Goal: Use online tool/utility: Use online tool/utility

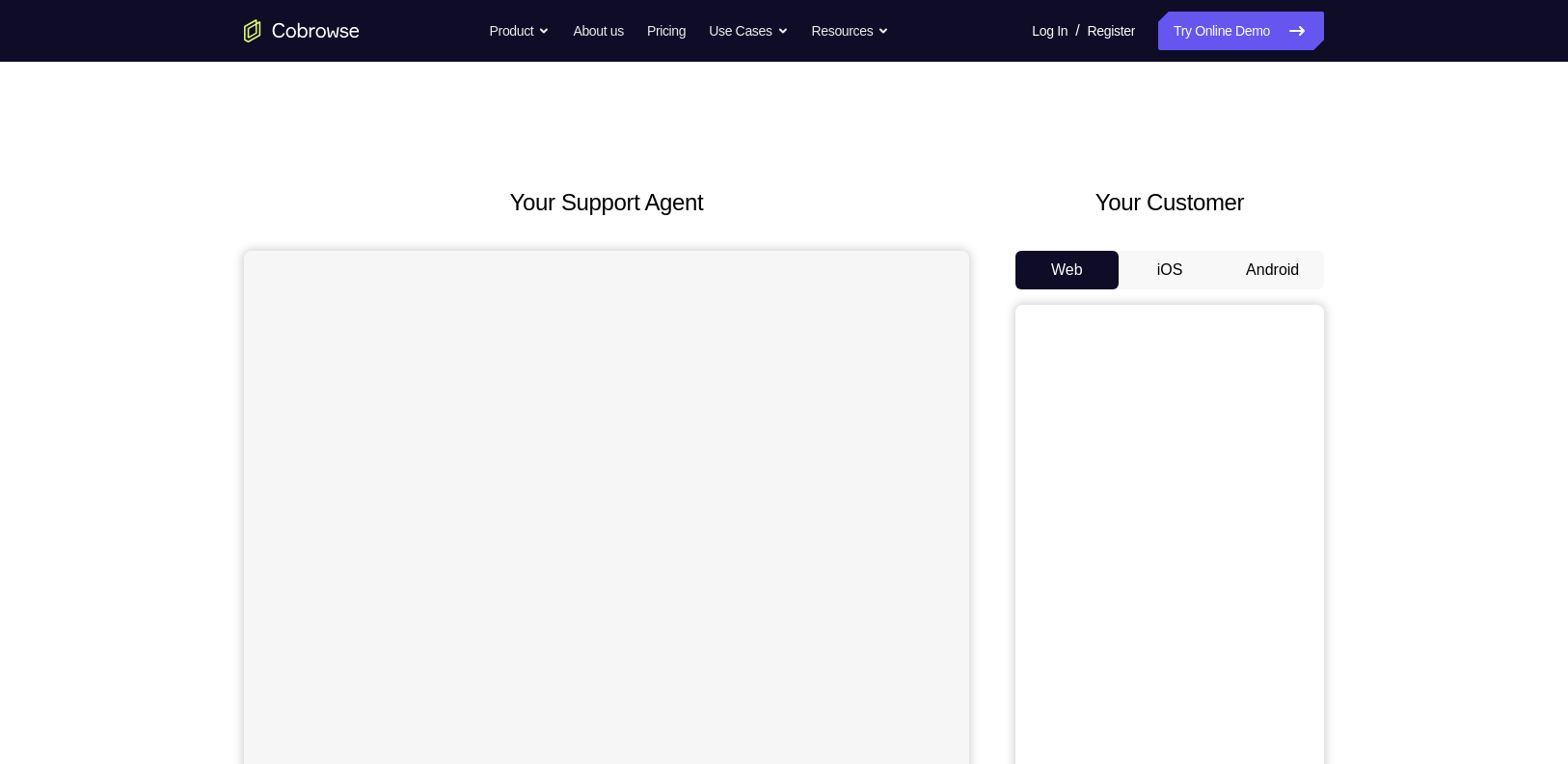
click at [1281, 275] on button "Android" at bounding box center [1273, 270] width 103 height 38
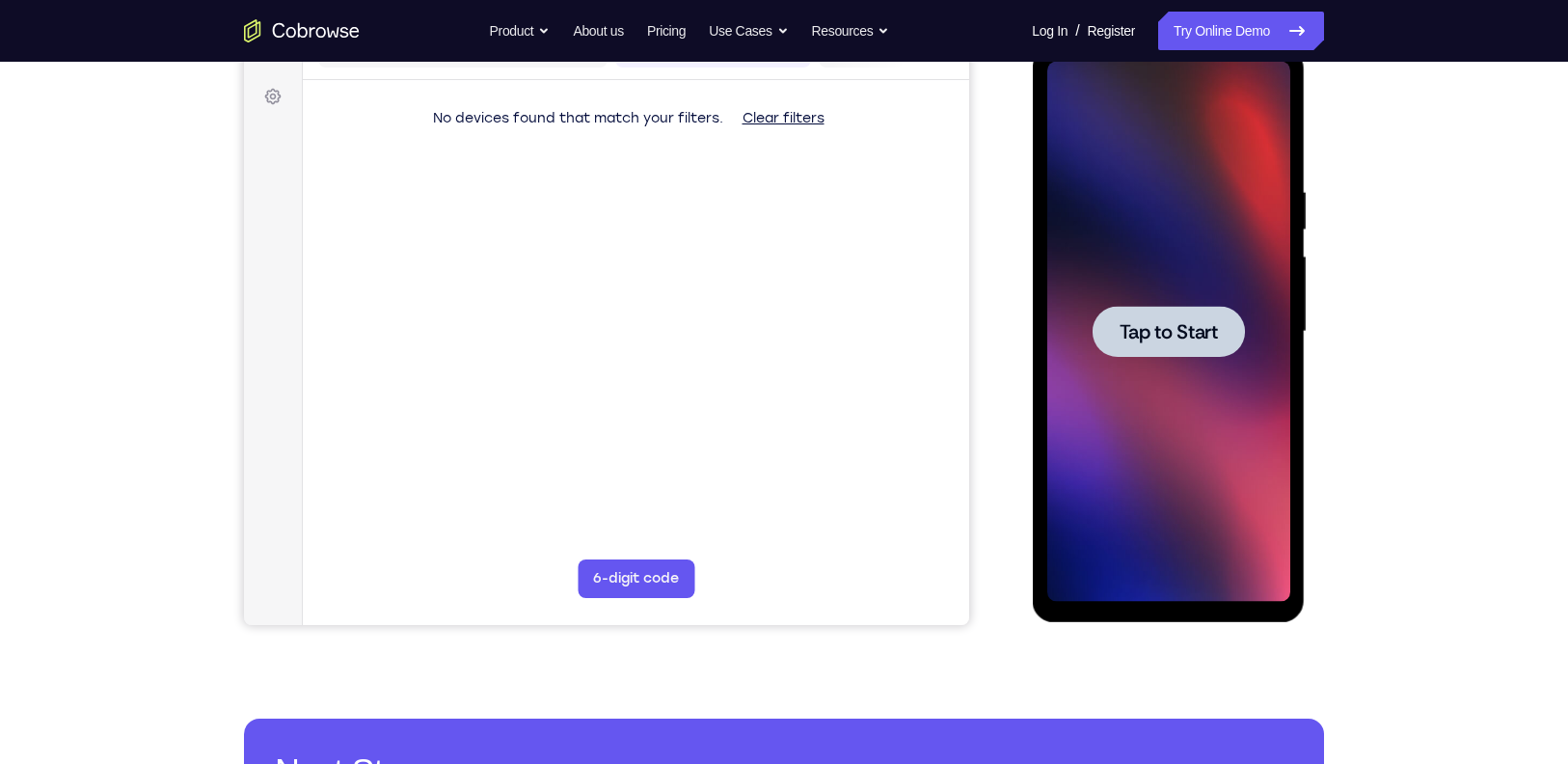
click at [1255, 395] on div at bounding box center [1169, 331] width 243 height 540
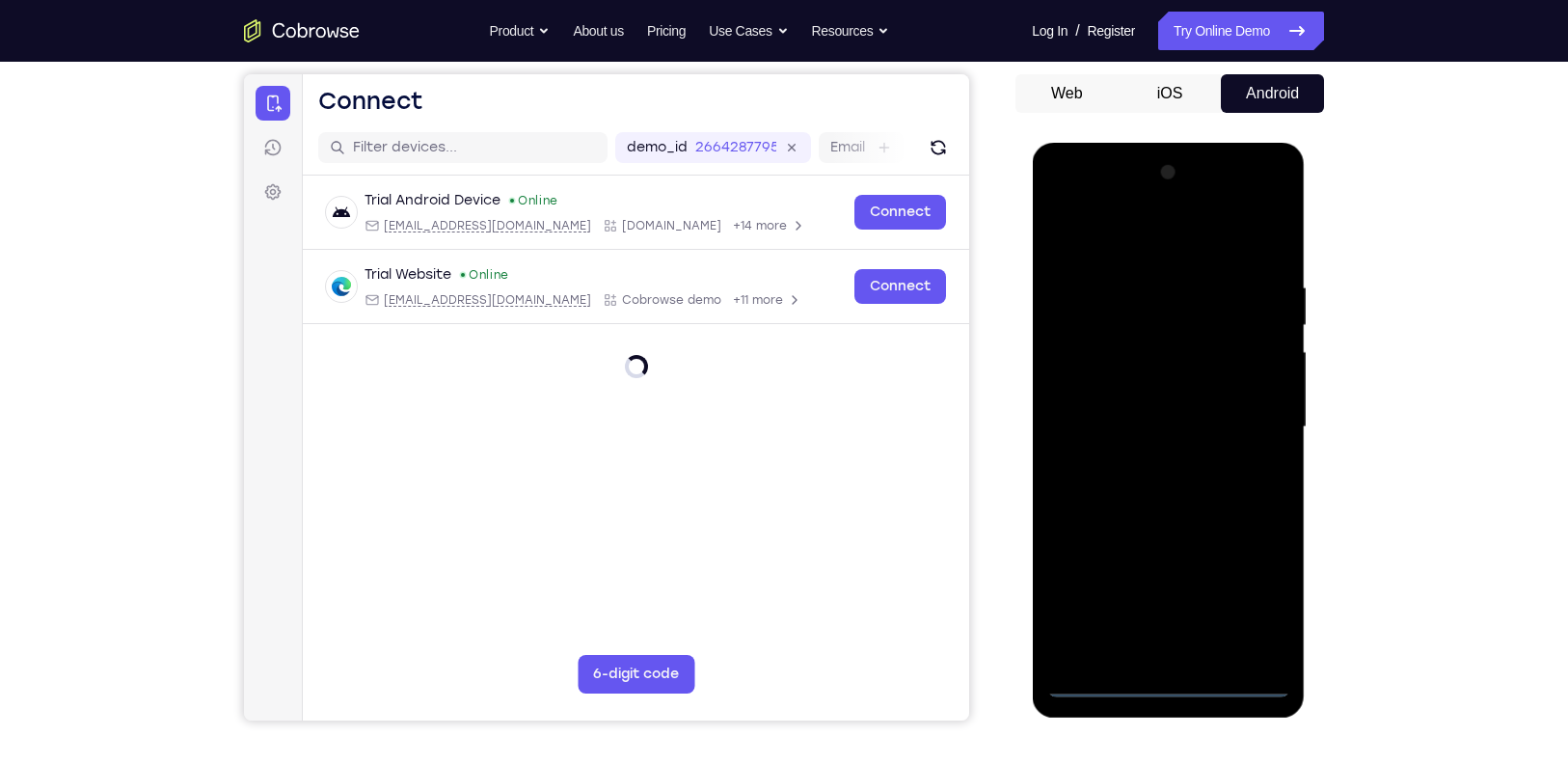
scroll to position [274, 0]
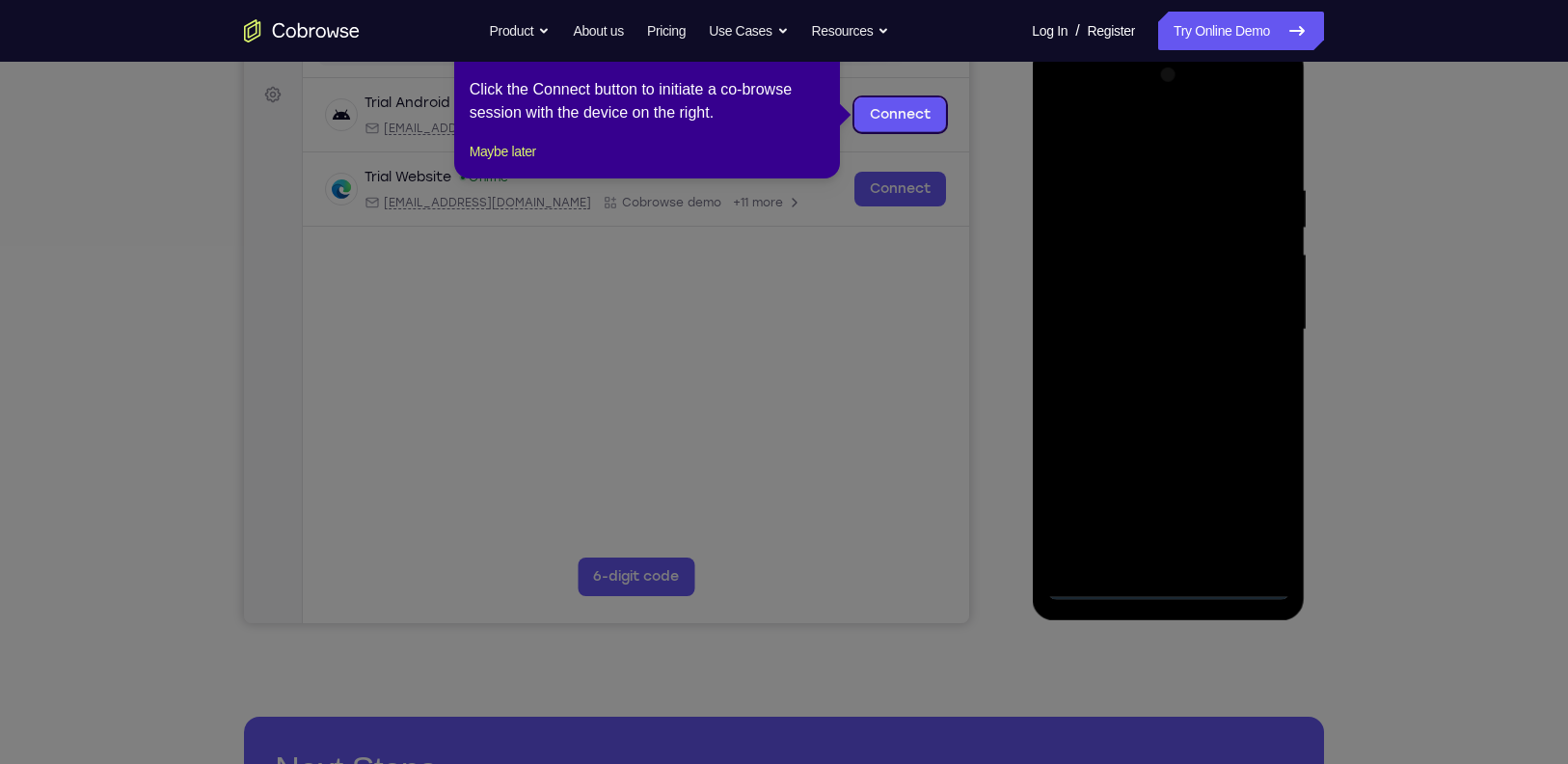
click at [1172, 583] on icon at bounding box center [794, 382] width 1588 height 764
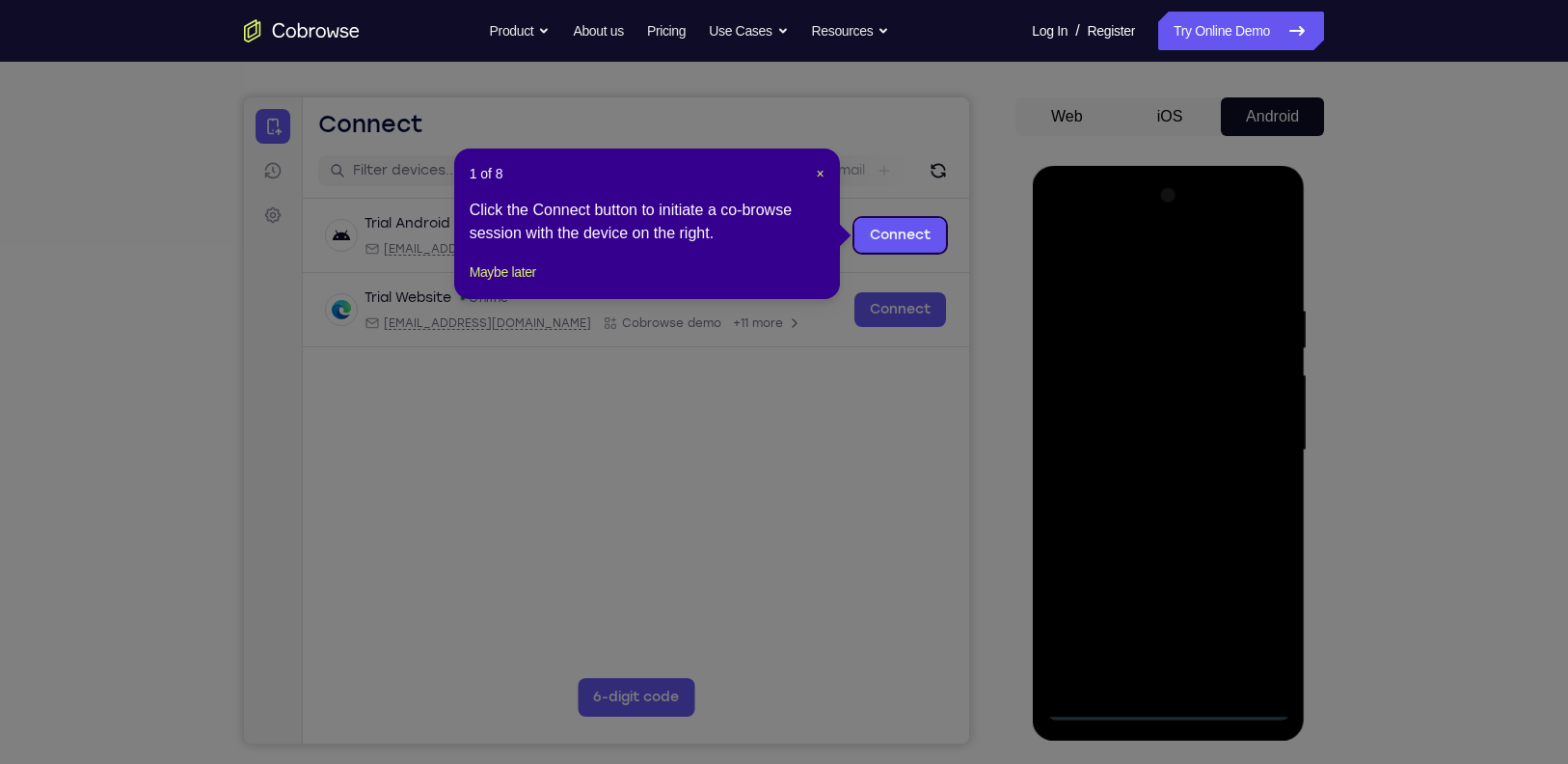
scroll to position [129, 0]
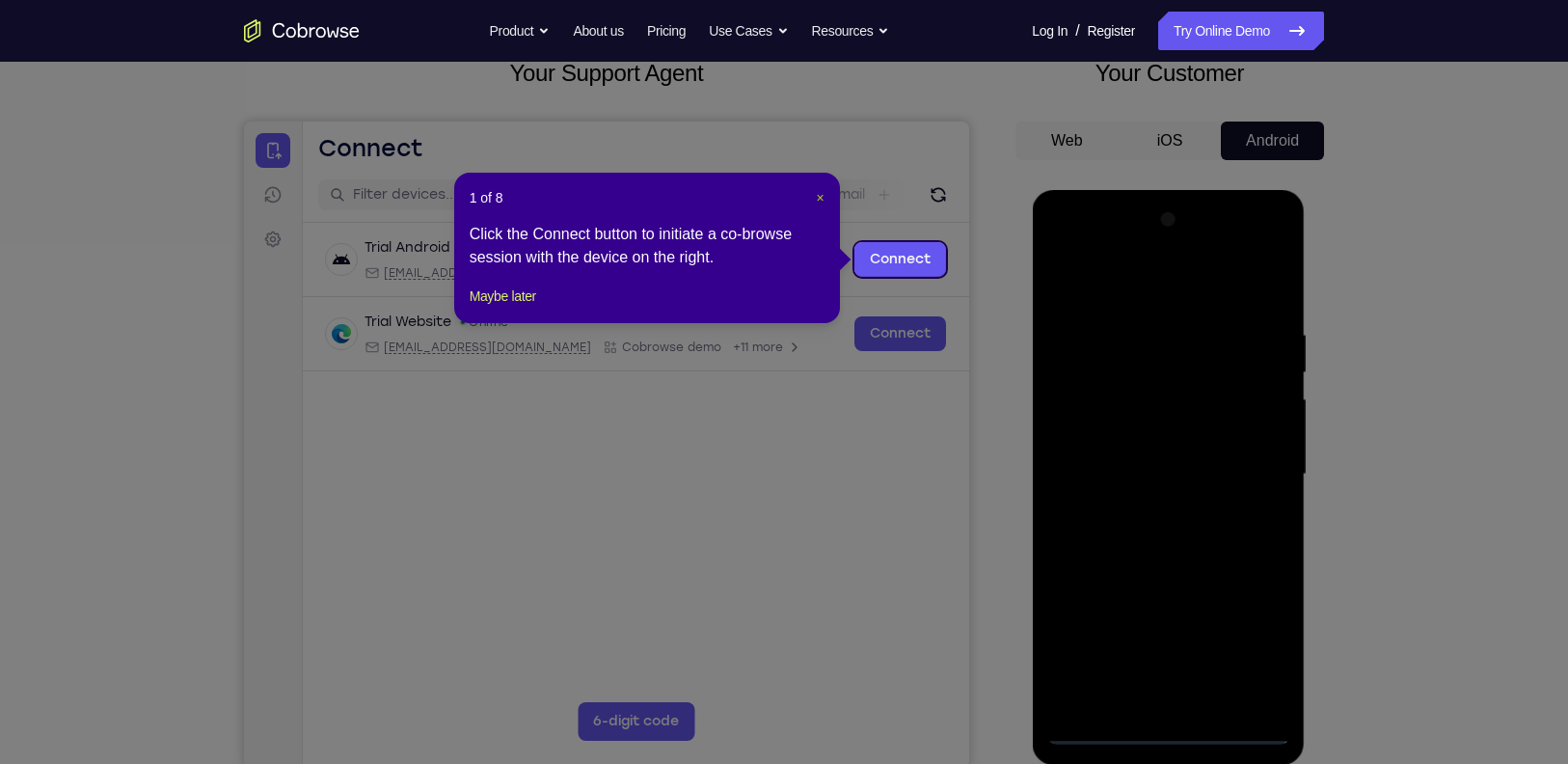
click at [816, 190] on span "×" at bounding box center [820, 198] width 8 height 16
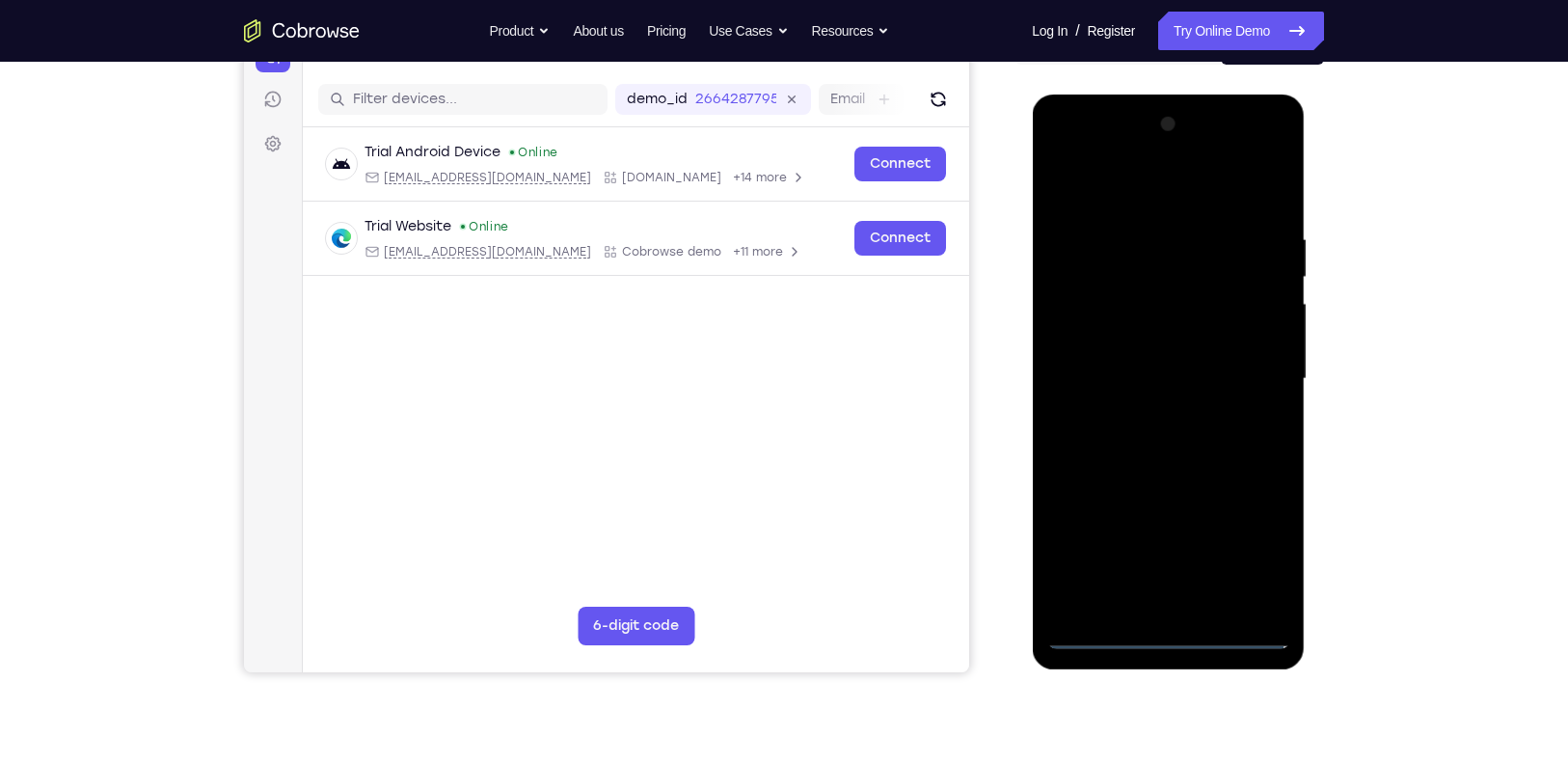
scroll to position [226, 0]
click at [1172, 624] on div at bounding box center [1169, 378] width 243 height 540
click at [1165, 627] on div at bounding box center [1169, 378] width 243 height 540
click at [1167, 635] on div at bounding box center [1169, 378] width 243 height 540
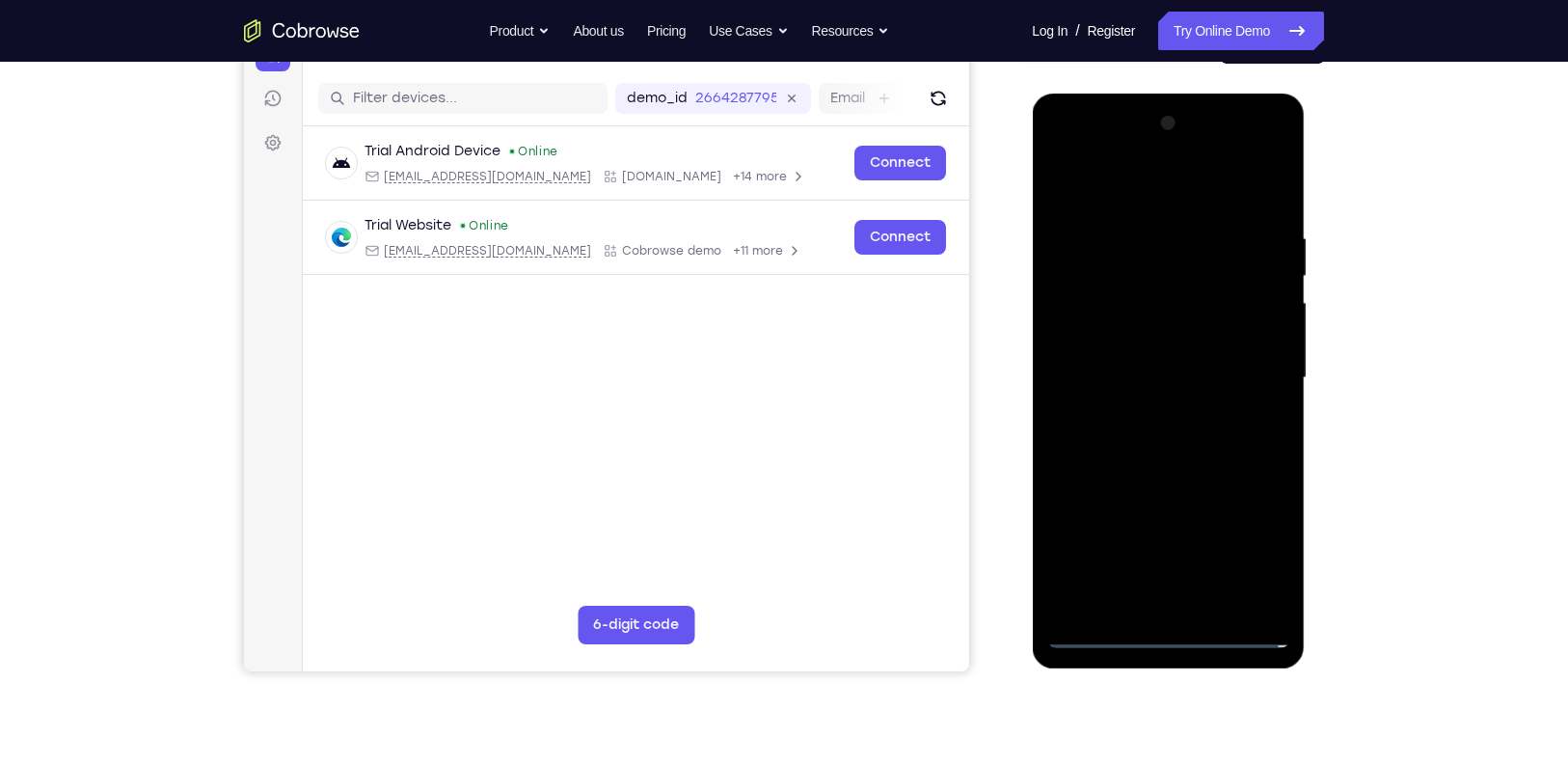
click at [1167, 635] on div at bounding box center [1169, 378] width 243 height 540
click at [1263, 544] on div at bounding box center [1169, 378] width 243 height 540
click at [1177, 195] on div at bounding box center [1169, 378] width 243 height 540
click at [1099, 325] on div at bounding box center [1169, 378] width 243 height 540
click at [1094, 322] on div at bounding box center [1169, 378] width 243 height 540
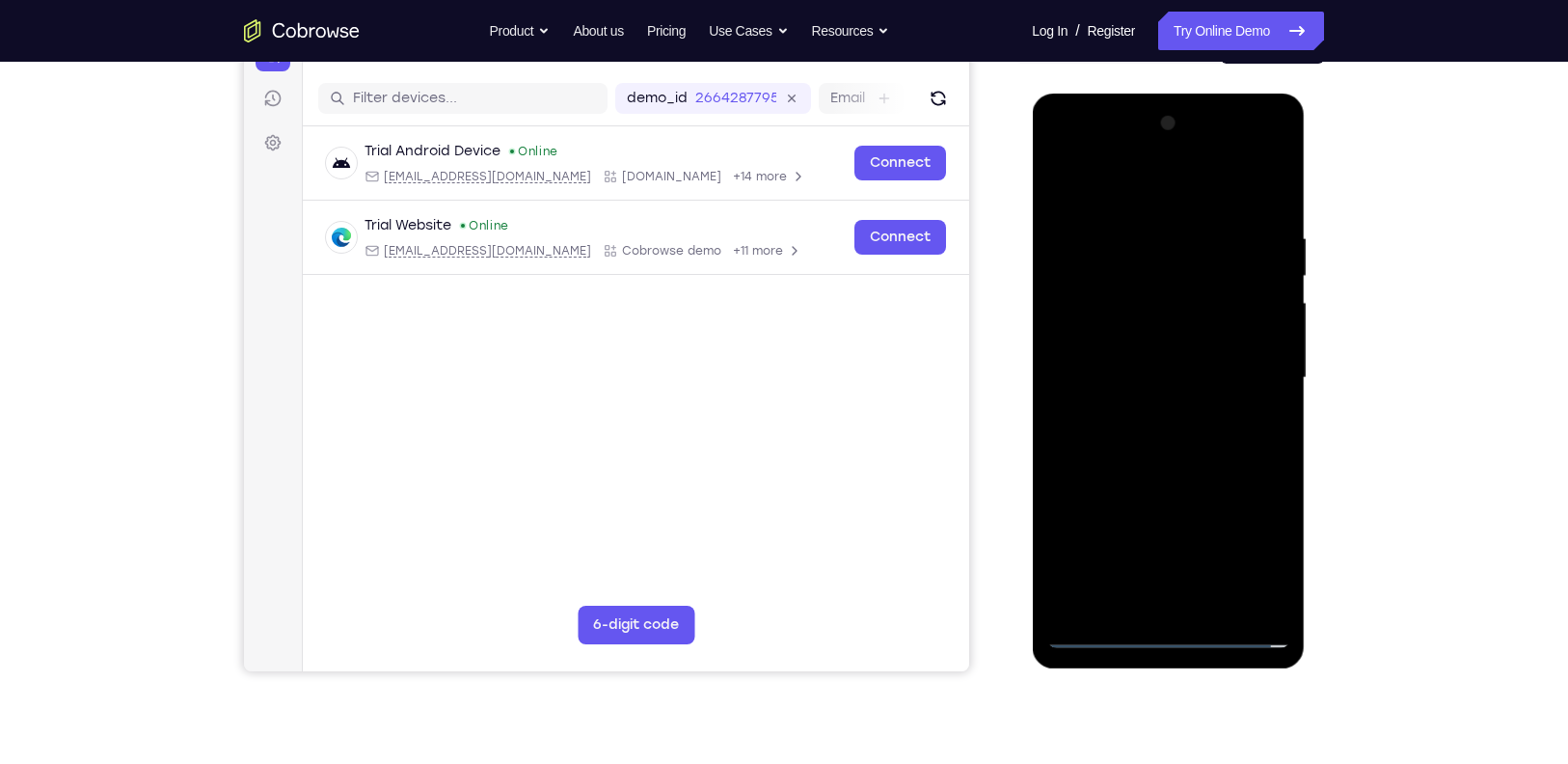
click at [1084, 316] on div at bounding box center [1169, 378] width 243 height 540
click at [1119, 379] on div at bounding box center [1169, 378] width 243 height 540
click at [1253, 148] on div at bounding box center [1169, 378] width 243 height 540
click at [1084, 154] on div at bounding box center [1169, 378] width 243 height 540
click at [1258, 381] on div at bounding box center [1169, 378] width 243 height 540
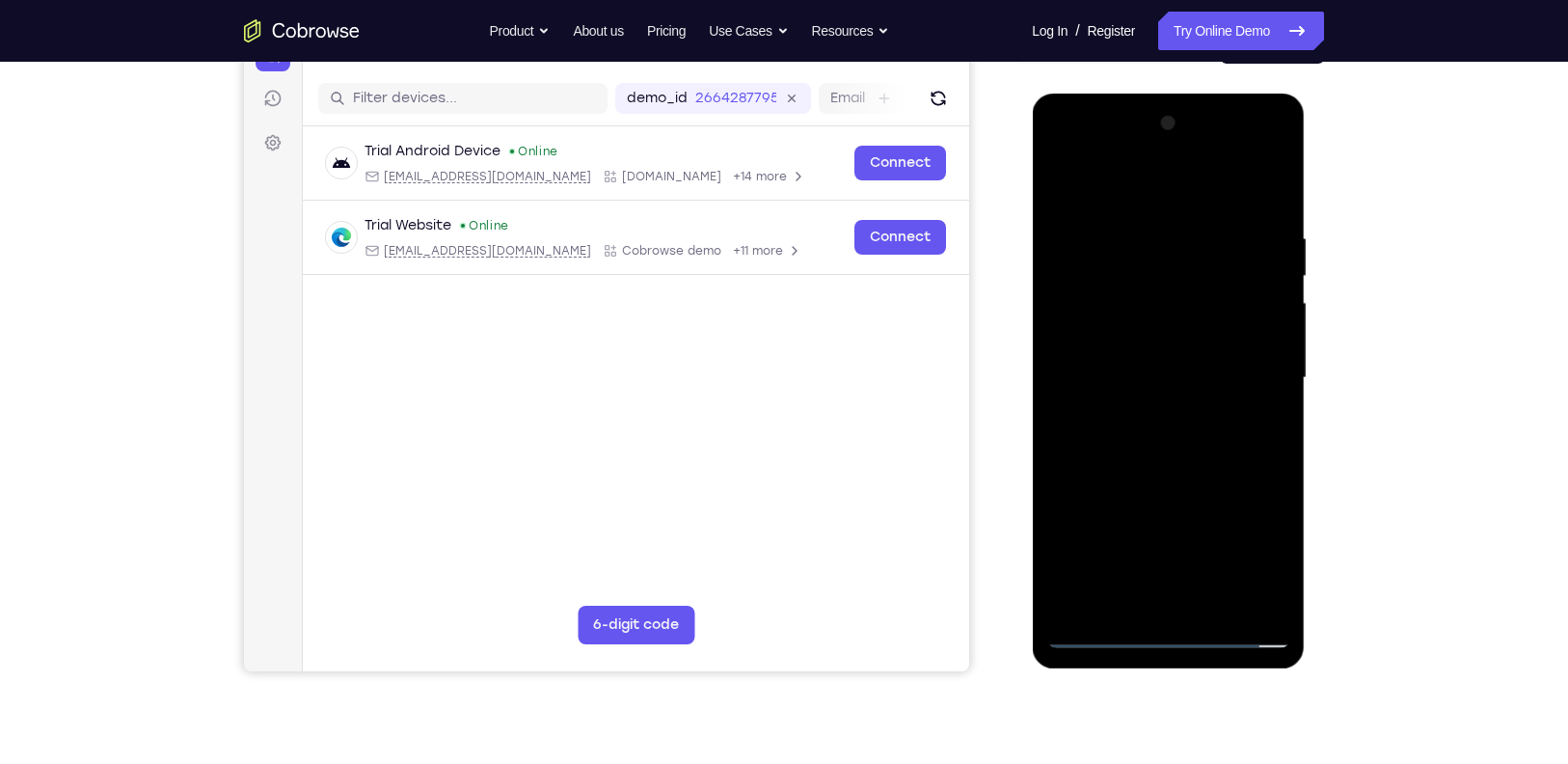
scroll to position [237, 0]
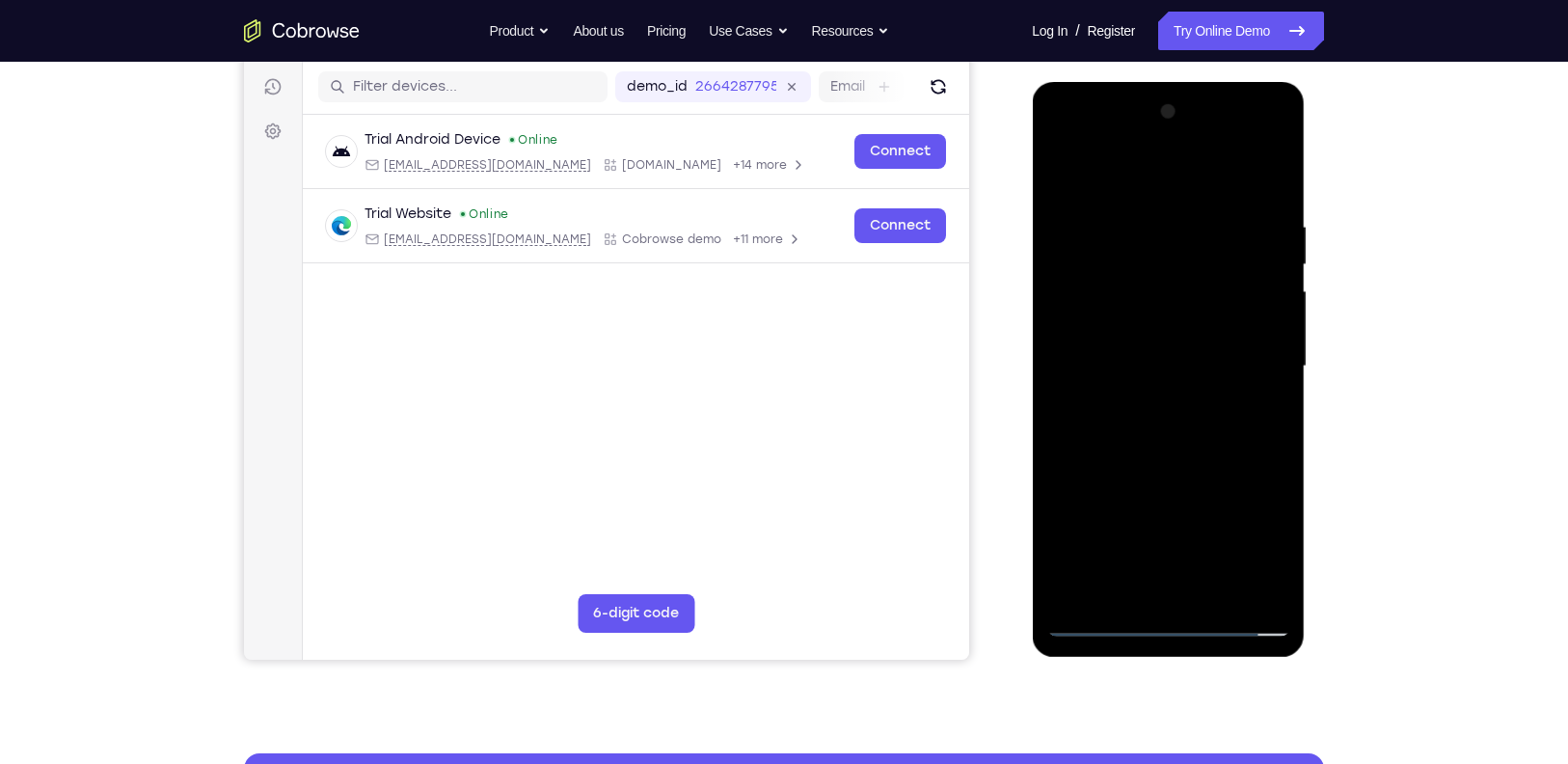
click at [1157, 591] on div at bounding box center [1169, 366] width 243 height 540
click at [1102, 623] on div at bounding box center [1169, 366] width 243 height 540
click at [1196, 595] on div at bounding box center [1169, 366] width 243 height 540
click at [1146, 346] on div at bounding box center [1169, 366] width 243 height 540
click at [1133, 332] on div at bounding box center [1169, 366] width 243 height 540
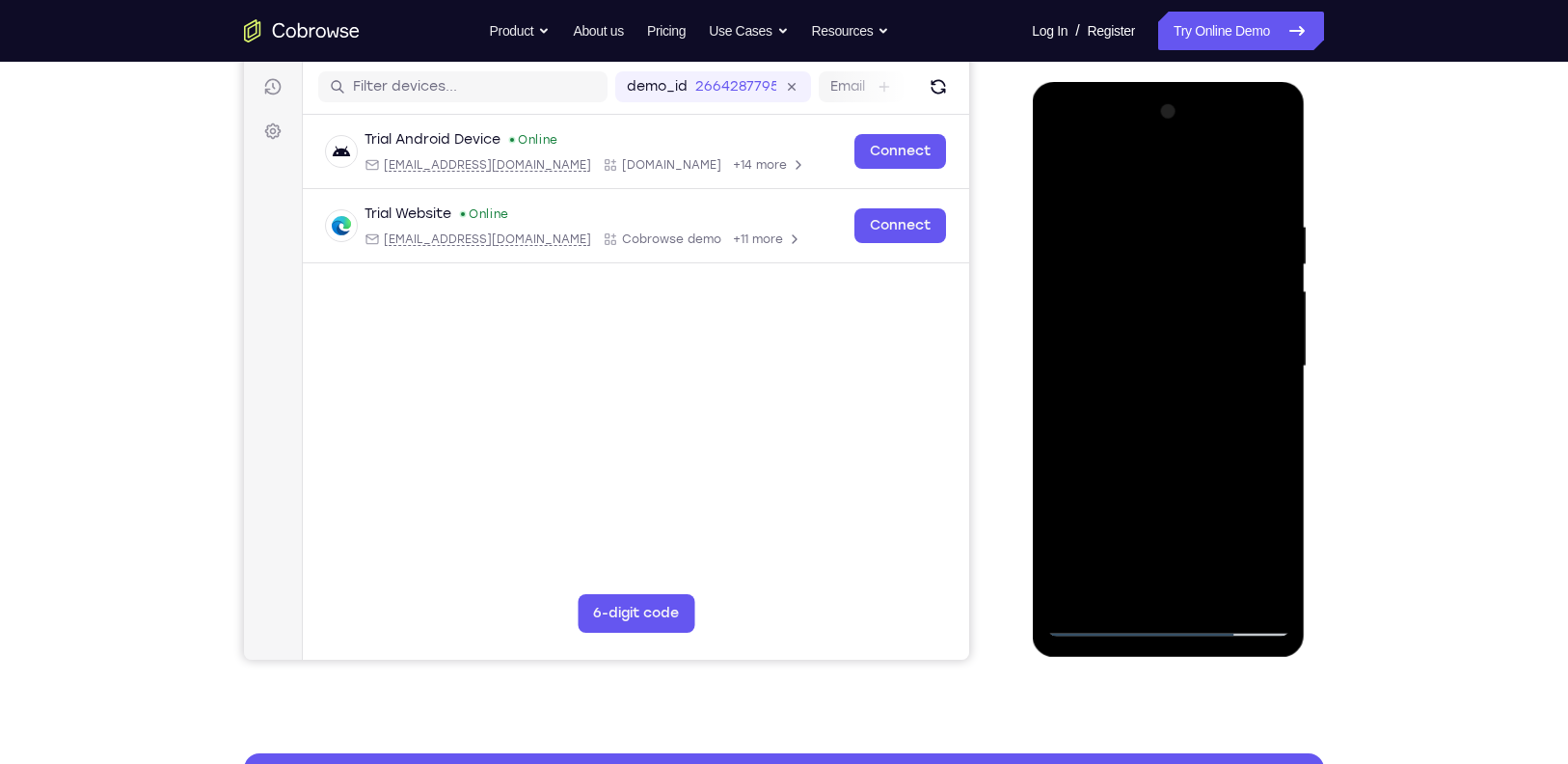
click at [1112, 371] on div at bounding box center [1169, 366] width 243 height 540
click at [1194, 431] on div at bounding box center [1169, 366] width 243 height 540
click at [1171, 417] on div at bounding box center [1169, 366] width 243 height 540
click at [1265, 391] on div at bounding box center [1169, 366] width 243 height 540
click at [1185, 364] on div at bounding box center [1169, 366] width 243 height 540
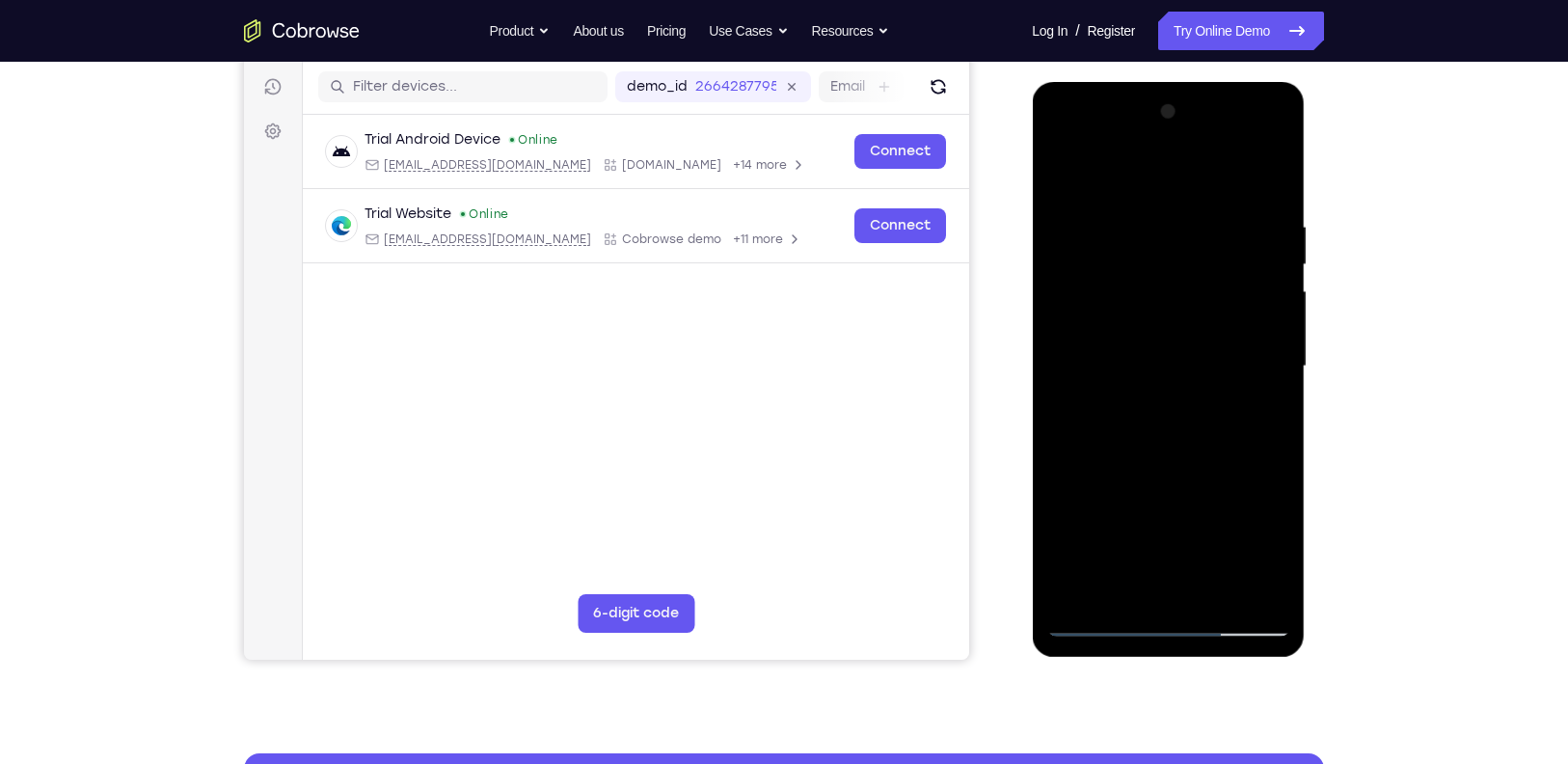
click at [1190, 284] on div at bounding box center [1169, 366] width 243 height 540
click at [1257, 178] on div at bounding box center [1169, 366] width 243 height 540
click at [1134, 433] on div at bounding box center [1169, 366] width 243 height 540
click at [1198, 421] on div at bounding box center [1169, 366] width 243 height 540
click at [1266, 199] on div at bounding box center [1169, 366] width 243 height 540
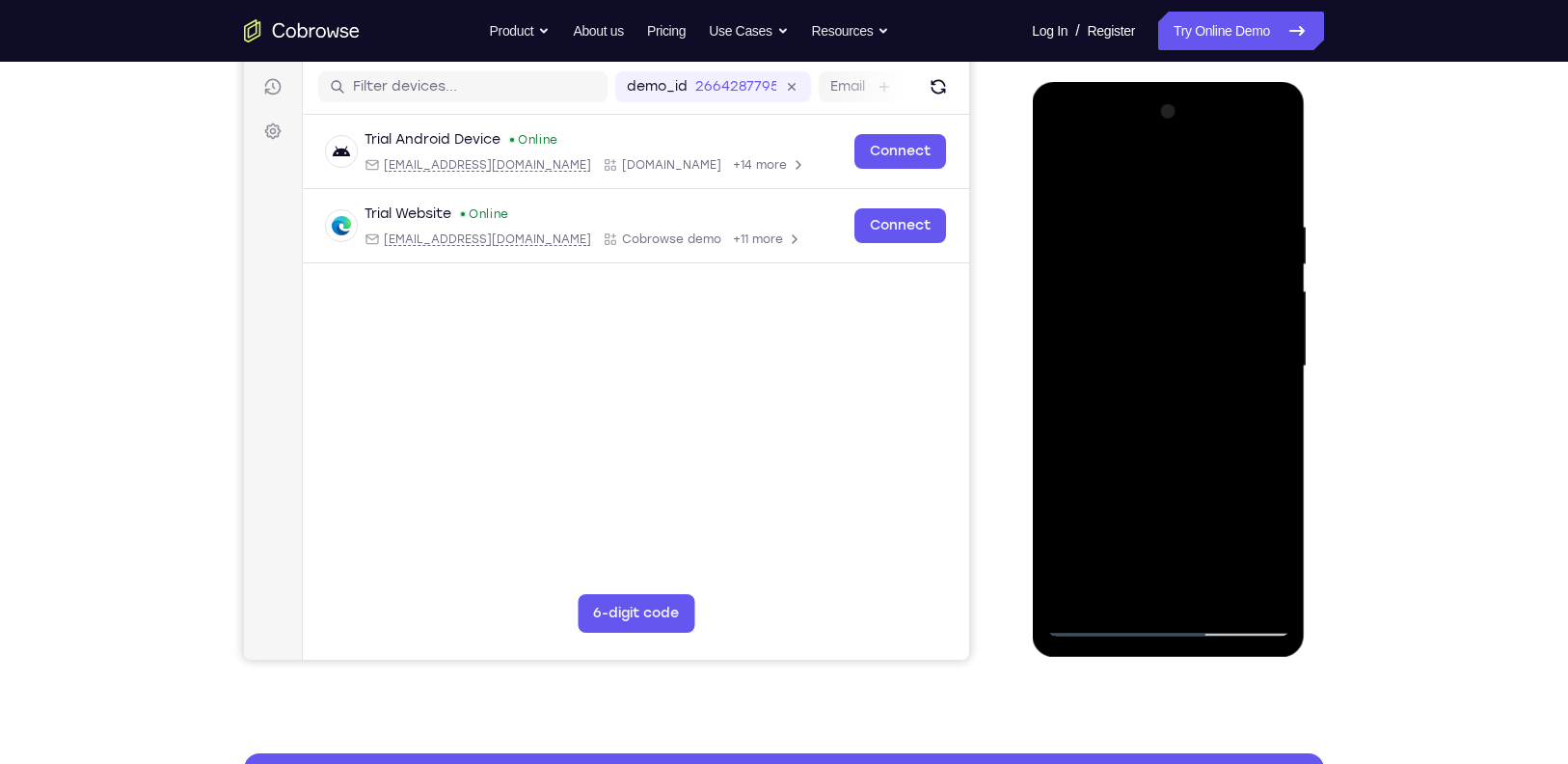
click at [1127, 213] on div at bounding box center [1169, 366] width 243 height 540
click at [1269, 178] on div at bounding box center [1169, 366] width 243 height 540
click at [1063, 229] on div at bounding box center [1169, 366] width 243 height 540
click at [1278, 350] on div at bounding box center [1169, 366] width 243 height 540
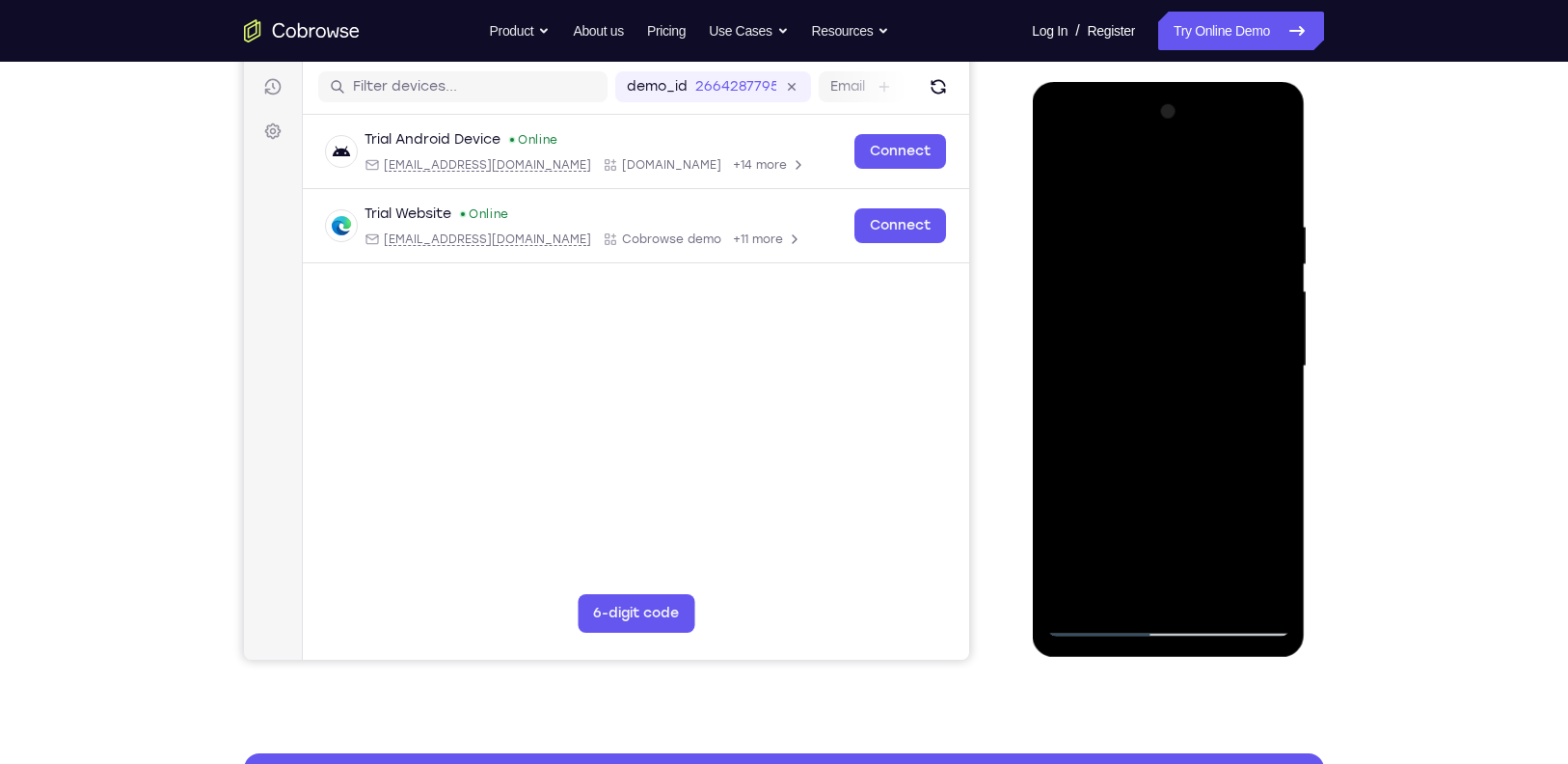
click at [1278, 350] on div at bounding box center [1169, 366] width 243 height 540
click at [1274, 415] on div at bounding box center [1169, 366] width 243 height 540
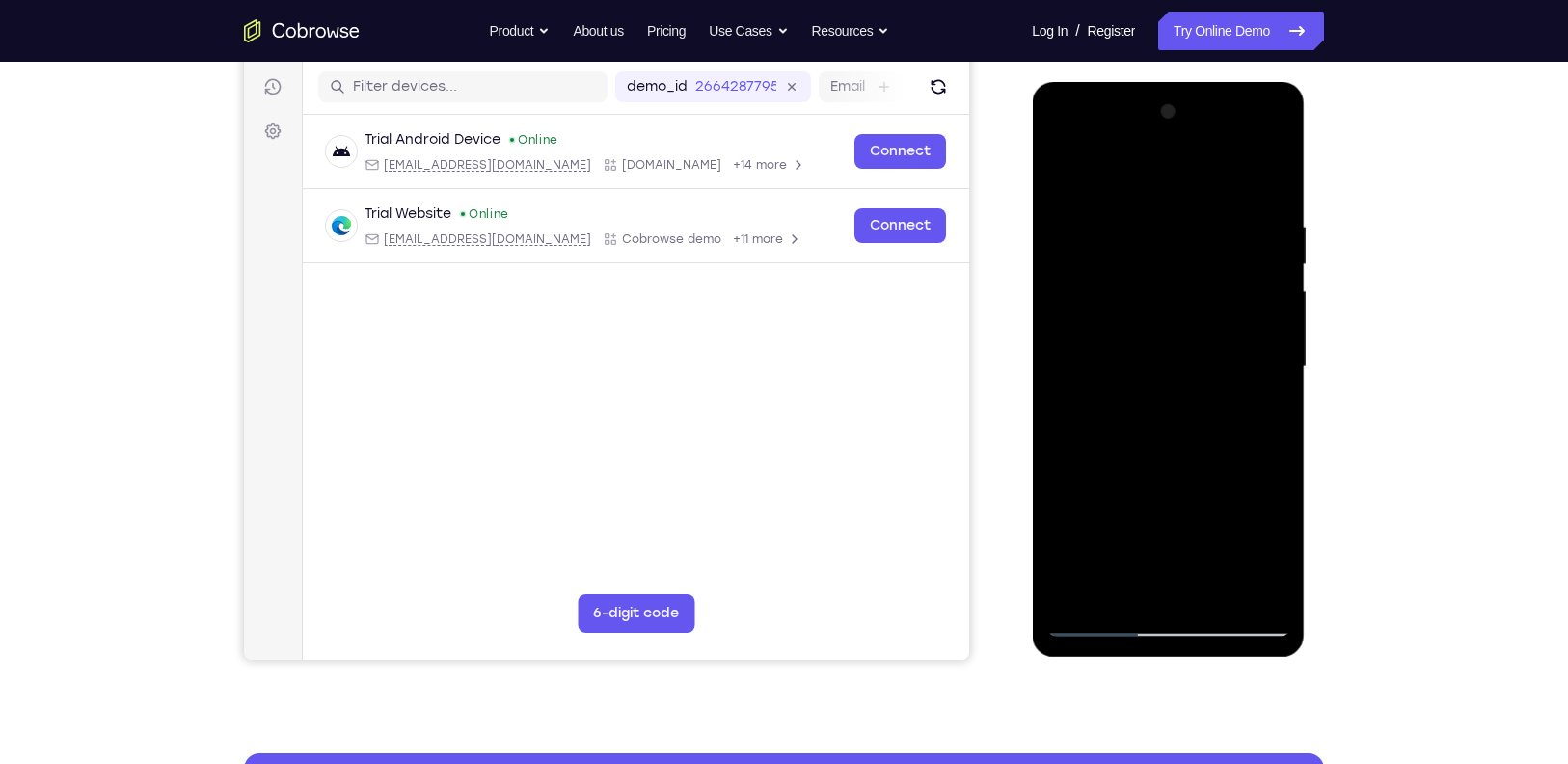
click at [1274, 415] on div at bounding box center [1169, 366] width 243 height 540
click at [1211, 590] on div at bounding box center [1169, 366] width 243 height 540
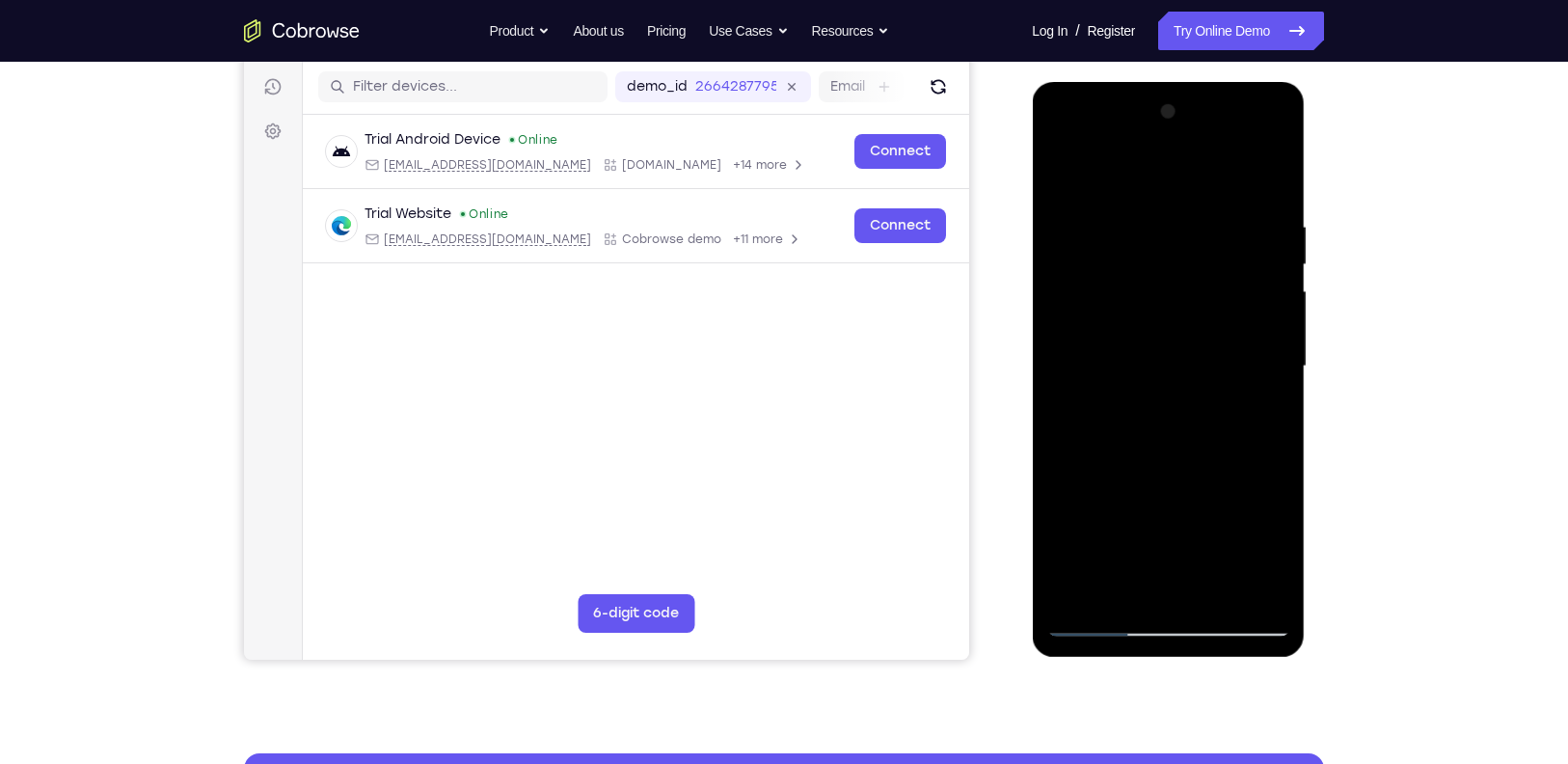
click at [1218, 590] on div at bounding box center [1169, 366] width 243 height 540
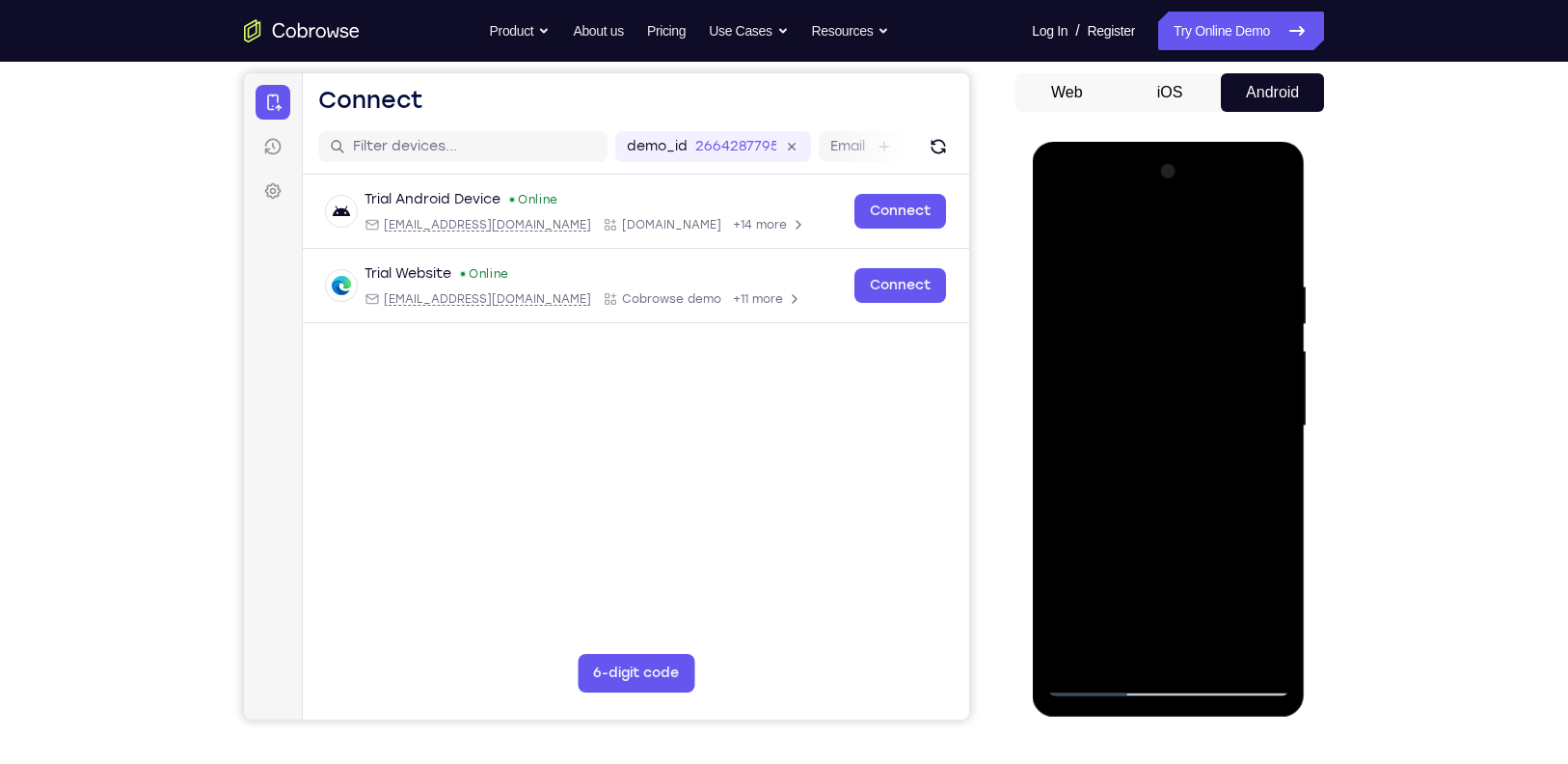
scroll to position [269, 0]
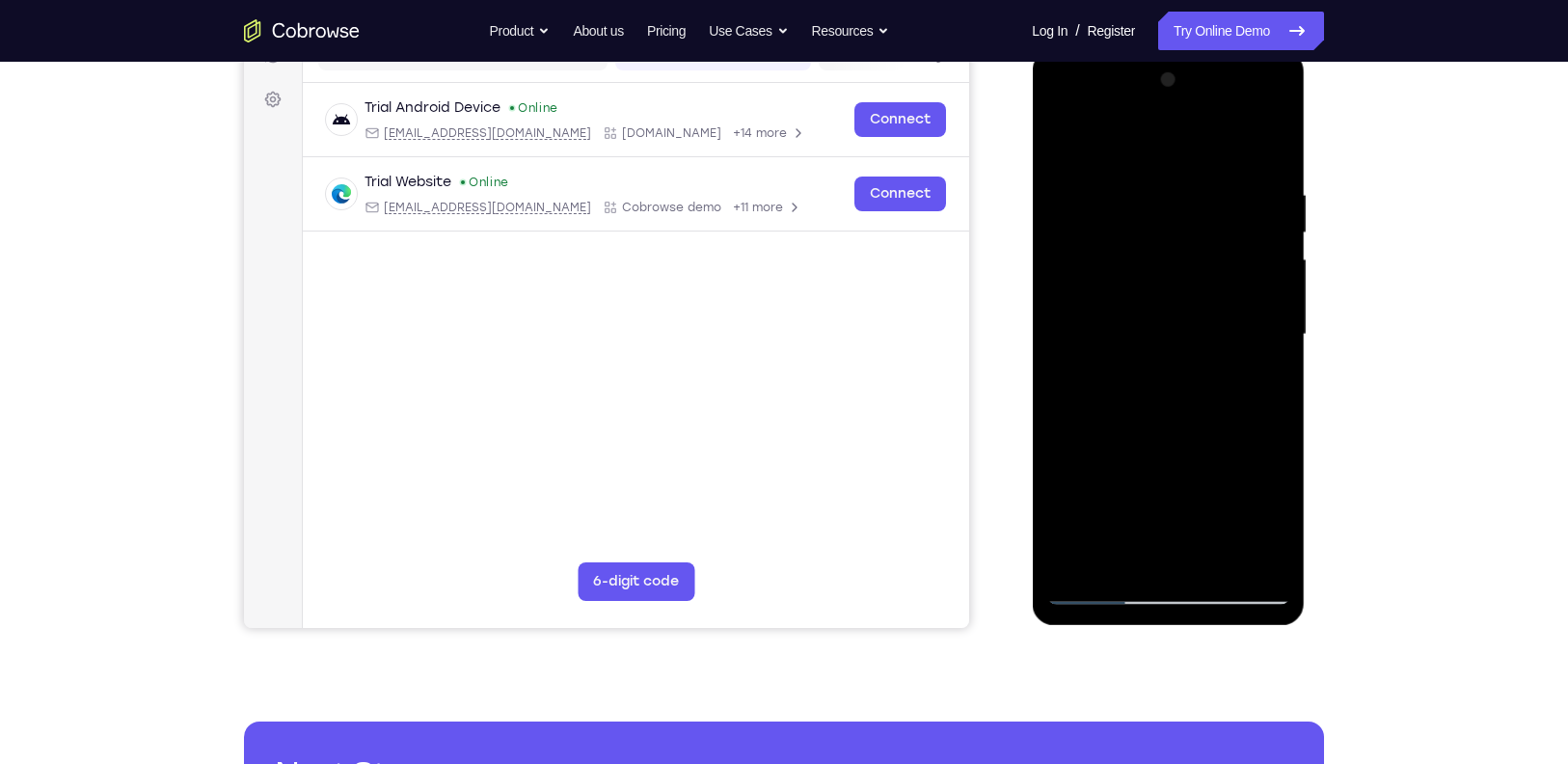
click at [1071, 558] on div at bounding box center [1169, 334] width 243 height 540
click at [1136, 427] on div at bounding box center [1169, 334] width 243 height 540
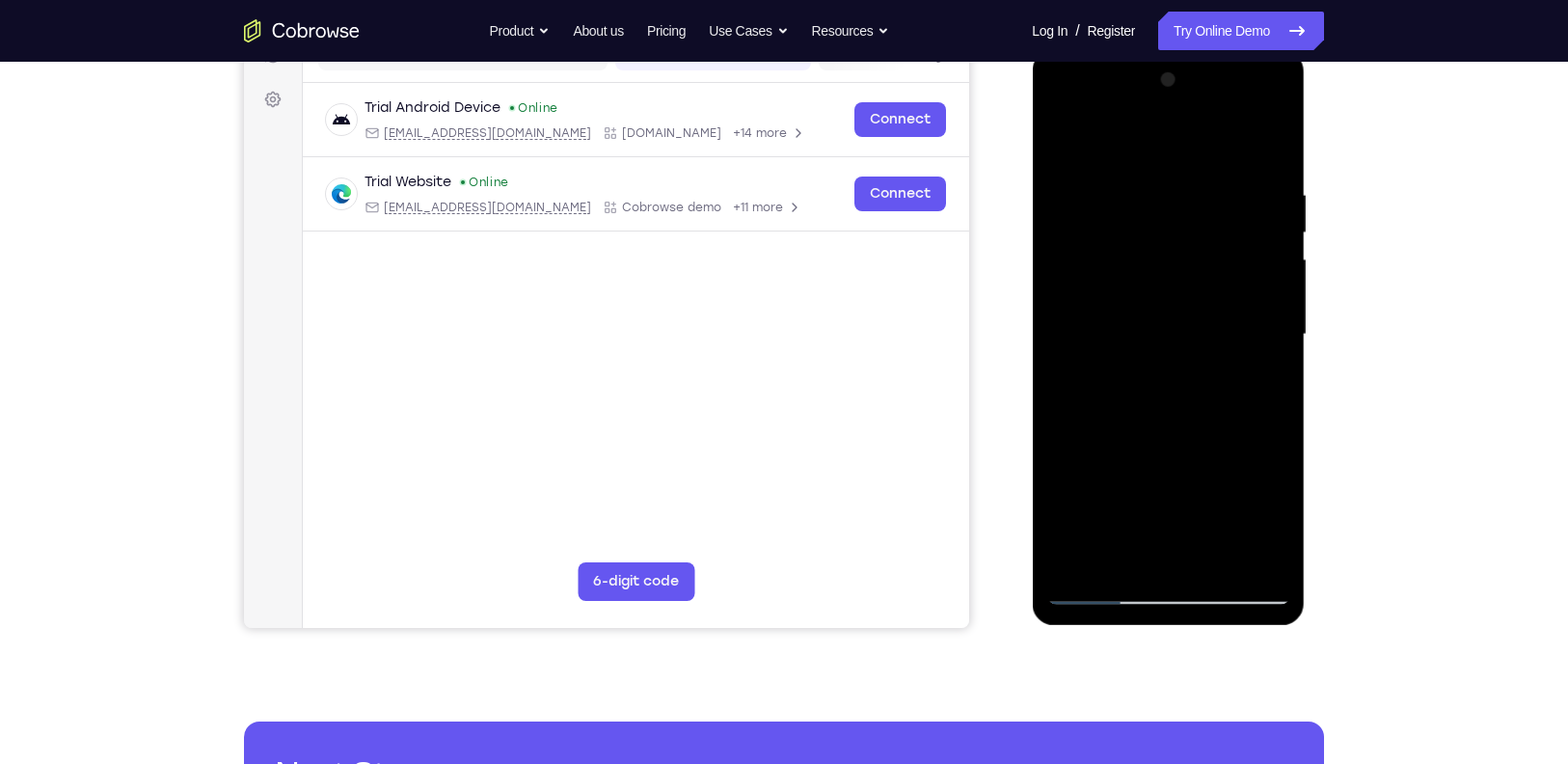
click at [1069, 138] on div at bounding box center [1169, 334] width 243 height 540
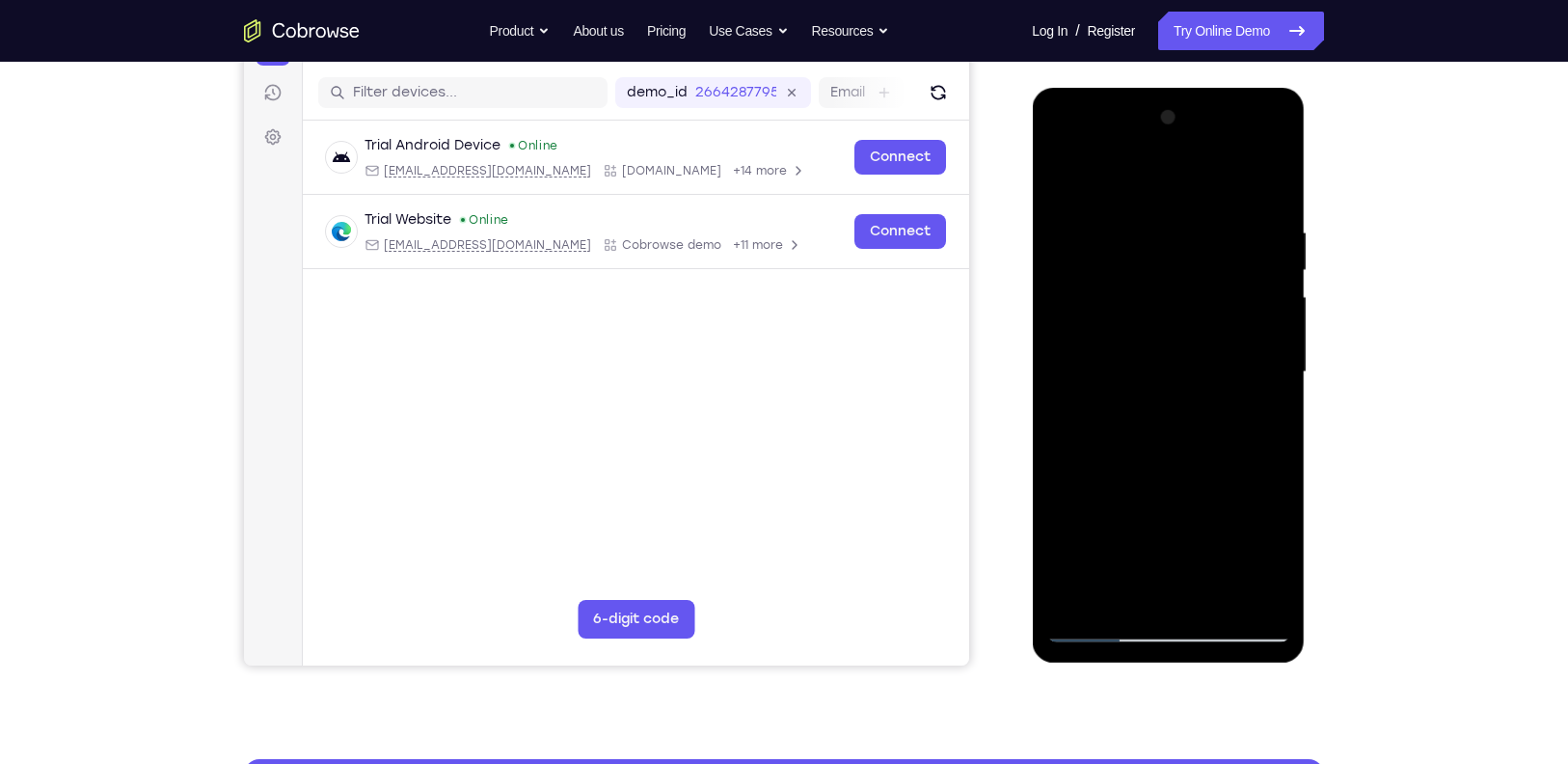
scroll to position [231, 0]
click at [1278, 173] on div at bounding box center [1169, 372] width 243 height 540
click at [1063, 170] on div at bounding box center [1169, 372] width 243 height 540
click at [1268, 174] on div at bounding box center [1169, 372] width 243 height 540
click at [1063, 177] on div at bounding box center [1169, 372] width 243 height 540
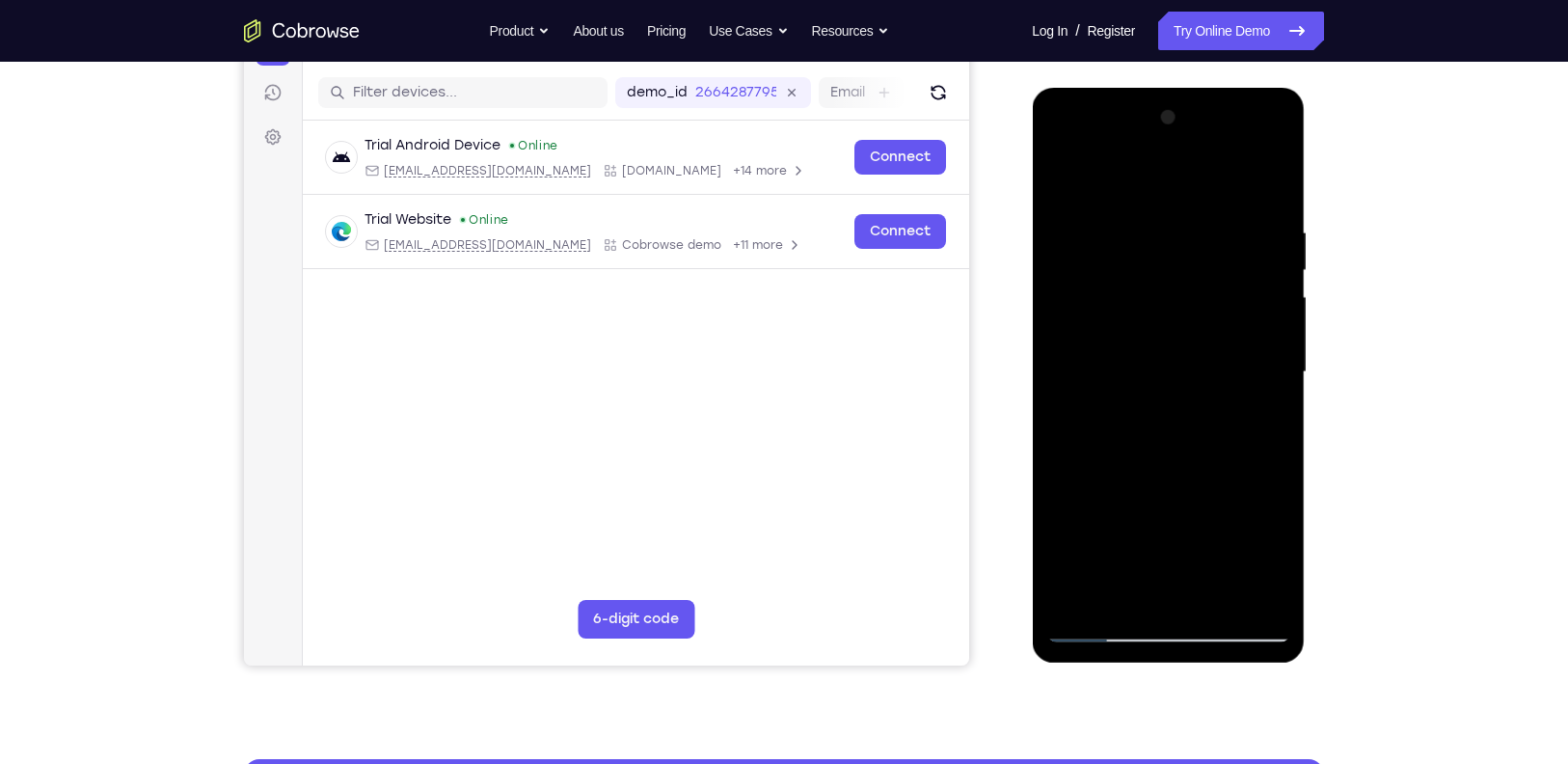
click at [1085, 177] on div at bounding box center [1169, 372] width 243 height 540
click at [1175, 171] on div at bounding box center [1169, 372] width 243 height 540
click at [1079, 607] on div at bounding box center [1169, 372] width 243 height 540
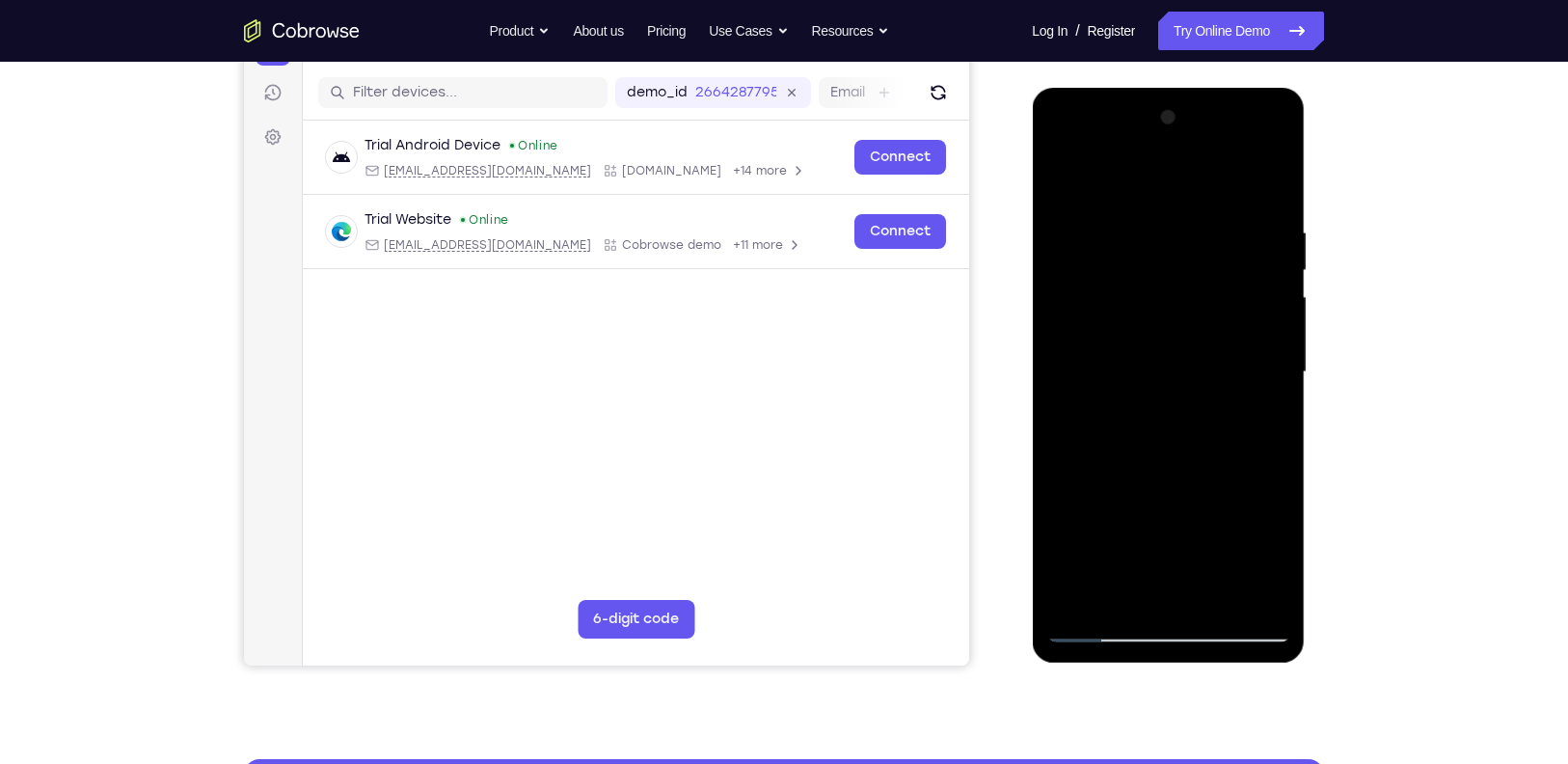
click at [1079, 607] on div at bounding box center [1169, 372] width 243 height 540
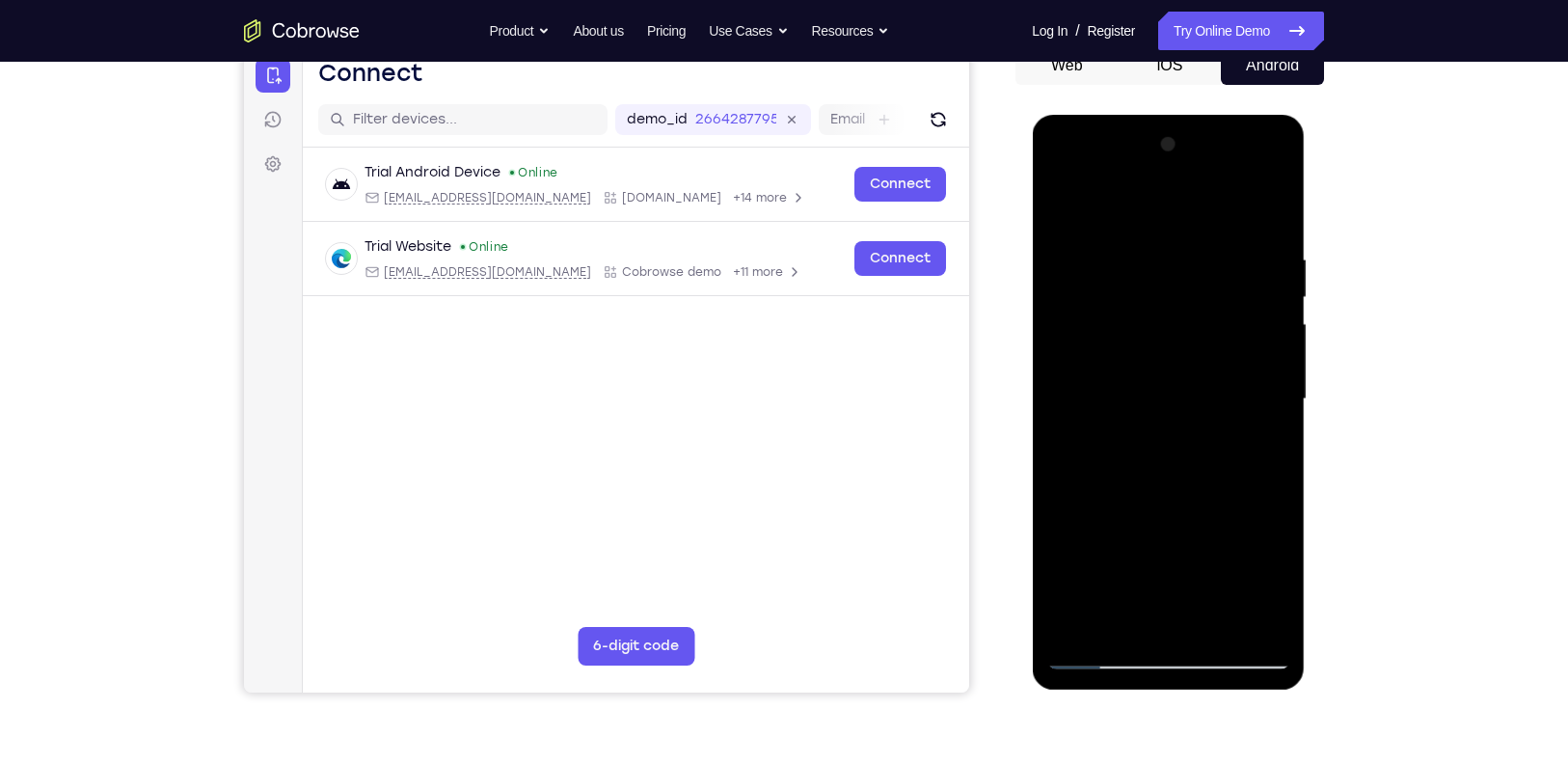
scroll to position [203, 0]
click at [1093, 199] on div at bounding box center [1169, 400] width 243 height 540
click at [1147, 200] on div at bounding box center [1169, 400] width 243 height 540
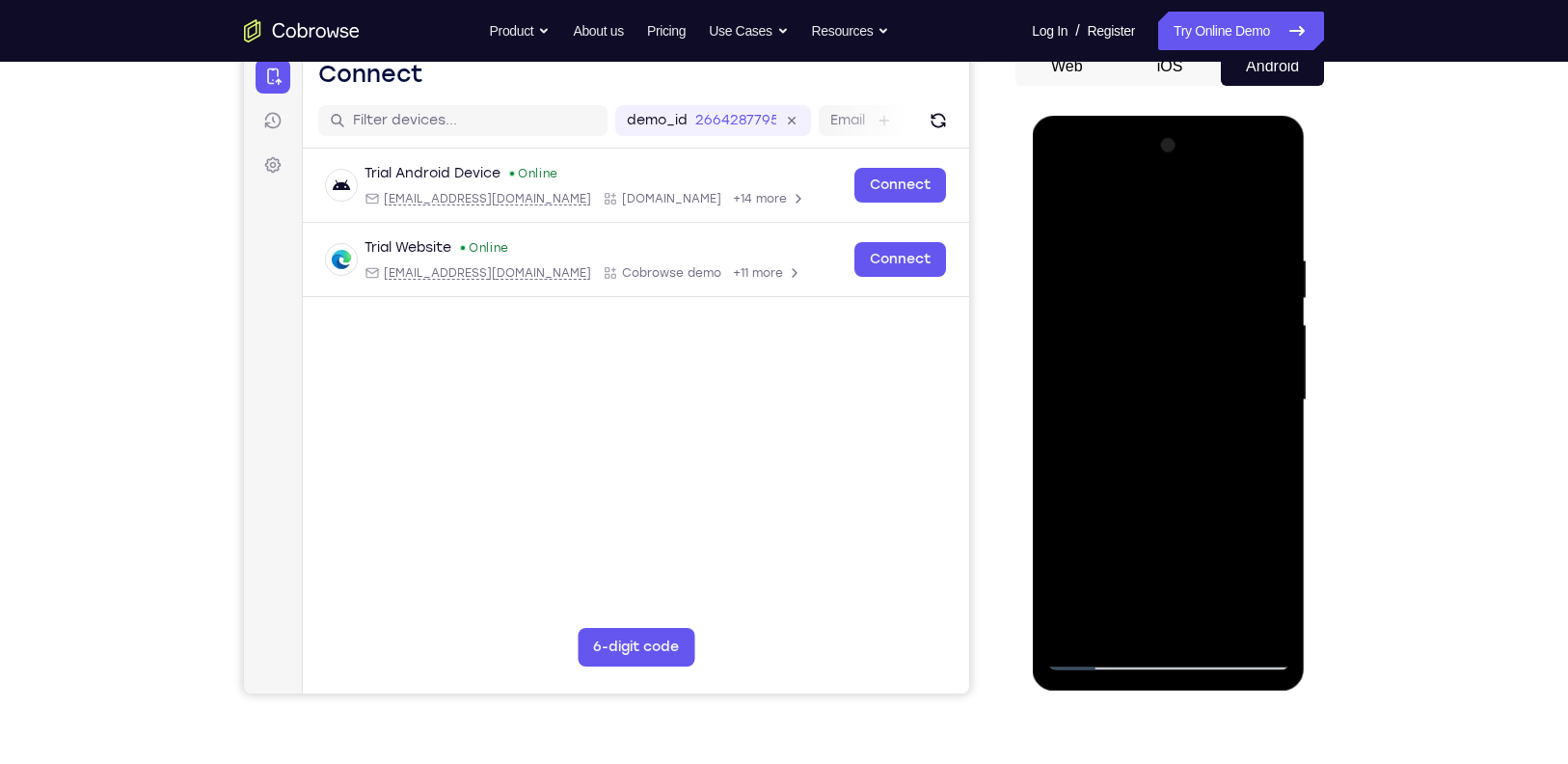
click at [1077, 627] on div at bounding box center [1169, 400] width 243 height 540
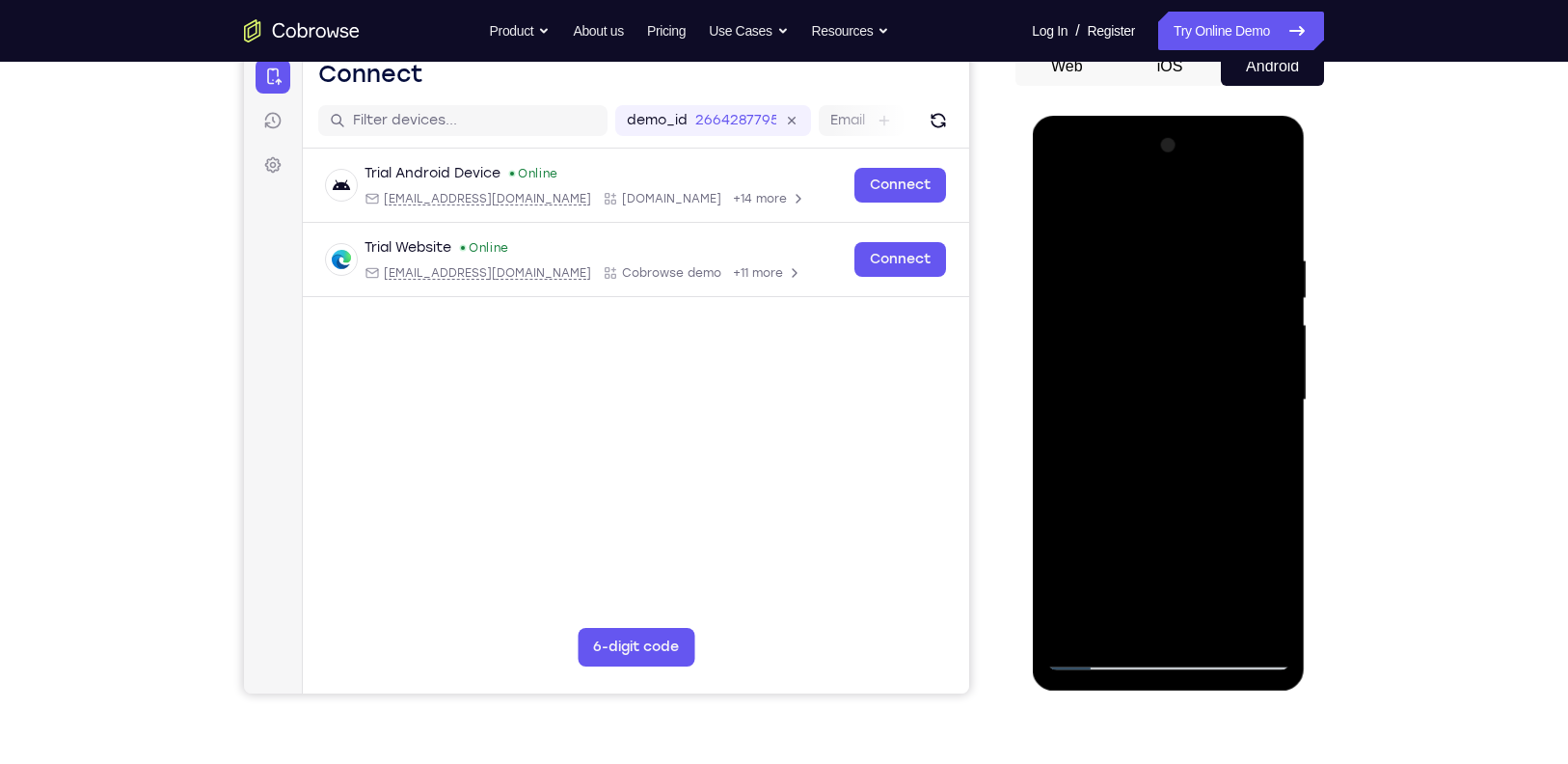
click at [1257, 623] on div at bounding box center [1169, 400] width 243 height 540
click at [1080, 621] on div at bounding box center [1169, 400] width 243 height 540
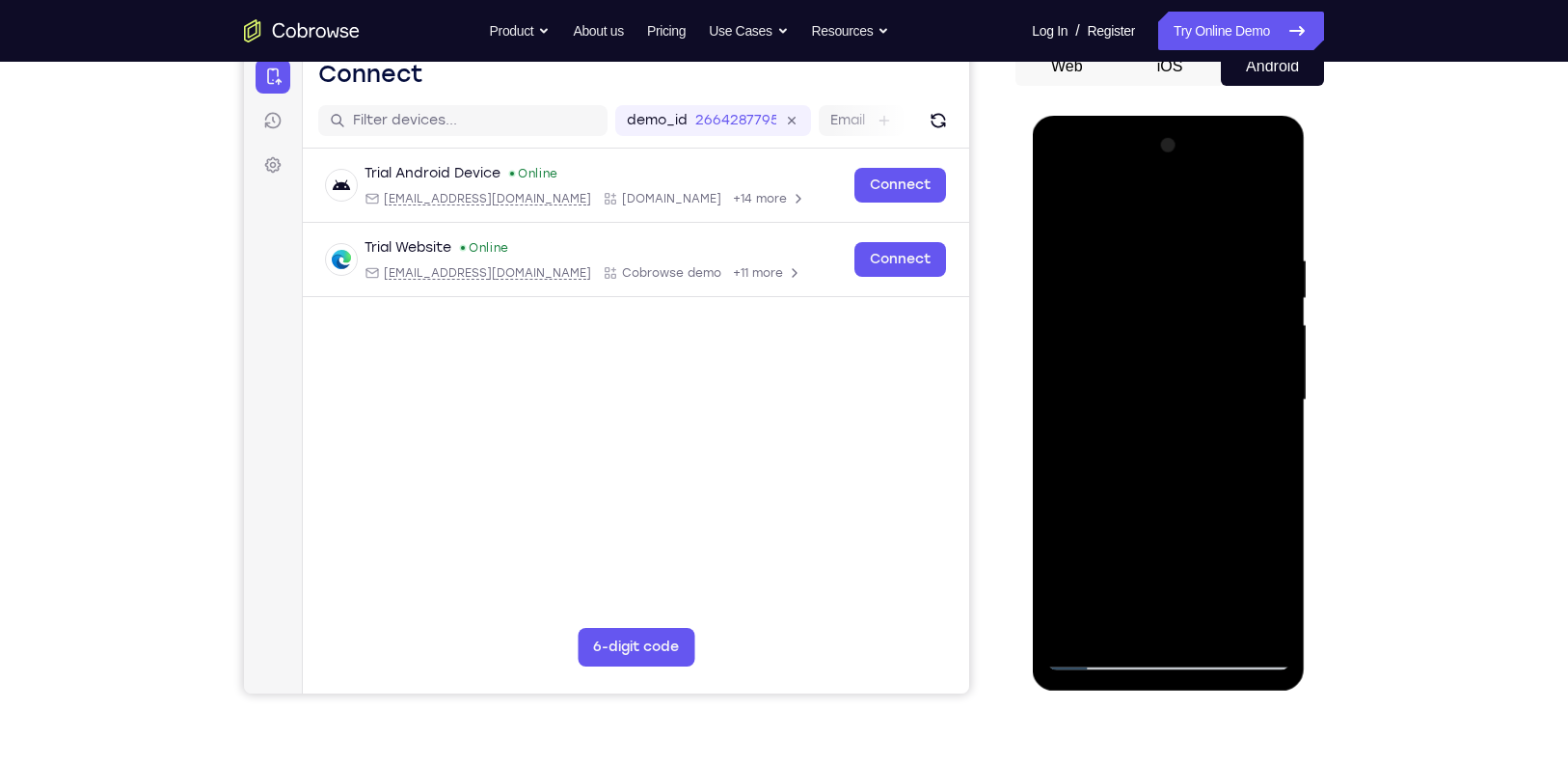
click at [1080, 621] on div at bounding box center [1169, 400] width 243 height 540
drag, startPoint x: 1184, startPoint y: 248, endPoint x: 1051, endPoint y: 271, distance: 135.0
click at [1051, 271] on div at bounding box center [1169, 400] width 243 height 540
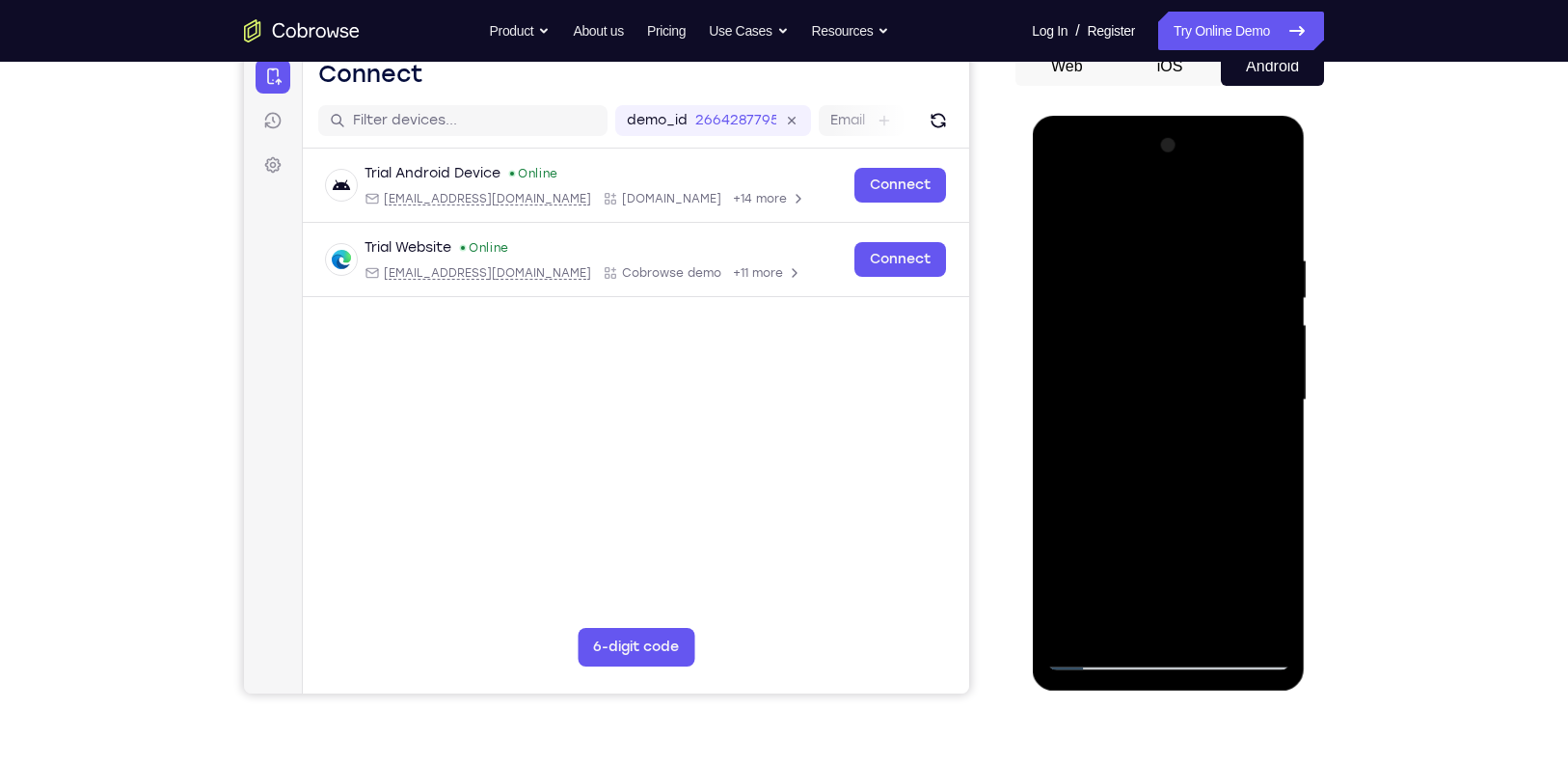
drag, startPoint x: 1207, startPoint y: 233, endPoint x: 1157, endPoint y: 252, distance: 53.5
click at [1157, 252] on div at bounding box center [1169, 400] width 243 height 540
drag, startPoint x: 1204, startPoint y: 247, endPoint x: 1085, endPoint y: 260, distance: 119.7
click at [1085, 260] on div at bounding box center [1169, 400] width 243 height 540
click at [1172, 251] on div at bounding box center [1169, 400] width 243 height 540
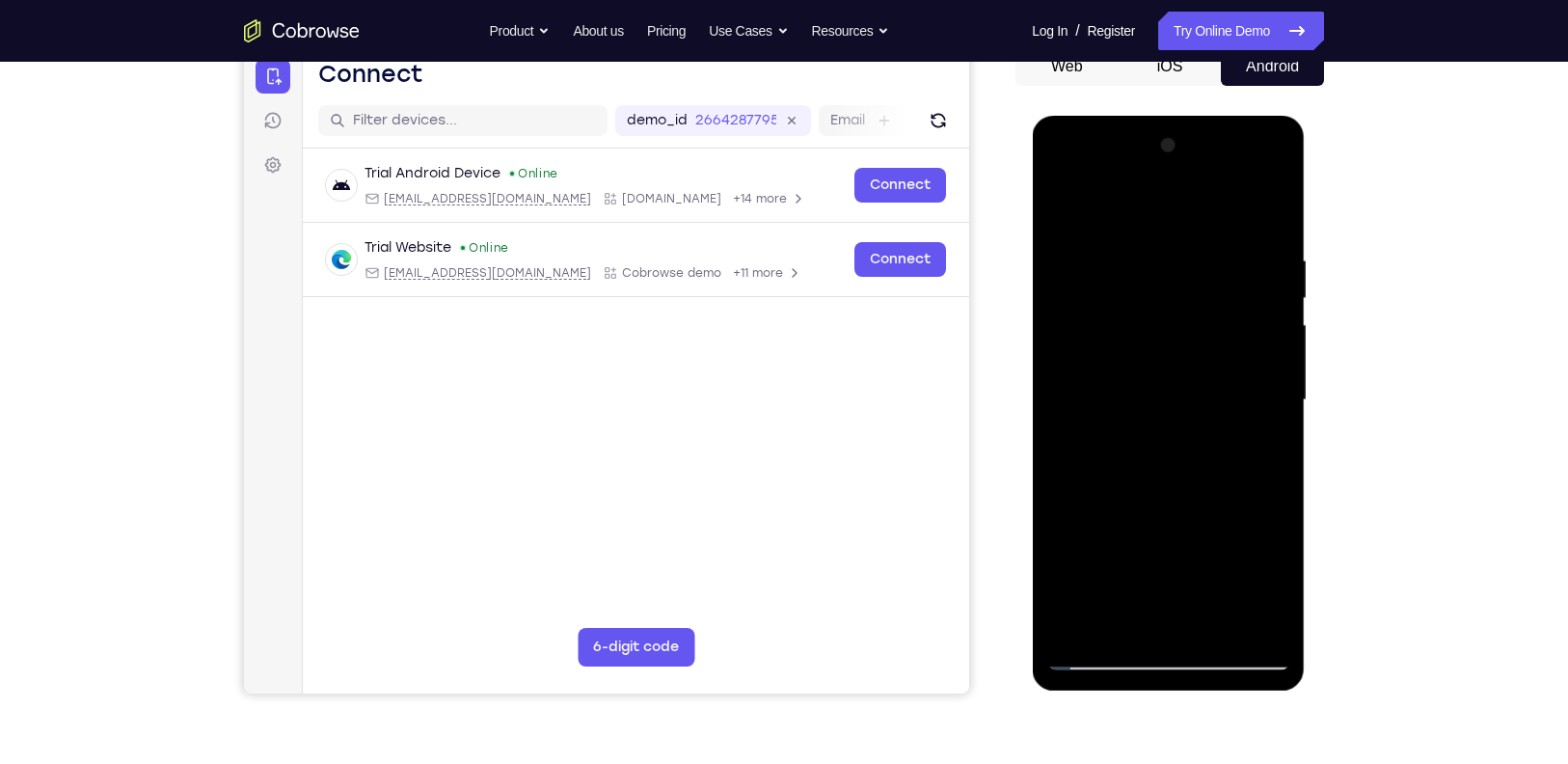
click at [1274, 213] on div at bounding box center [1169, 400] width 243 height 540
drag, startPoint x: 1252, startPoint y: 252, endPoint x: 1134, endPoint y: 257, distance: 118.1
click at [1134, 257] on div at bounding box center [1169, 400] width 243 height 540
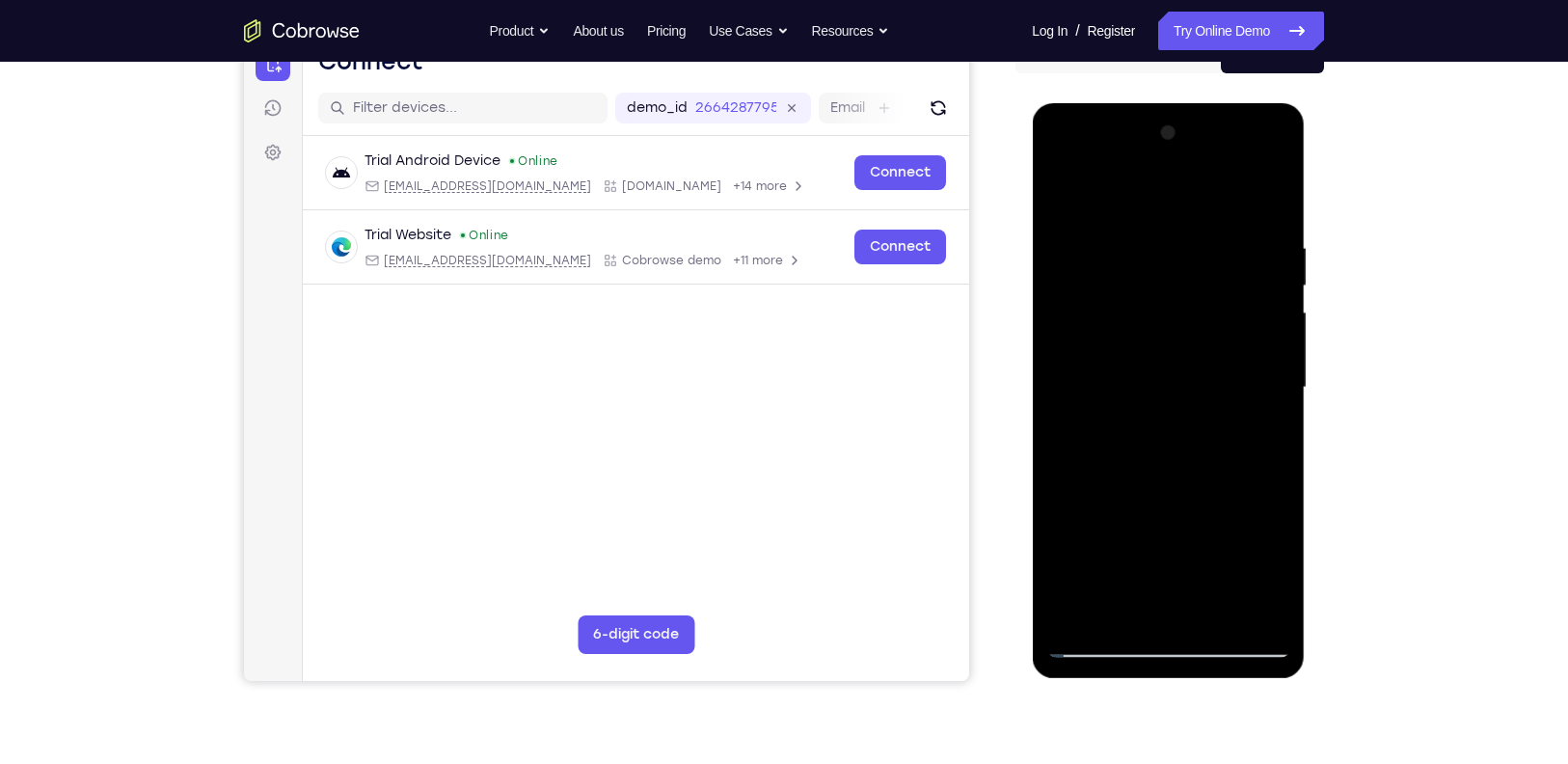
scroll to position [218, 0]
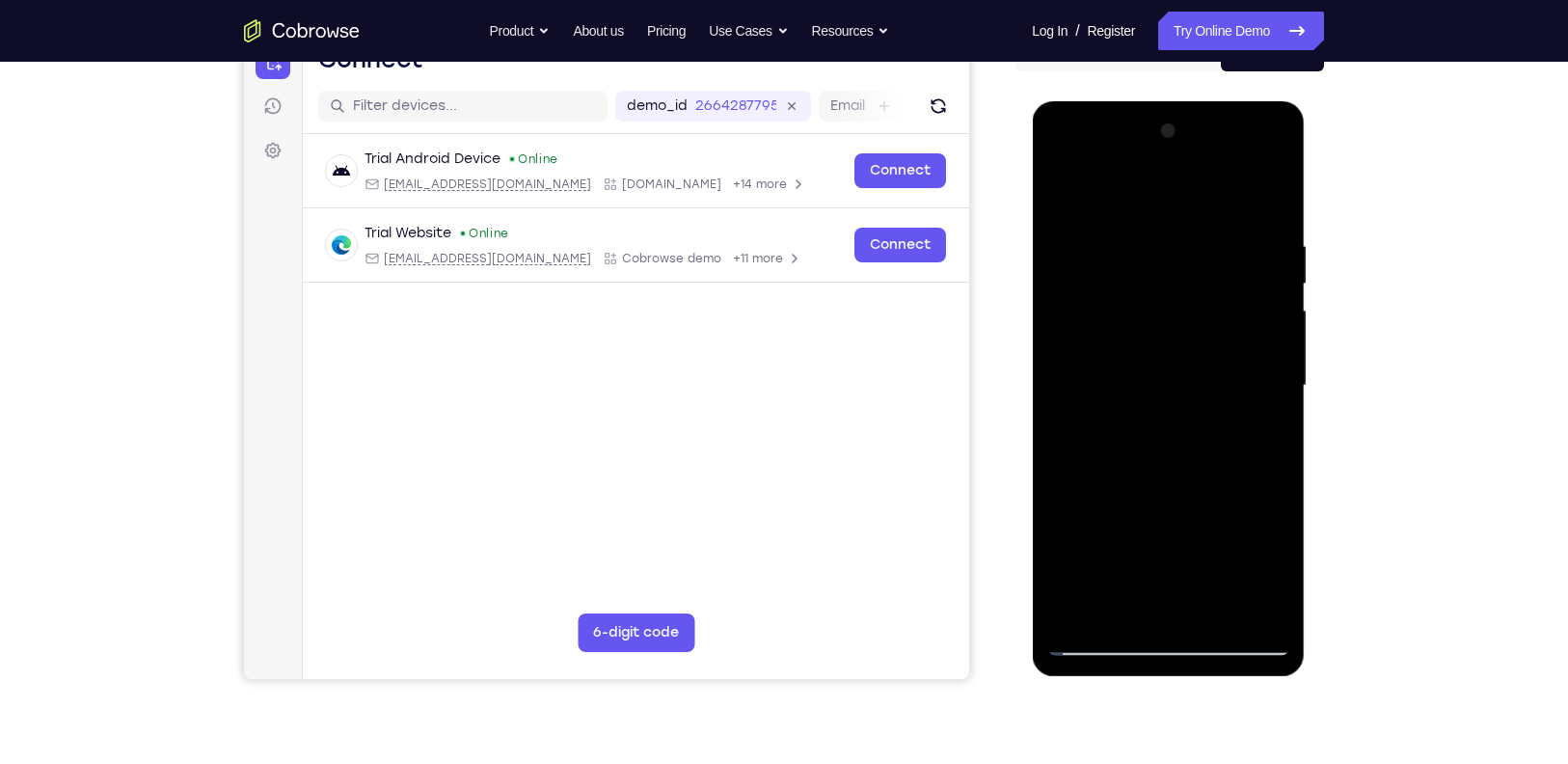
click at [1085, 614] on div at bounding box center [1169, 385] width 243 height 540
click at [1104, 637] on div at bounding box center [1169, 385] width 243 height 540
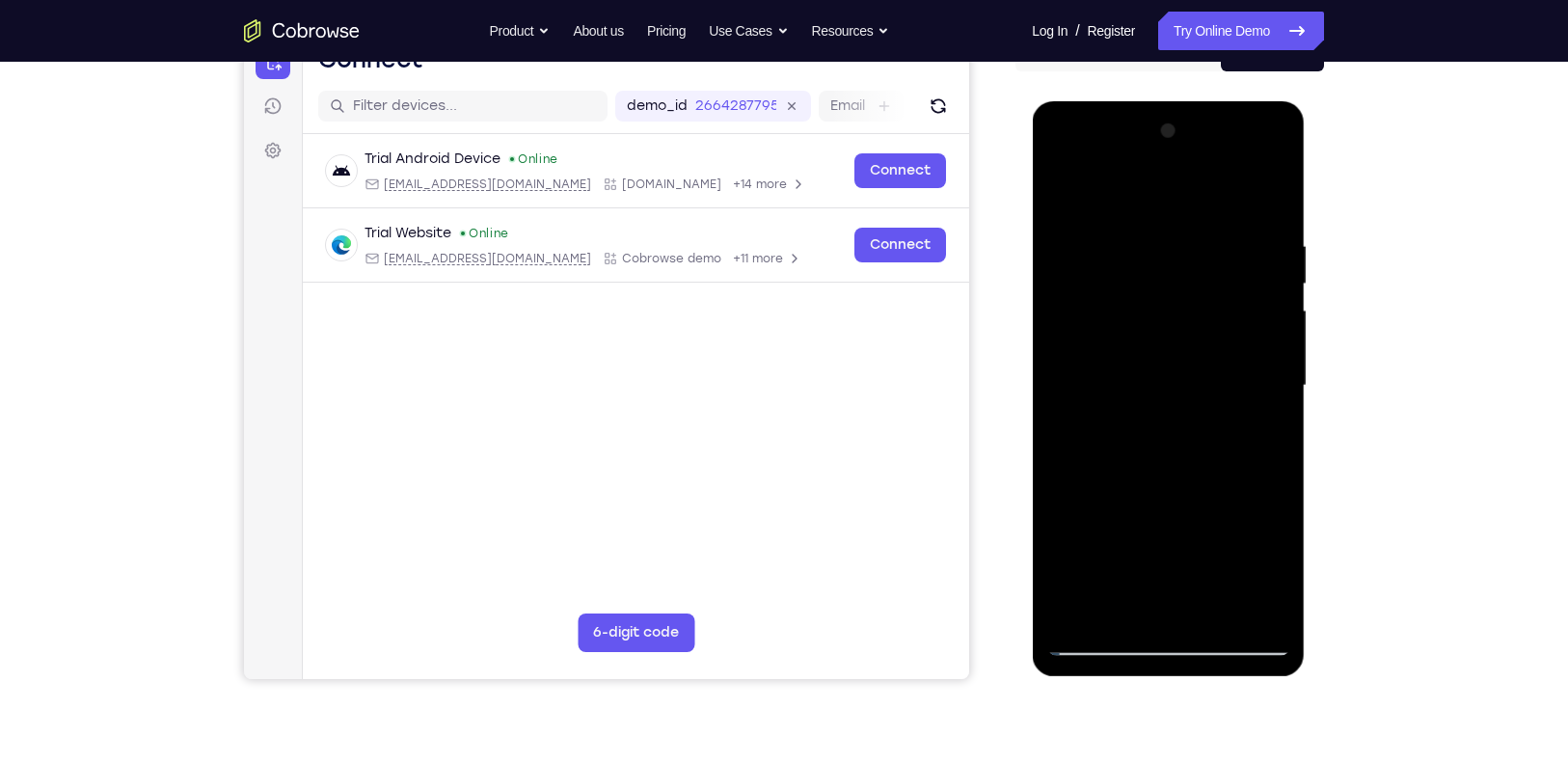
click at [1104, 637] on div at bounding box center [1169, 385] width 243 height 540
click at [1133, 246] on div at bounding box center [1169, 385] width 243 height 540
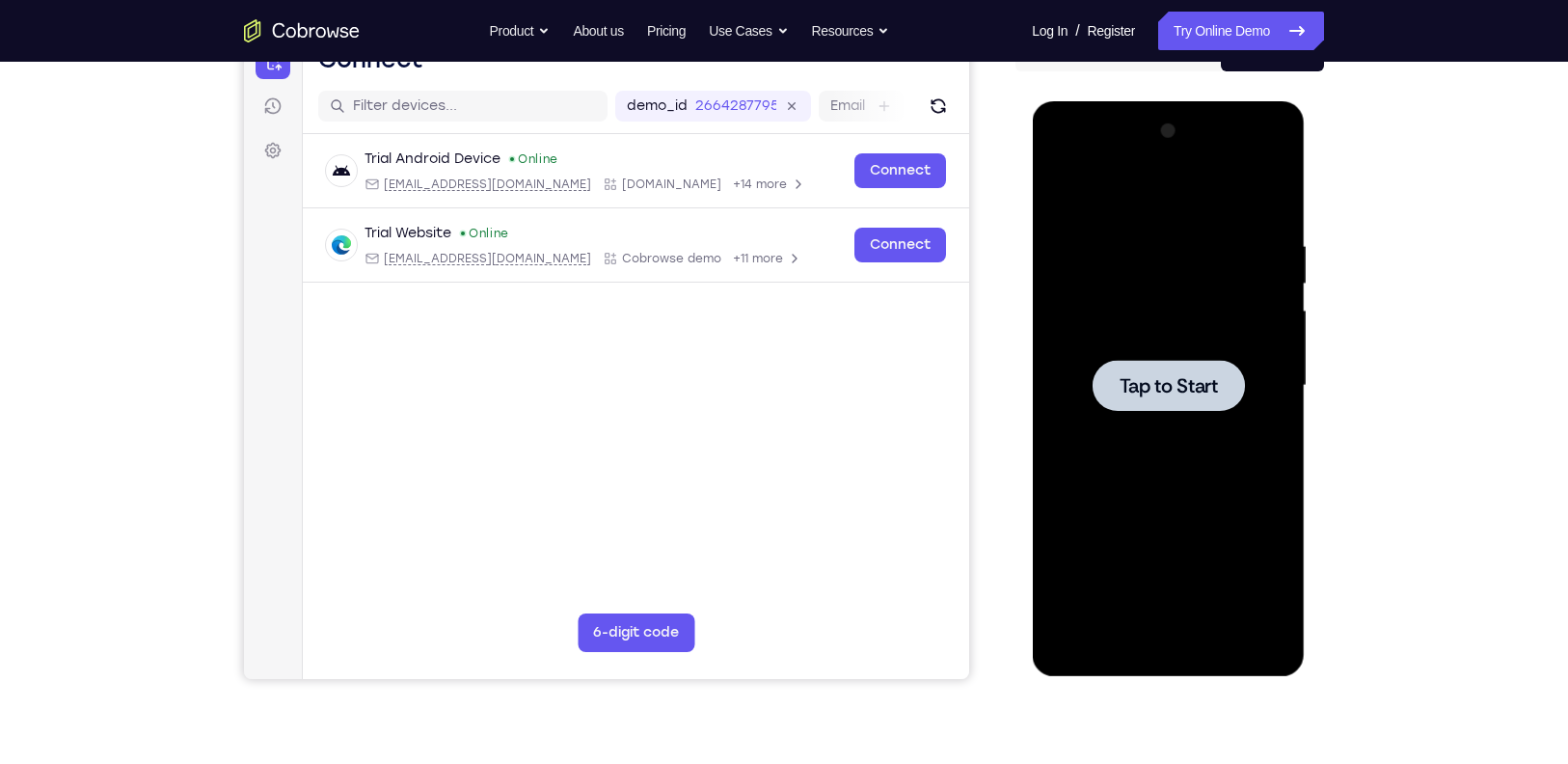
click at [1186, 424] on div at bounding box center [1169, 385] width 243 height 540
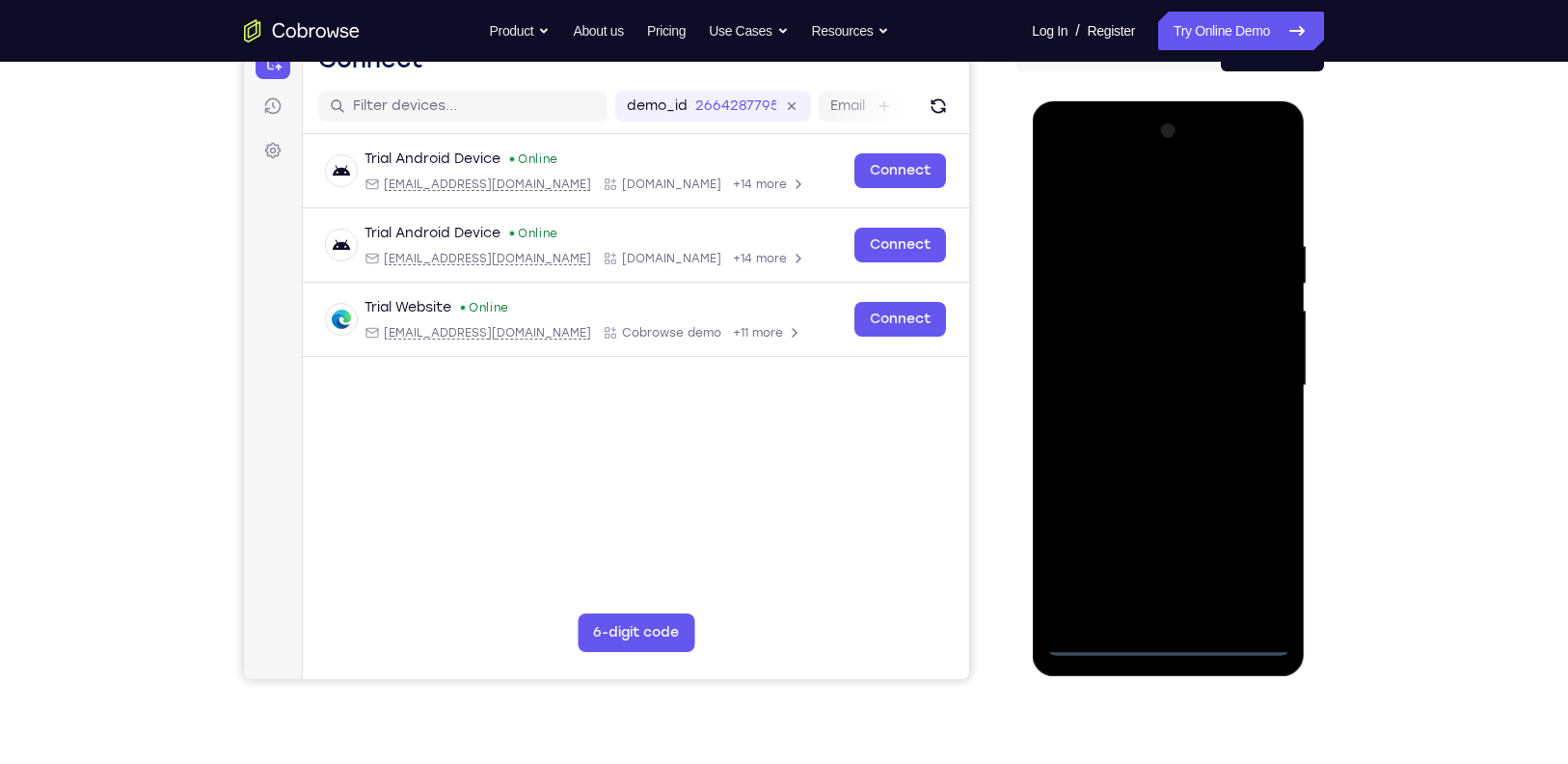
click at [1171, 642] on div at bounding box center [1169, 385] width 243 height 540
click at [1250, 565] on div at bounding box center [1169, 385] width 243 height 540
click at [1110, 199] on div at bounding box center [1169, 385] width 243 height 540
click at [1252, 383] on div at bounding box center [1169, 385] width 243 height 540
click at [1184, 427] on div at bounding box center [1169, 385] width 243 height 540
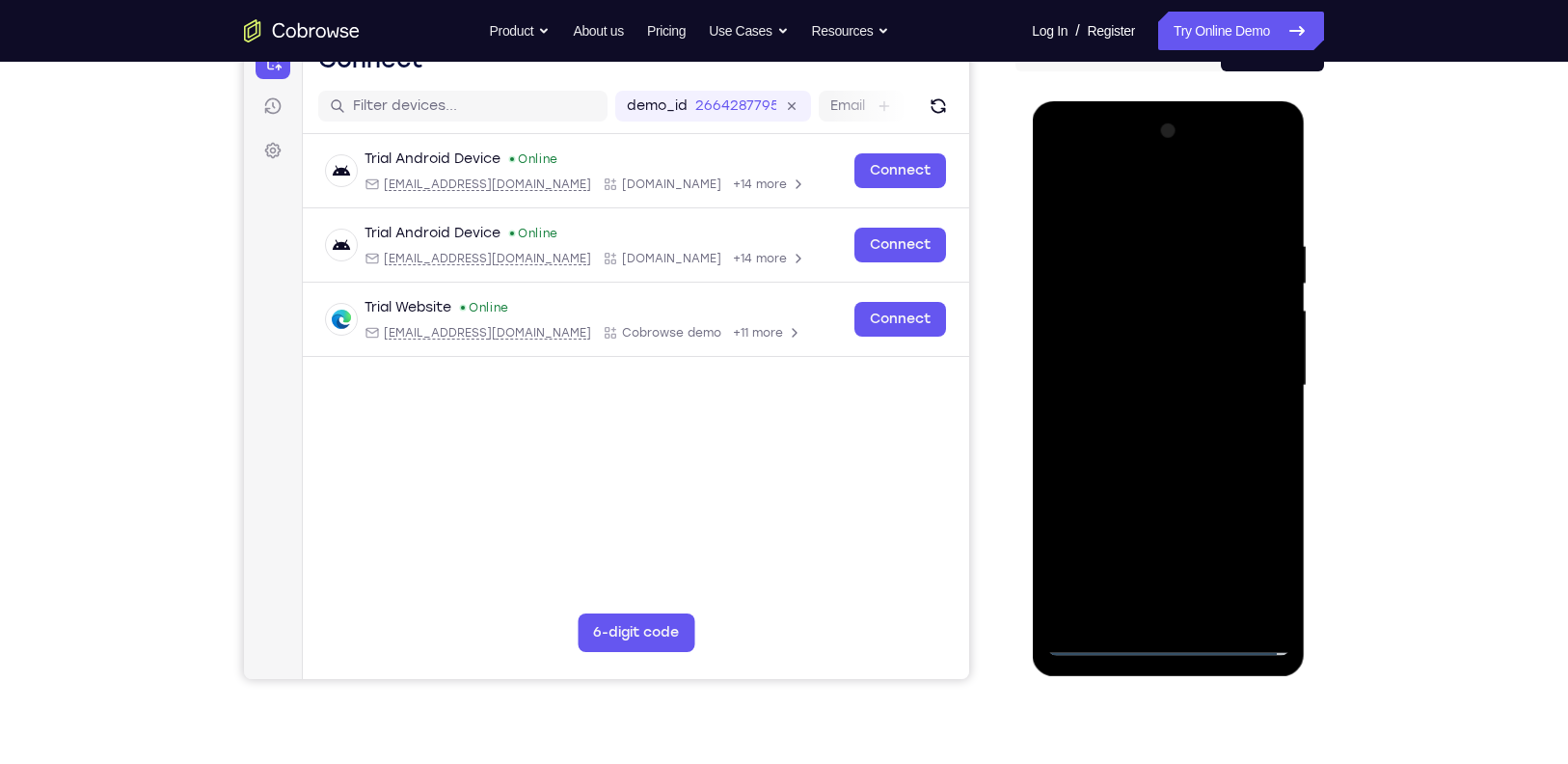
click at [1107, 639] on div at bounding box center [1169, 385] width 243 height 540
click at [1156, 422] on div at bounding box center [1169, 385] width 243 height 540
click at [1174, 376] on div at bounding box center [1169, 385] width 243 height 540
click at [1163, 353] on div at bounding box center [1169, 385] width 243 height 540
click at [1151, 378] on div at bounding box center [1169, 385] width 243 height 540
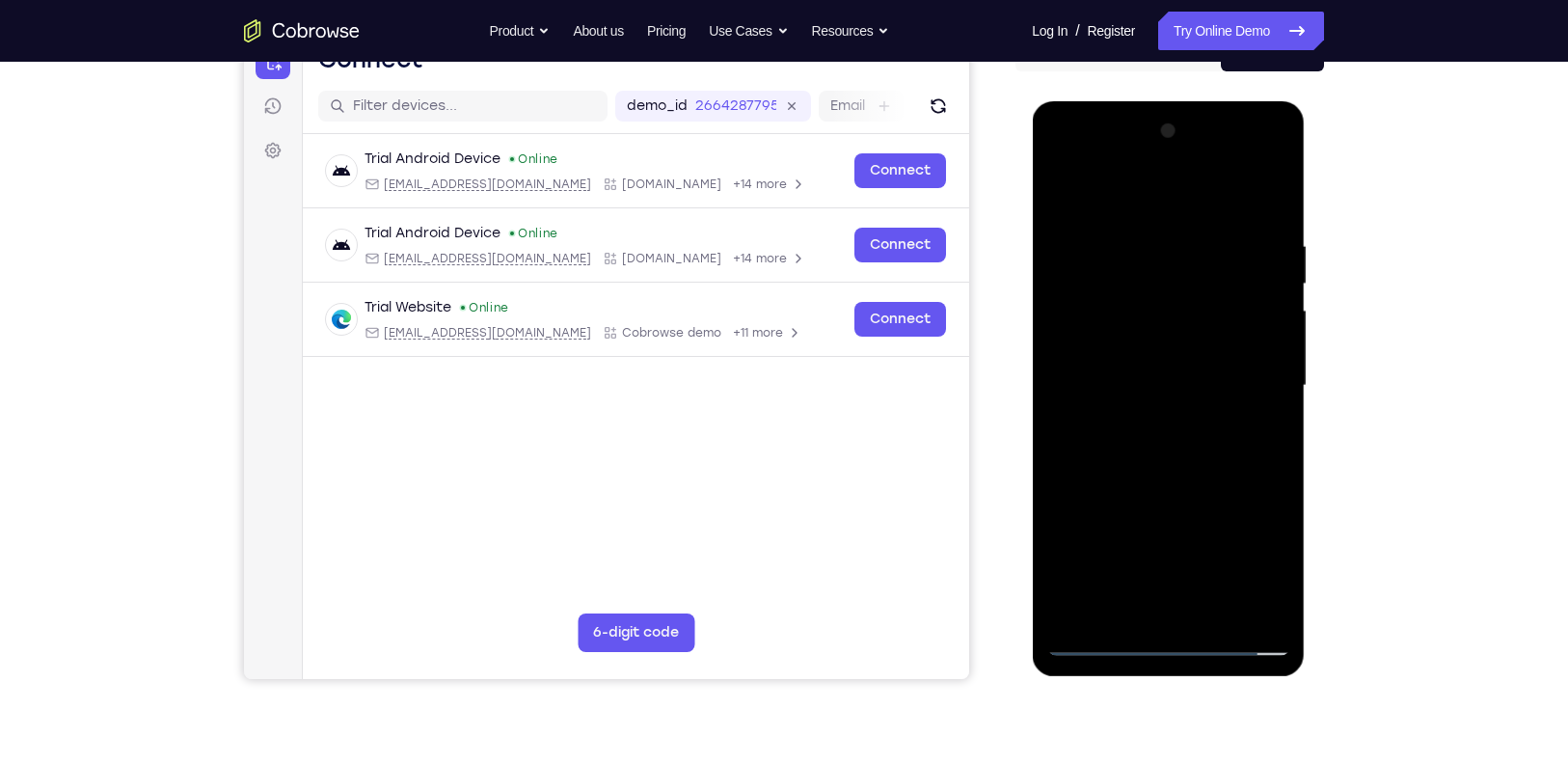
click at [1123, 441] on div at bounding box center [1169, 385] width 243 height 540
click at [1250, 201] on div at bounding box center [1169, 385] width 243 height 540
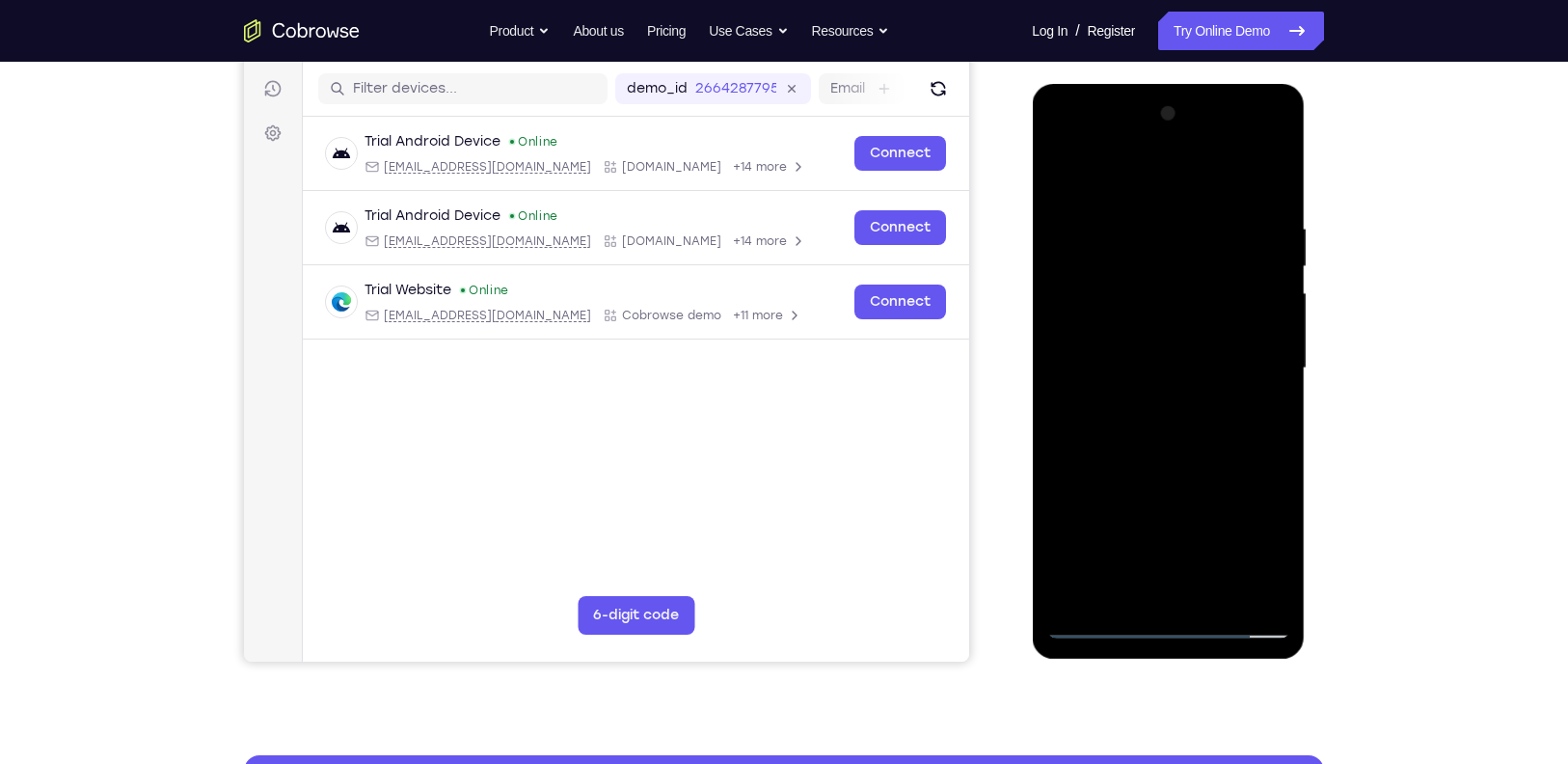
scroll to position [236, 0]
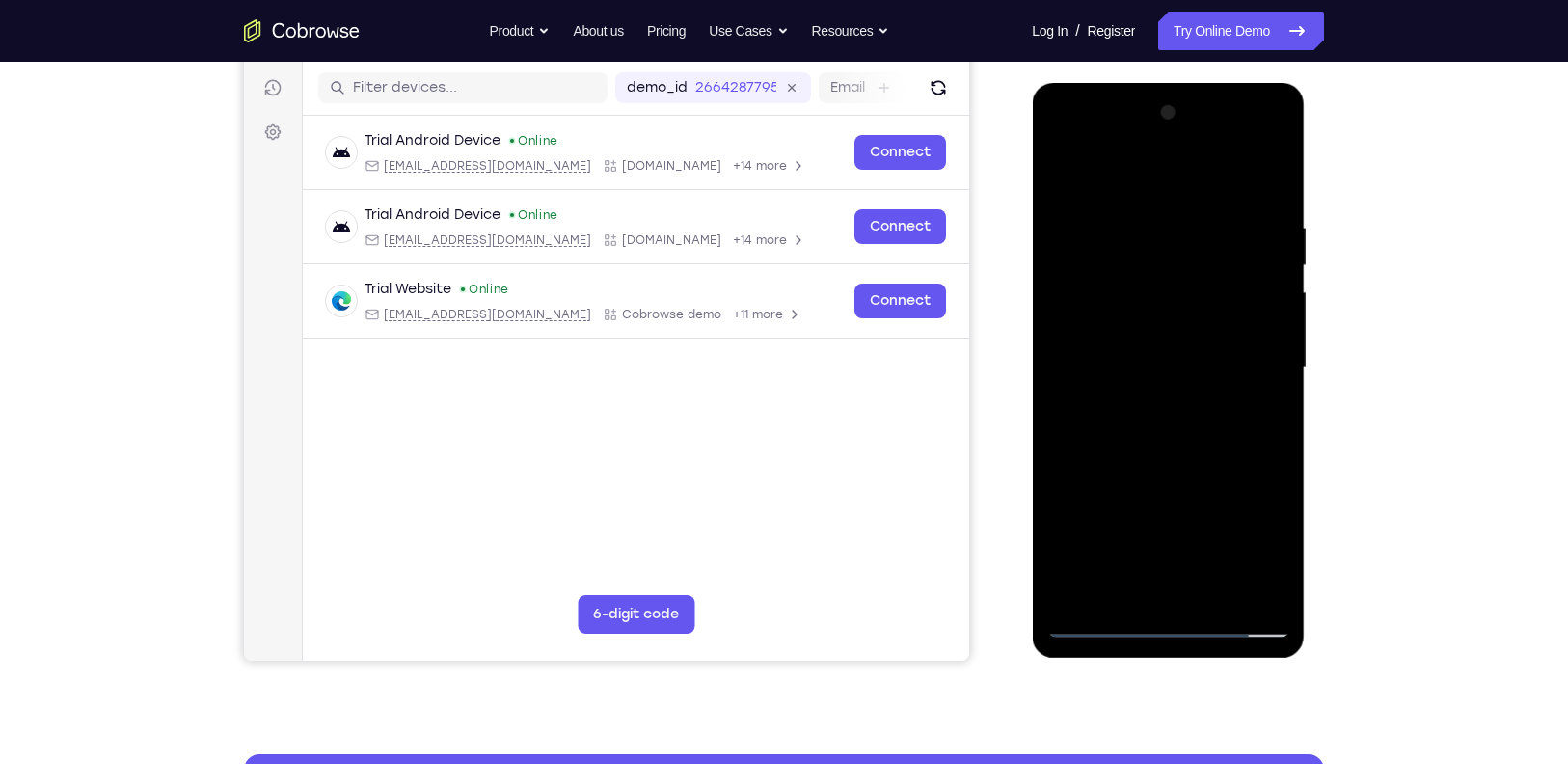
click at [1274, 193] on div at bounding box center [1169, 367] width 243 height 540
click at [1068, 525] on div at bounding box center [1169, 367] width 243 height 540
click at [1273, 407] on div at bounding box center [1169, 367] width 243 height 540
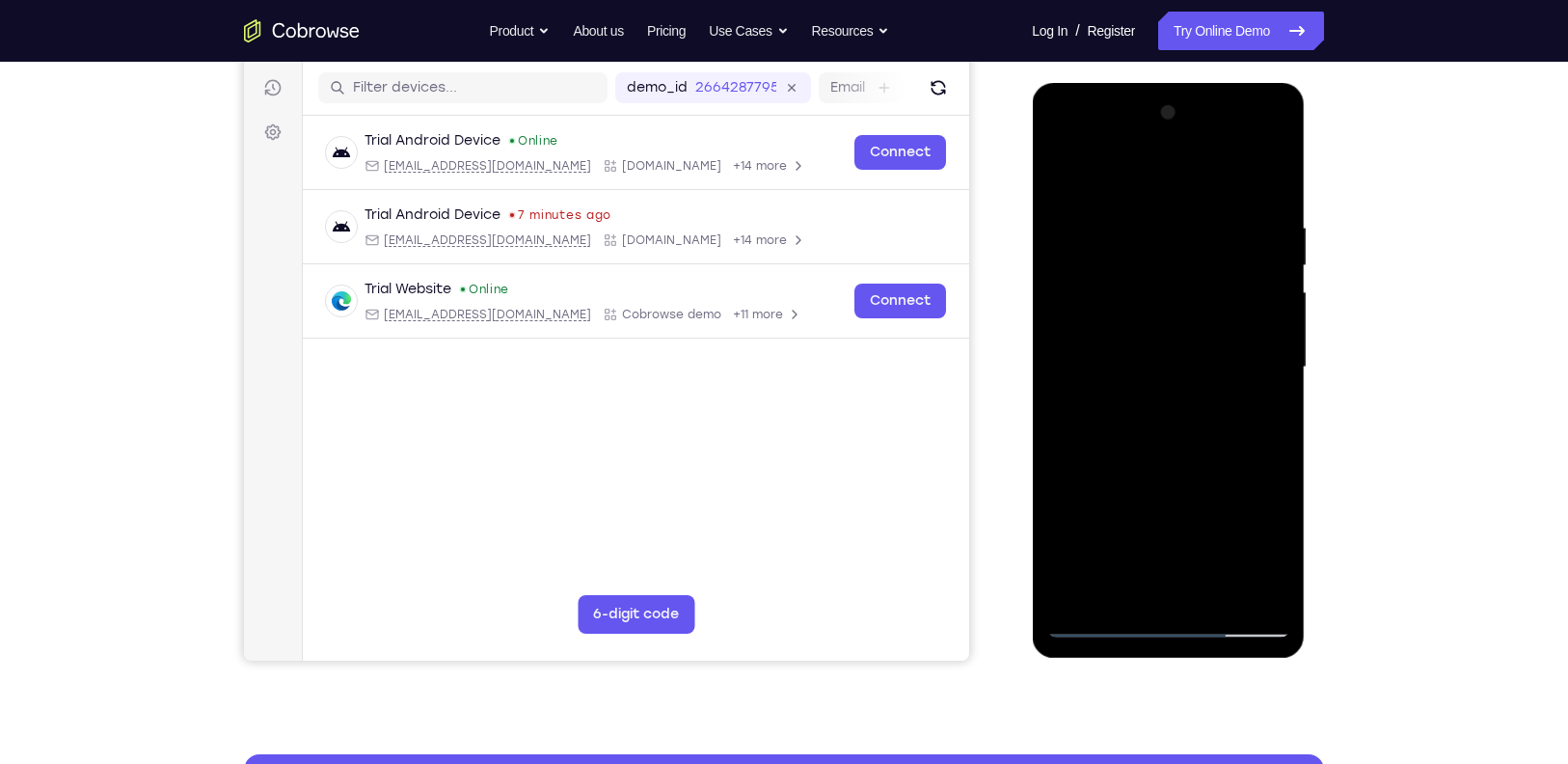
click at [1273, 407] on div at bounding box center [1169, 367] width 243 height 540
click at [1281, 370] on div at bounding box center [1169, 367] width 243 height 540
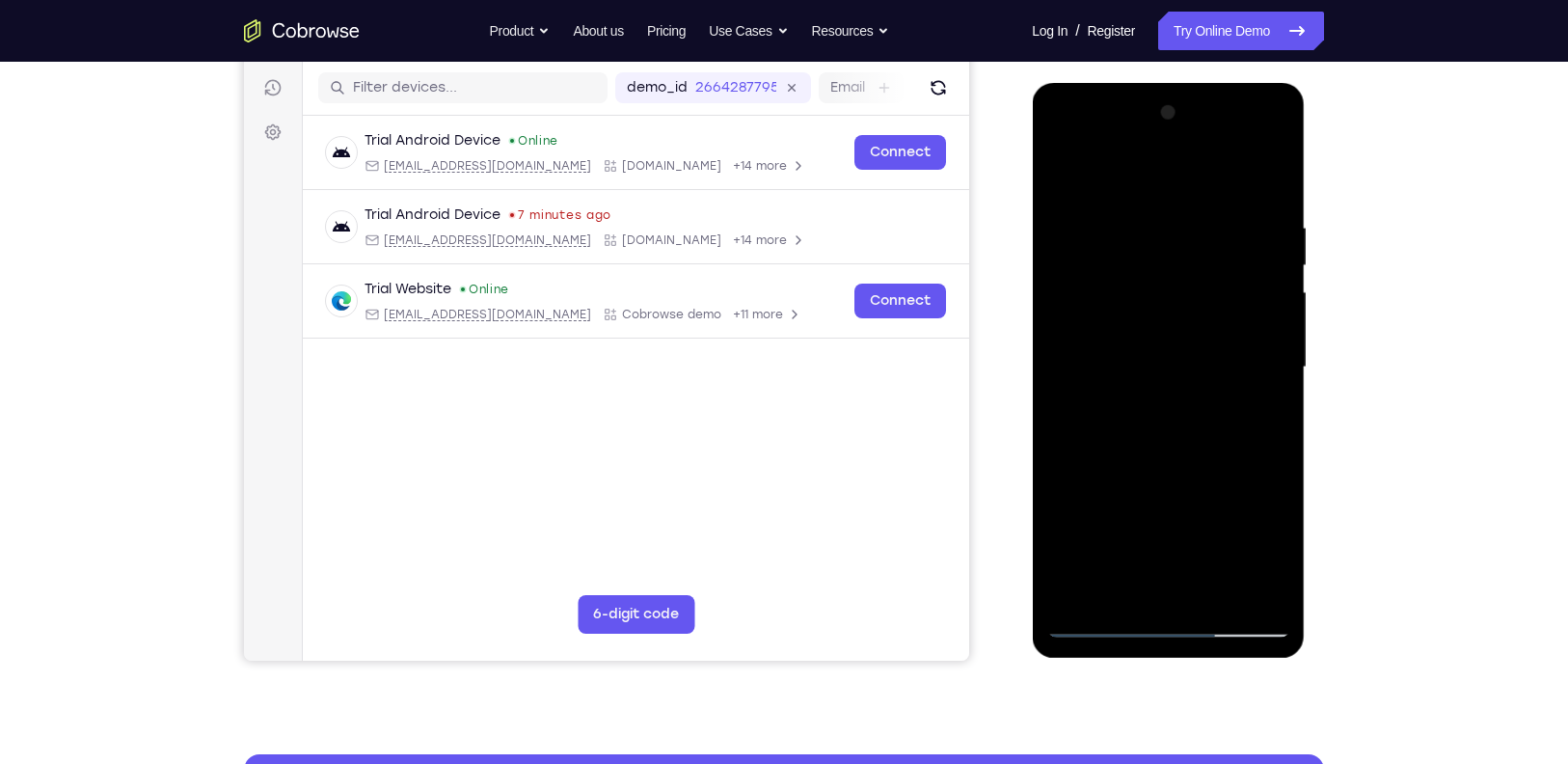
click at [1281, 370] on div at bounding box center [1169, 367] width 243 height 540
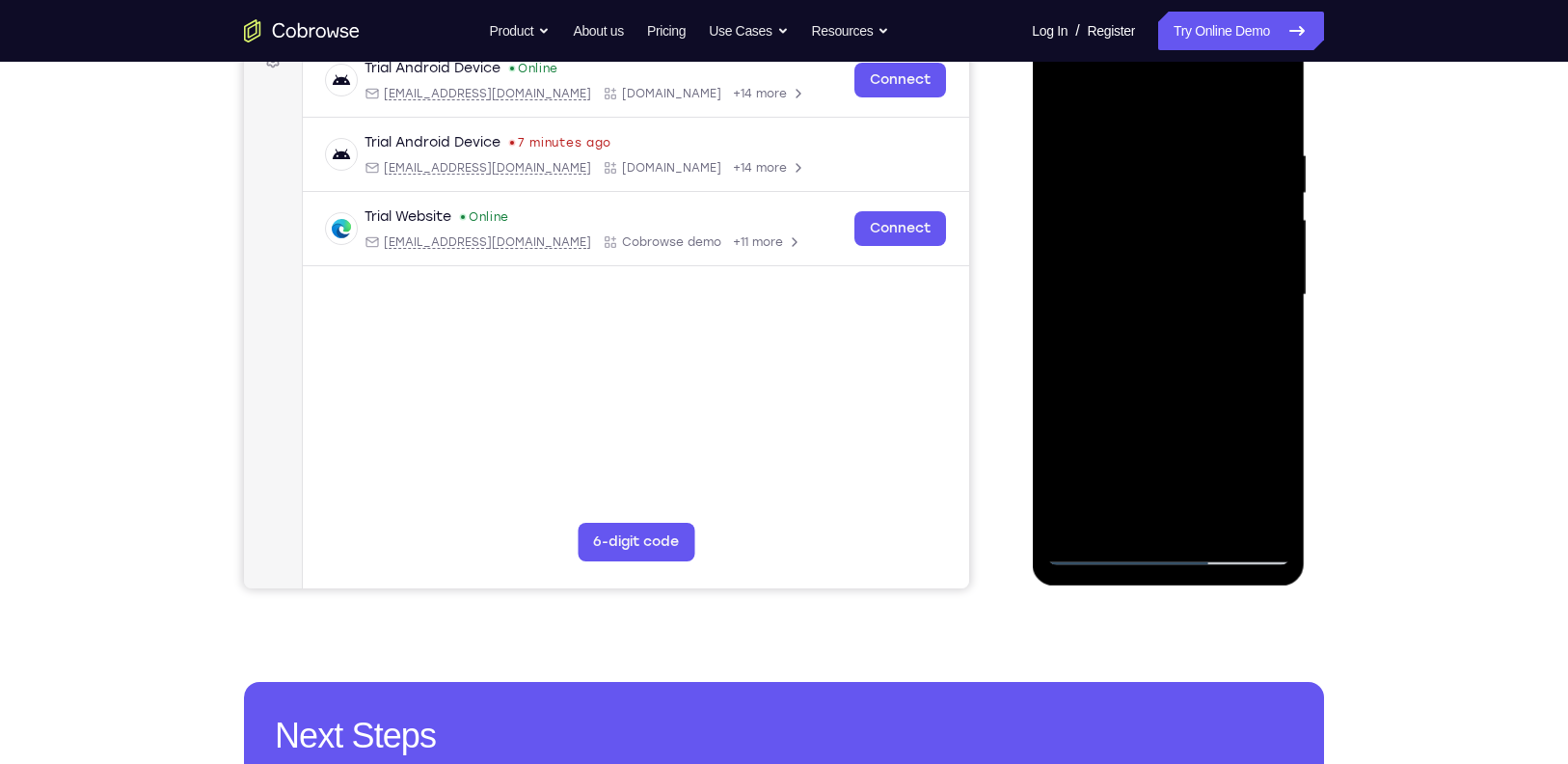
scroll to position [312, 0]
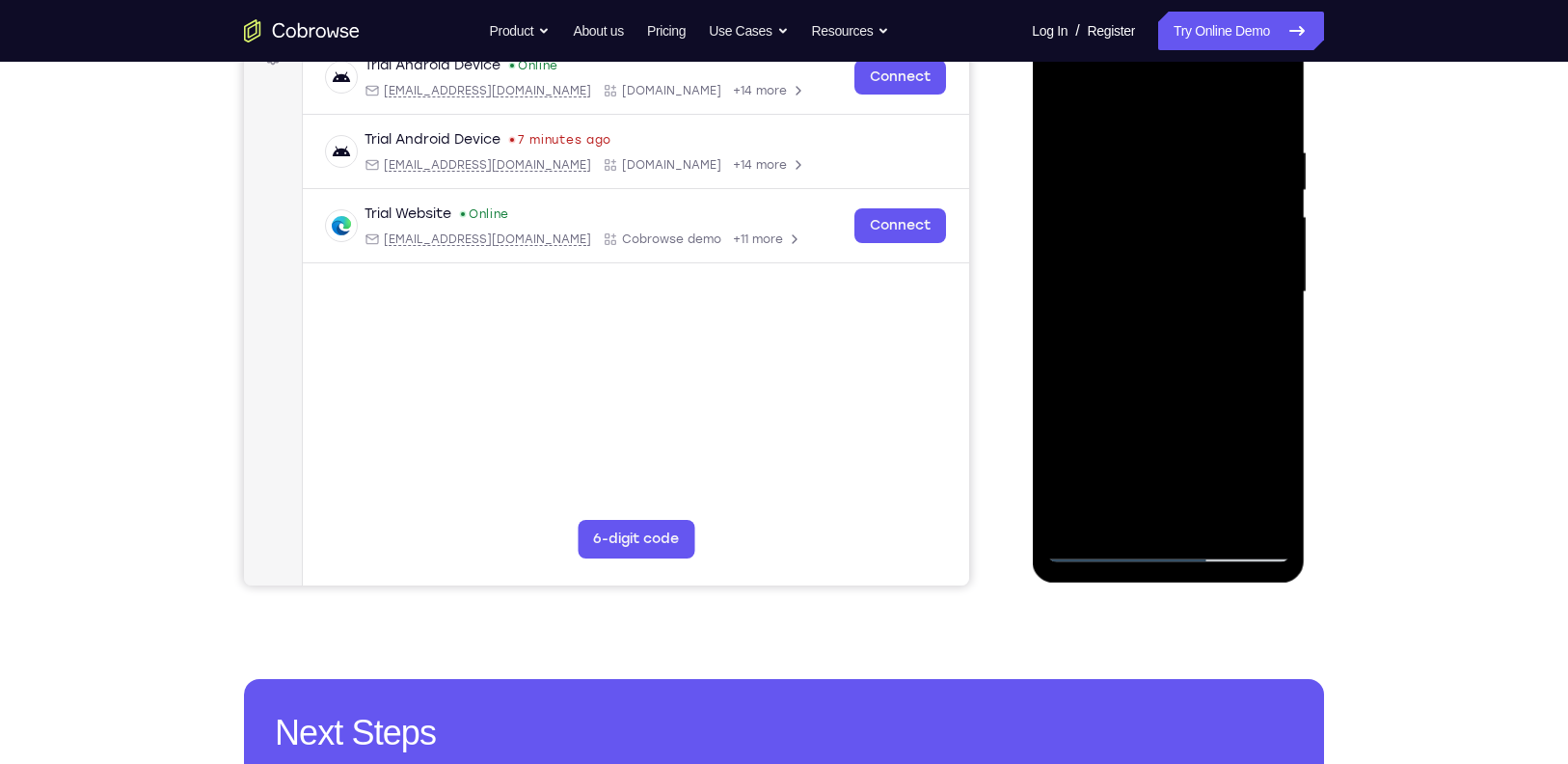
click at [1121, 521] on div at bounding box center [1169, 292] width 243 height 540
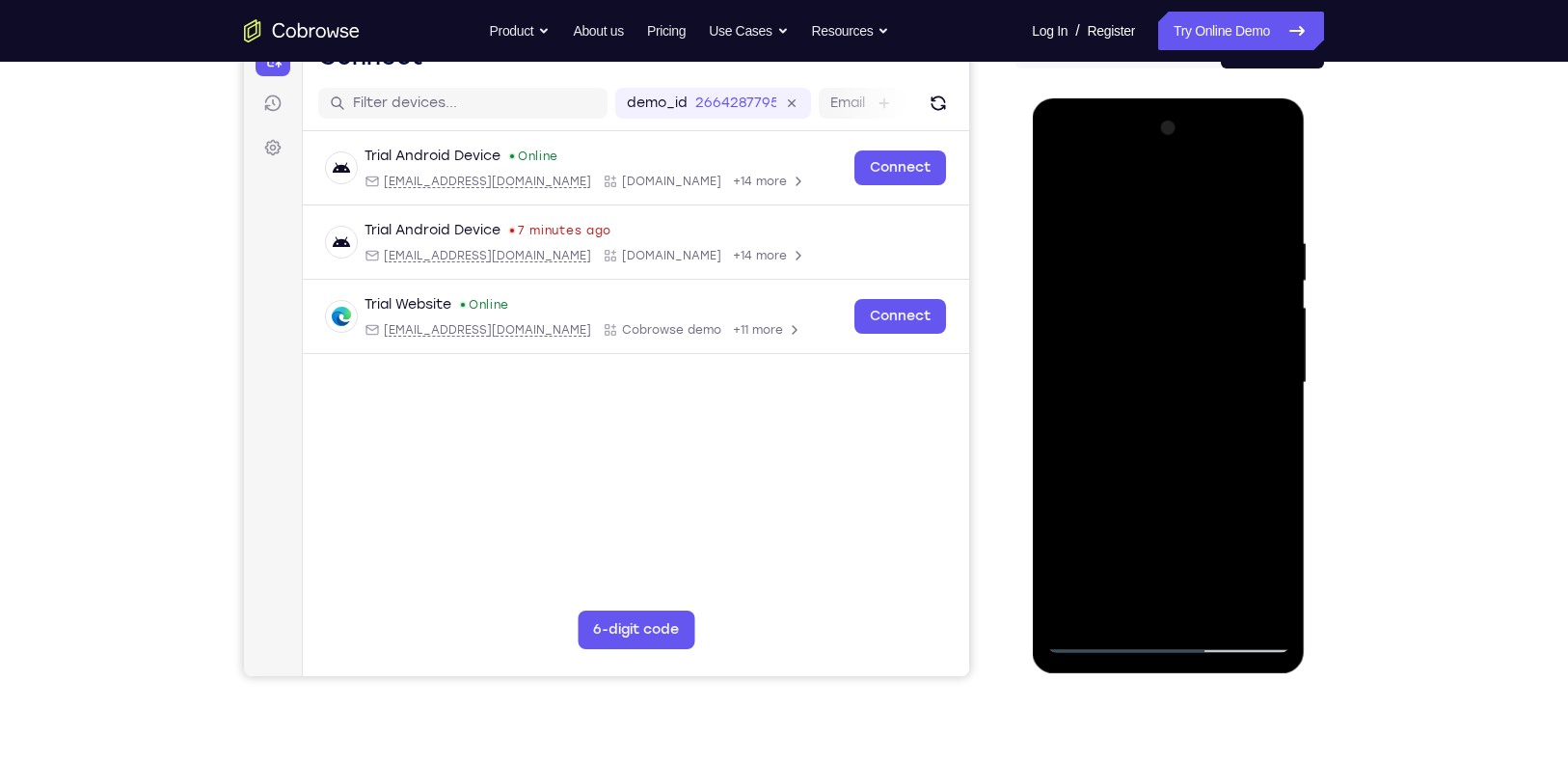
scroll to position [178, 0]
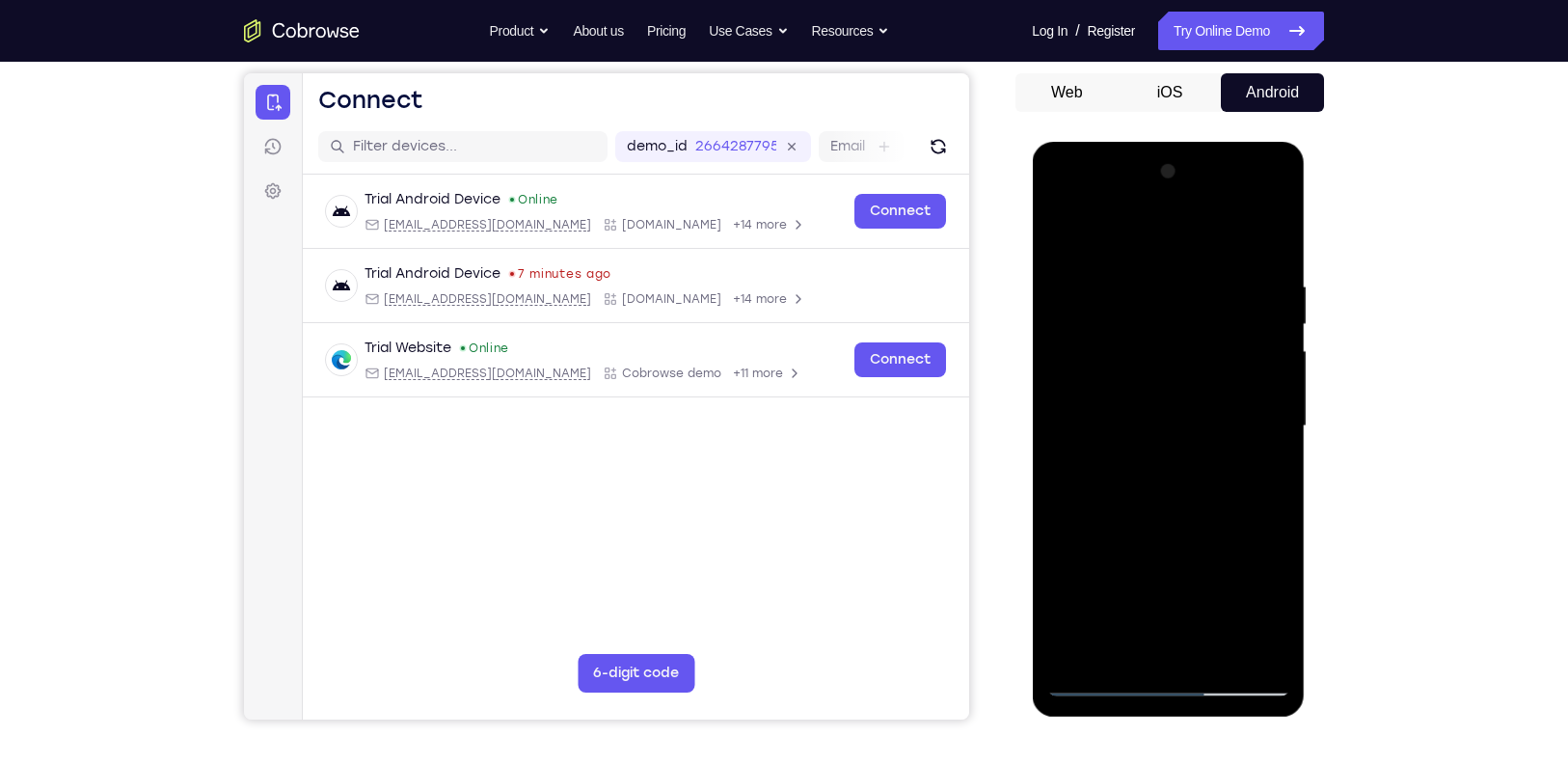
click at [1113, 228] on div at bounding box center [1169, 426] width 243 height 540
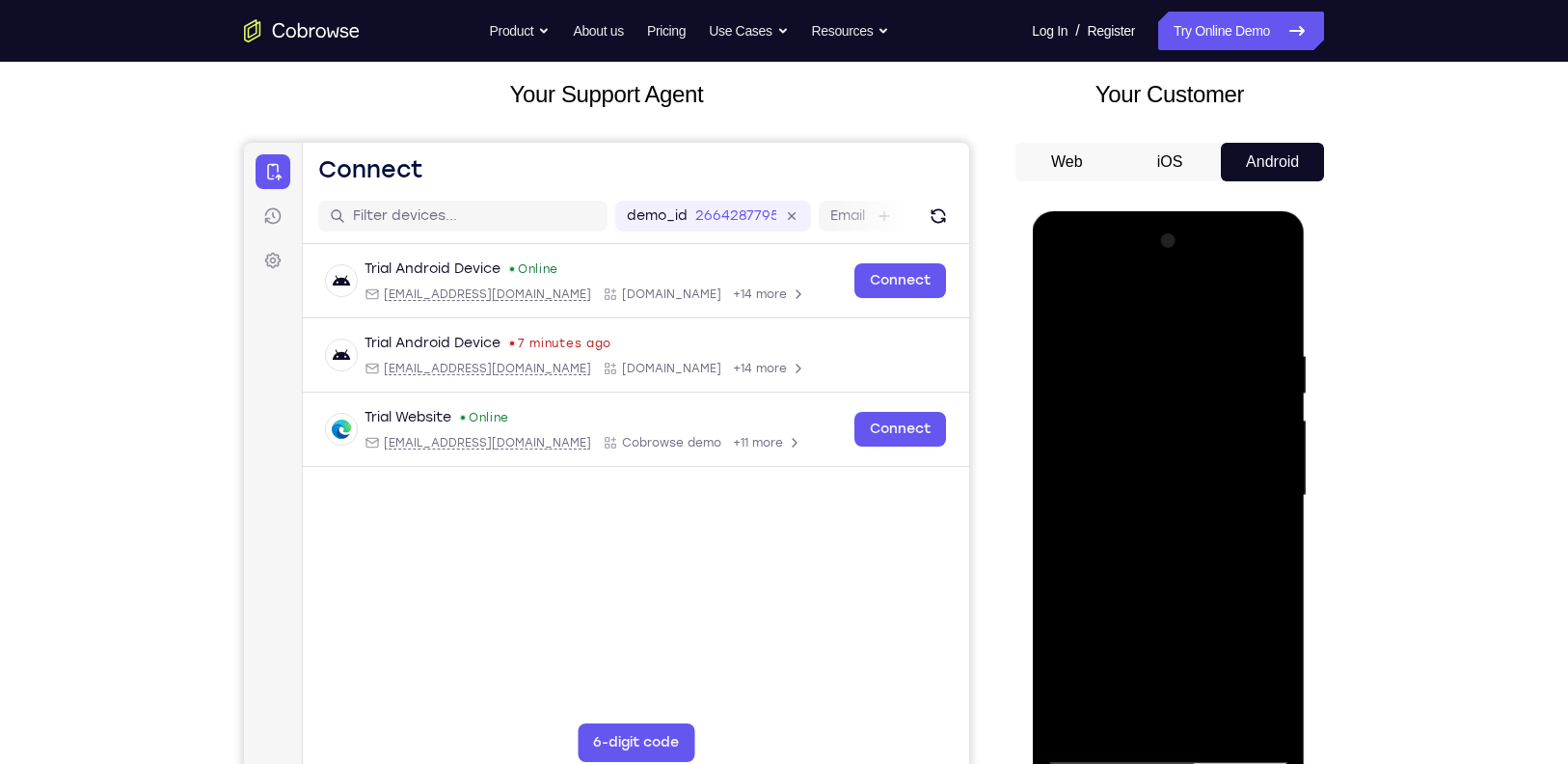
drag, startPoint x: 1159, startPoint y: 450, endPoint x: 1167, endPoint y: 571, distance: 121.3
click at [1167, 571] on div at bounding box center [1169, 495] width 243 height 540
click at [1135, 372] on div at bounding box center [1169, 495] width 243 height 540
click at [1087, 353] on div at bounding box center [1169, 495] width 243 height 540
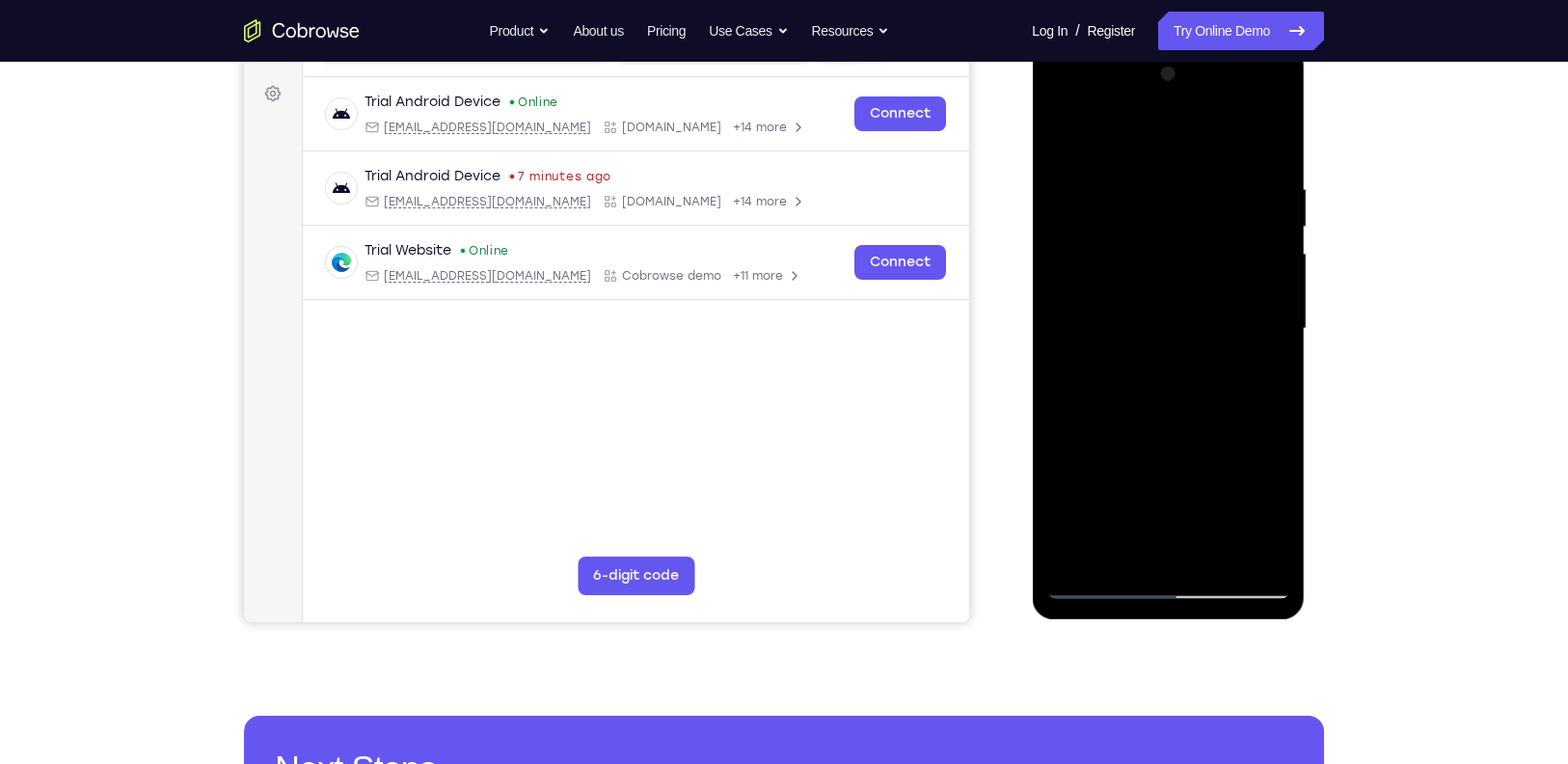
scroll to position [281, 0]
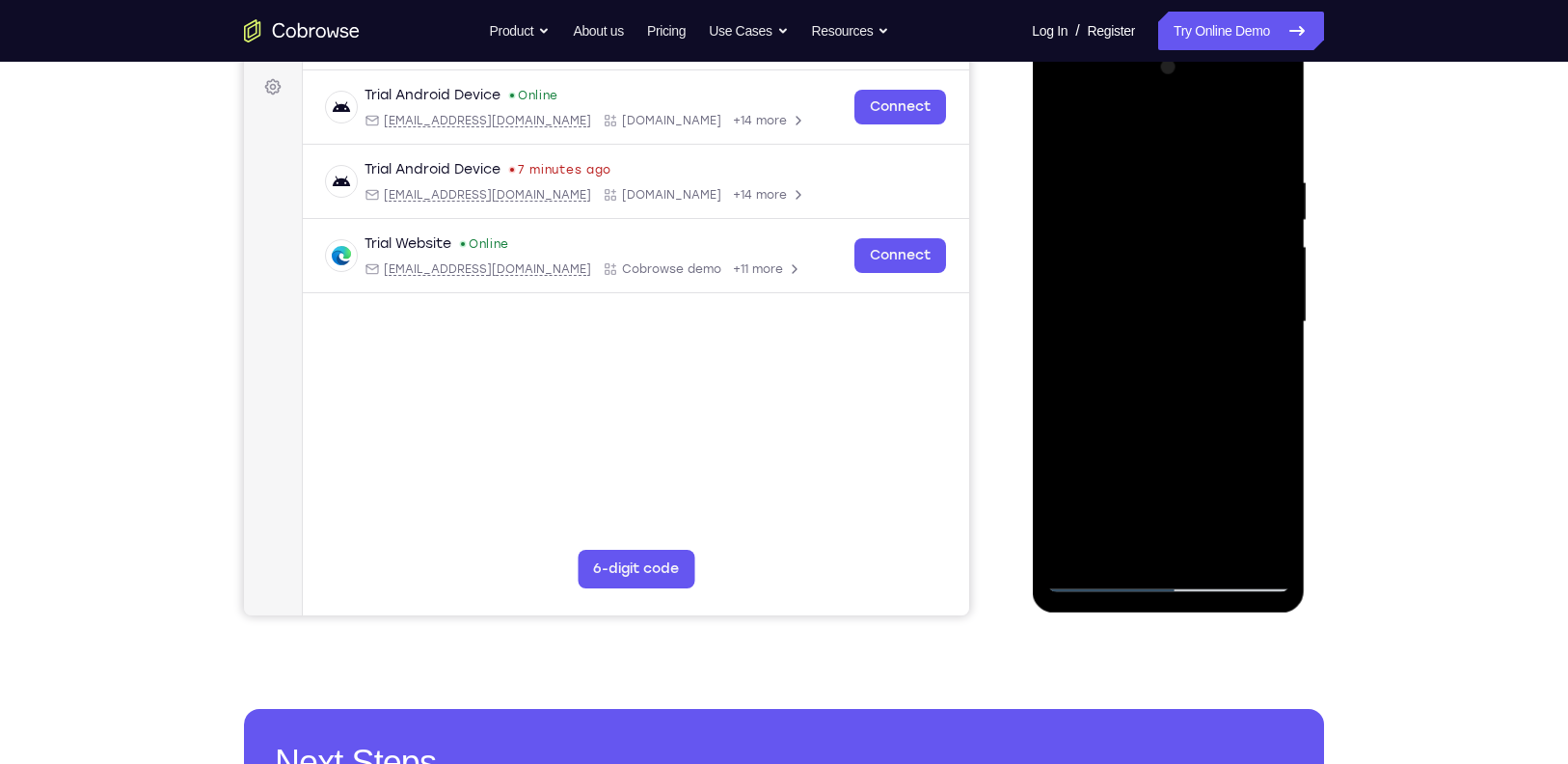
click at [1082, 544] on div at bounding box center [1169, 322] width 243 height 540
click at [1248, 175] on div at bounding box center [1169, 322] width 243 height 540
click at [1273, 256] on div at bounding box center [1169, 322] width 243 height 540
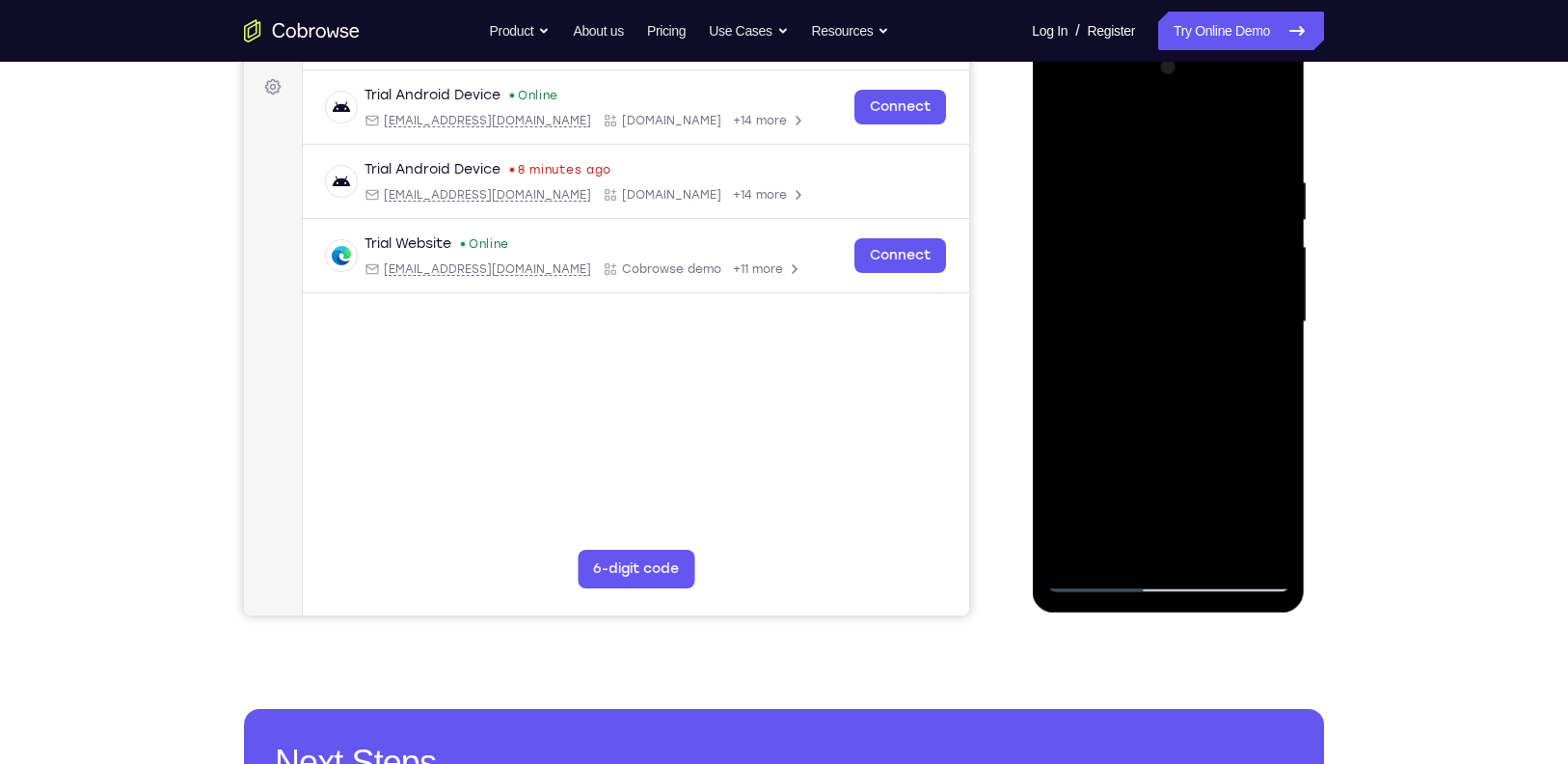
click at [1270, 135] on div at bounding box center [1169, 322] width 243 height 540
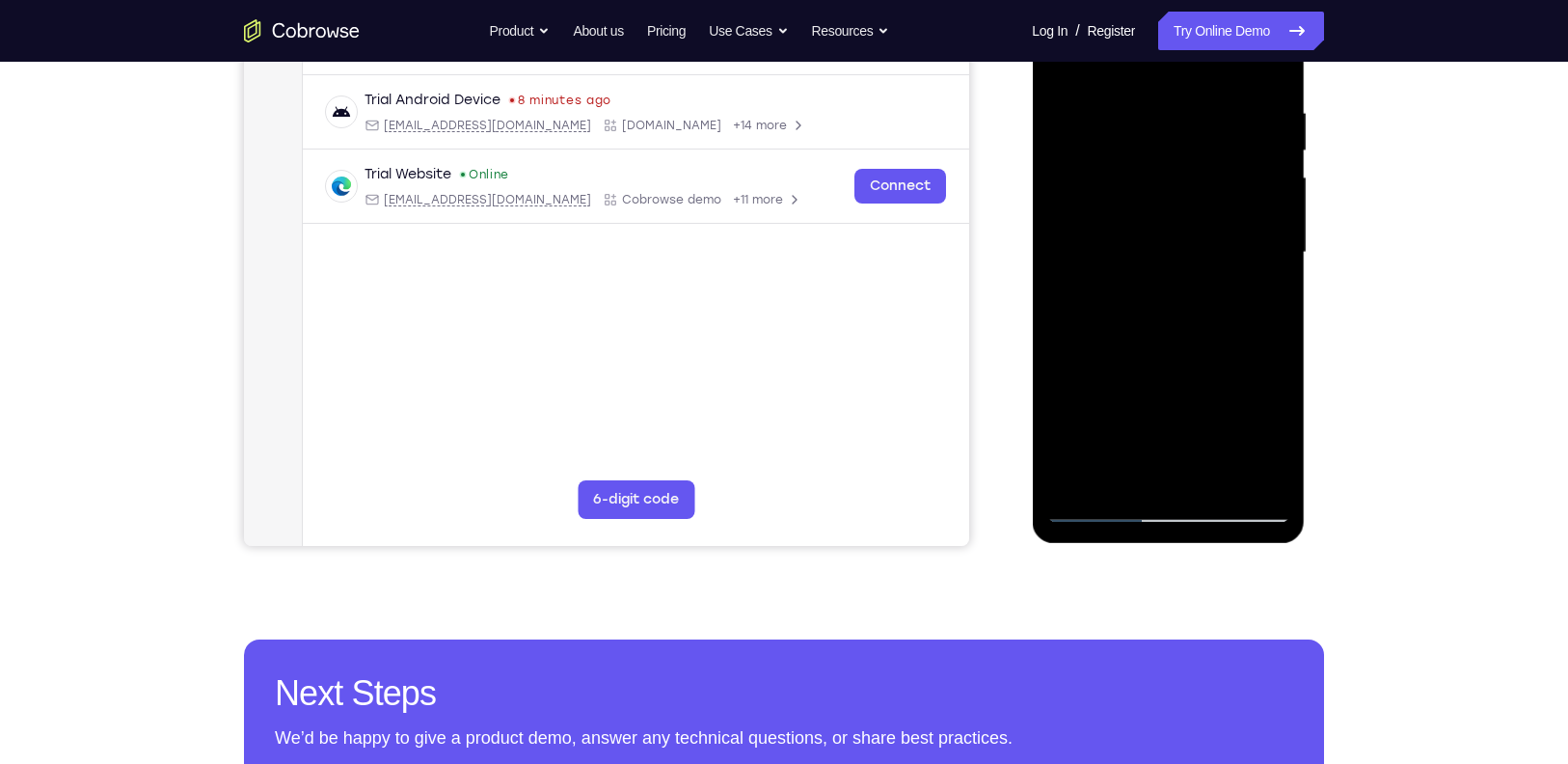
scroll to position [352, 0]
click at [1263, 485] on div at bounding box center [1169, 251] width 243 height 540
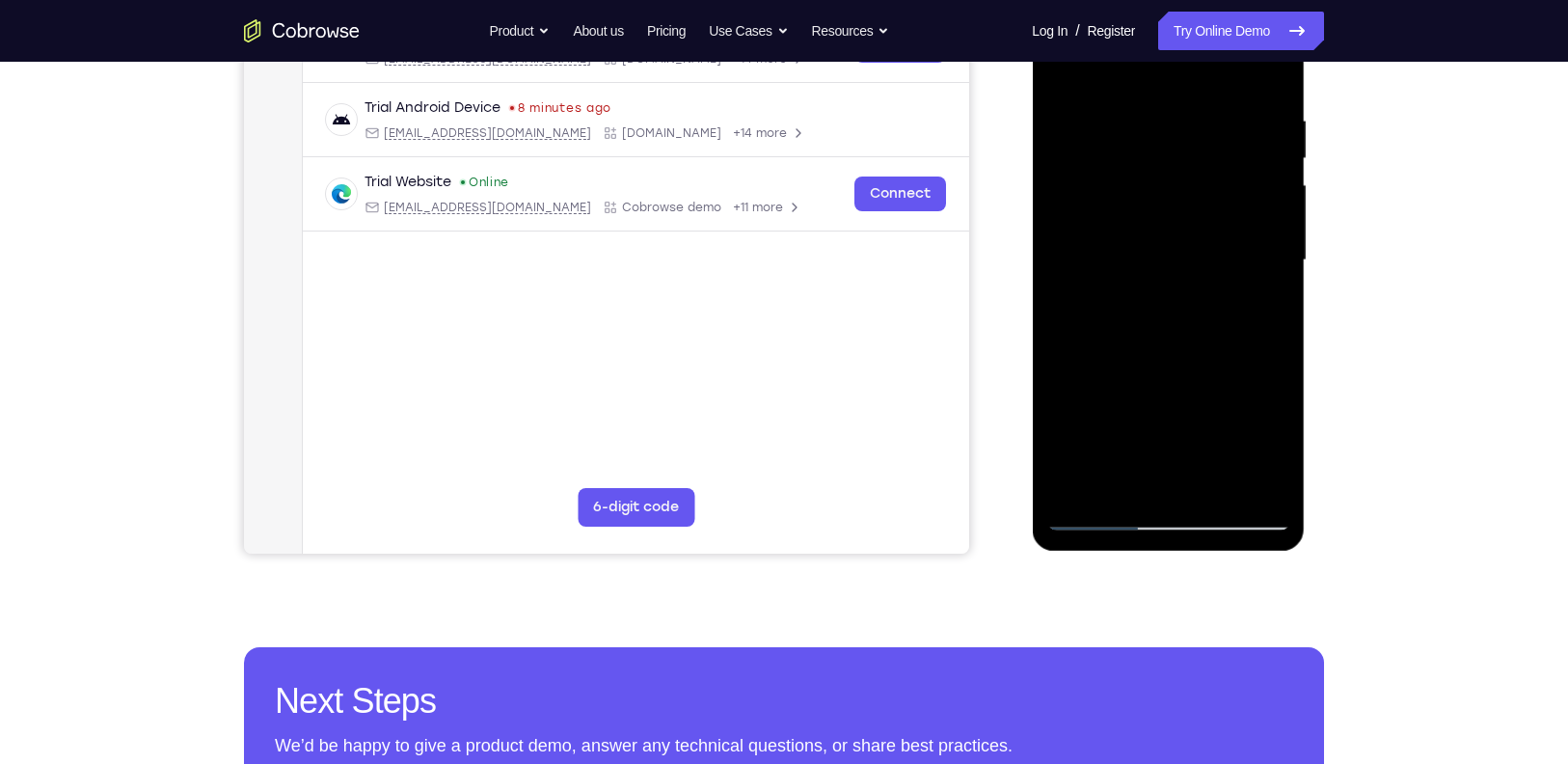
scroll to position [344, 0]
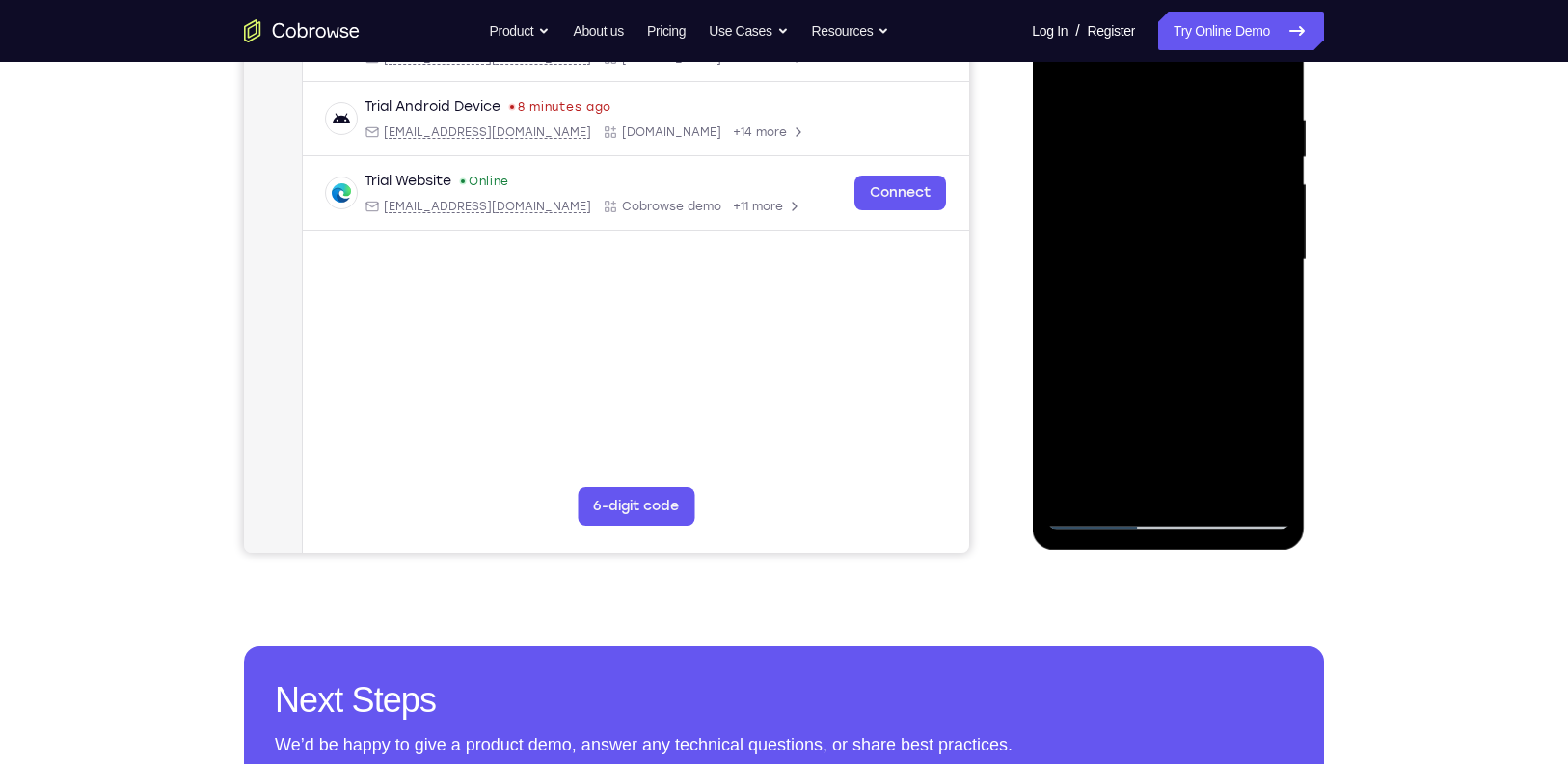
click at [1096, 382] on div at bounding box center [1169, 259] width 243 height 540
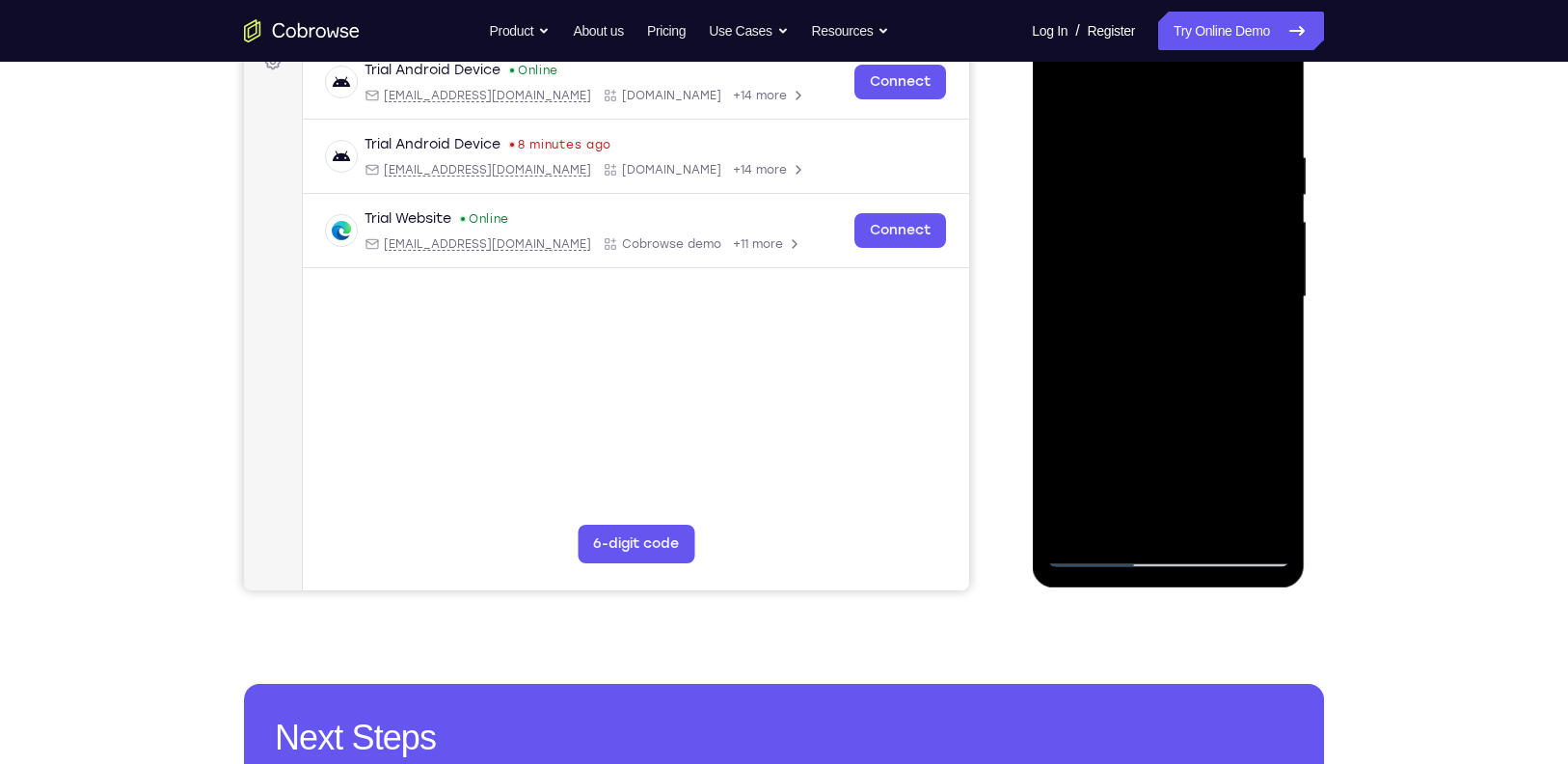
click at [1271, 310] on div at bounding box center [1169, 297] width 243 height 540
click at [1281, 309] on div at bounding box center [1169, 297] width 243 height 540
click at [1053, 313] on div at bounding box center [1169, 297] width 243 height 540
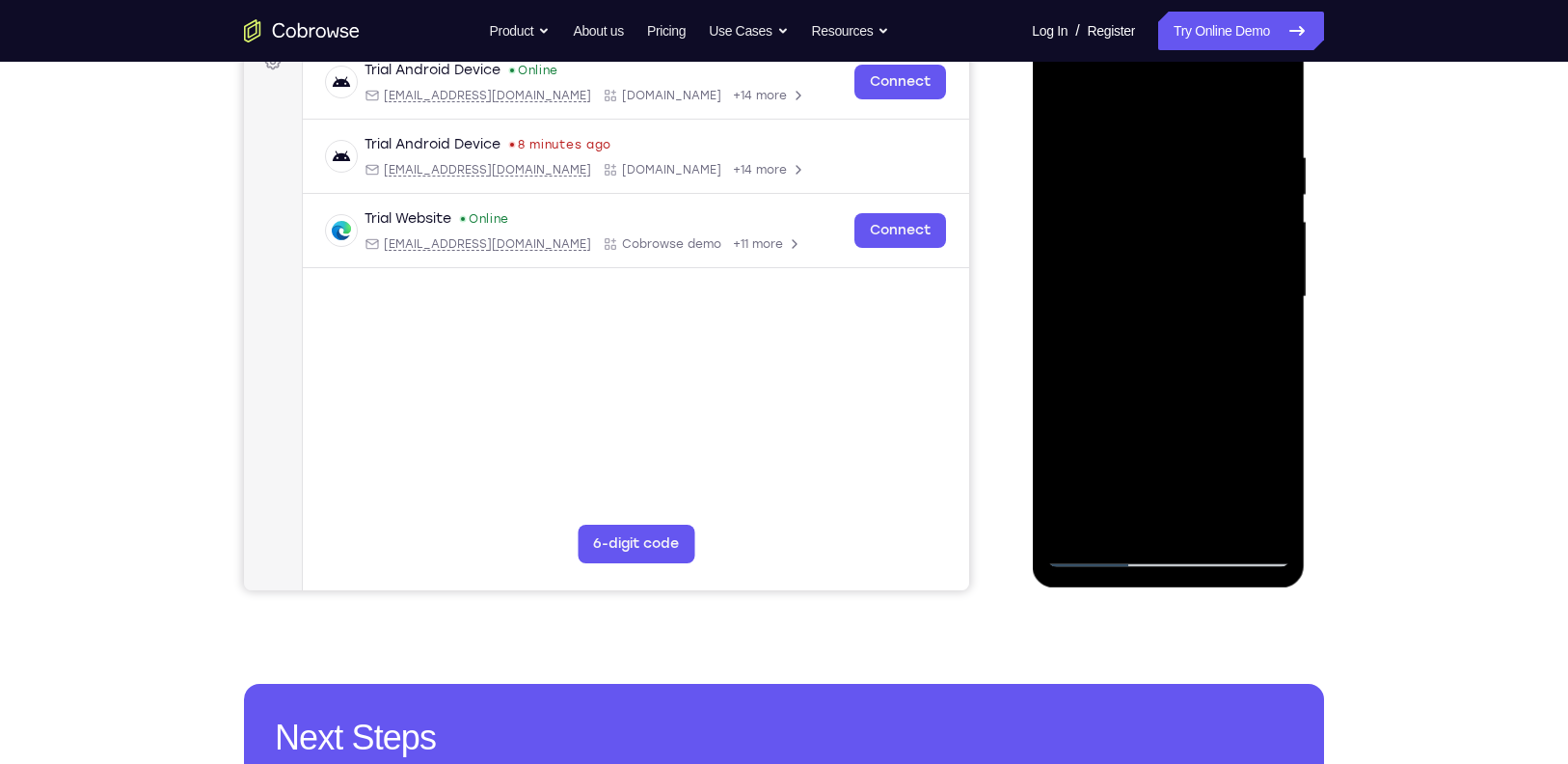
click at [1053, 313] on div at bounding box center [1169, 297] width 243 height 540
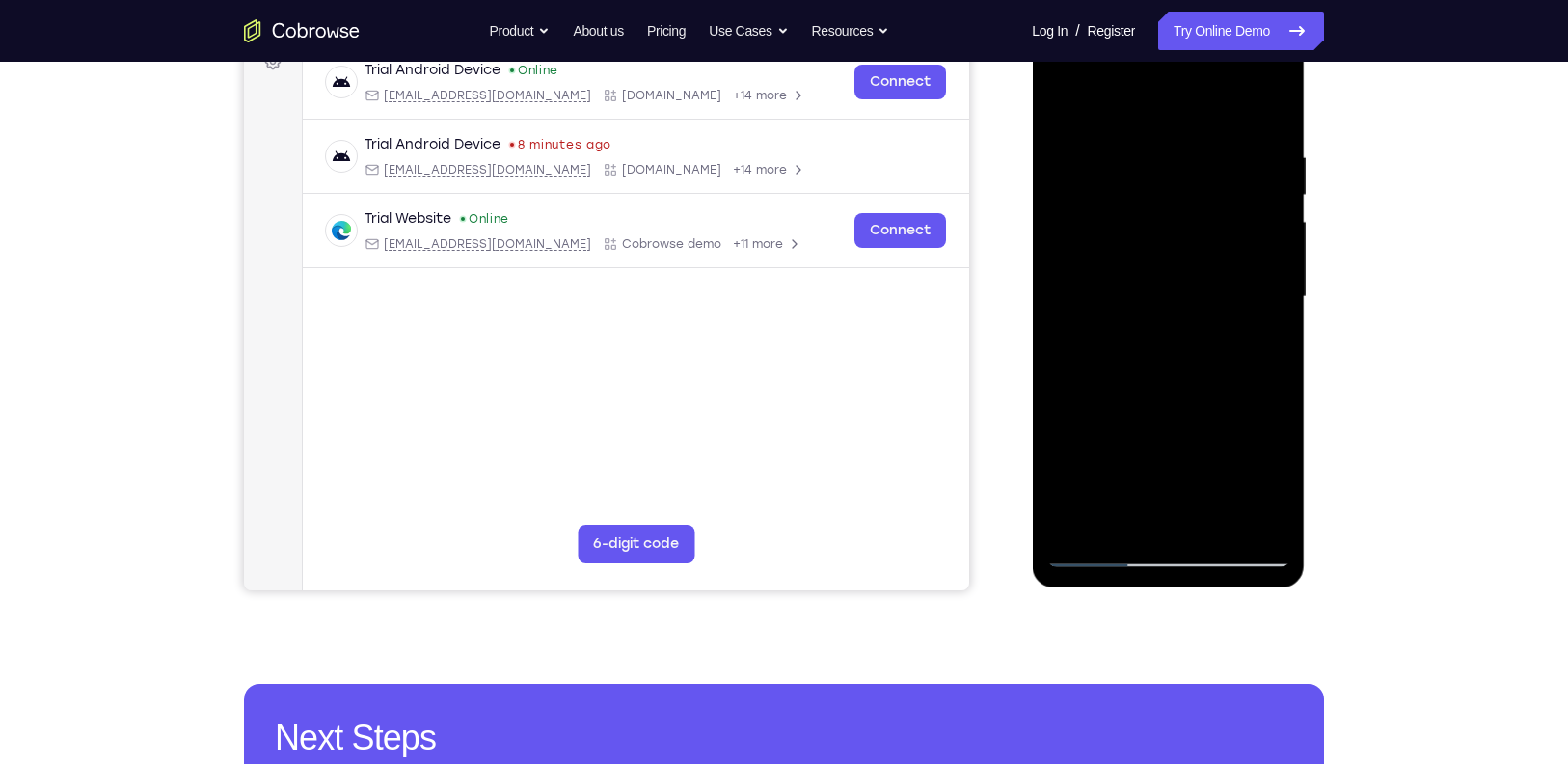
click at [1053, 313] on div at bounding box center [1169, 297] width 243 height 540
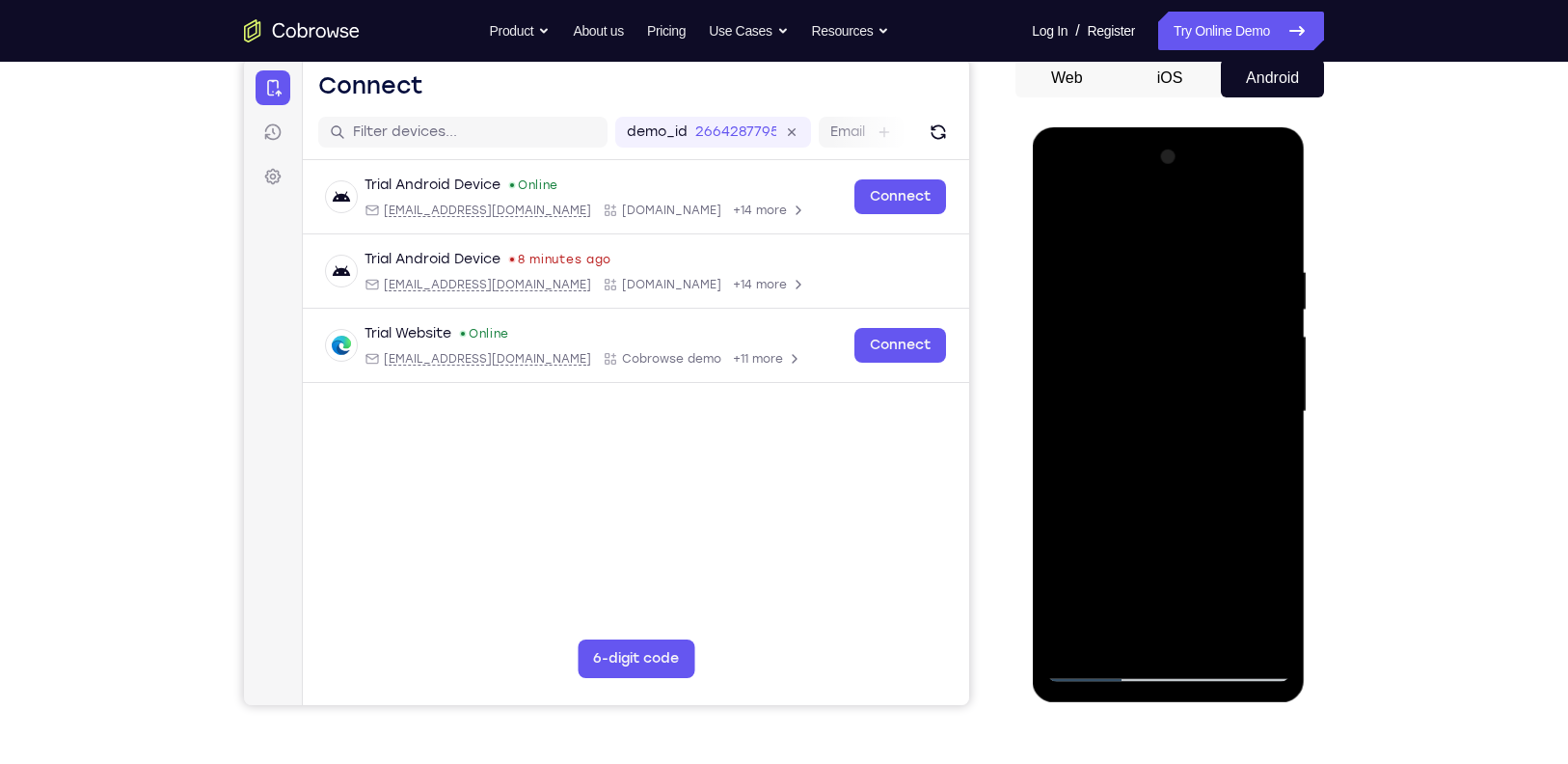
scroll to position [191, 0]
click at [1060, 214] on div at bounding box center [1169, 412] width 243 height 540
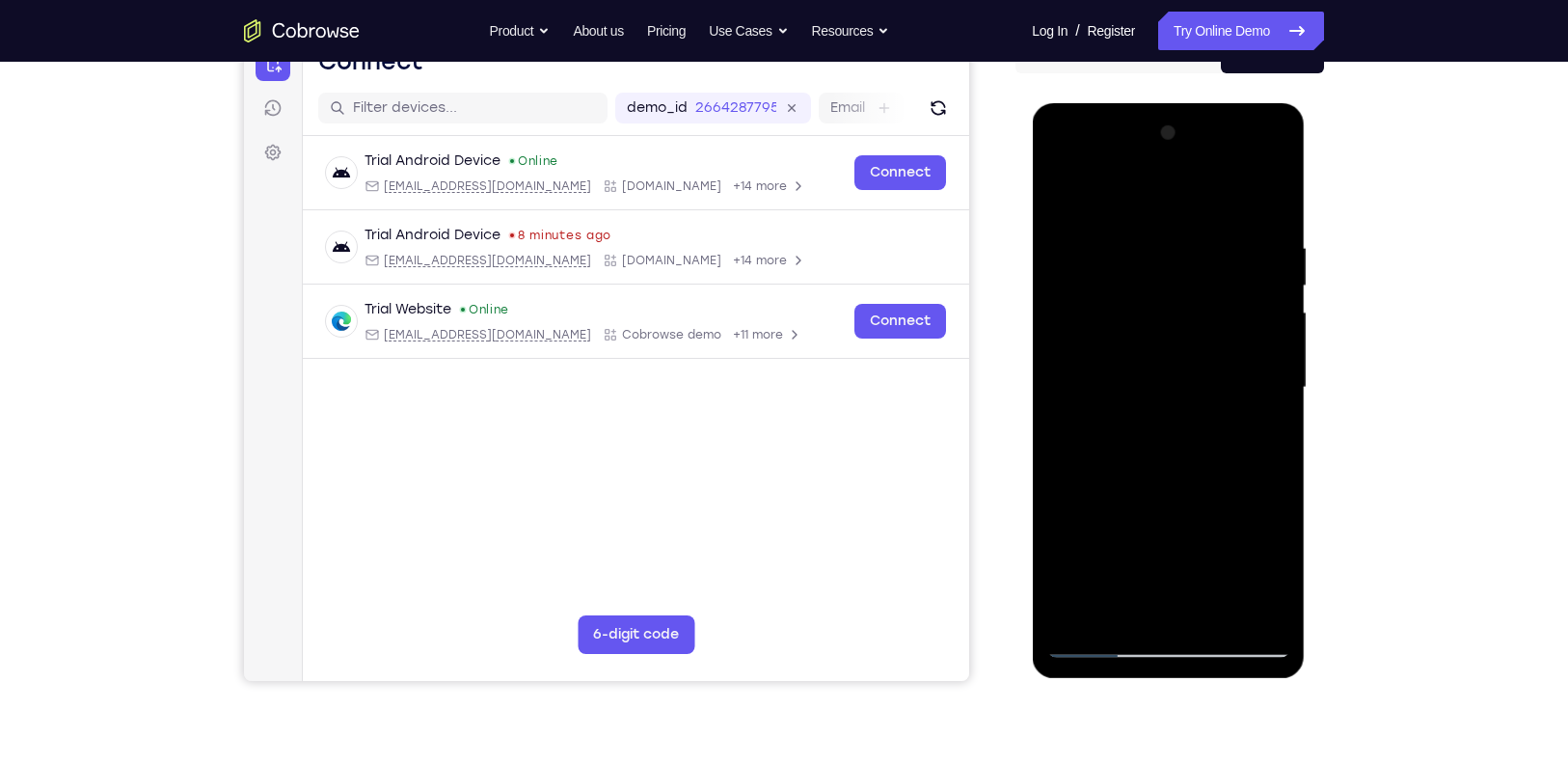
scroll to position [217, 0]
click at [1177, 412] on div at bounding box center [1169, 386] width 243 height 540
click at [1277, 283] on div at bounding box center [1169, 386] width 243 height 540
click at [1280, 288] on div at bounding box center [1169, 386] width 243 height 540
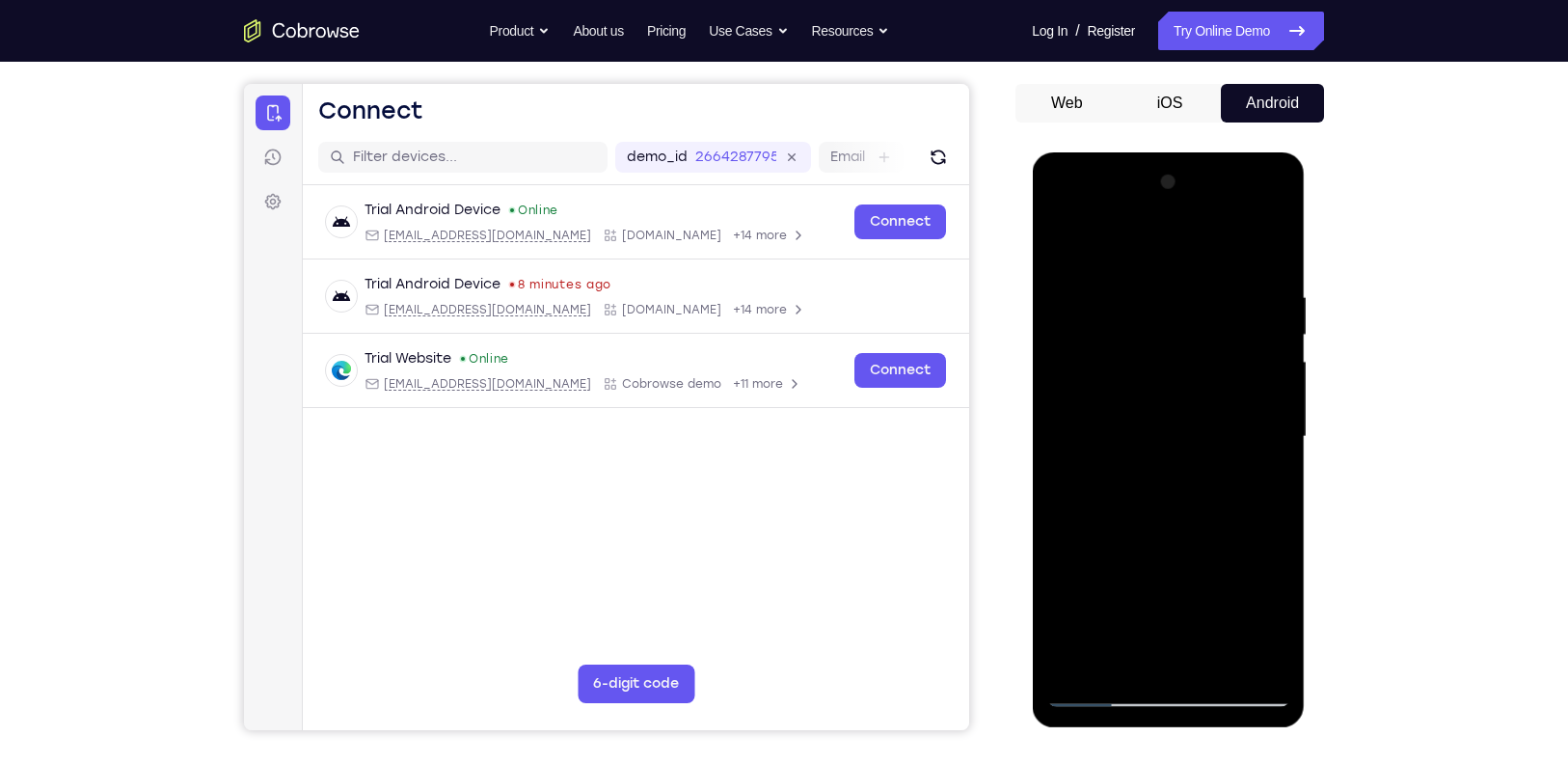
scroll to position [184, 0]
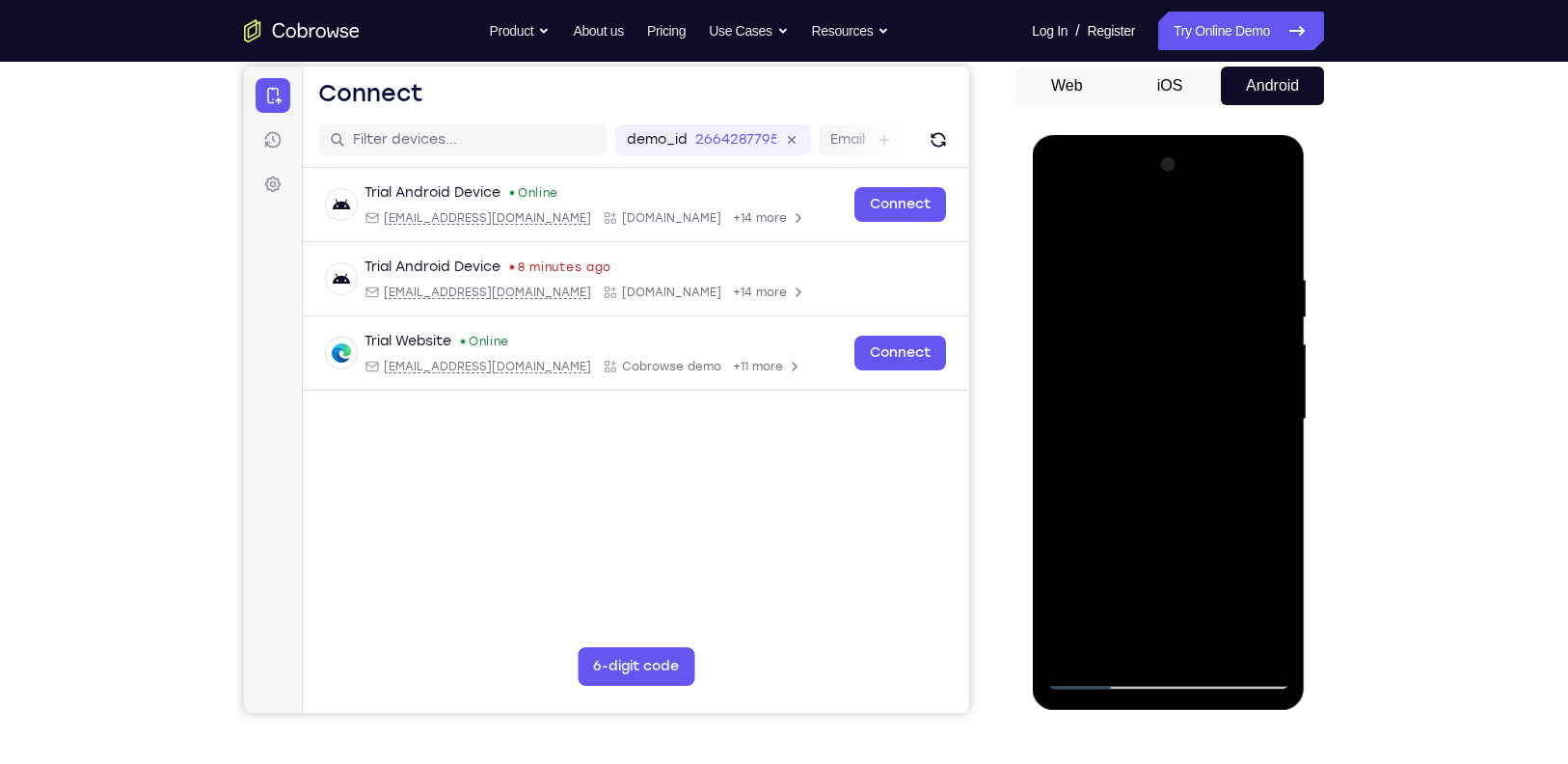
click at [1281, 320] on div at bounding box center [1169, 419] width 243 height 540
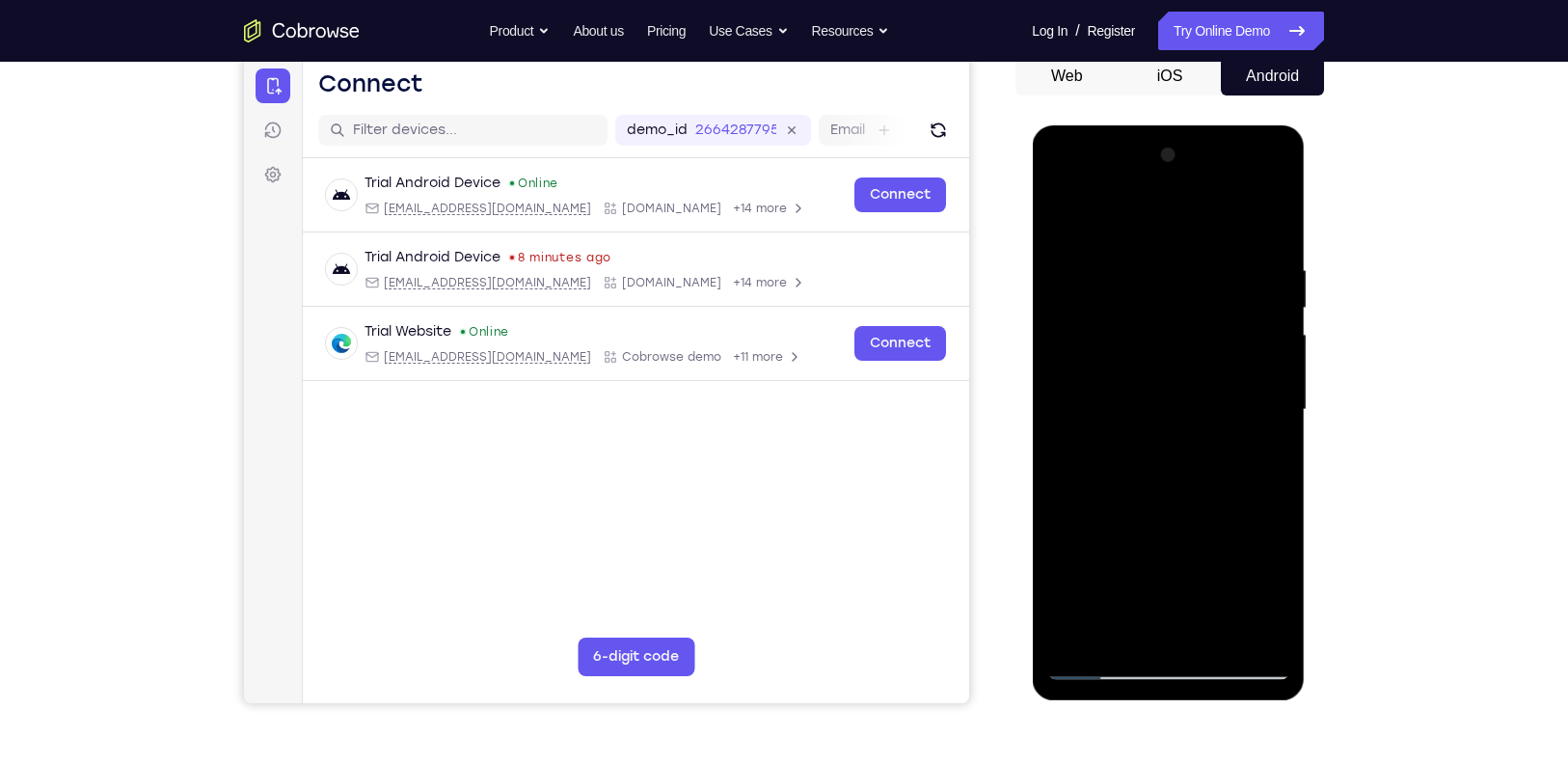
scroll to position [195, 0]
click at [1065, 216] on div at bounding box center [1169, 409] width 243 height 540
click at [1273, 434] on div at bounding box center [1169, 409] width 243 height 540
click at [1273, 309] on div at bounding box center [1169, 409] width 243 height 540
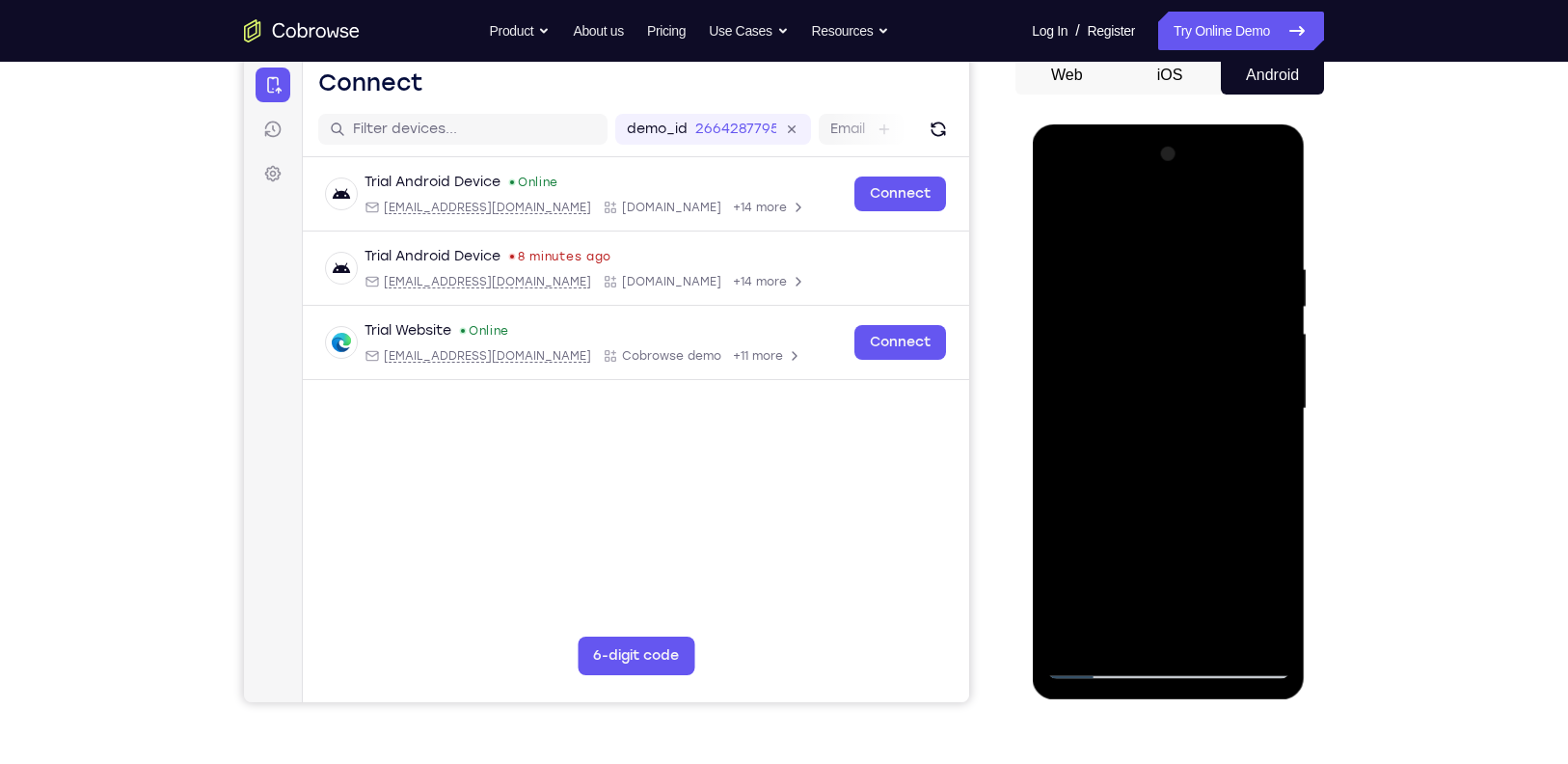
click at [1273, 309] on div at bounding box center [1169, 409] width 243 height 540
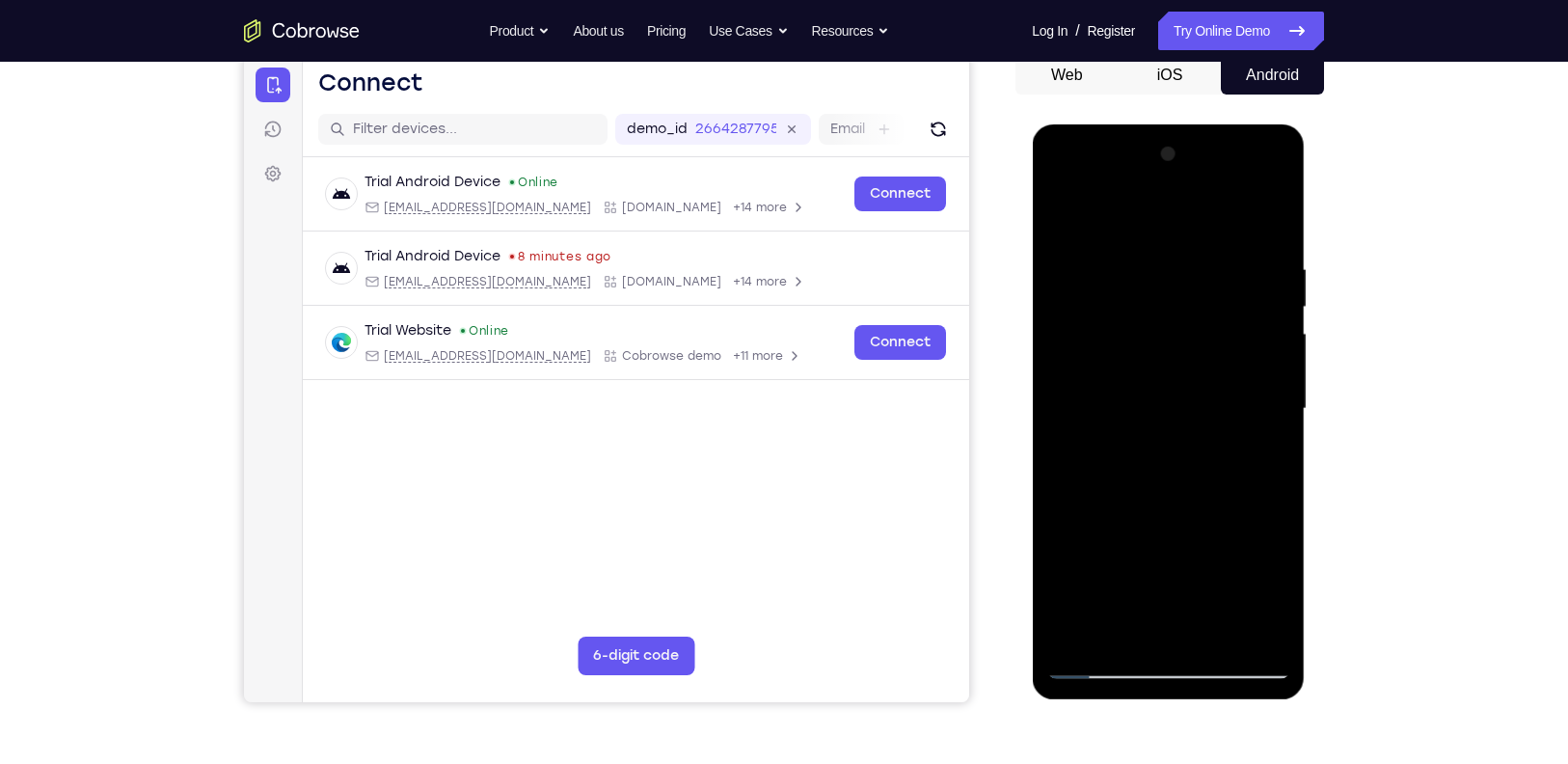
click at [1273, 309] on div at bounding box center [1169, 409] width 243 height 540
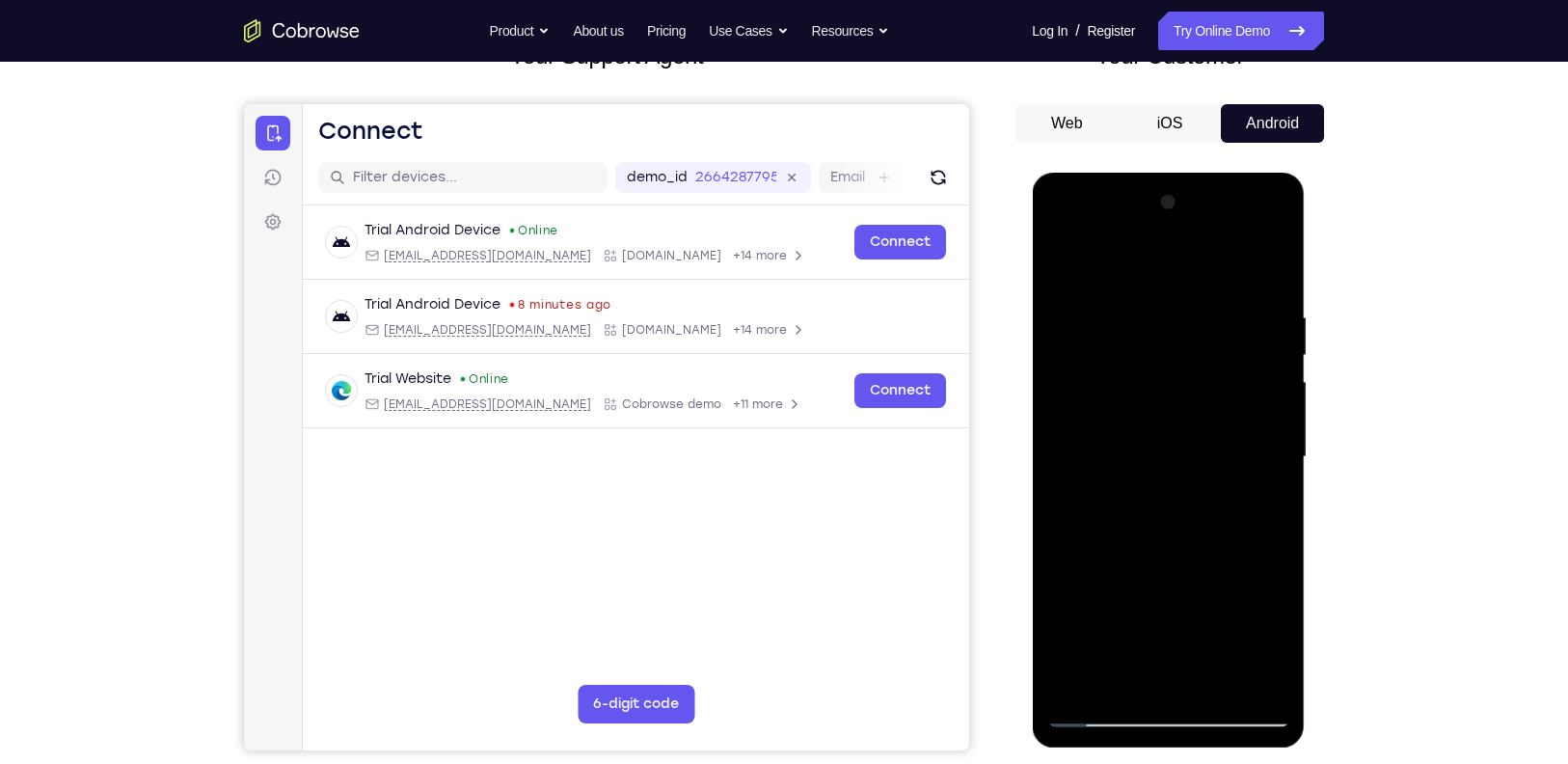
scroll to position [148, 0]
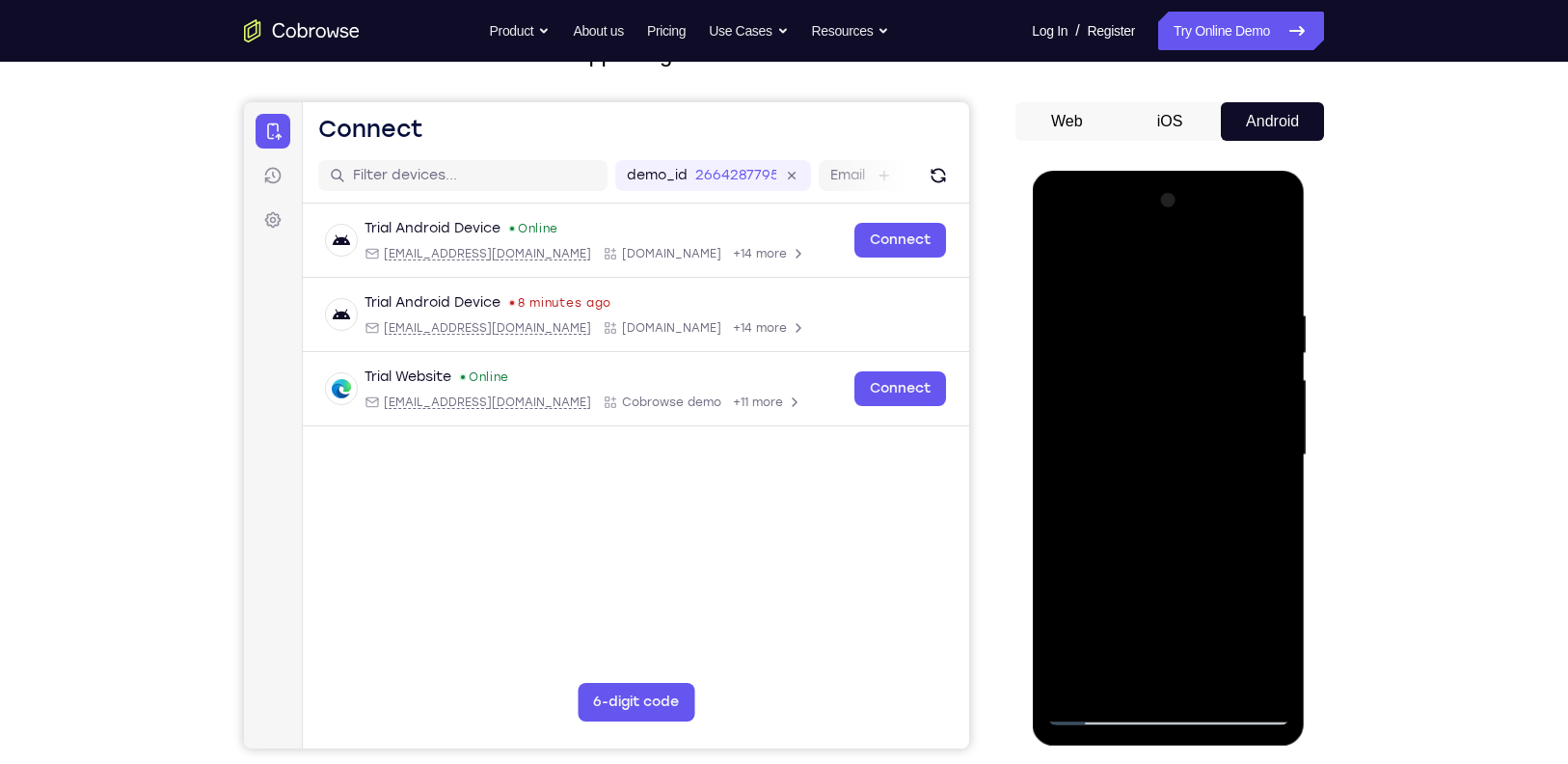
click at [1063, 255] on div at bounding box center [1169, 455] width 243 height 540
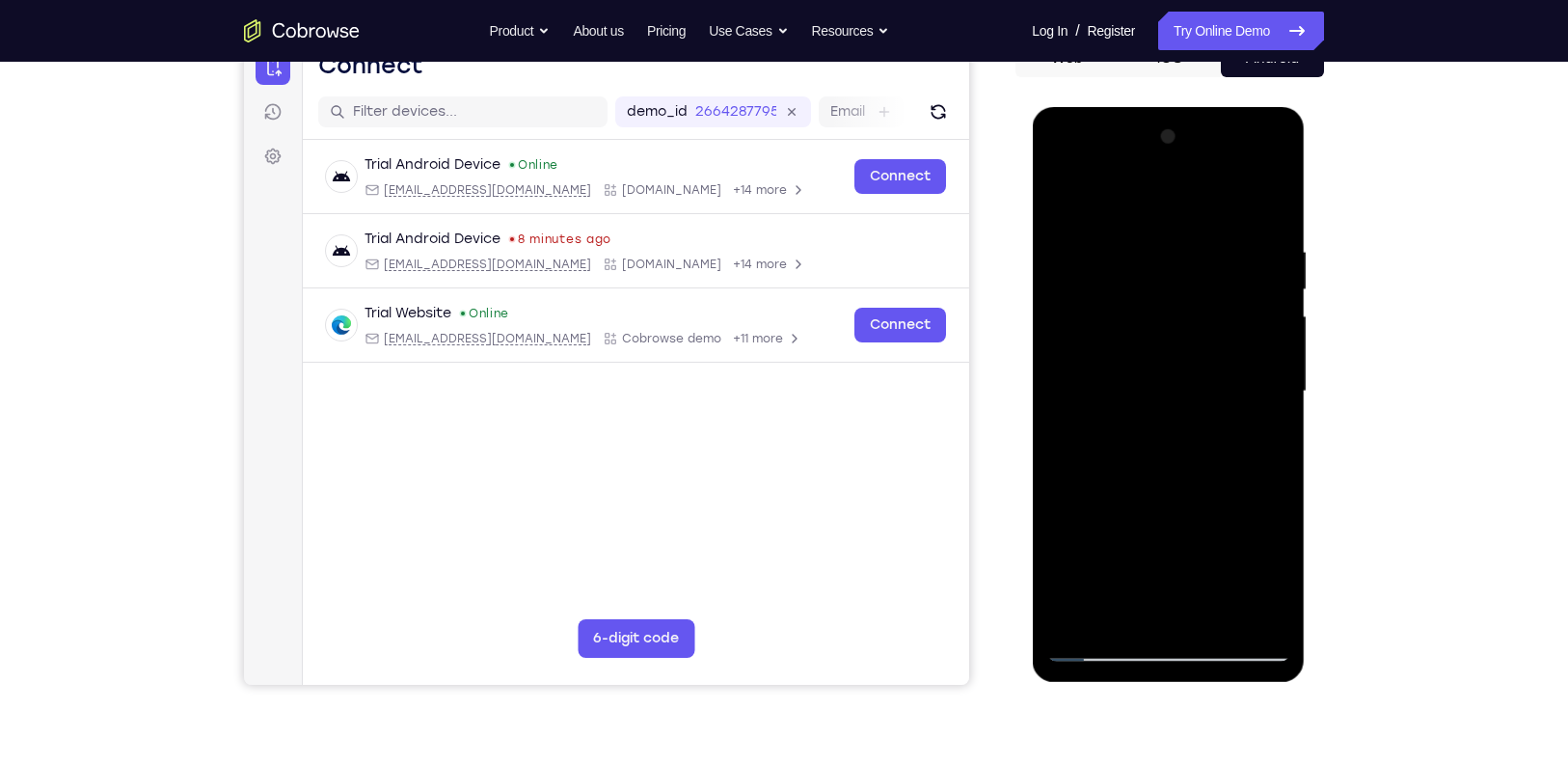
scroll to position [317, 0]
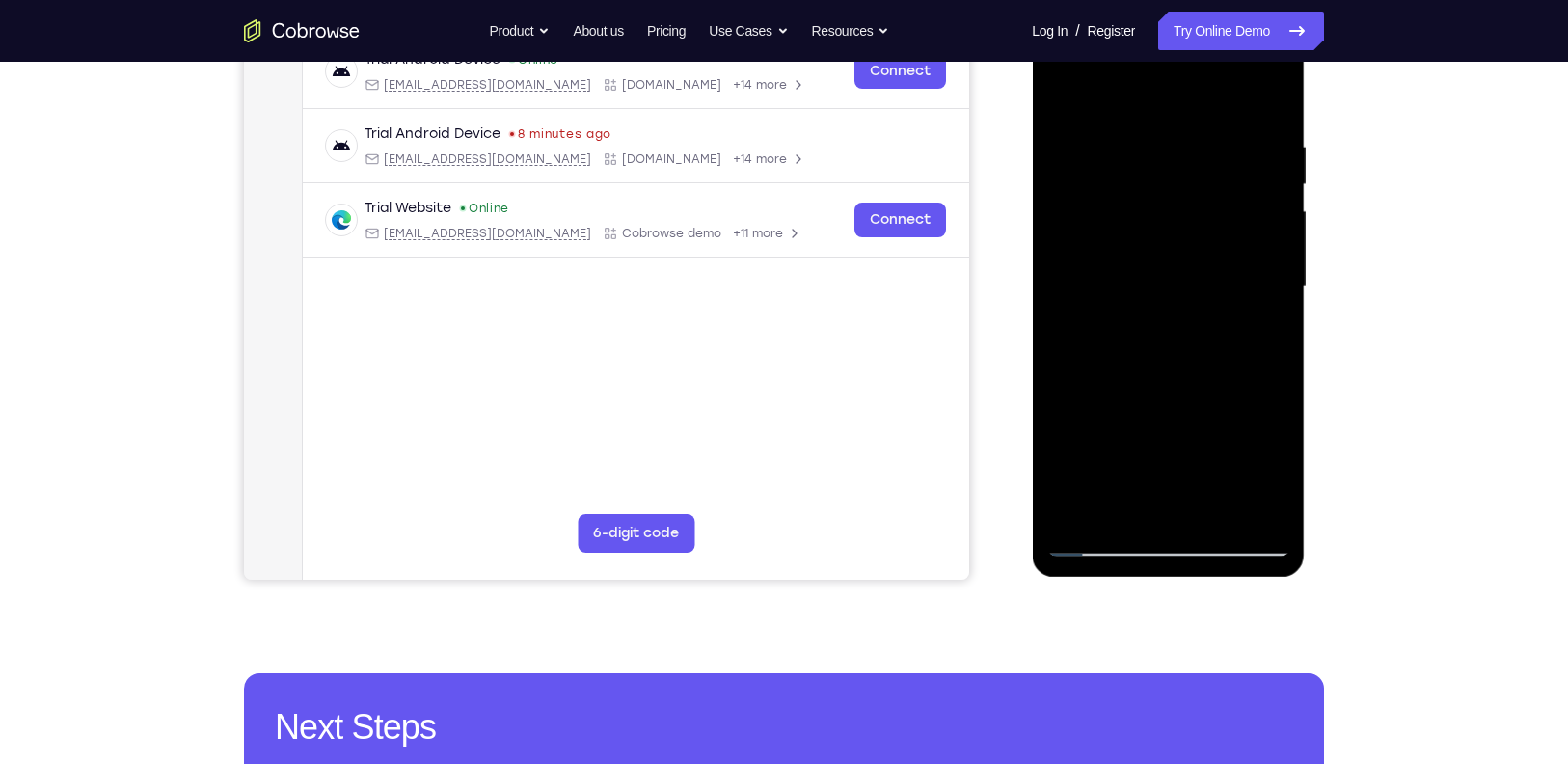
click at [1099, 427] on div at bounding box center [1169, 286] width 243 height 540
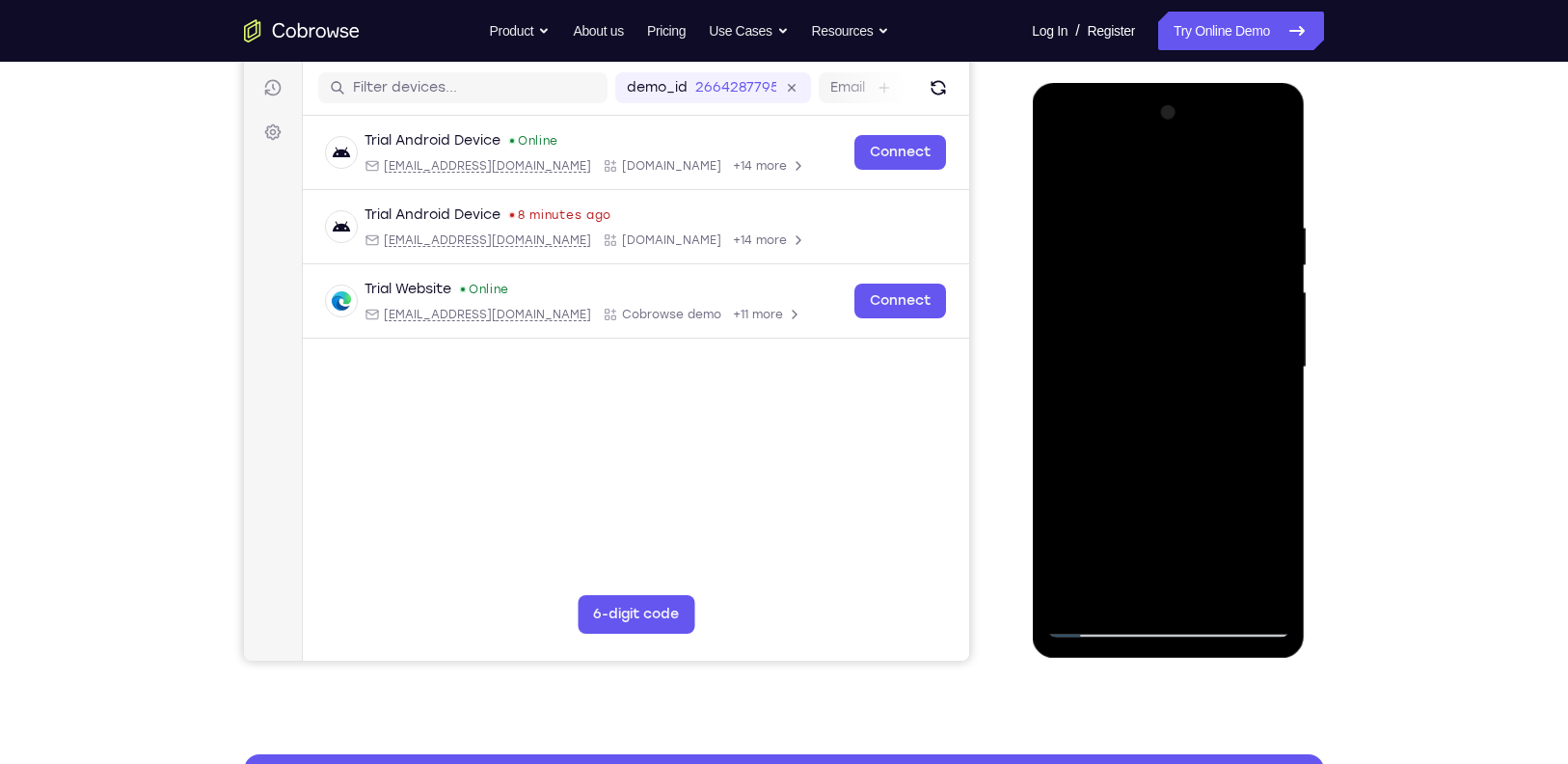
scroll to position [235, 0]
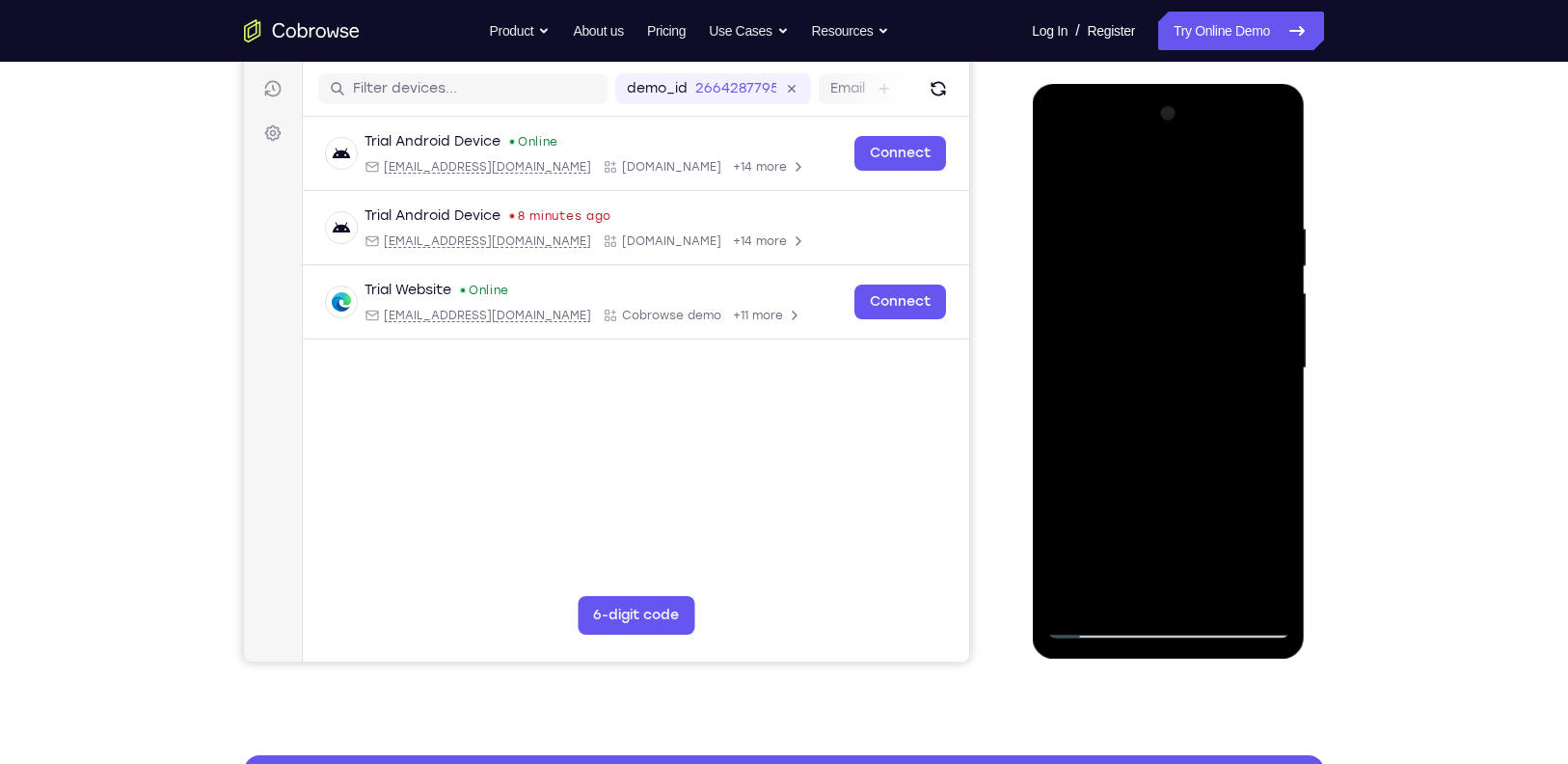
click at [1269, 260] on div at bounding box center [1169, 368] width 243 height 540
click at [1276, 260] on div at bounding box center [1169, 368] width 243 height 540
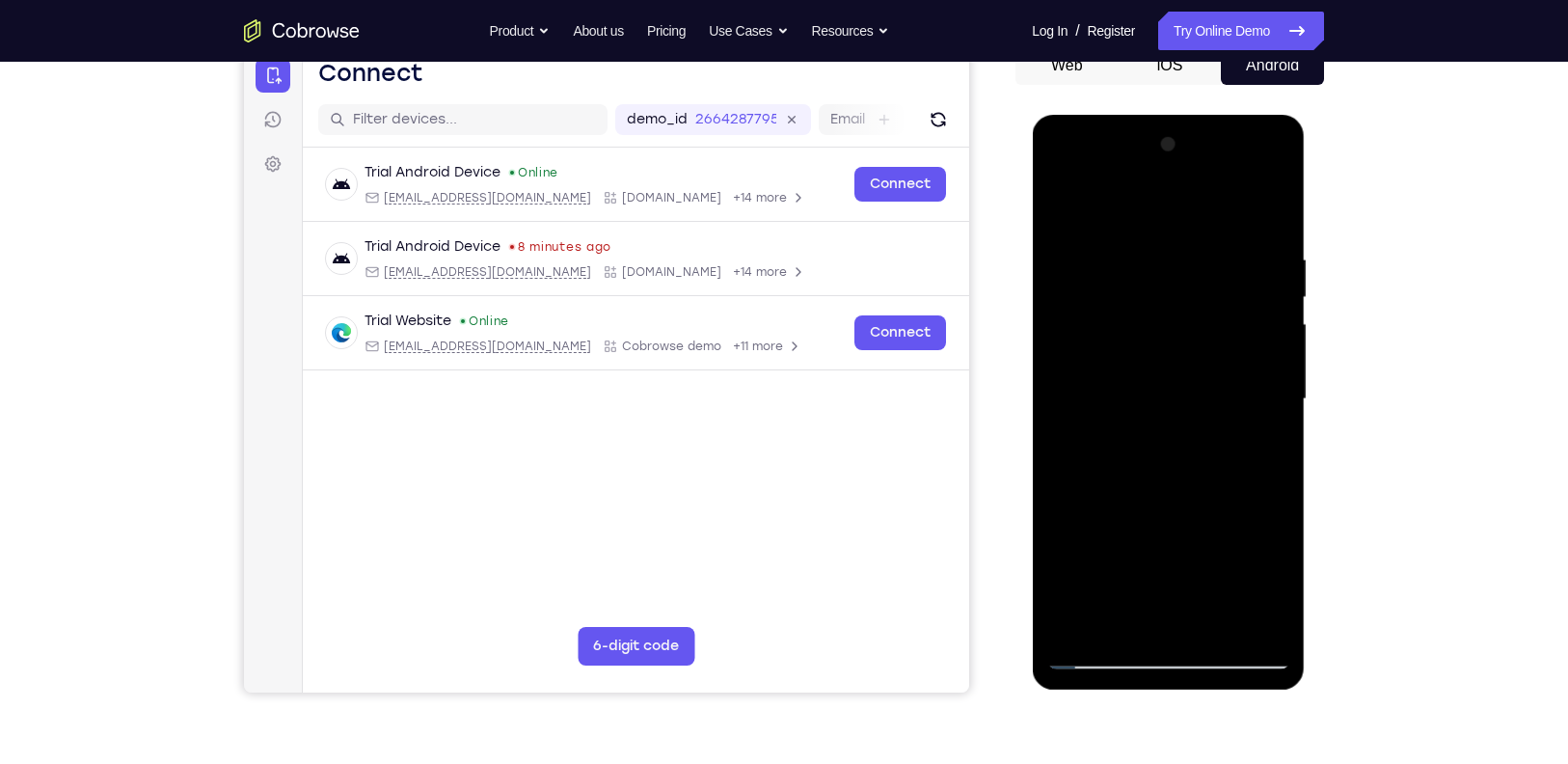
click at [1276, 292] on div at bounding box center [1169, 399] width 243 height 540
click at [1059, 193] on div at bounding box center [1169, 399] width 243 height 540
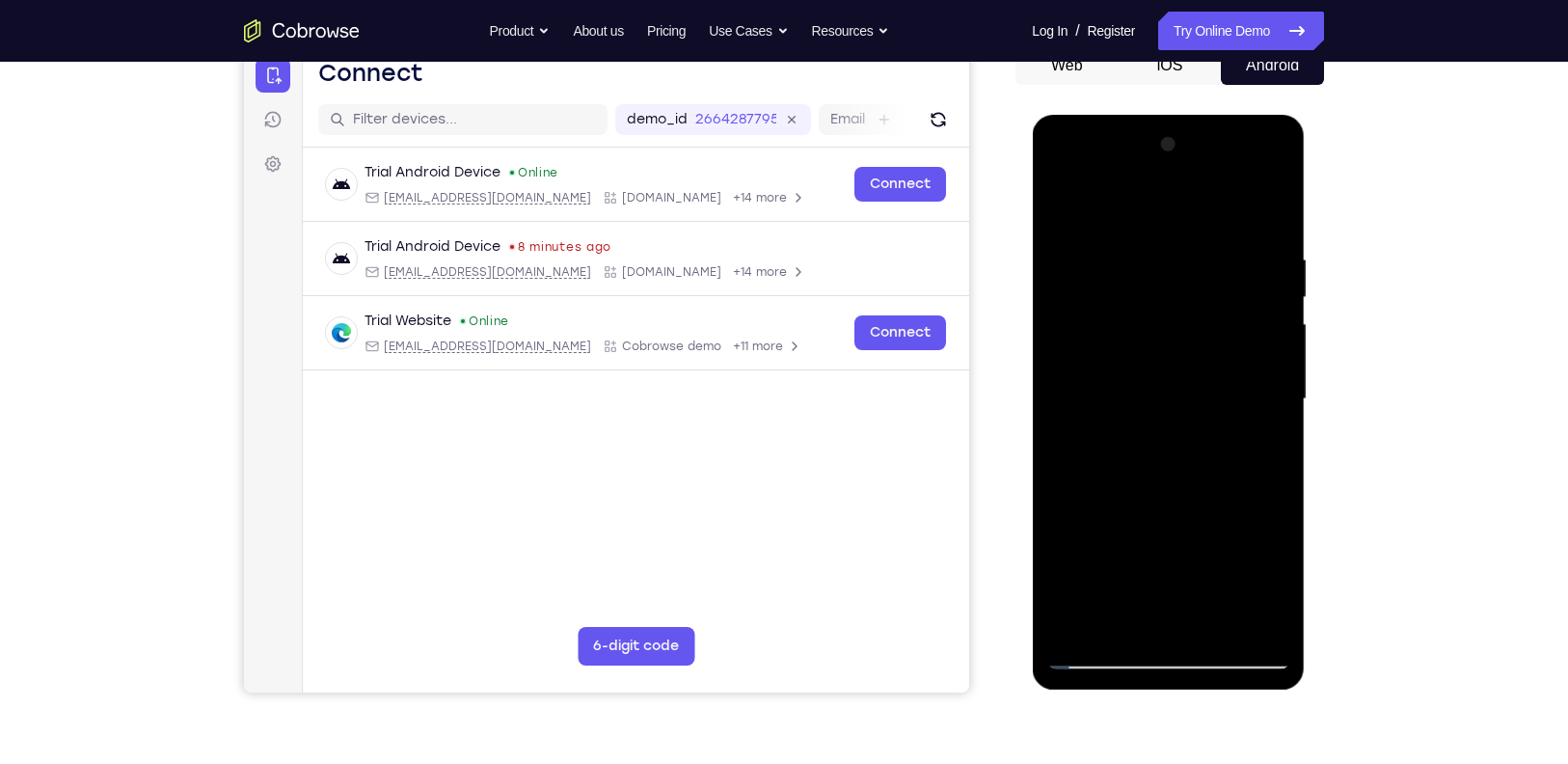
click at [1066, 199] on div at bounding box center [1169, 399] width 243 height 540
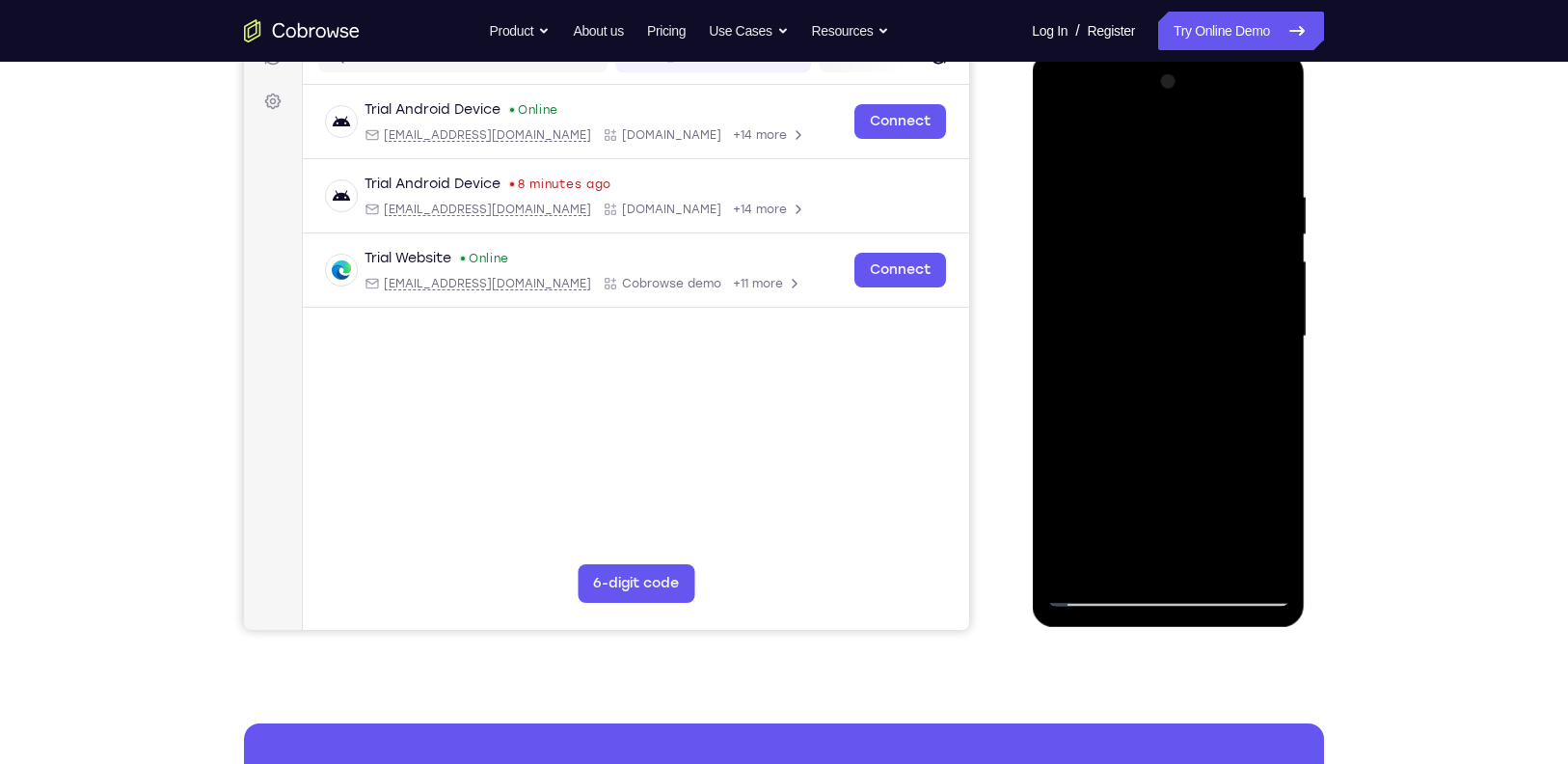
scroll to position [270, 0]
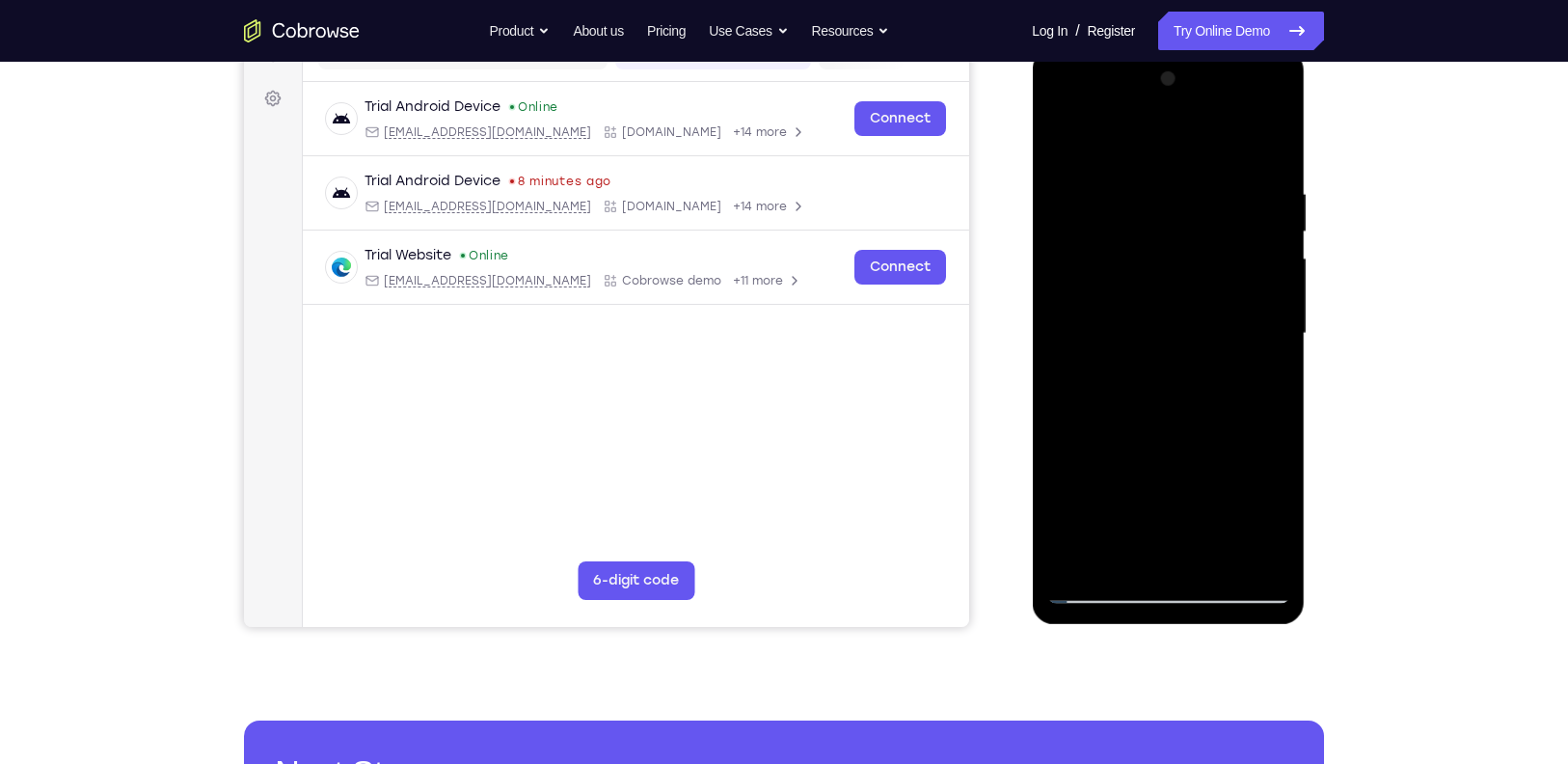
click at [1224, 442] on div at bounding box center [1169, 333] width 243 height 540
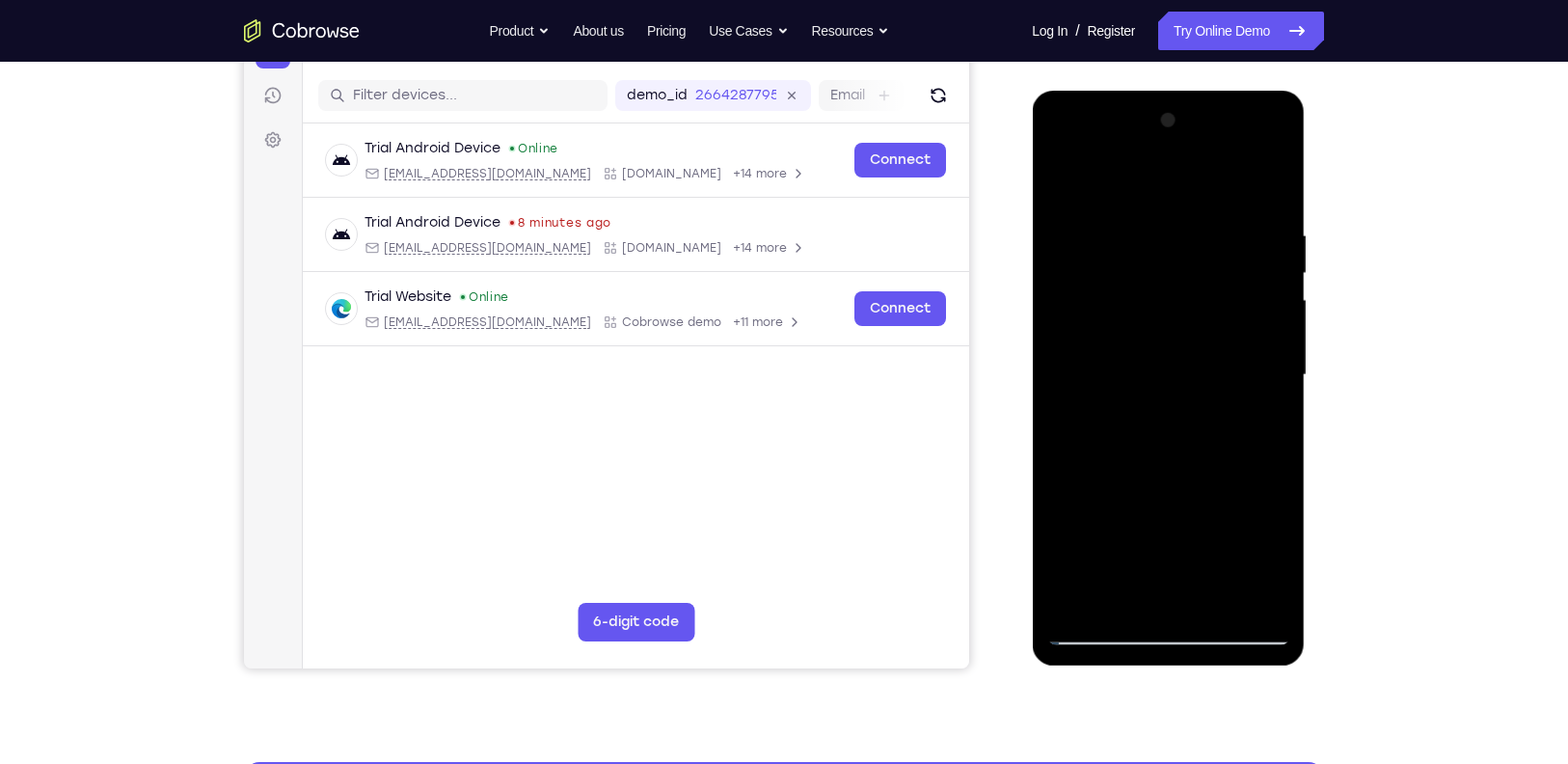
scroll to position [224, 0]
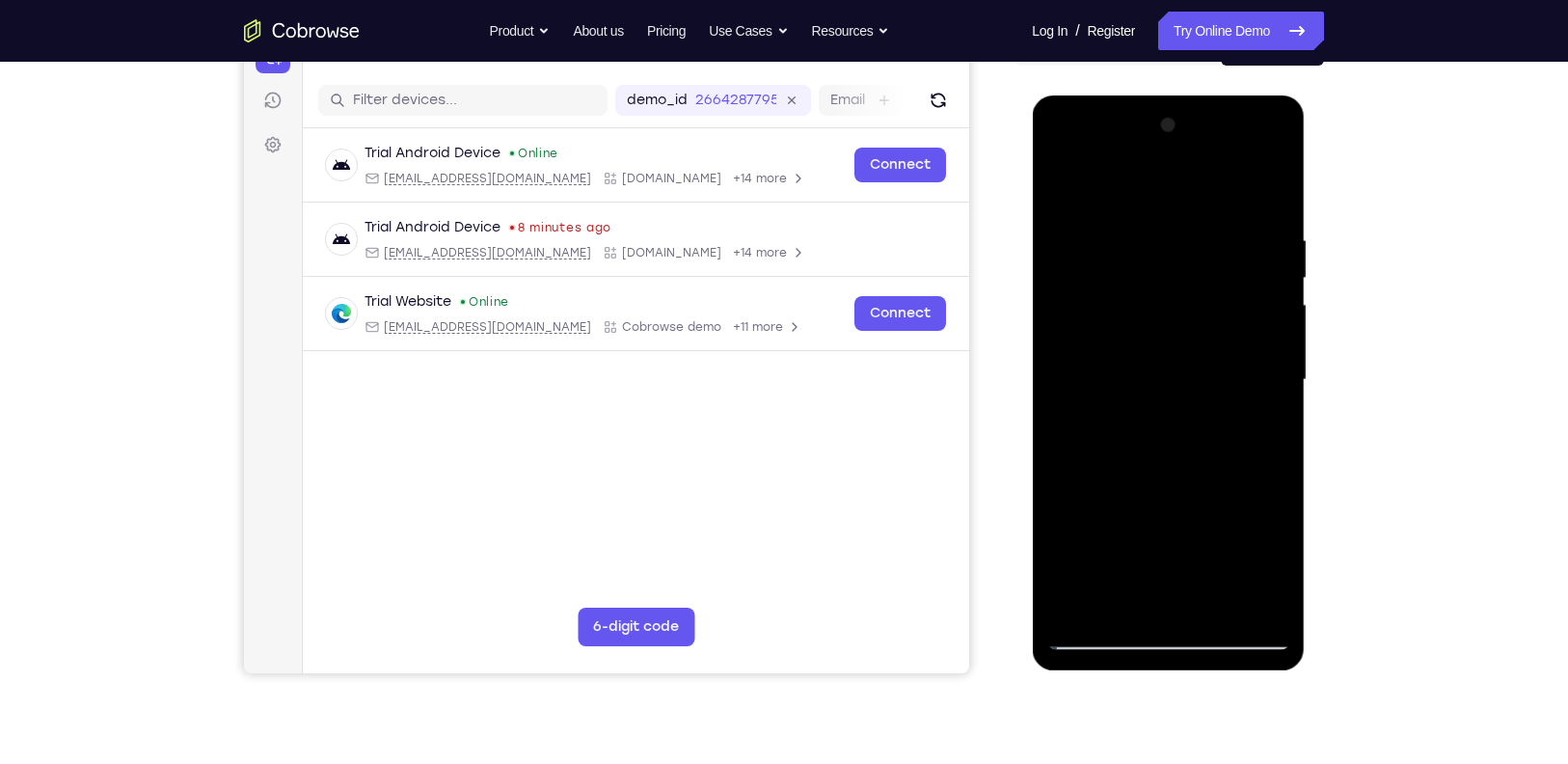
drag, startPoint x: 1253, startPoint y: 314, endPoint x: 1228, endPoint y: 399, distance: 88.6
click at [1228, 399] on div at bounding box center [1169, 380] width 243 height 540
click at [1276, 351] on div at bounding box center [1169, 380] width 243 height 540
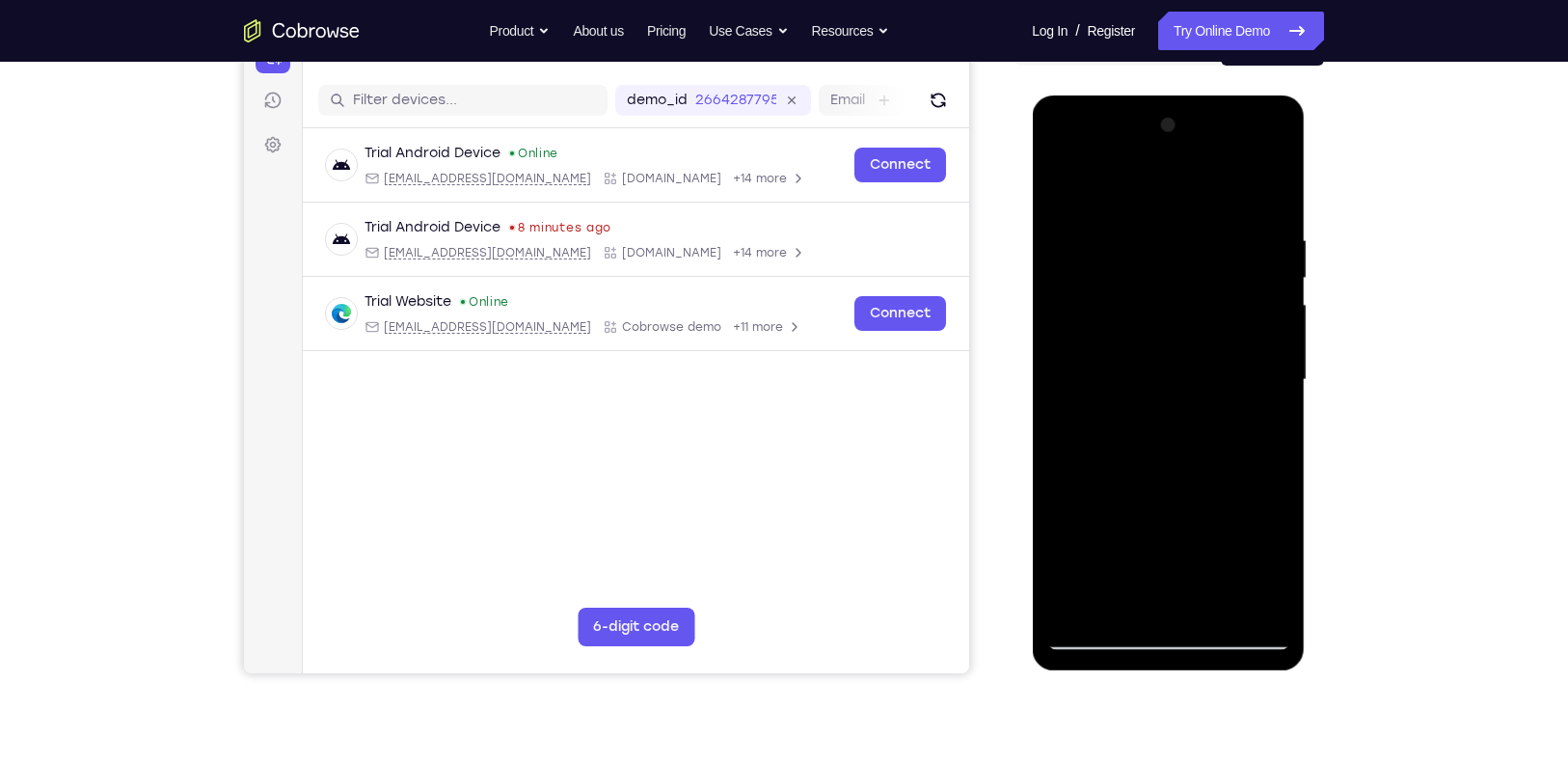
click at [1276, 351] on div at bounding box center [1169, 380] width 243 height 540
click at [1062, 351] on div at bounding box center [1169, 380] width 243 height 540
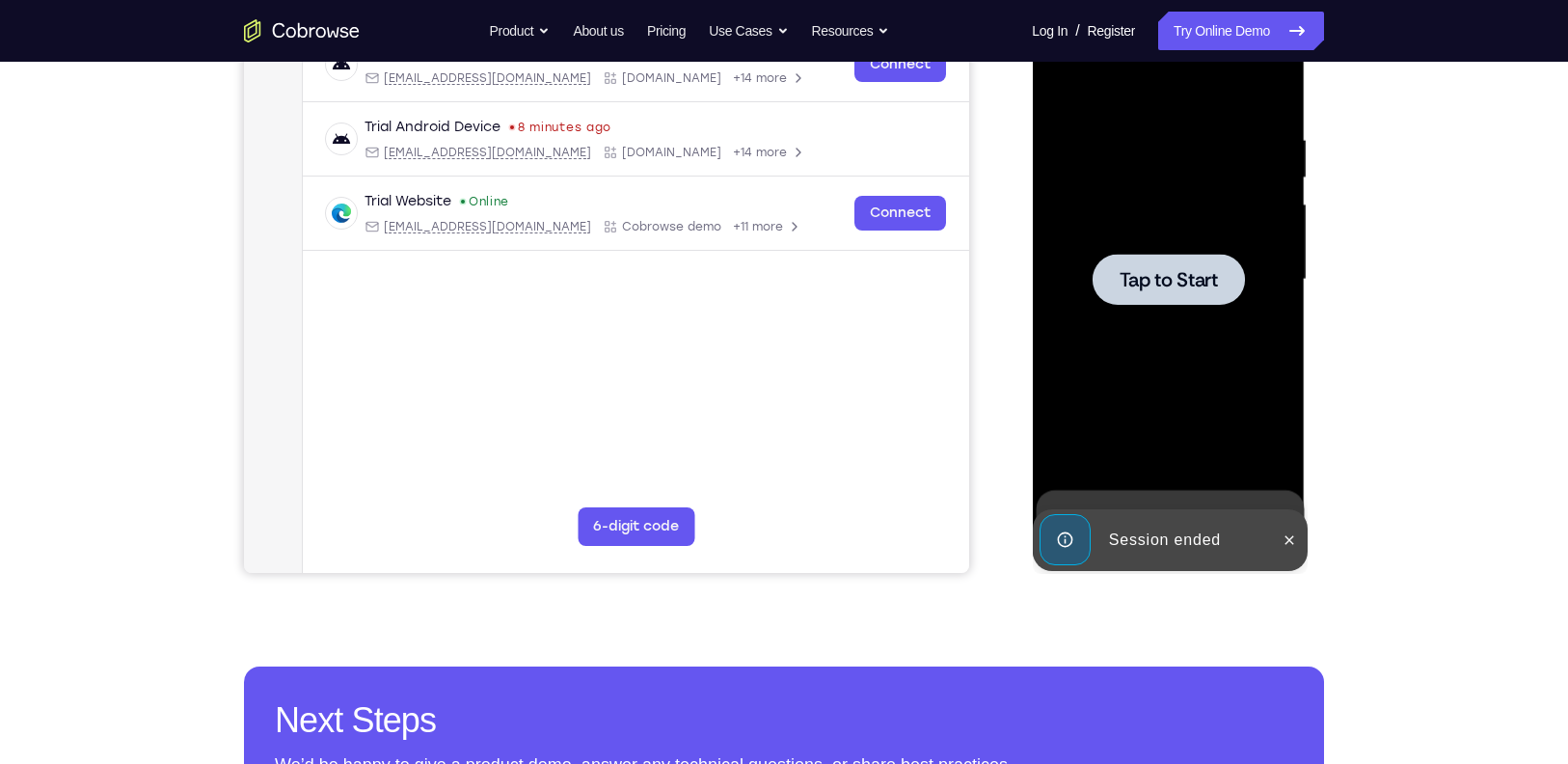
scroll to position [324, 0]
click at [1186, 363] on div at bounding box center [1169, 280] width 243 height 540
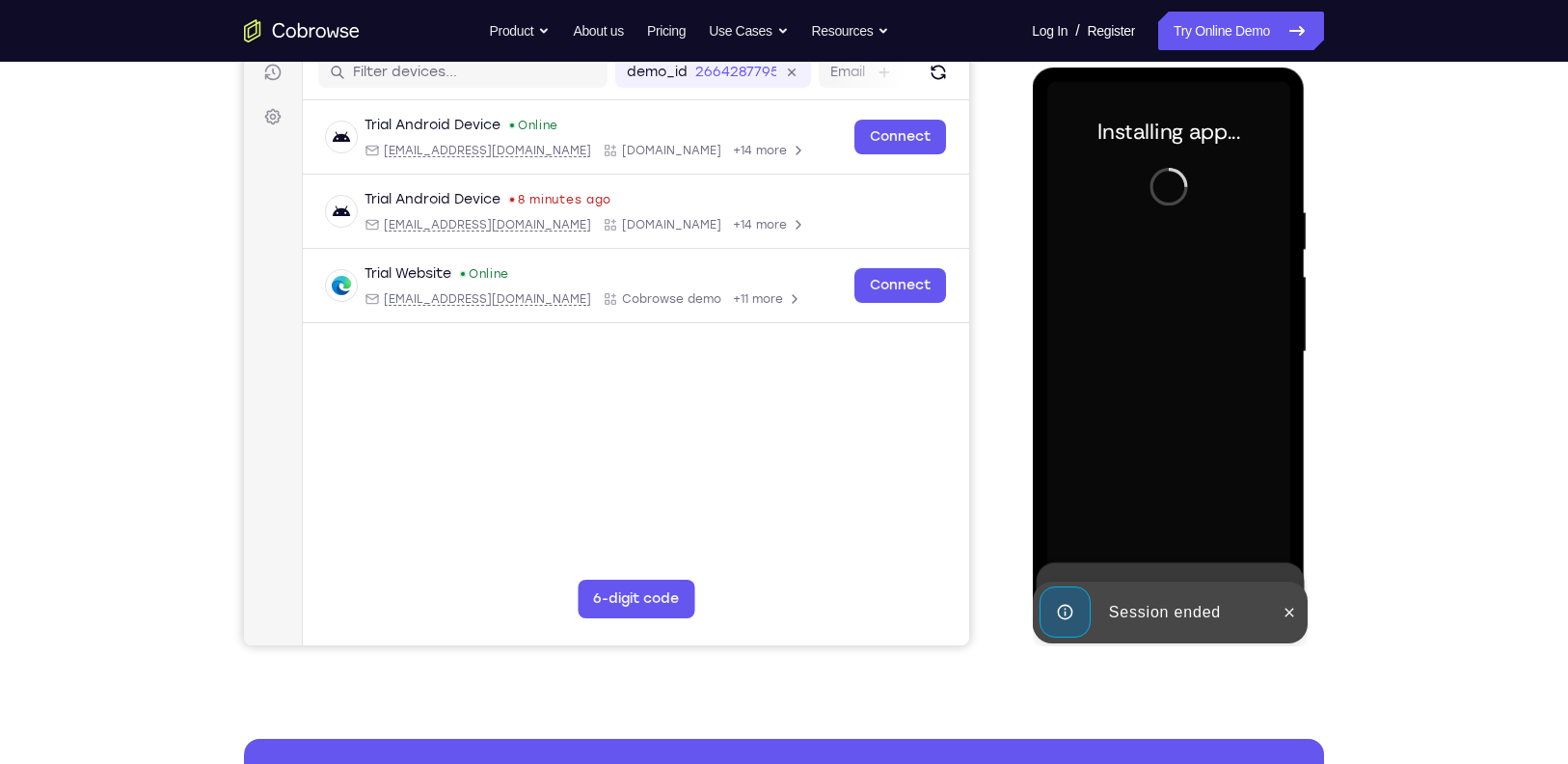
scroll to position [250, 0]
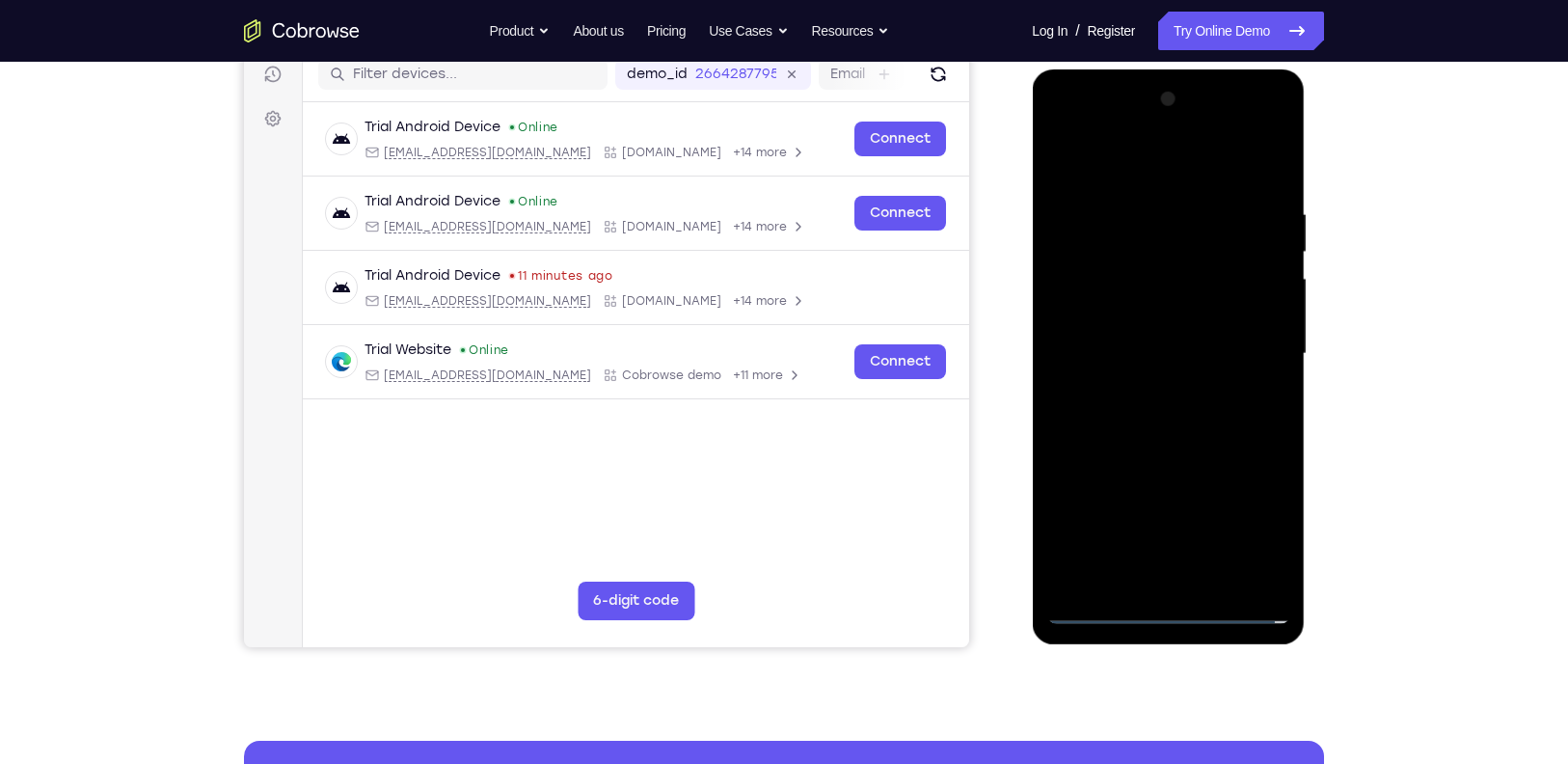
click at [1175, 605] on div at bounding box center [1169, 354] width 243 height 540
click at [1253, 510] on div at bounding box center [1169, 354] width 243 height 540
click at [1164, 598] on div at bounding box center [1169, 354] width 243 height 540
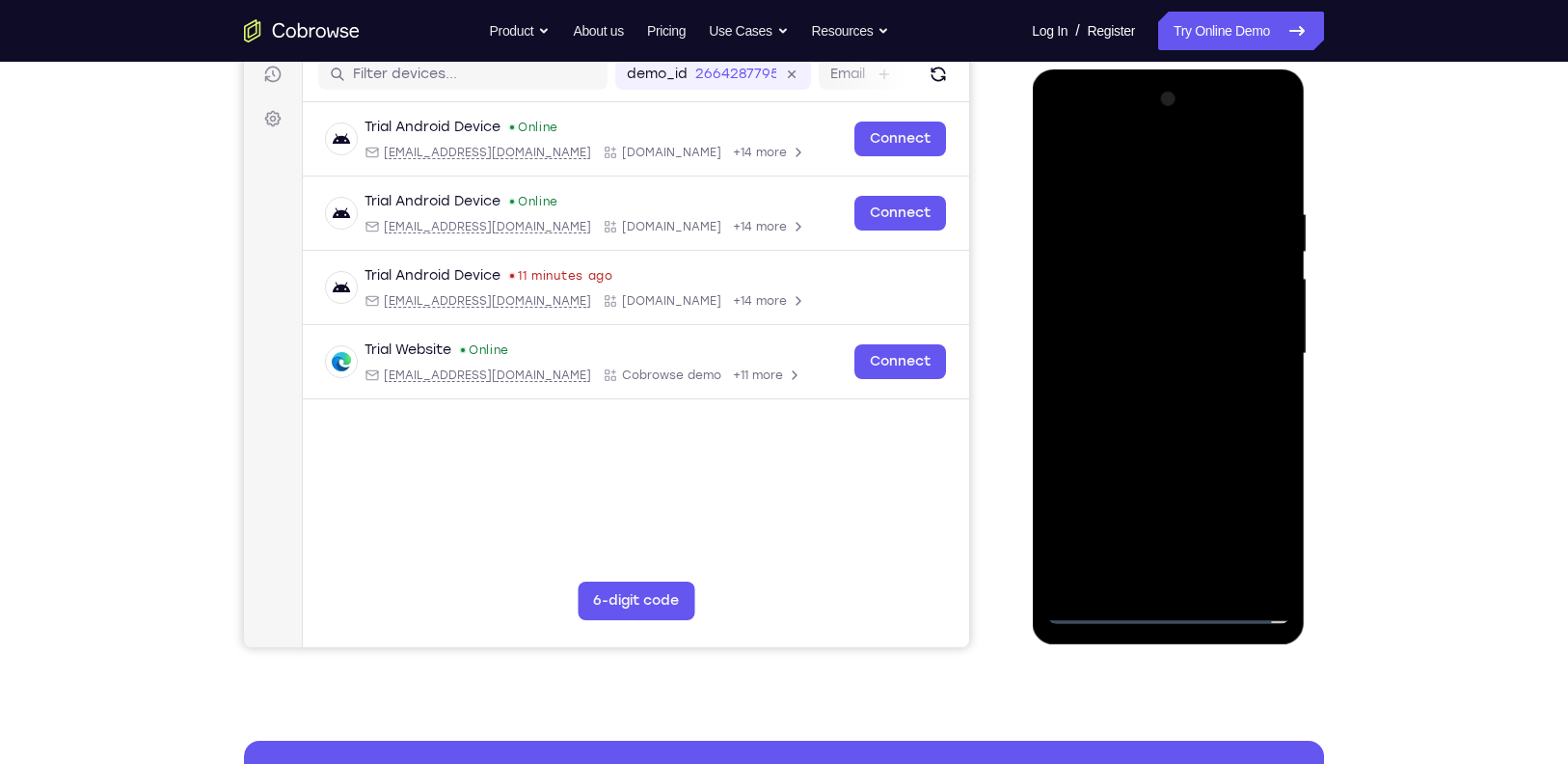
click at [1164, 598] on div at bounding box center [1169, 354] width 243 height 540
click at [1147, 292] on div at bounding box center [1169, 354] width 243 height 540
click at [1149, 296] on div at bounding box center [1169, 354] width 243 height 540
drag, startPoint x: 1149, startPoint y: 296, endPoint x: 1248, endPoint y: 525, distance: 249.5
click at [1248, 525] on div at bounding box center [1169, 354] width 243 height 540
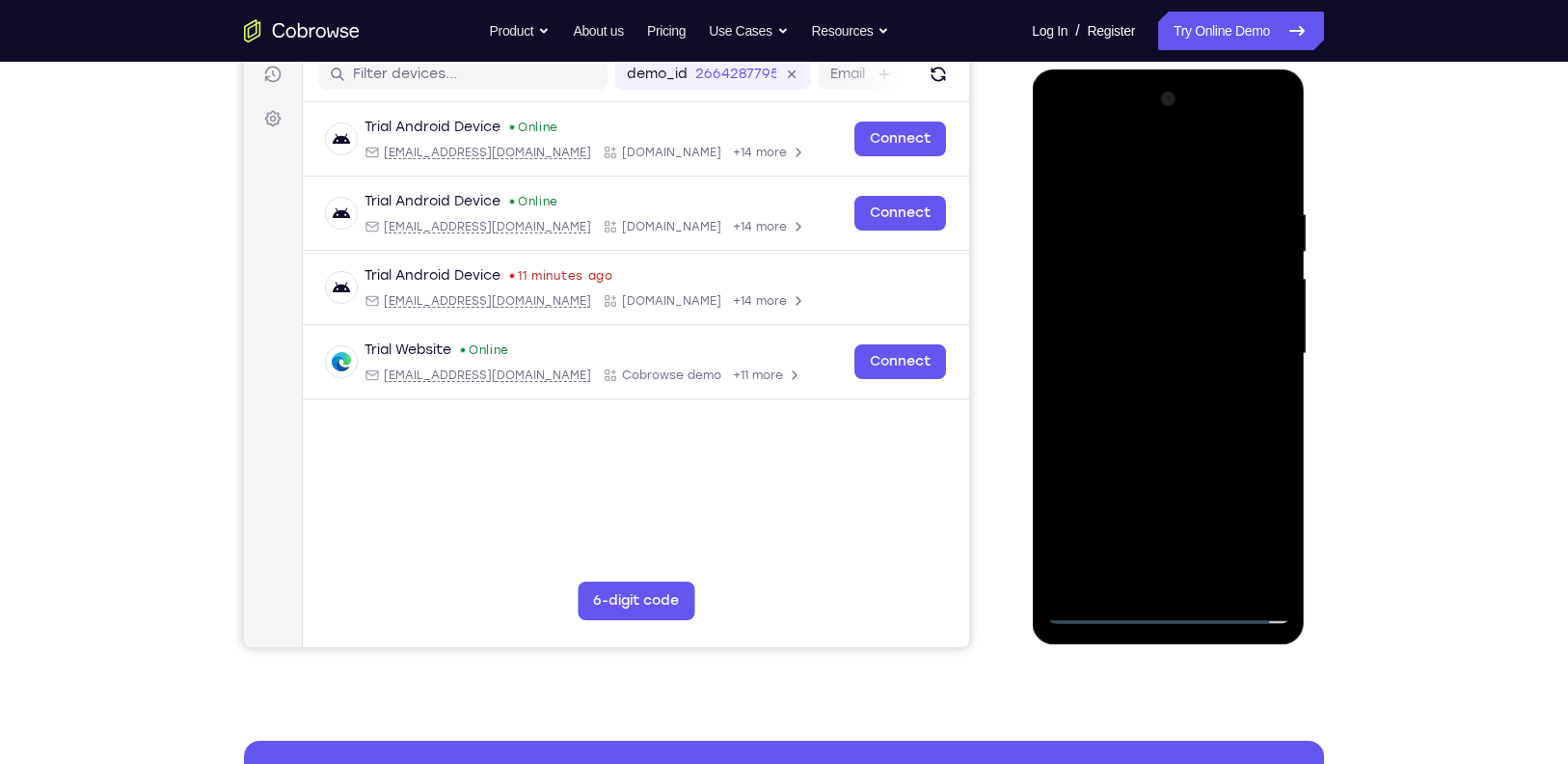
click at [1248, 525] on div at bounding box center [1169, 354] width 243 height 540
click at [1099, 606] on div at bounding box center [1169, 354] width 243 height 540
click at [1262, 516] on div at bounding box center [1169, 354] width 243 height 540
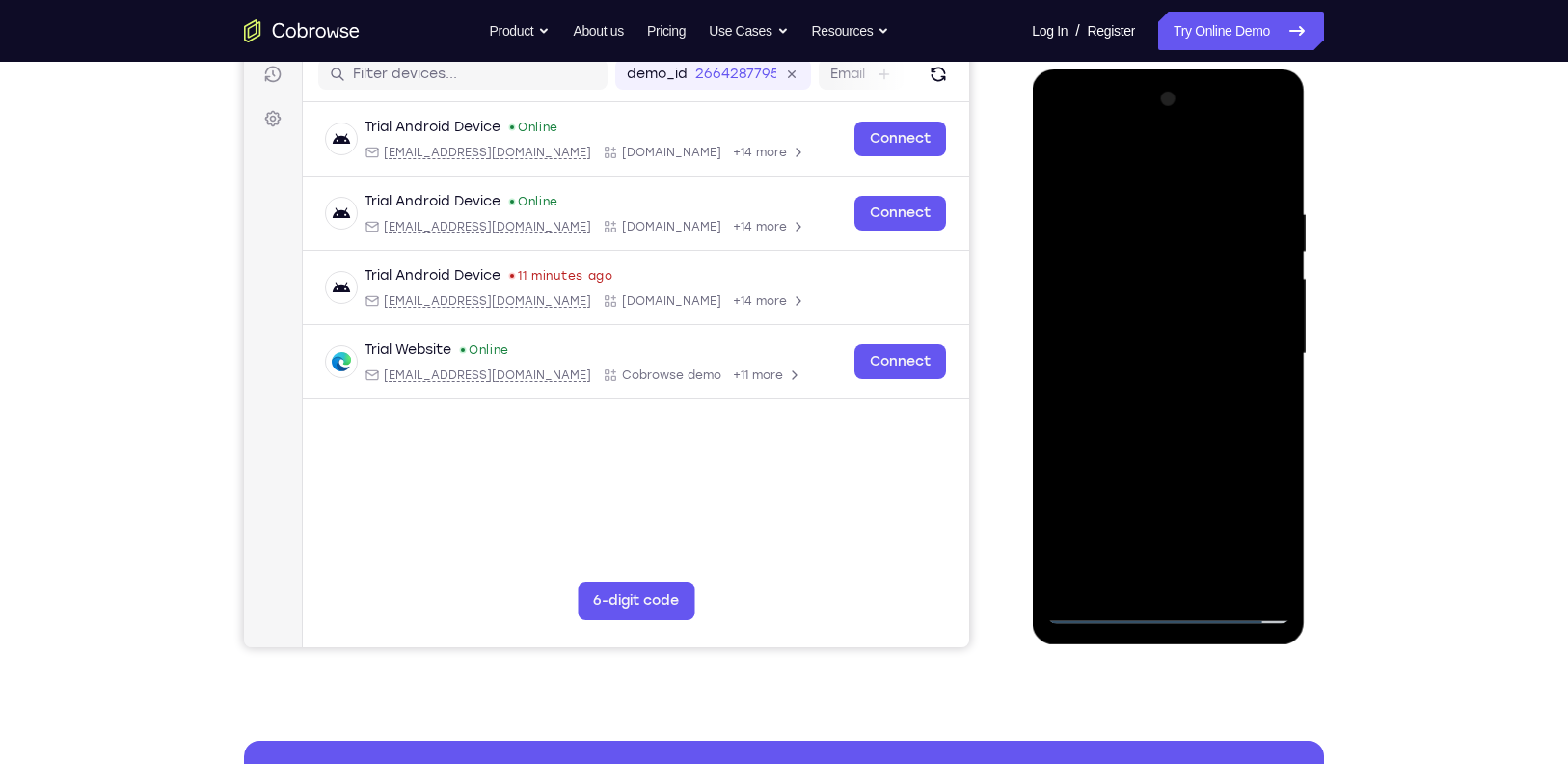
click at [1185, 181] on div at bounding box center [1169, 354] width 243 height 540
click at [1094, 300] on div at bounding box center [1169, 354] width 243 height 540
click at [1156, 366] on div at bounding box center [1169, 354] width 243 height 540
click at [1147, 346] on div at bounding box center [1169, 354] width 243 height 540
click at [1124, 366] on div at bounding box center [1169, 354] width 243 height 540
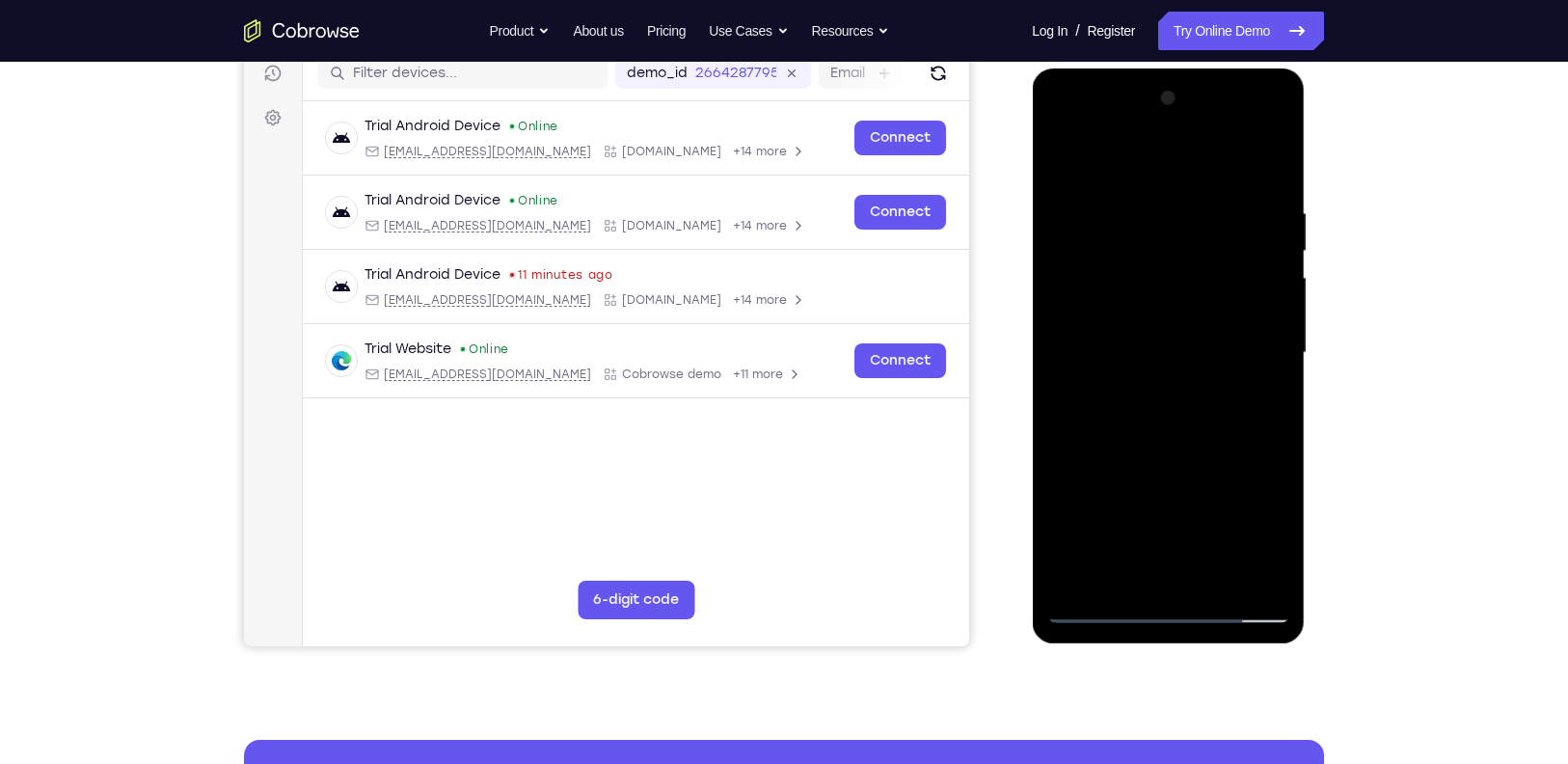
scroll to position [247, 0]
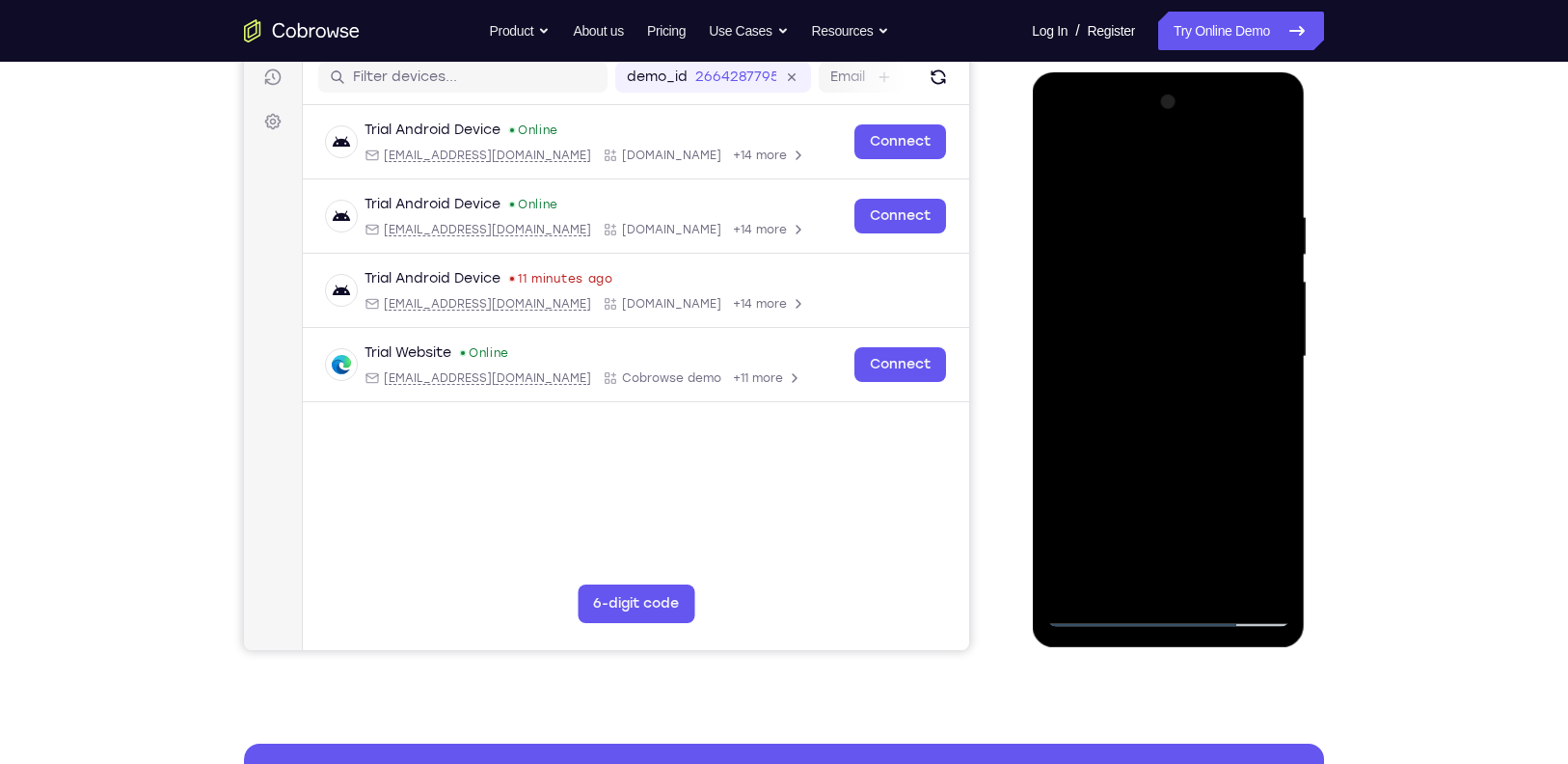
click at [1163, 443] on div at bounding box center [1169, 356] width 243 height 540
click at [1160, 307] on div at bounding box center [1169, 356] width 243 height 540
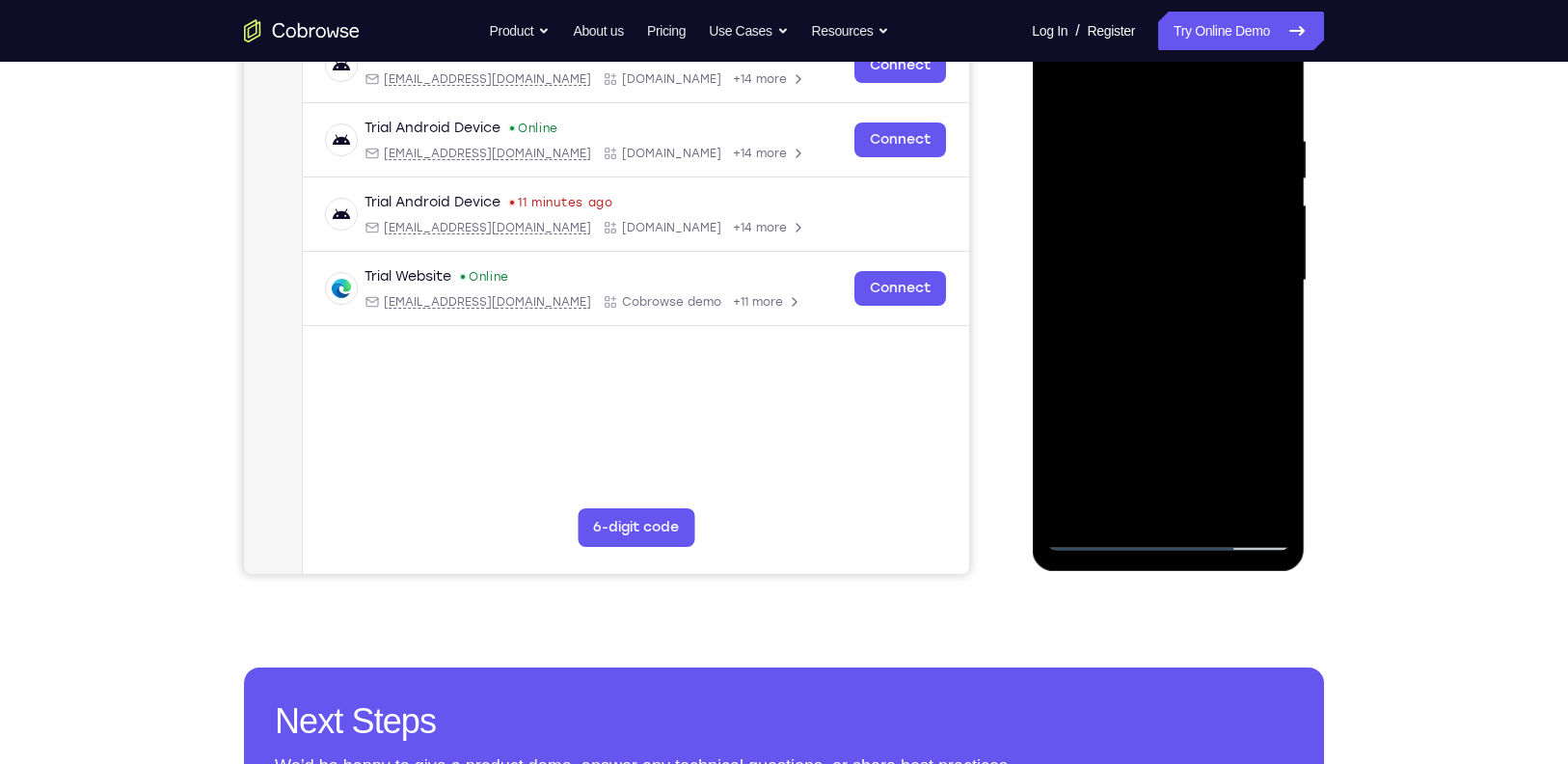
scroll to position [345, 0]
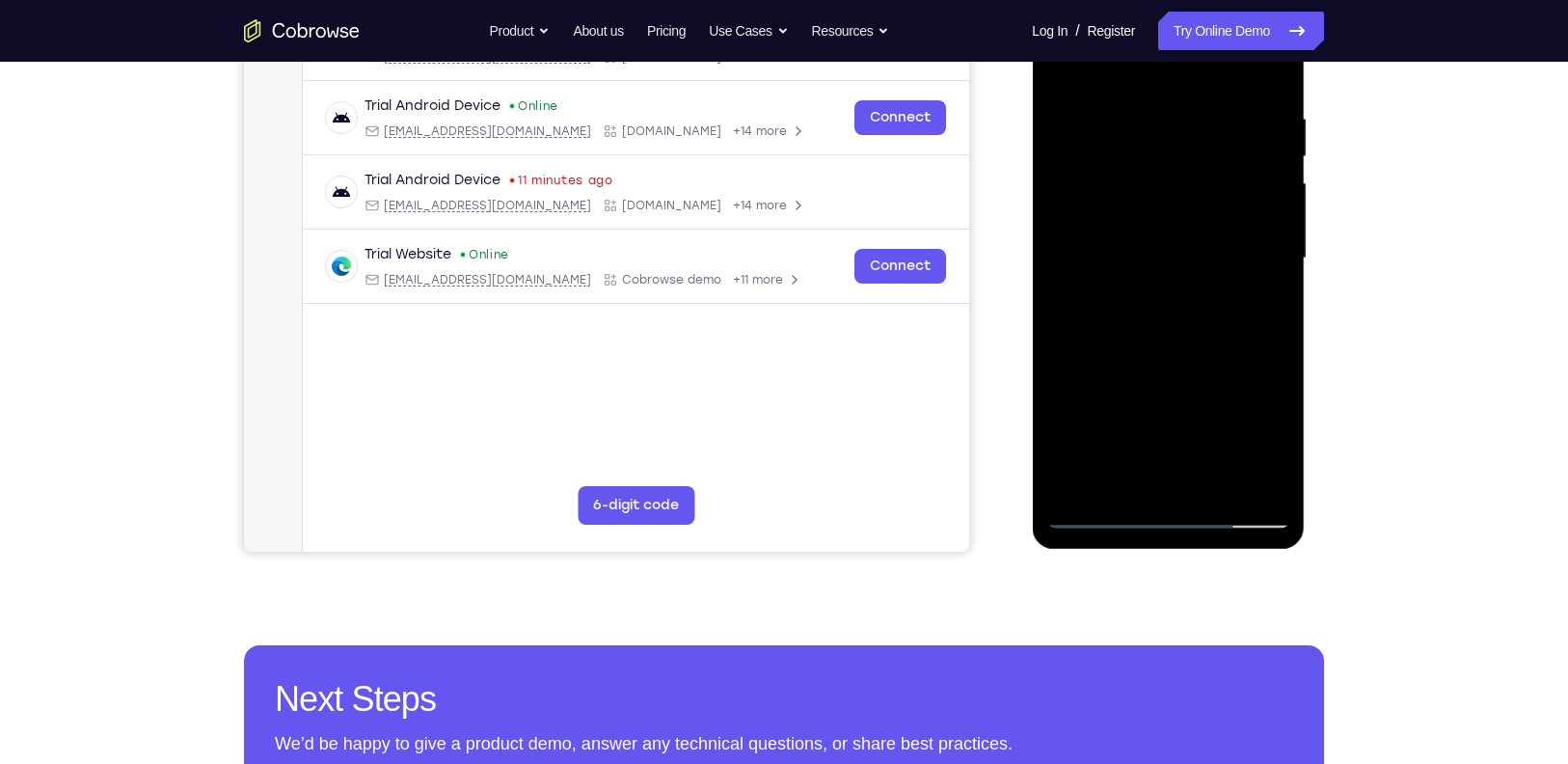
drag, startPoint x: 1209, startPoint y: 313, endPoint x: 1154, endPoint y: 269, distance: 70.4
click at [1154, 269] on div at bounding box center [1169, 258] width 243 height 540
click at [1141, 476] on div at bounding box center [1169, 258] width 243 height 540
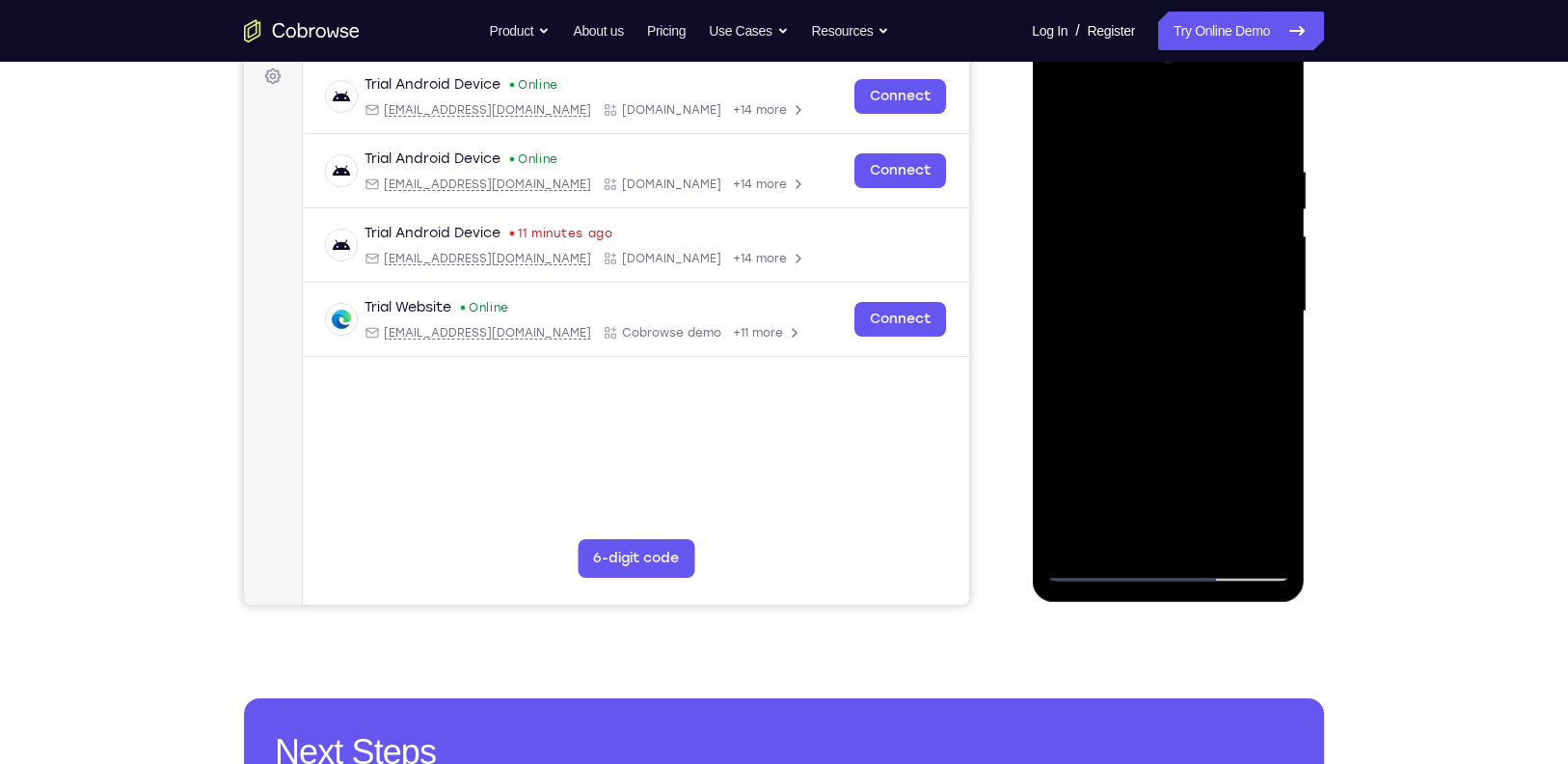
scroll to position [270, 0]
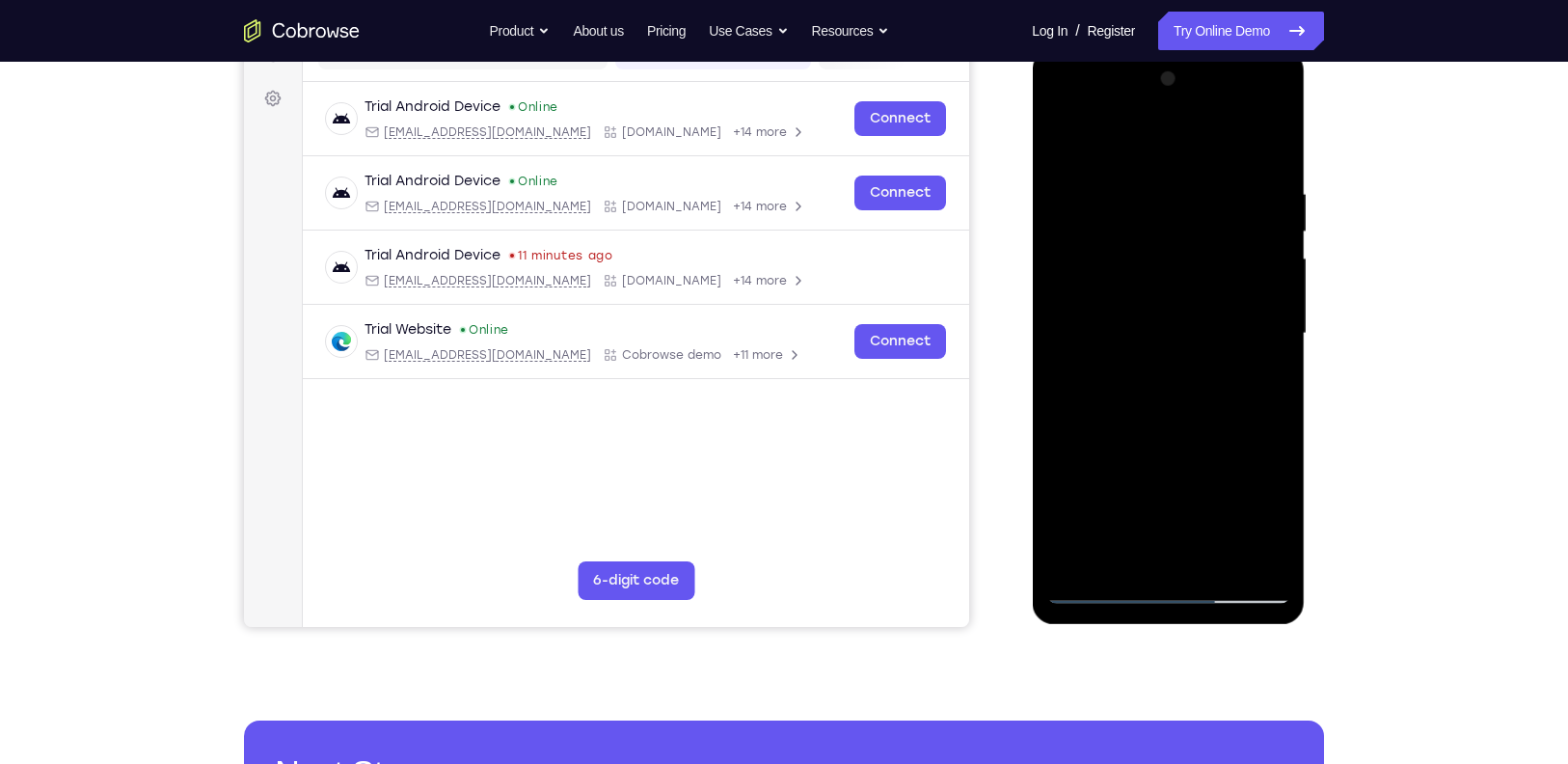
click at [1114, 292] on div at bounding box center [1169, 333] width 243 height 540
click at [1168, 373] on div at bounding box center [1169, 333] width 243 height 540
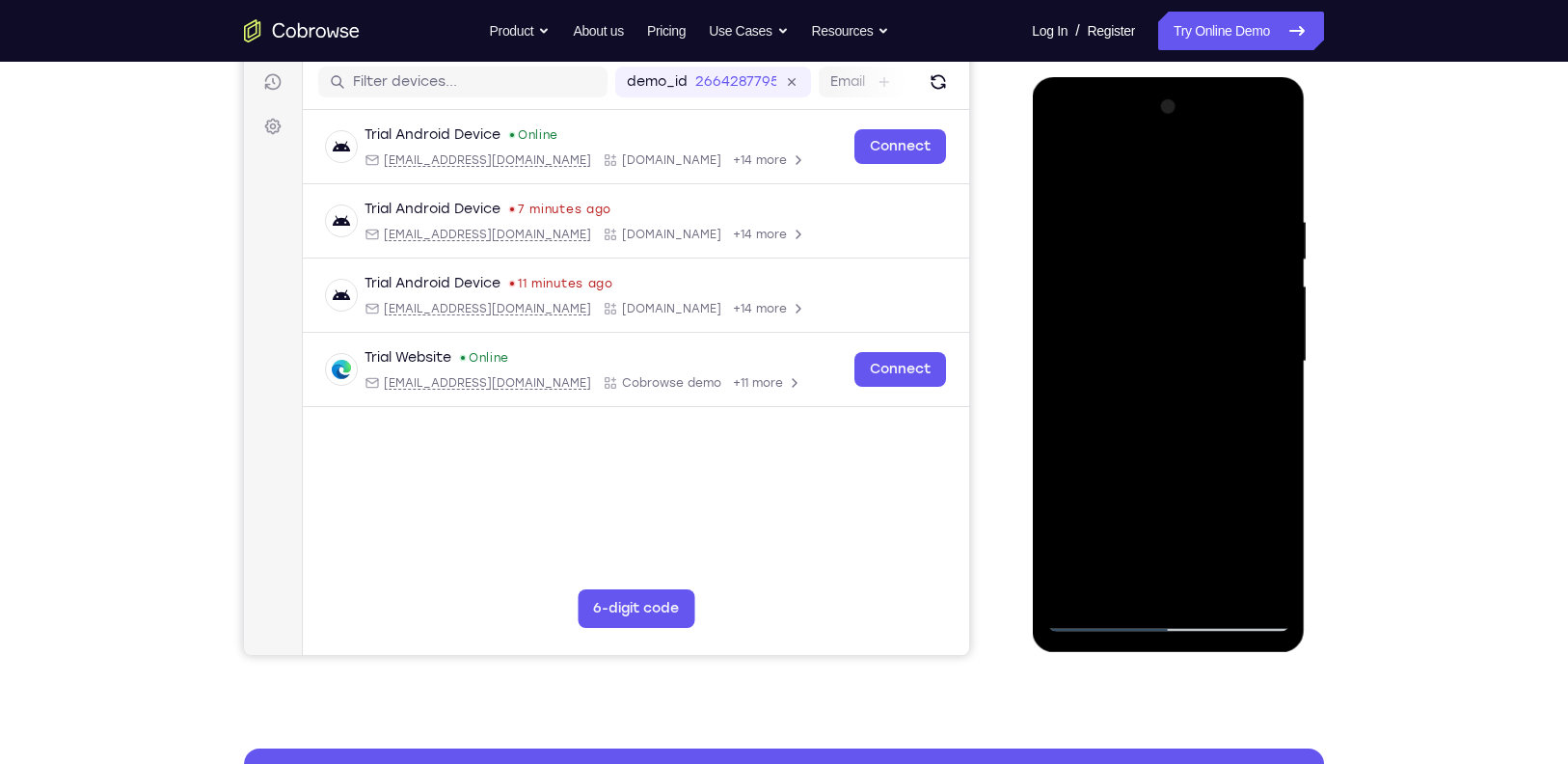
drag, startPoint x: 1129, startPoint y: 236, endPoint x: 1254, endPoint y: 242, distance: 125.1
click at [1254, 242] on div at bounding box center [1169, 361] width 243 height 540
drag, startPoint x: 1160, startPoint y: 233, endPoint x: 1259, endPoint y: 238, distance: 99.1
click at [1259, 238] on div at bounding box center [1169, 361] width 243 height 540
drag, startPoint x: 1173, startPoint y: 244, endPoint x: 1264, endPoint y: 248, distance: 91.1
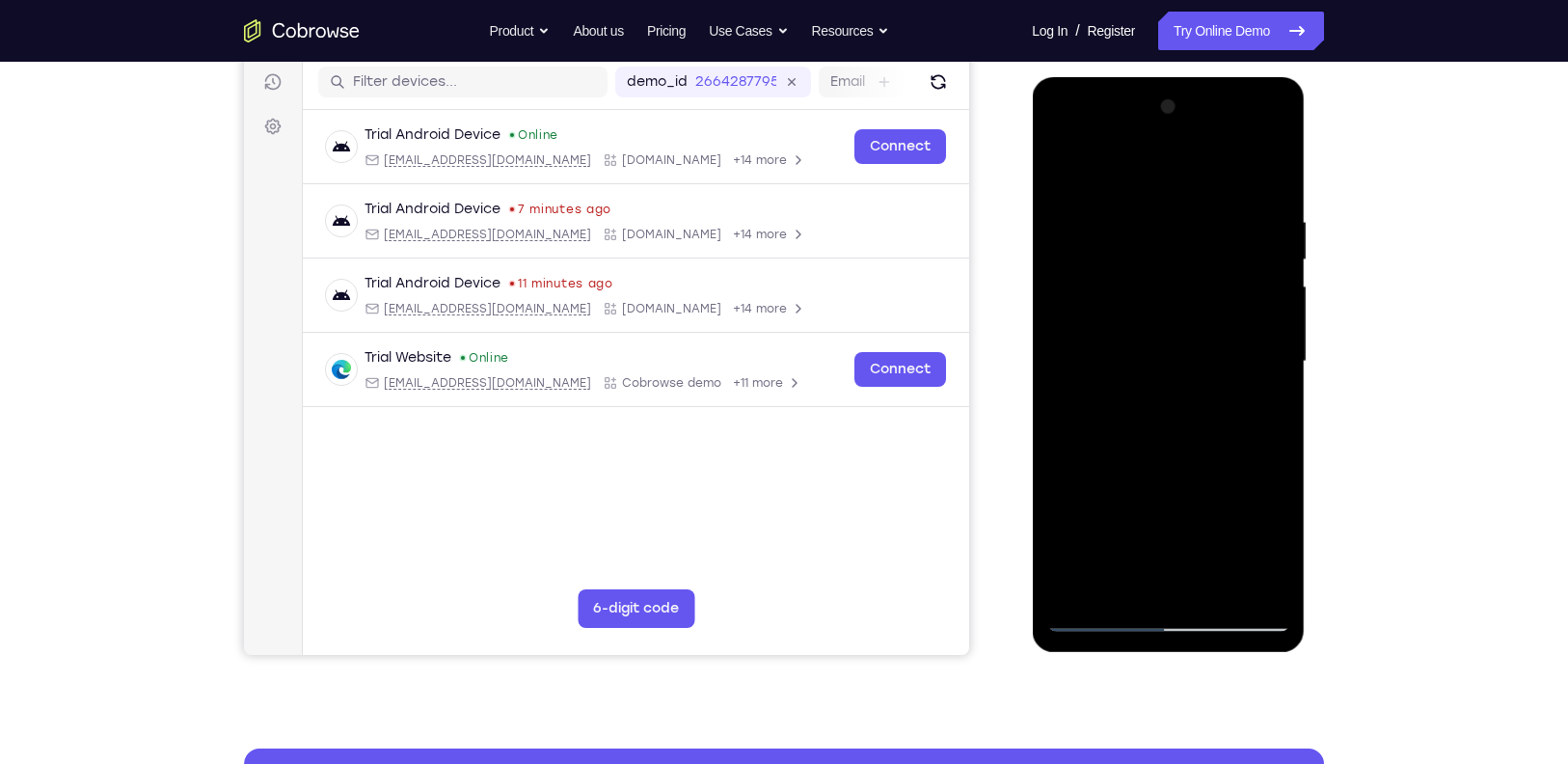
click at [1264, 248] on div at bounding box center [1169, 361] width 243 height 540
drag, startPoint x: 1109, startPoint y: 256, endPoint x: 1231, endPoint y: 278, distance: 124.0
click at [1231, 278] on div at bounding box center [1169, 361] width 243 height 540
drag, startPoint x: 1179, startPoint y: 264, endPoint x: 1323, endPoint y: 280, distance: 144.9
click at [1307, 280] on html "Online web based iOS Simulators and Android Emulators. Run iPhone, iPad, Mobile…" at bounding box center [1170, 367] width 275 height 579
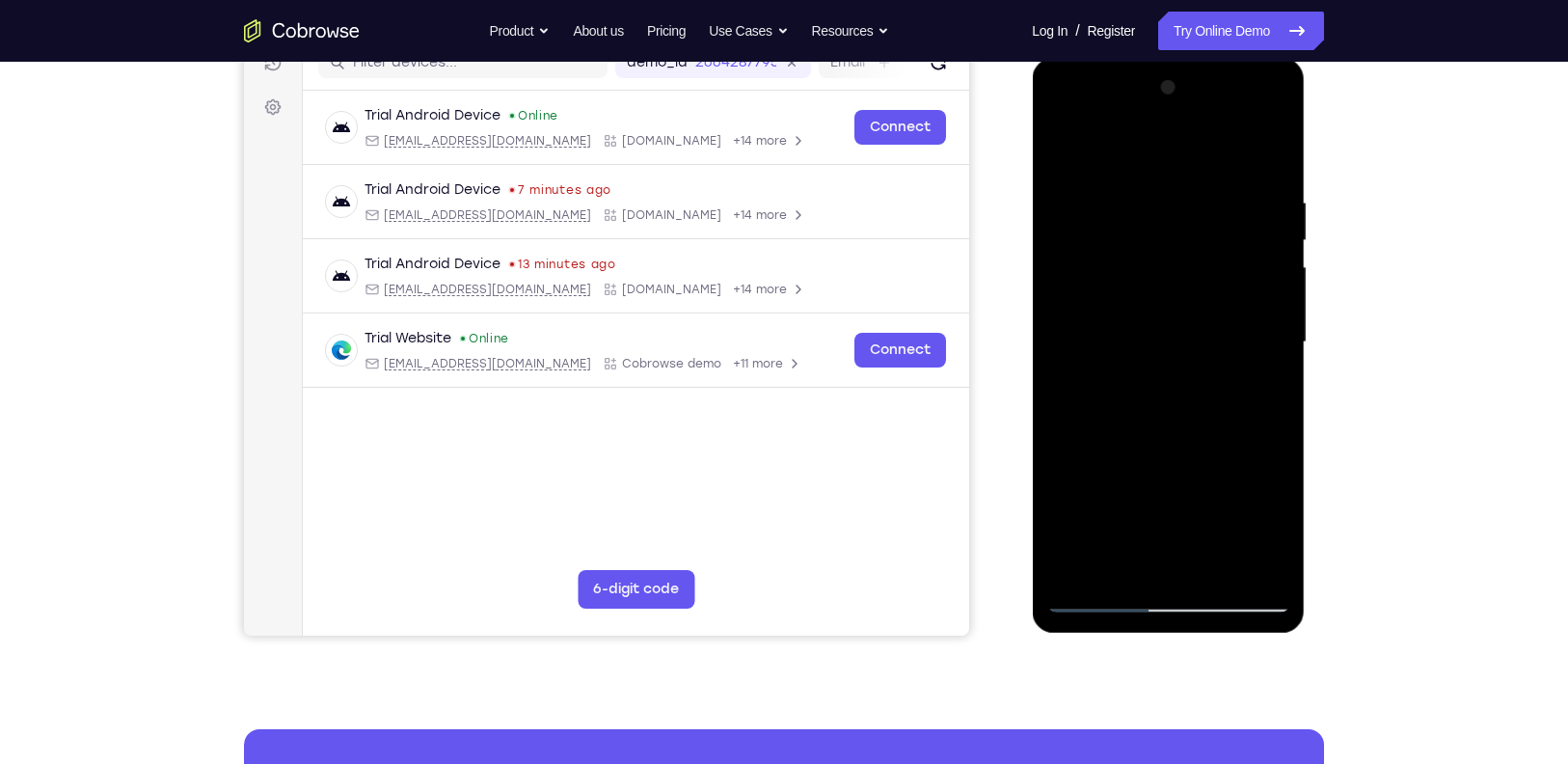
scroll to position [260, 0]
drag, startPoint x: 1110, startPoint y: 402, endPoint x: 1121, endPoint y: 229, distance: 173.3
click at [1121, 229] on div at bounding box center [1169, 343] width 243 height 540
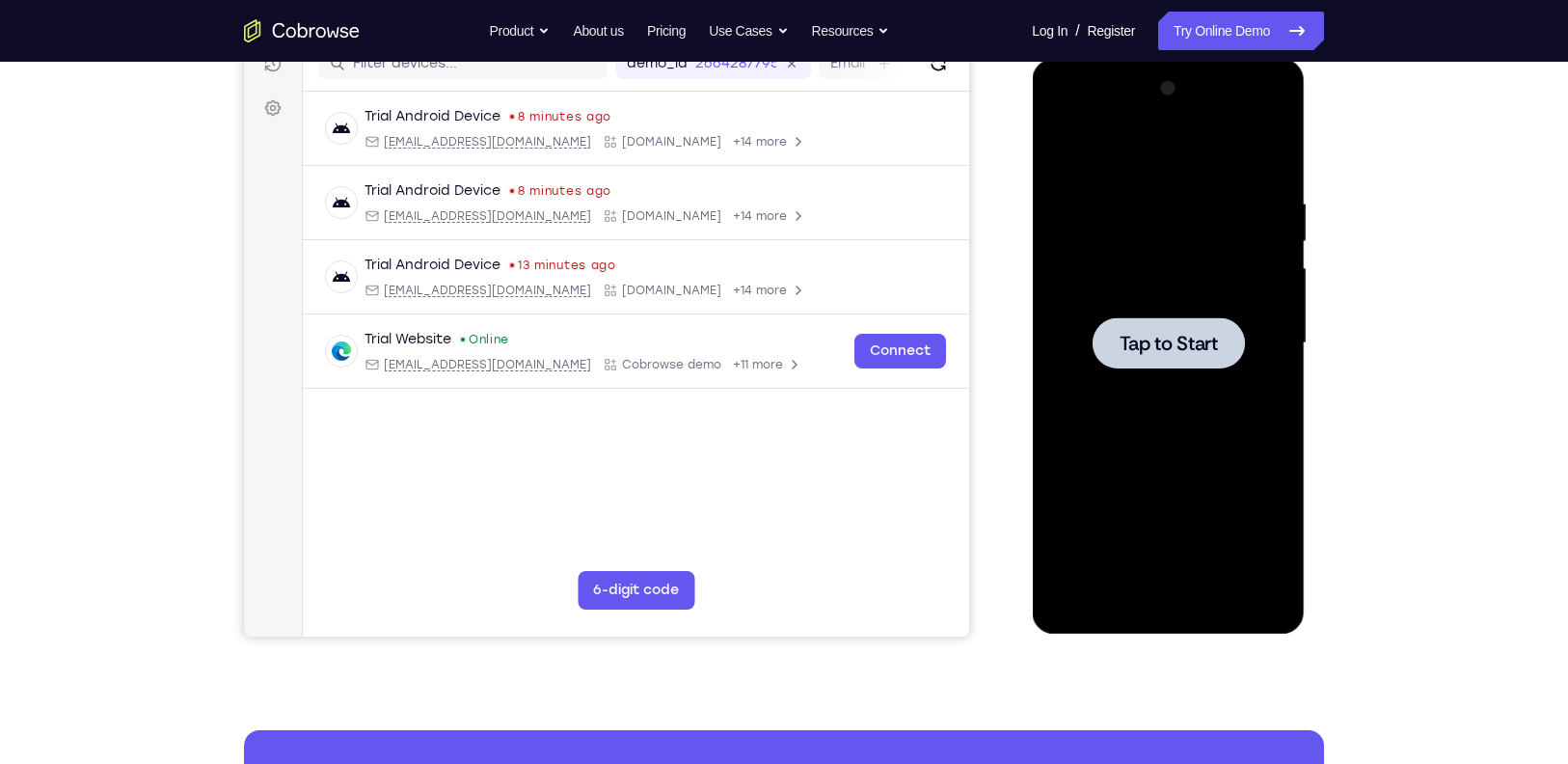
click at [1143, 333] on span "Tap to Start" at bounding box center [1168, 343] width 98 height 20
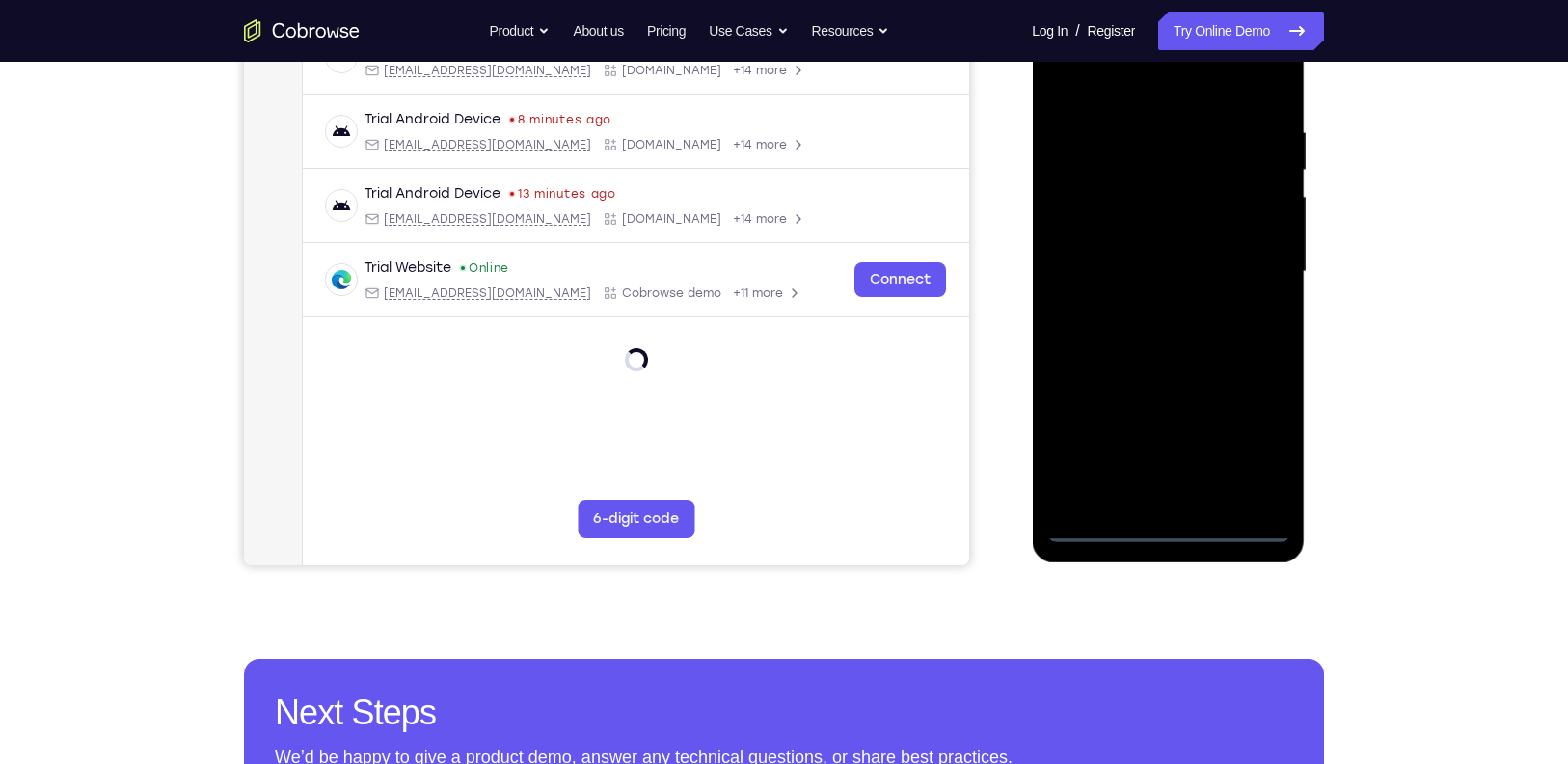
scroll to position [331, 0]
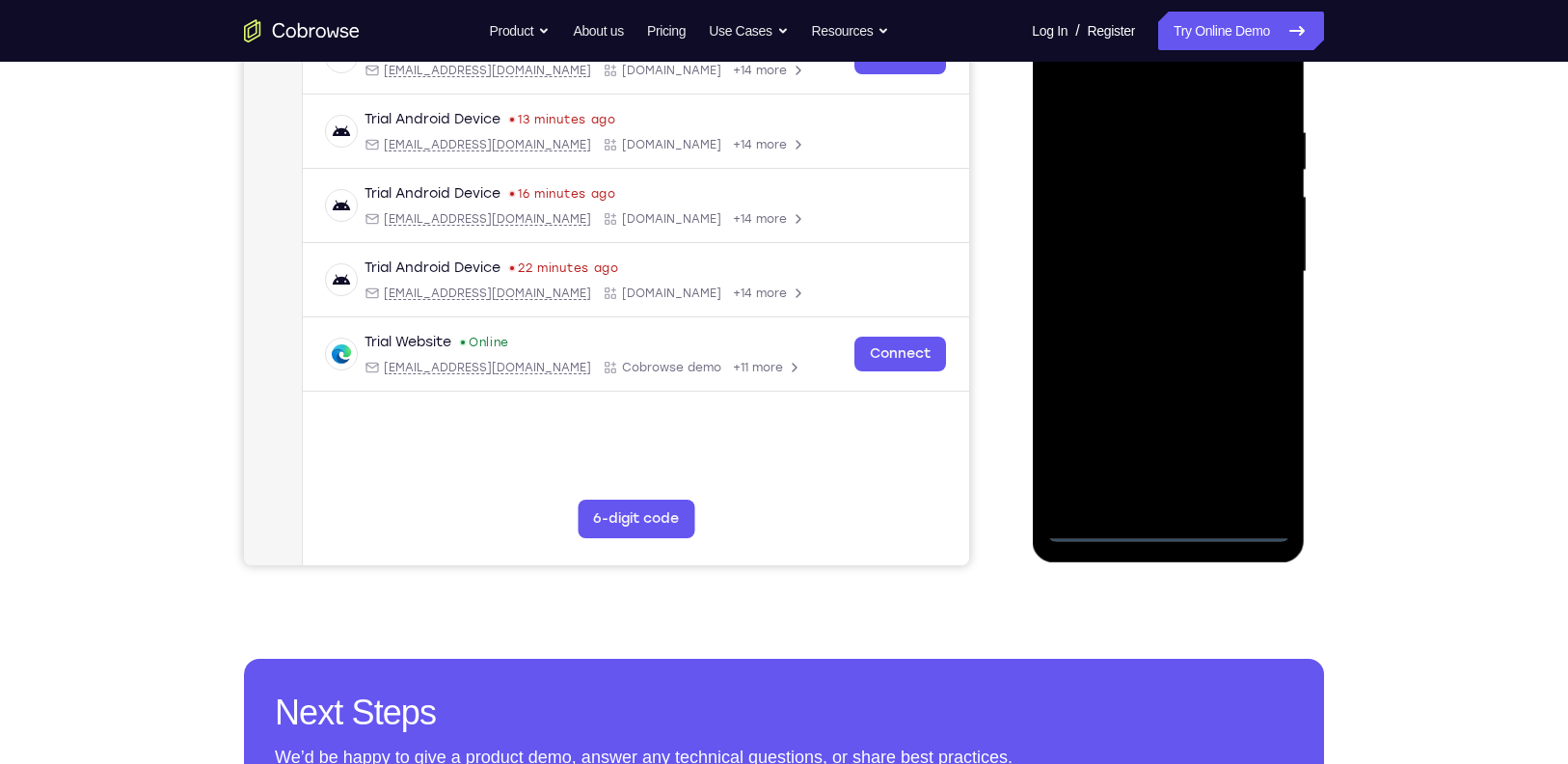
click at [1100, 525] on div at bounding box center [1169, 272] width 243 height 540
click at [1259, 445] on div at bounding box center [1169, 272] width 243 height 540
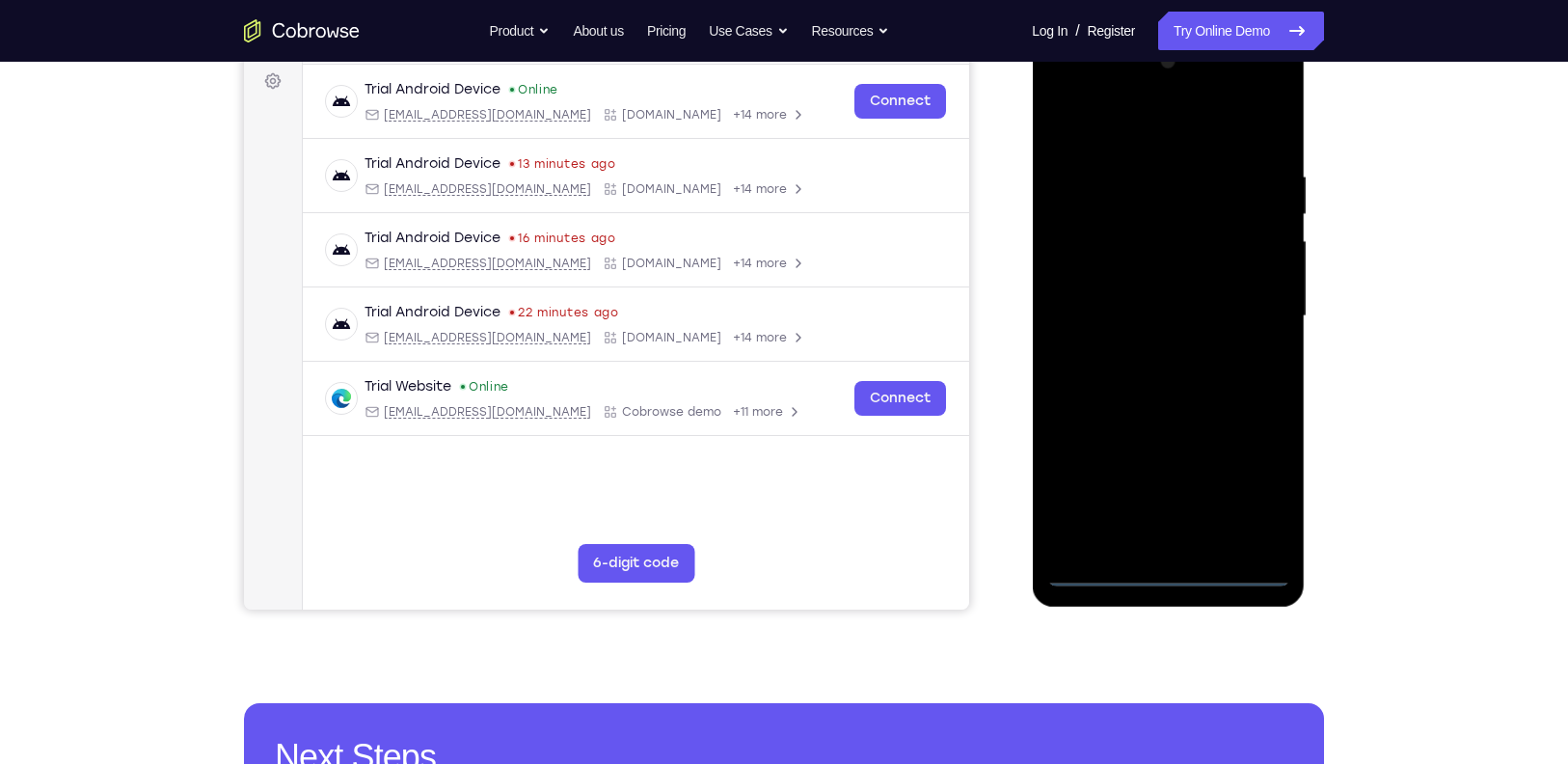
scroll to position [286, 0]
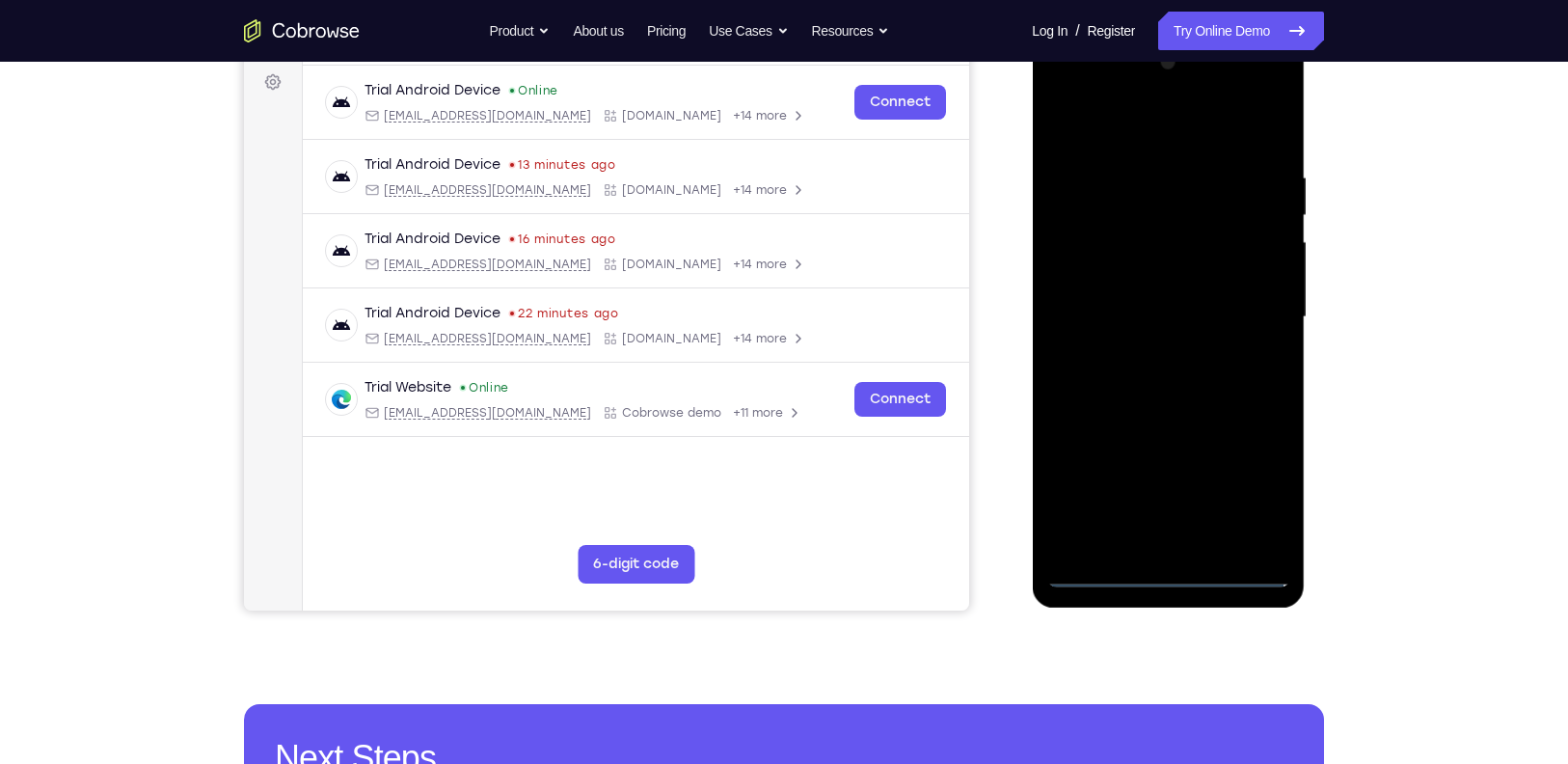
click at [1118, 128] on div at bounding box center [1169, 317] width 243 height 540
click at [1079, 257] on div at bounding box center [1169, 317] width 243 height 540
click at [1164, 316] on div at bounding box center [1169, 317] width 243 height 540
click at [1158, 304] on div at bounding box center [1169, 317] width 243 height 540
click at [1110, 342] on div at bounding box center [1169, 317] width 243 height 540
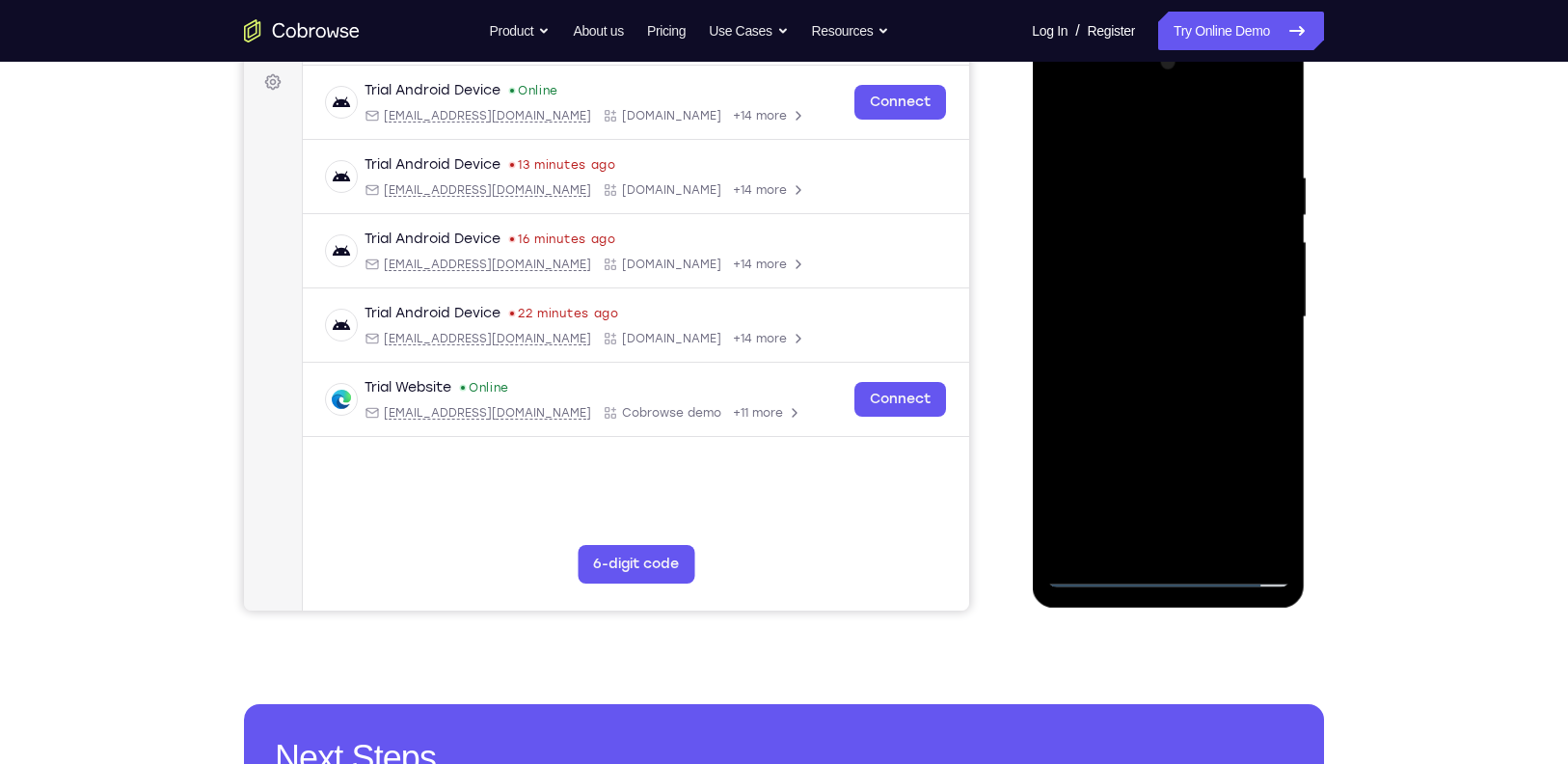
click at [1143, 399] on div at bounding box center [1169, 317] width 243 height 540
click at [1123, 284] on div at bounding box center [1169, 317] width 243 height 540
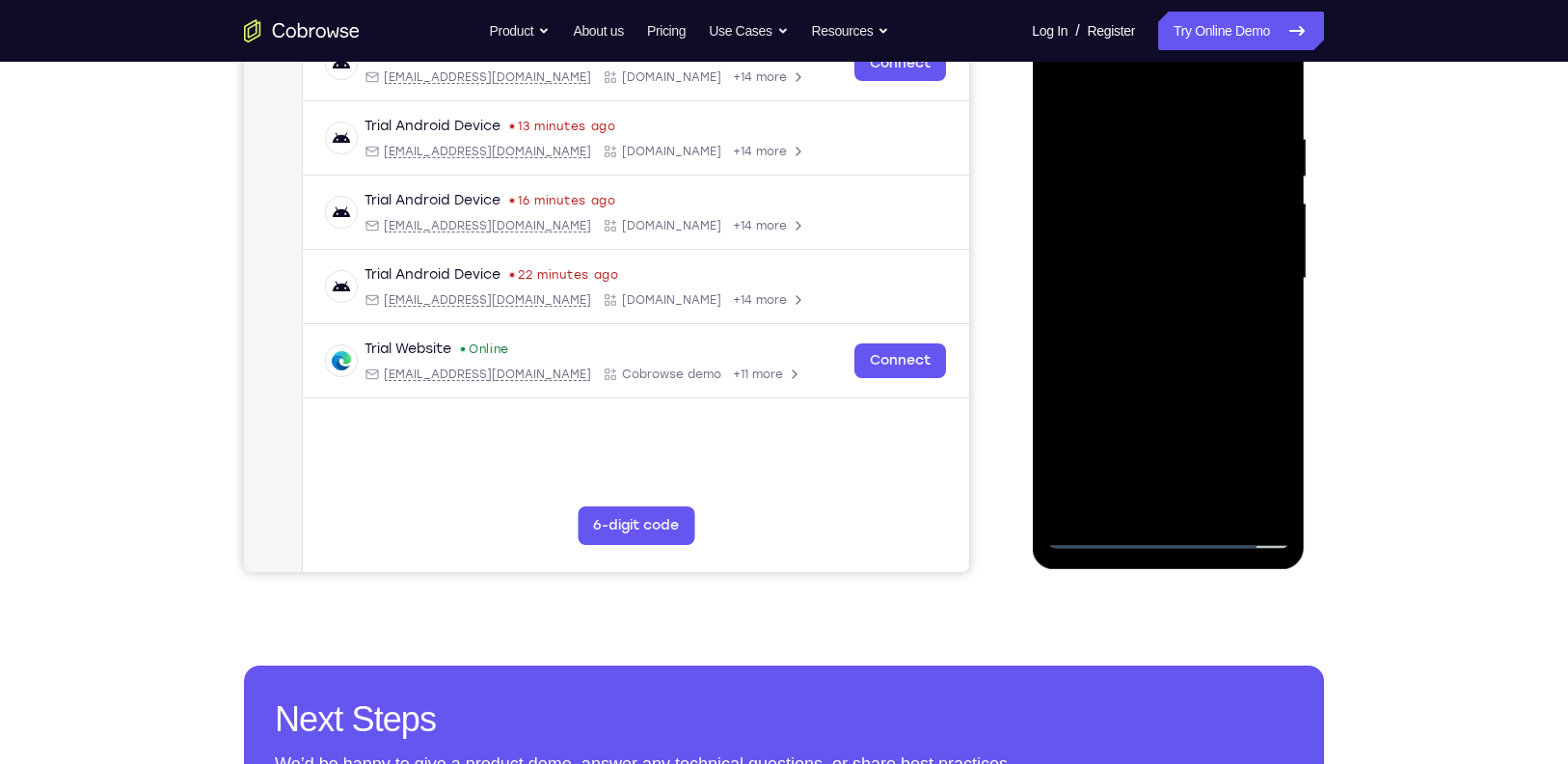
drag, startPoint x: 1226, startPoint y: 434, endPoint x: 1167, endPoint y: 321, distance: 127.5
click at [1167, 321] on div at bounding box center [1169, 279] width 243 height 540
click at [1130, 495] on div at bounding box center [1169, 279] width 243 height 540
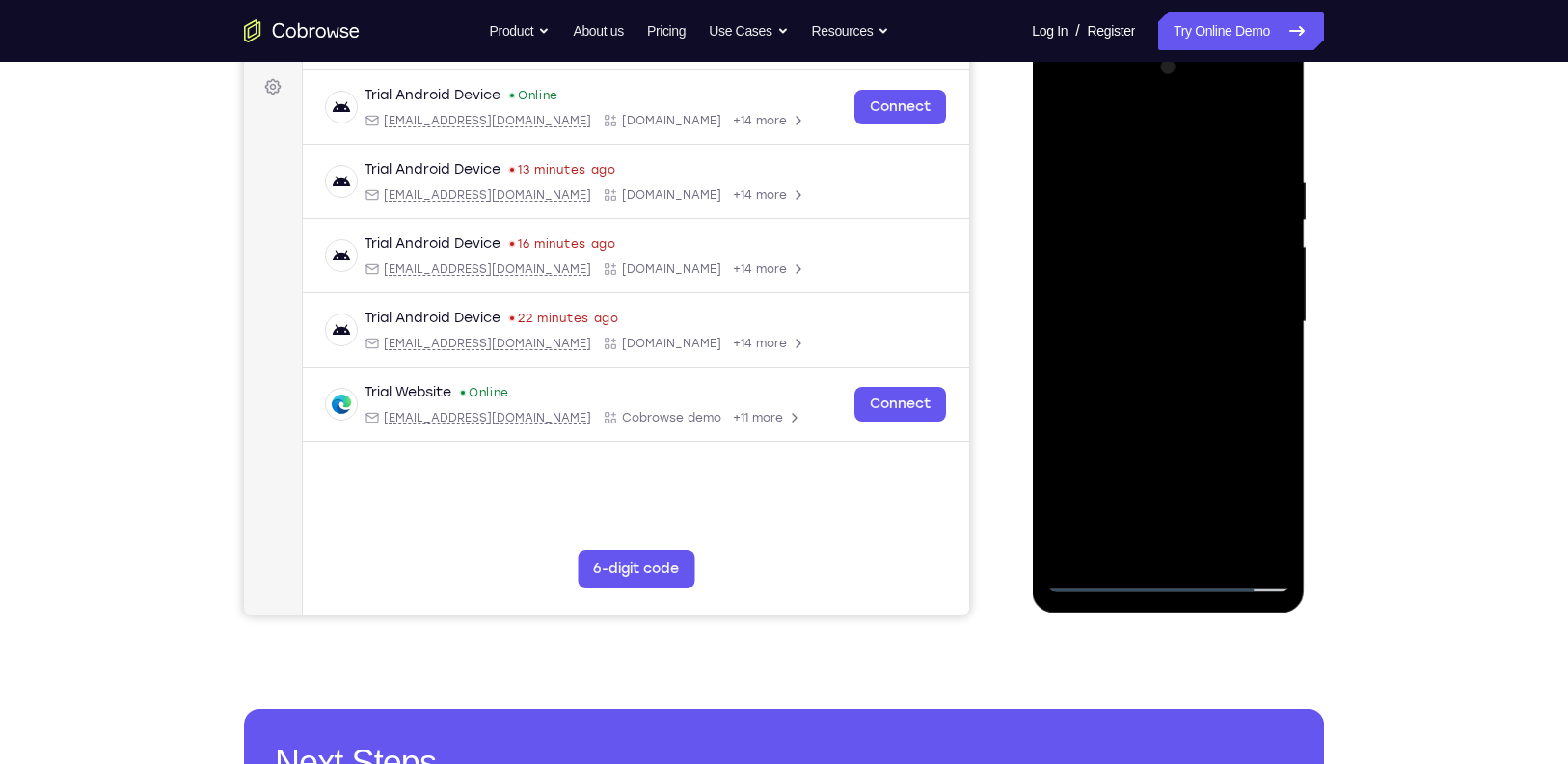
drag, startPoint x: 1207, startPoint y: 495, endPoint x: 1205, endPoint y: 467, distance: 28.1
click at [1205, 467] on div at bounding box center [1169, 322] width 243 height 540
click at [1140, 311] on div at bounding box center [1169, 322] width 243 height 540
click at [1273, 165] on div at bounding box center [1169, 322] width 243 height 540
click at [1107, 307] on div at bounding box center [1169, 322] width 243 height 540
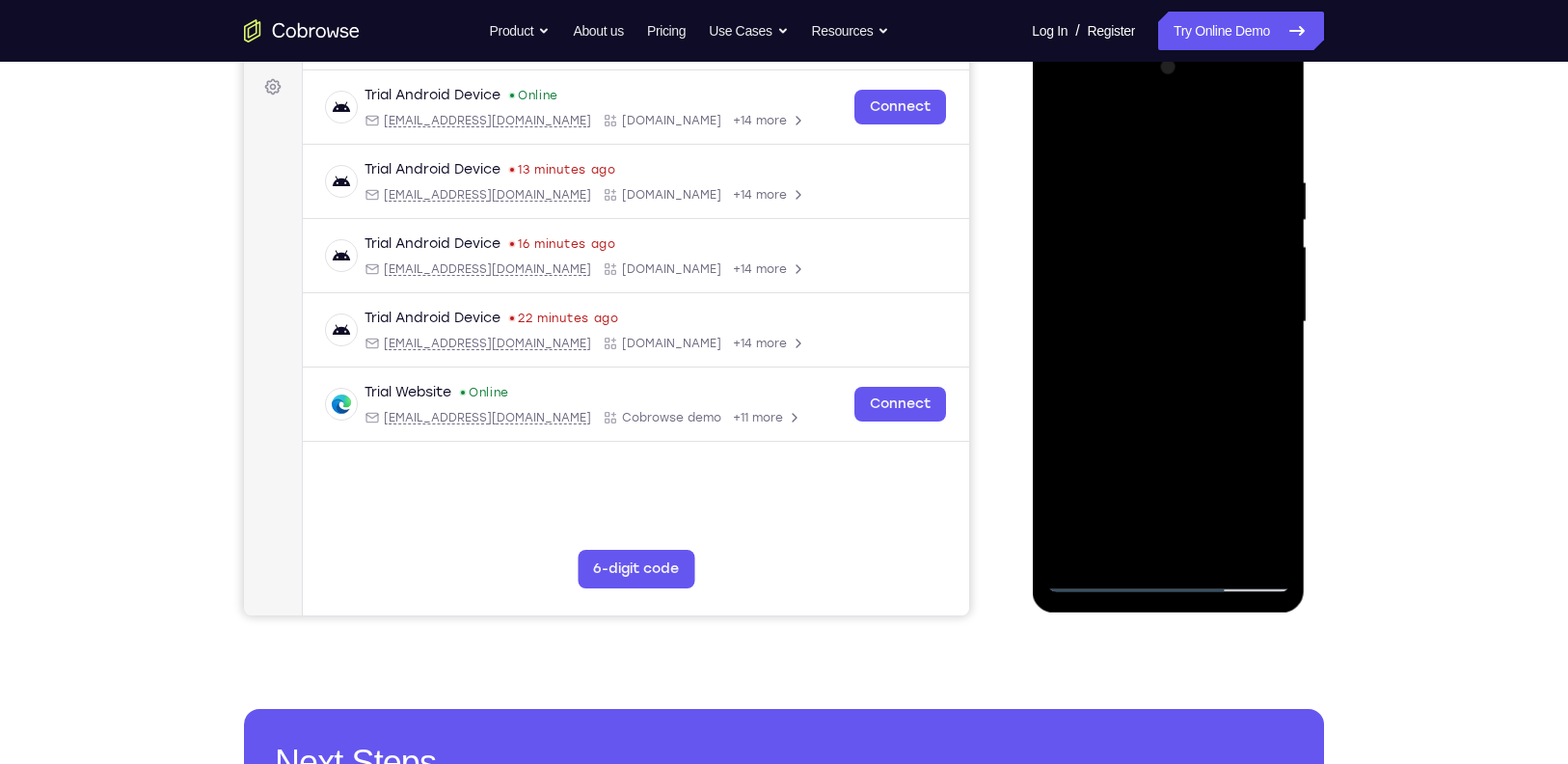
drag, startPoint x: 1091, startPoint y: 362, endPoint x: 1100, endPoint y: 302, distance: 60.7
click at [1100, 302] on div at bounding box center [1169, 322] width 243 height 540
click at [1104, 369] on div at bounding box center [1169, 322] width 243 height 540
click at [1109, 156] on div at bounding box center [1169, 322] width 243 height 540
click at [1198, 127] on div at bounding box center [1169, 322] width 243 height 540
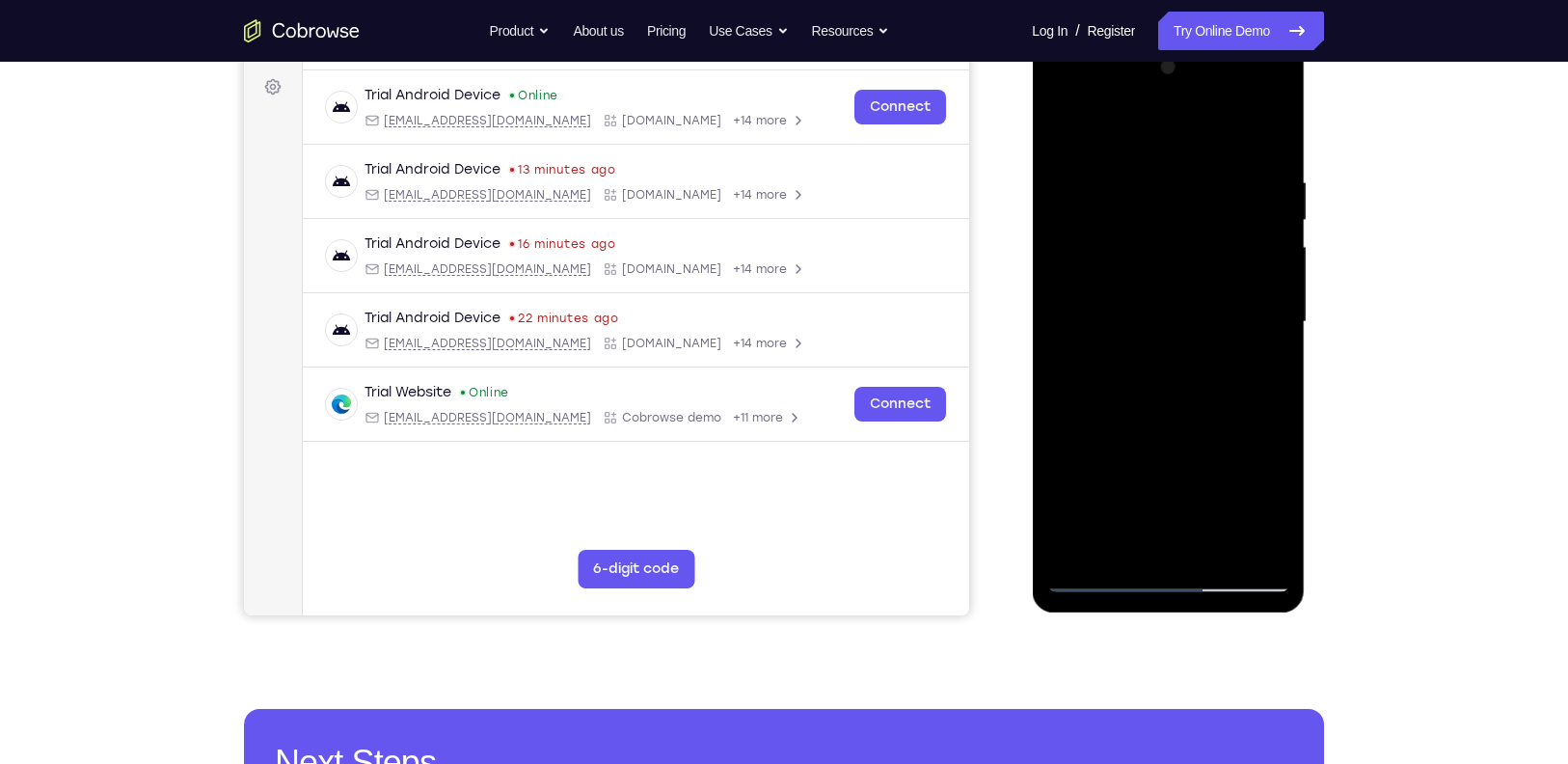
click at [1222, 122] on div at bounding box center [1169, 322] width 243 height 540
click at [1281, 131] on div at bounding box center [1169, 322] width 243 height 540
click at [1228, 128] on div at bounding box center [1169, 322] width 243 height 540
click at [1270, 122] on div at bounding box center [1169, 322] width 243 height 540
click at [1096, 125] on div at bounding box center [1169, 322] width 243 height 540
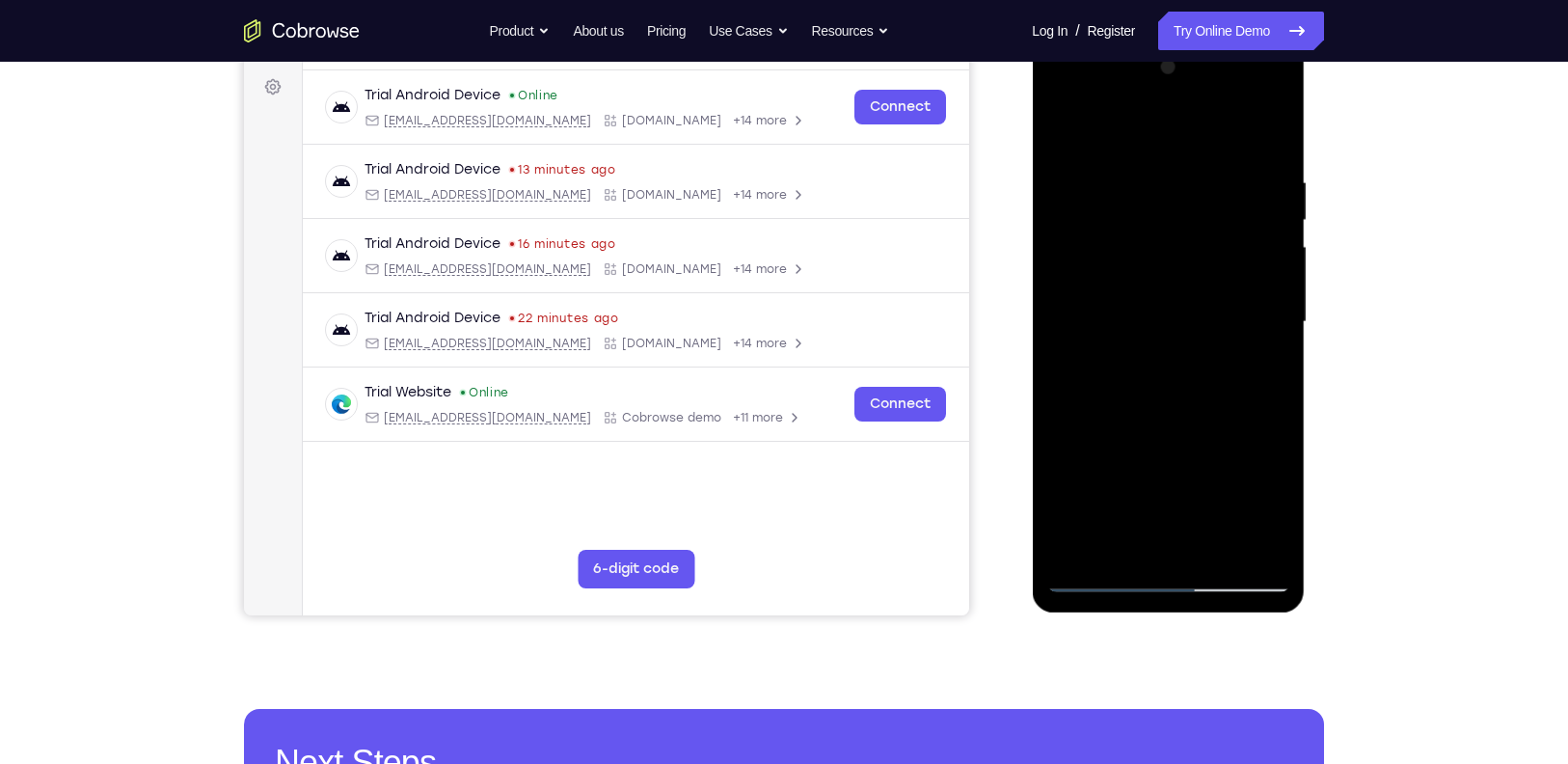
click at [1164, 190] on div at bounding box center [1169, 322] width 243 height 540
click at [1150, 362] on div at bounding box center [1169, 322] width 243 height 540
click at [1083, 330] on div at bounding box center [1169, 322] width 243 height 540
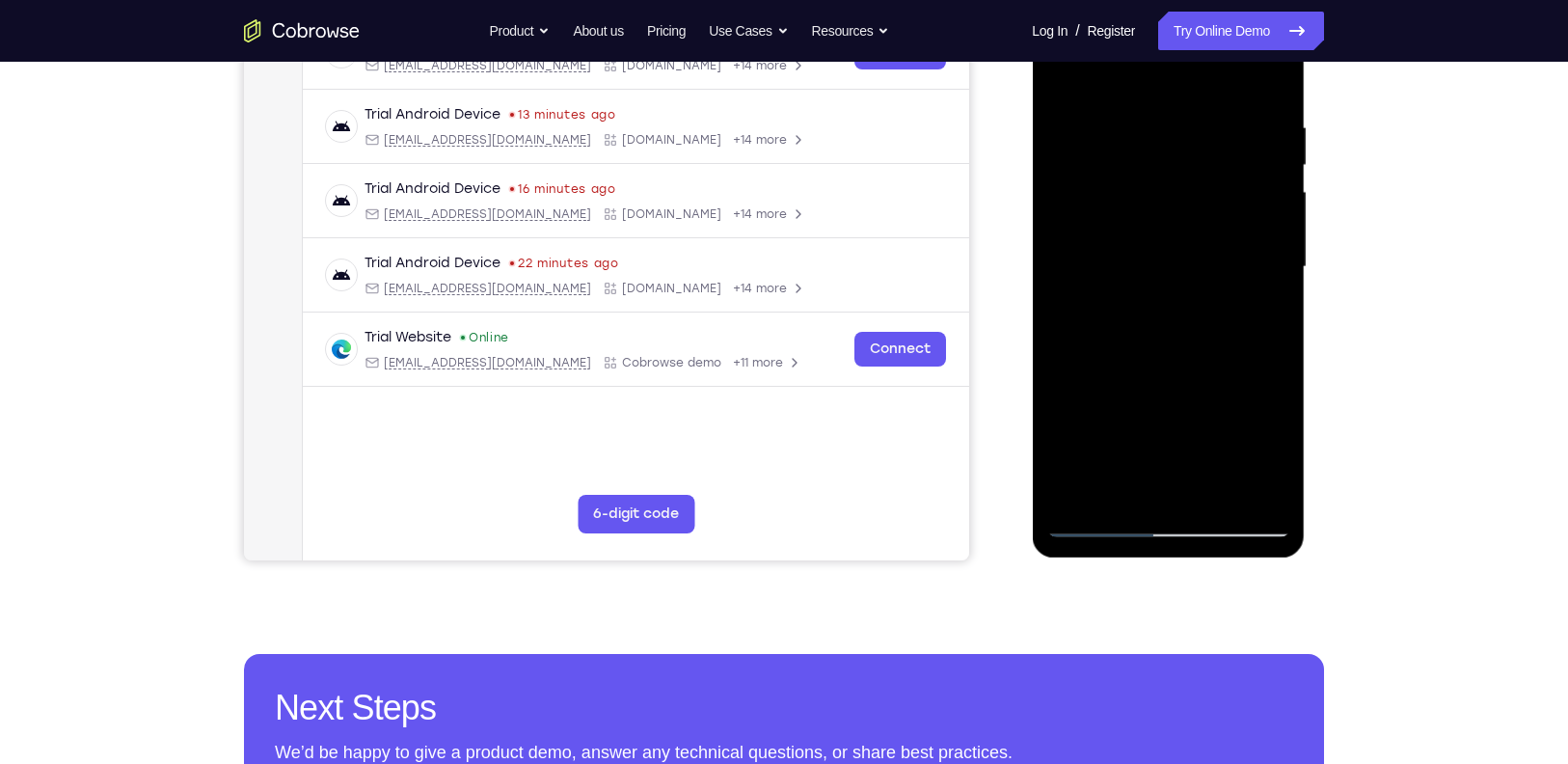
scroll to position [339, 0]
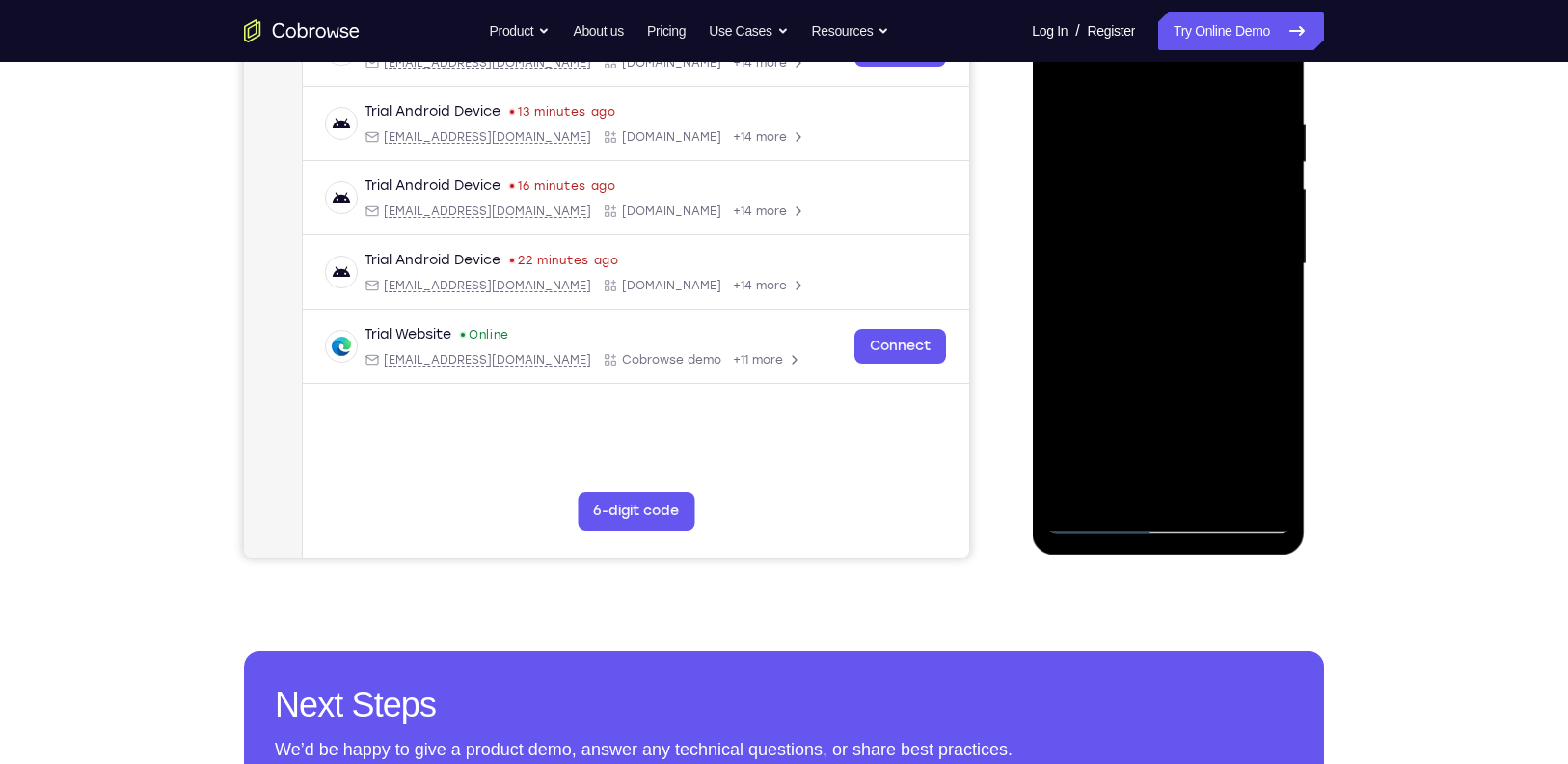
click at [1177, 419] on div at bounding box center [1169, 264] width 243 height 540
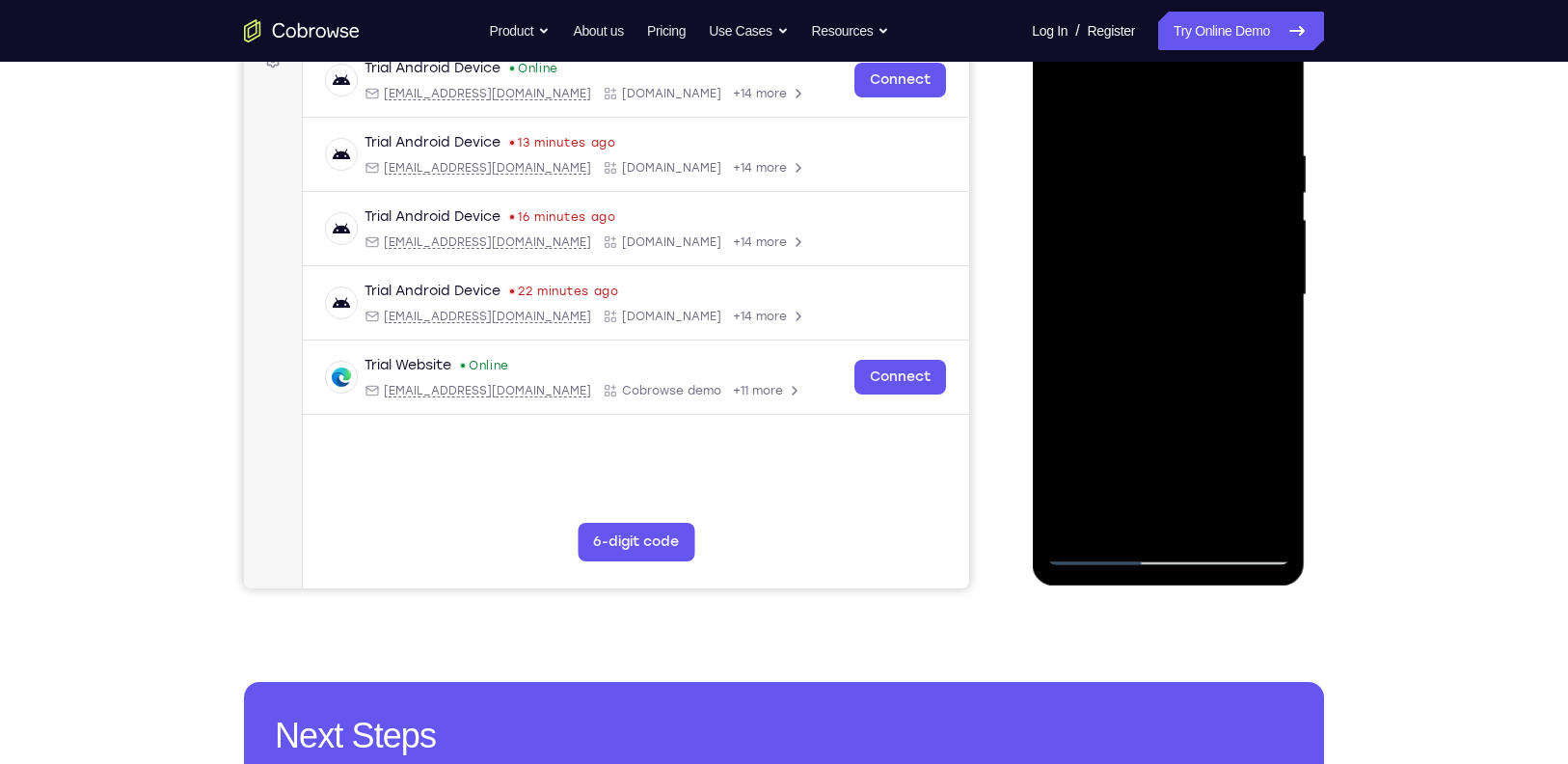
click at [1278, 94] on div at bounding box center [1169, 295] width 243 height 540
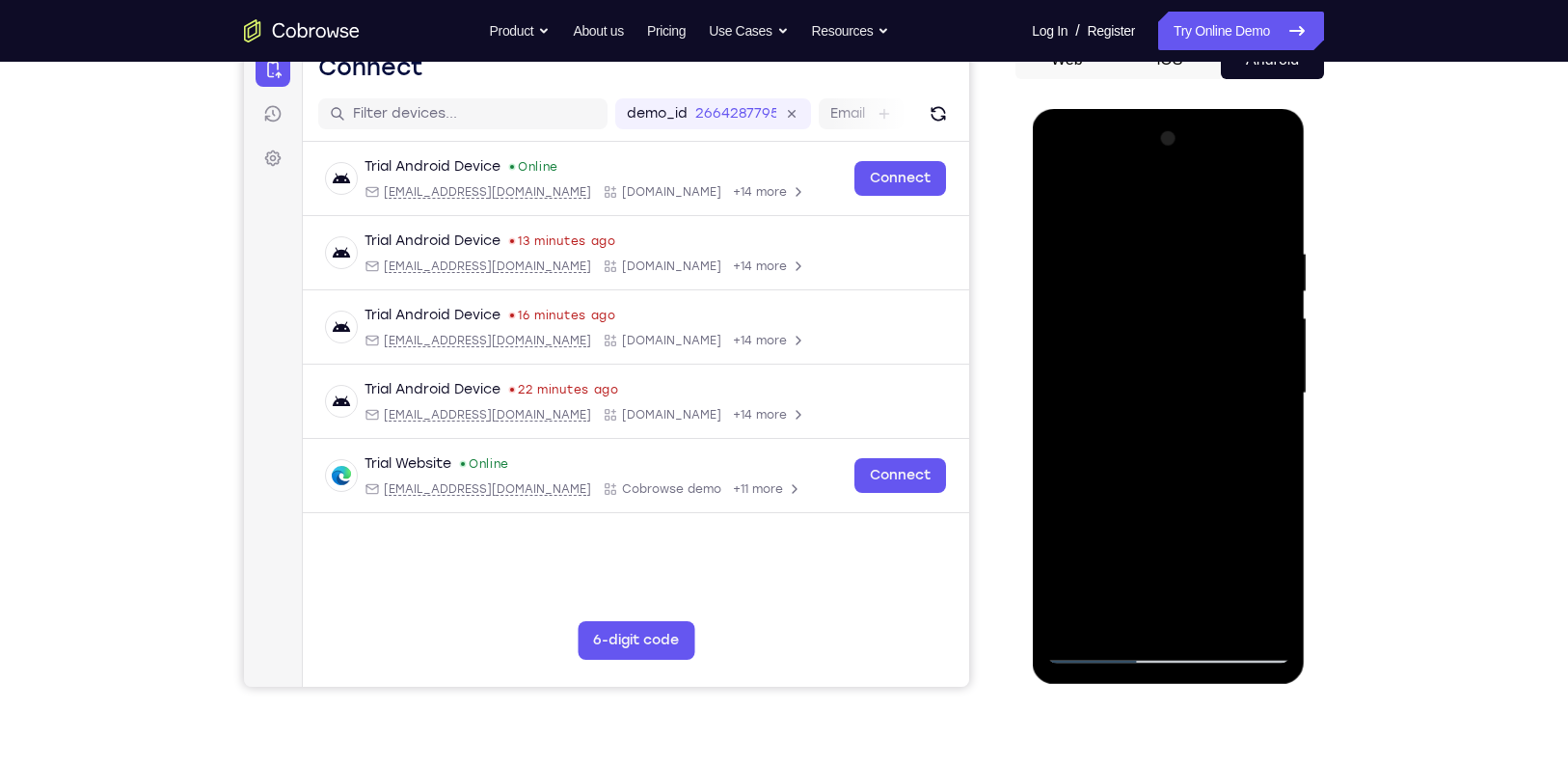
click at [1276, 194] on div at bounding box center [1169, 393] width 243 height 540
click at [1157, 244] on div at bounding box center [1169, 393] width 243 height 540
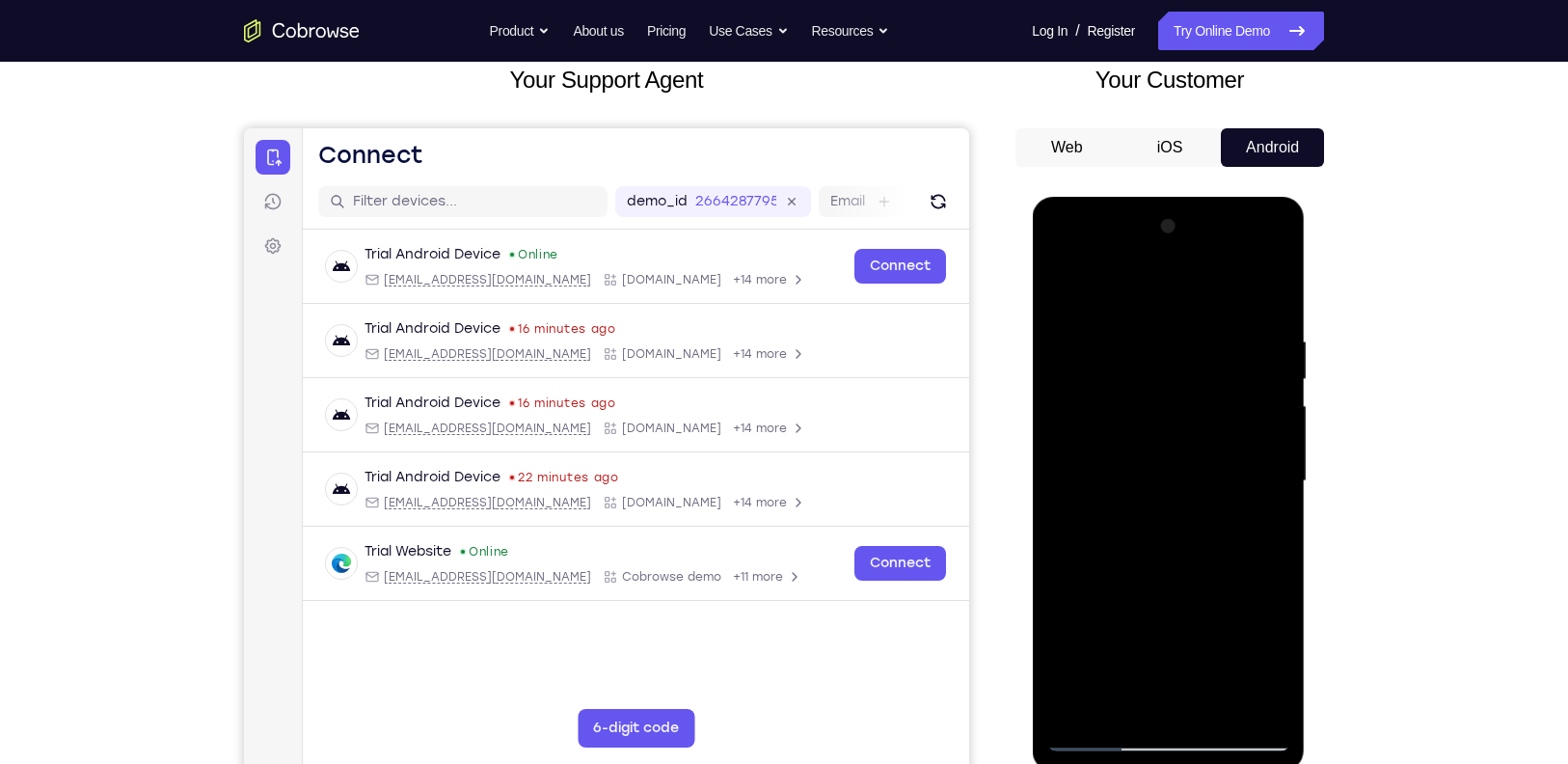
scroll to position [119, 0]
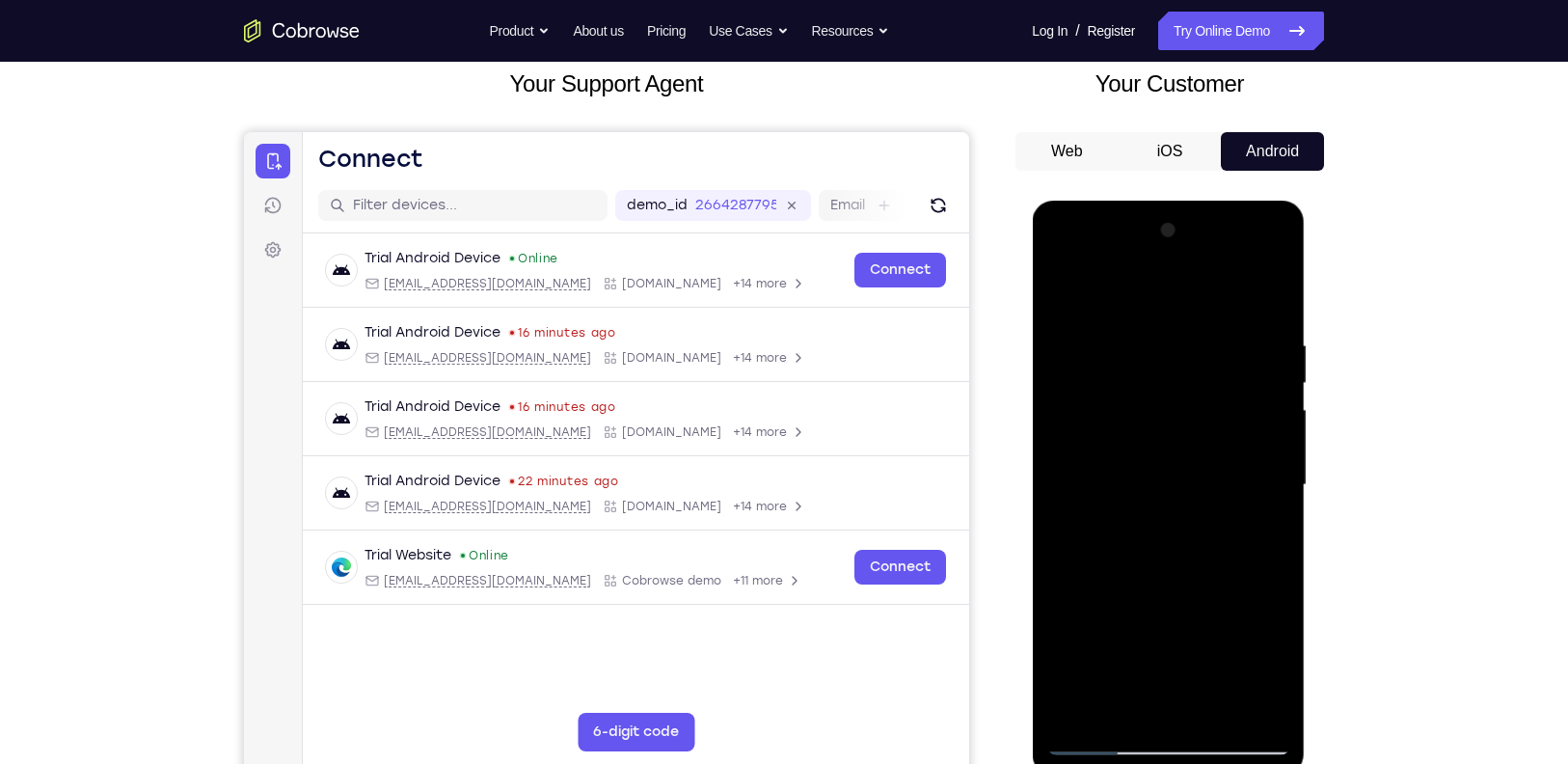
click at [1278, 288] on div at bounding box center [1169, 484] width 243 height 540
click at [1148, 413] on div at bounding box center [1169, 484] width 243 height 540
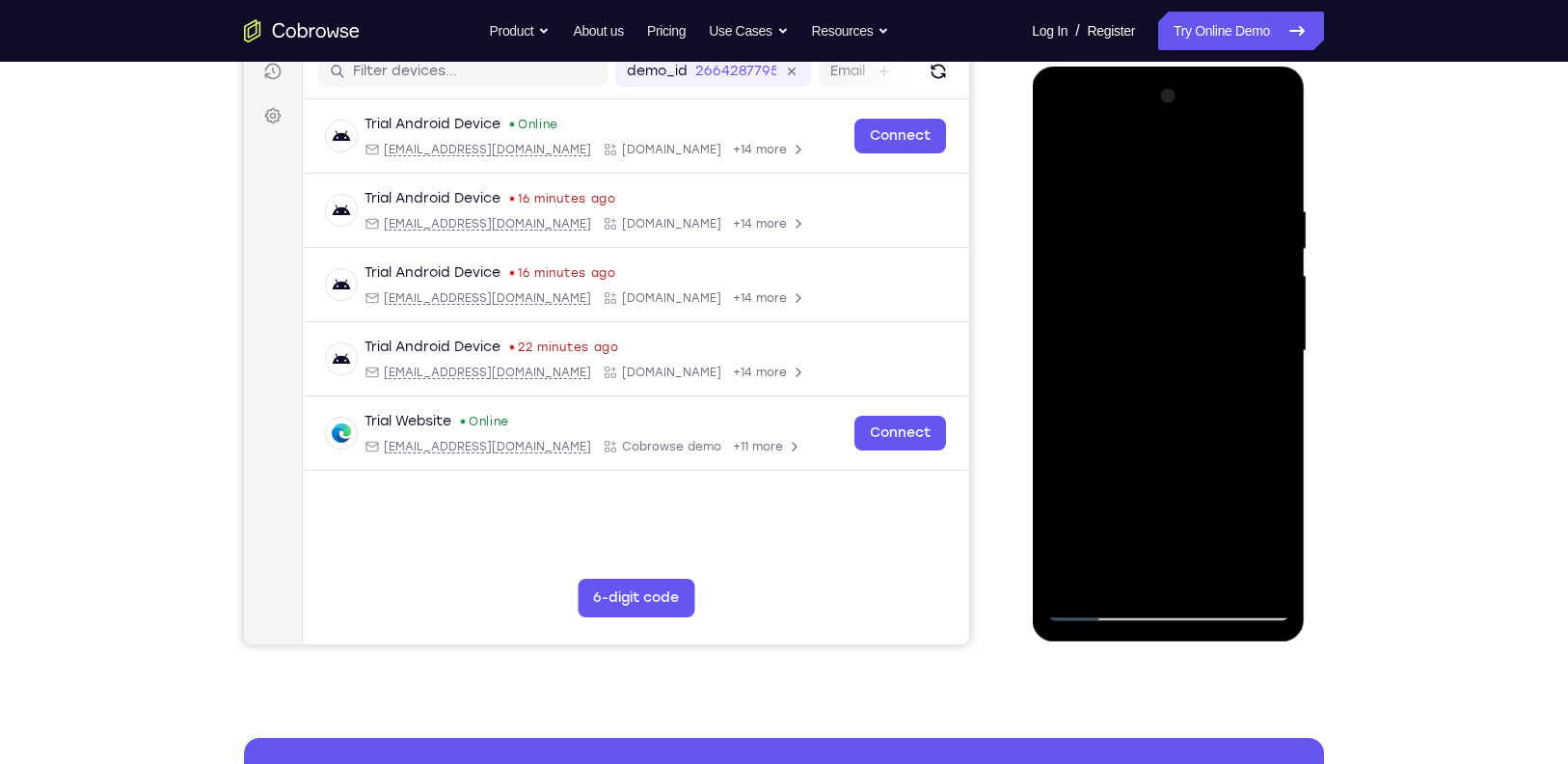
scroll to position [254, 0]
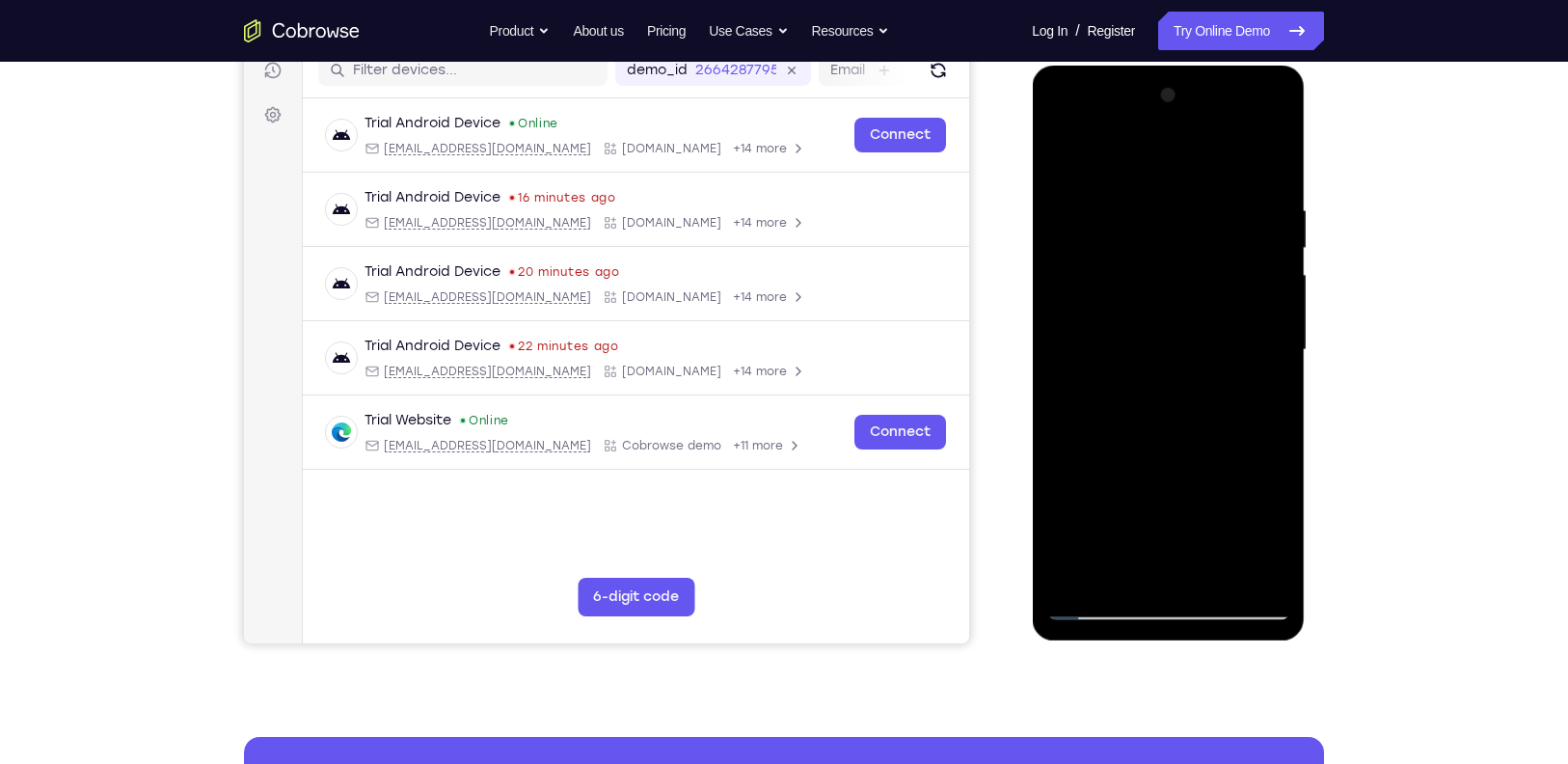
click at [1069, 154] on div at bounding box center [1169, 350] width 243 height 540
click at [1179, 153] on div at bounding box center [1169, 350] width 243 height 540
click at [1176, 181] on div at bounding box center [1169, 350] width 243 height 540
click at [1212, 226] on div at bounding box center [1169, 350] width 243 height 540
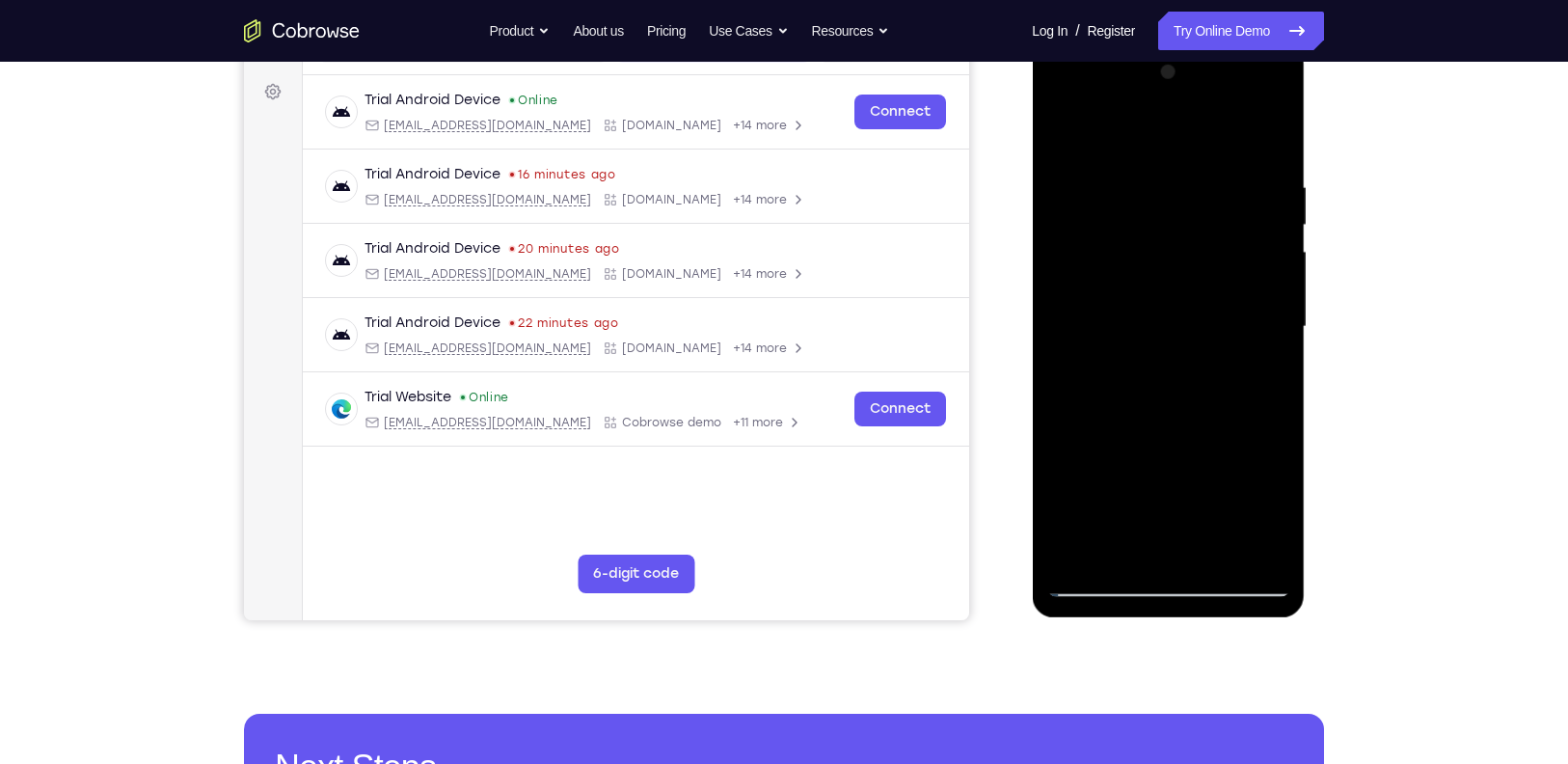
scroll to position [278, 0]
click at [1248, 260] on div at bounding box center [1169, 326] width 243 height 540
click at [1277, 128] on div at bounding box center [1169, 326] width 243 height 540
click at [1281, 134] on div at bounding box center [1169, 326] width 243 height 540
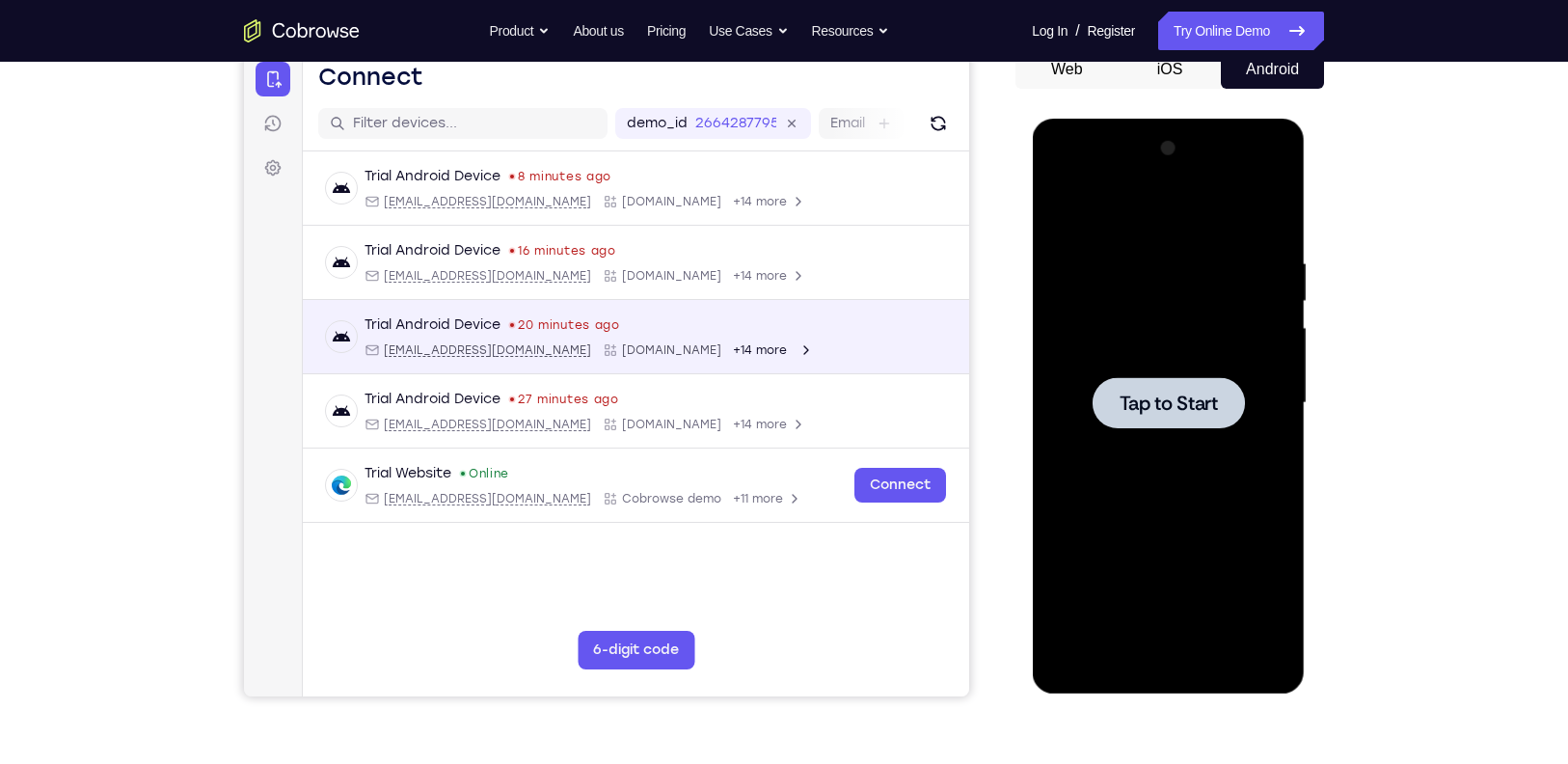
scroll to position [200, 0]
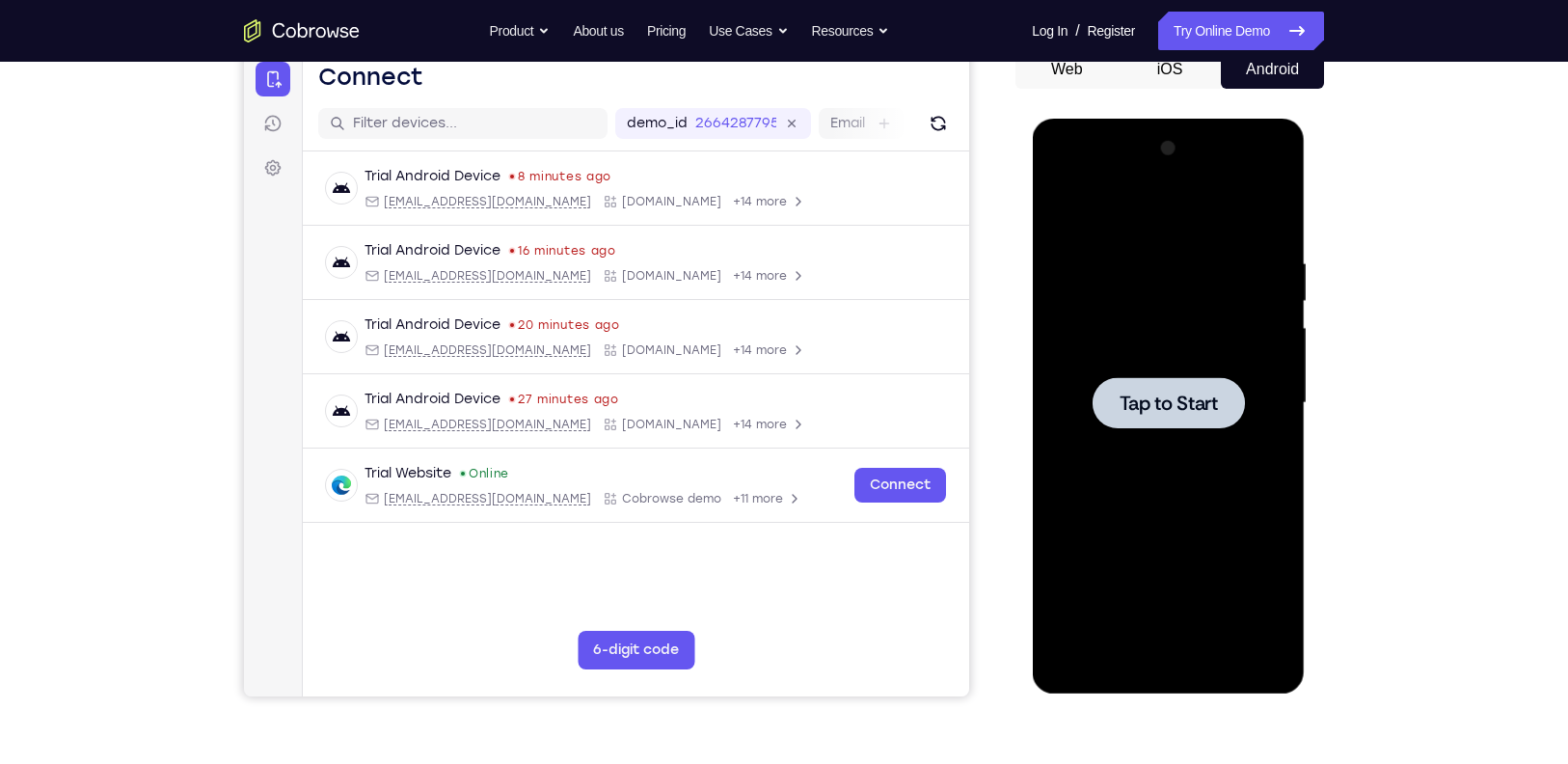
click at [1141, 426] on div at bounding box center [1168, 402] width 152 height 51
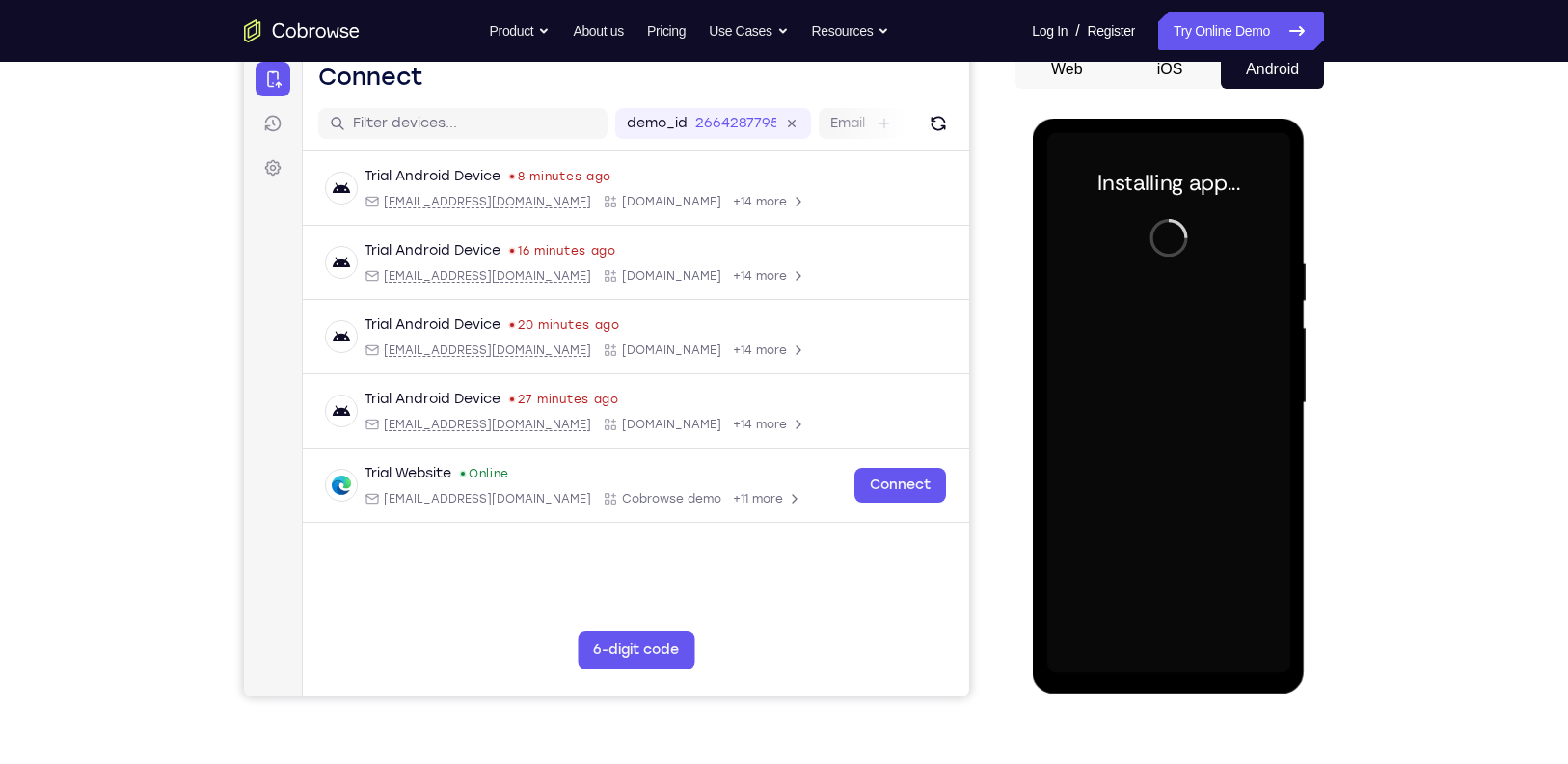
scroll to position [245, 0]
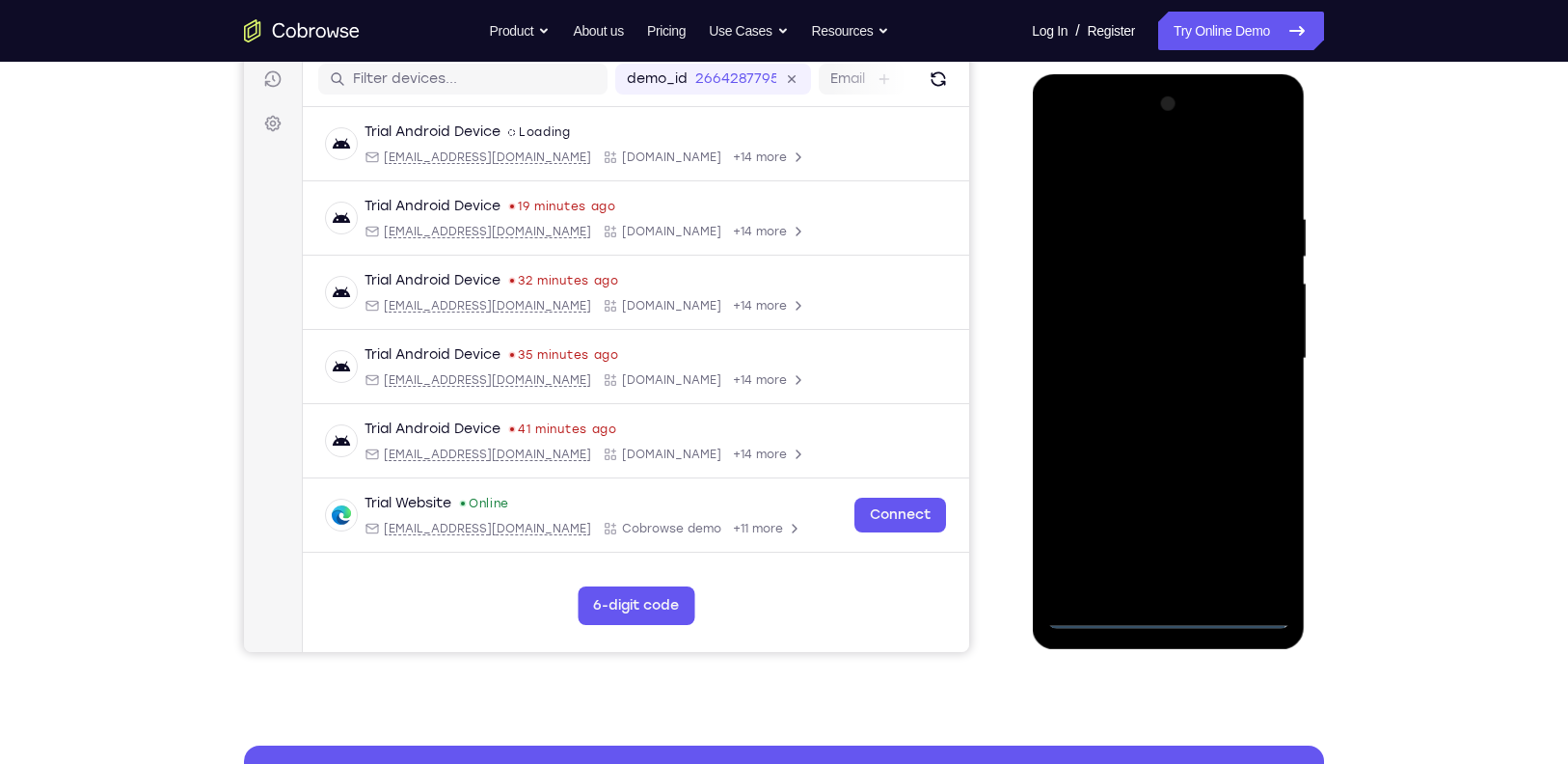
click at [1100, 614] on div at bounding box center [1169, 358] width 243 height 540
click at [1097, 609] on div at bounding box center [1169, 358] width 243 height 540
click at [1262, 536] on div at bounding box center [1169, 358] width 243 height 540
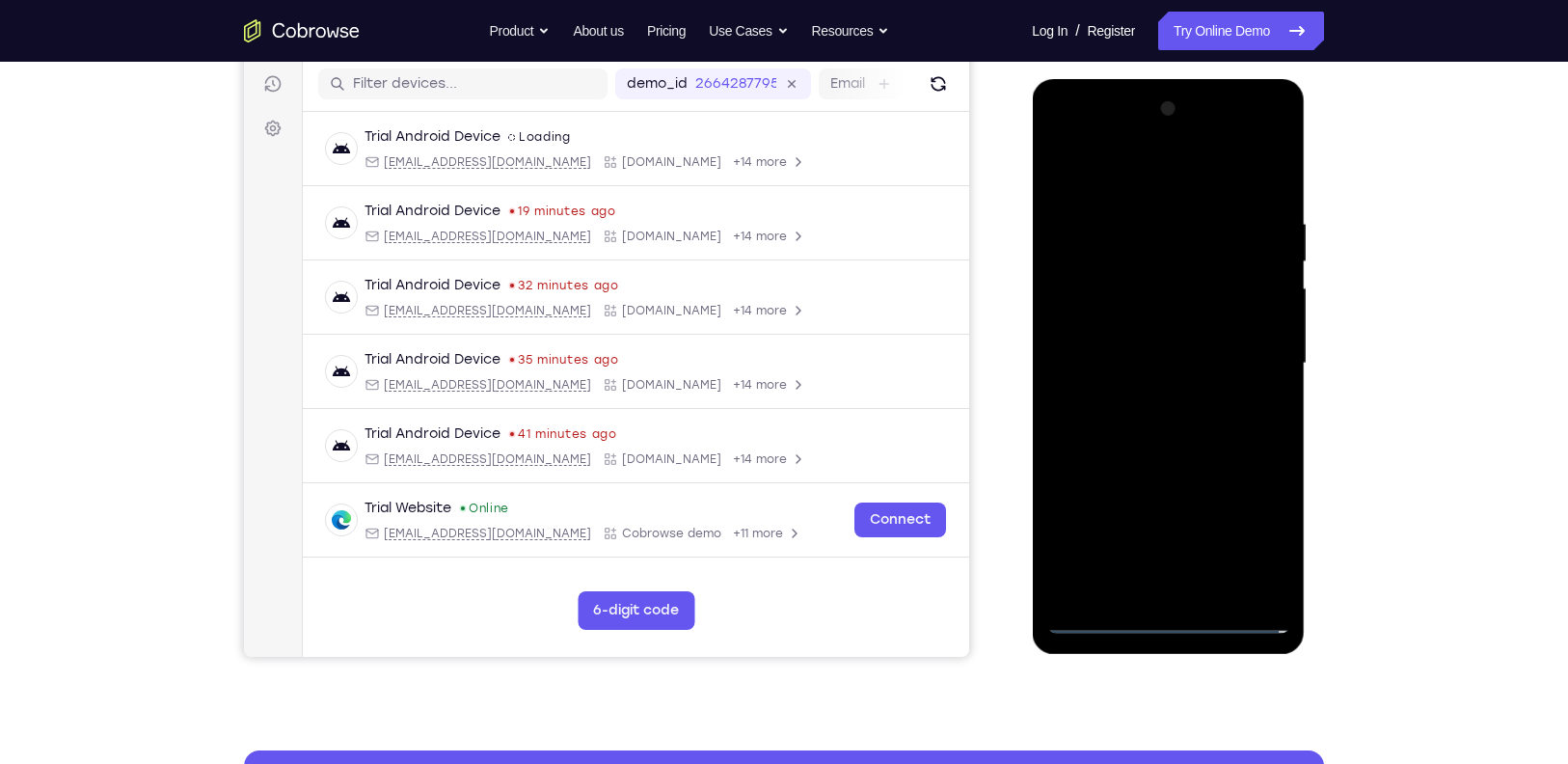
scroll to position [210, 0]
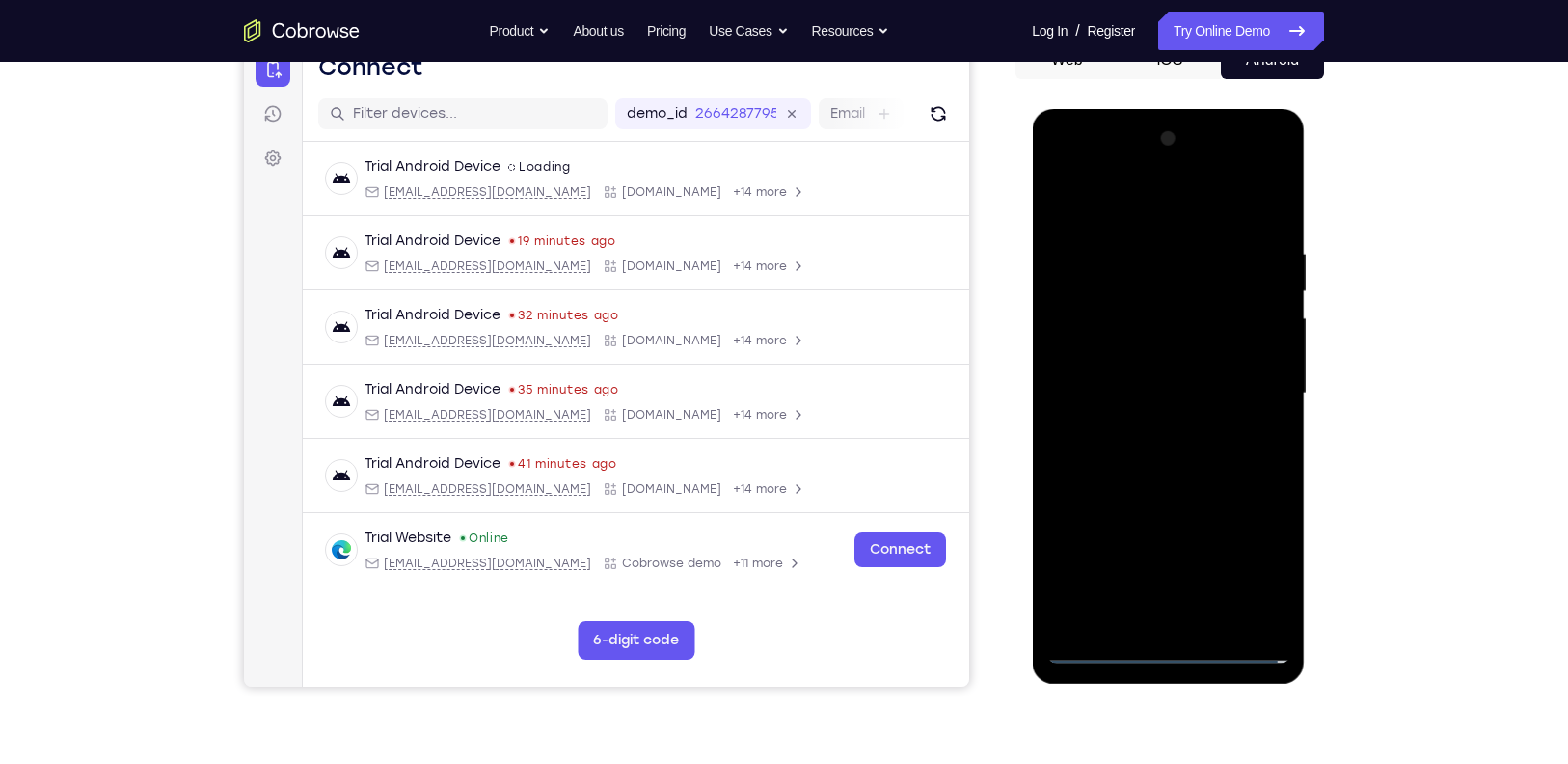
click at [1167, 214] on div at bounding box center [1169, 393] width 243 height 540
click at [1249, 378] on div at bounding box center [1169, 393] width 243 height 540
click at [1156, 429] on div at bounding box center [1169, 393] width 243 height 540
click at [1115, 376] on div at bounding box center [1169, 393] width 243 height 540
click at [1115, 362] on div at bounding box center [1169, 393] width 243 height 540
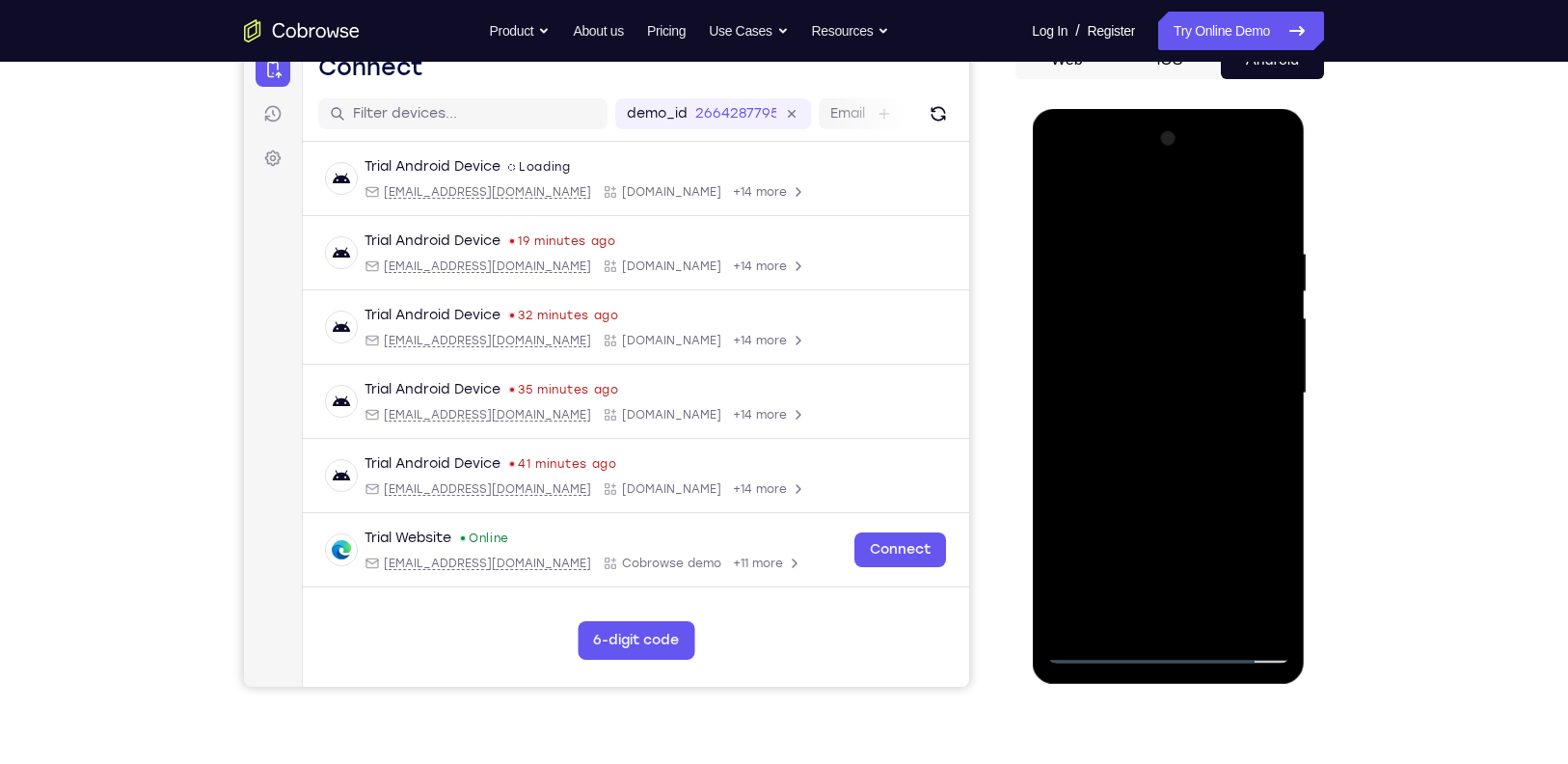
click at [1095, 382] on div at bounding box center [1169, 393] width 243 height 540
click at [1260, 202] on div at bounding box center [1169, 393] width 243 height 540
click at [1279, 223] on div at bounding box center [1169, 393] width 243 height 540
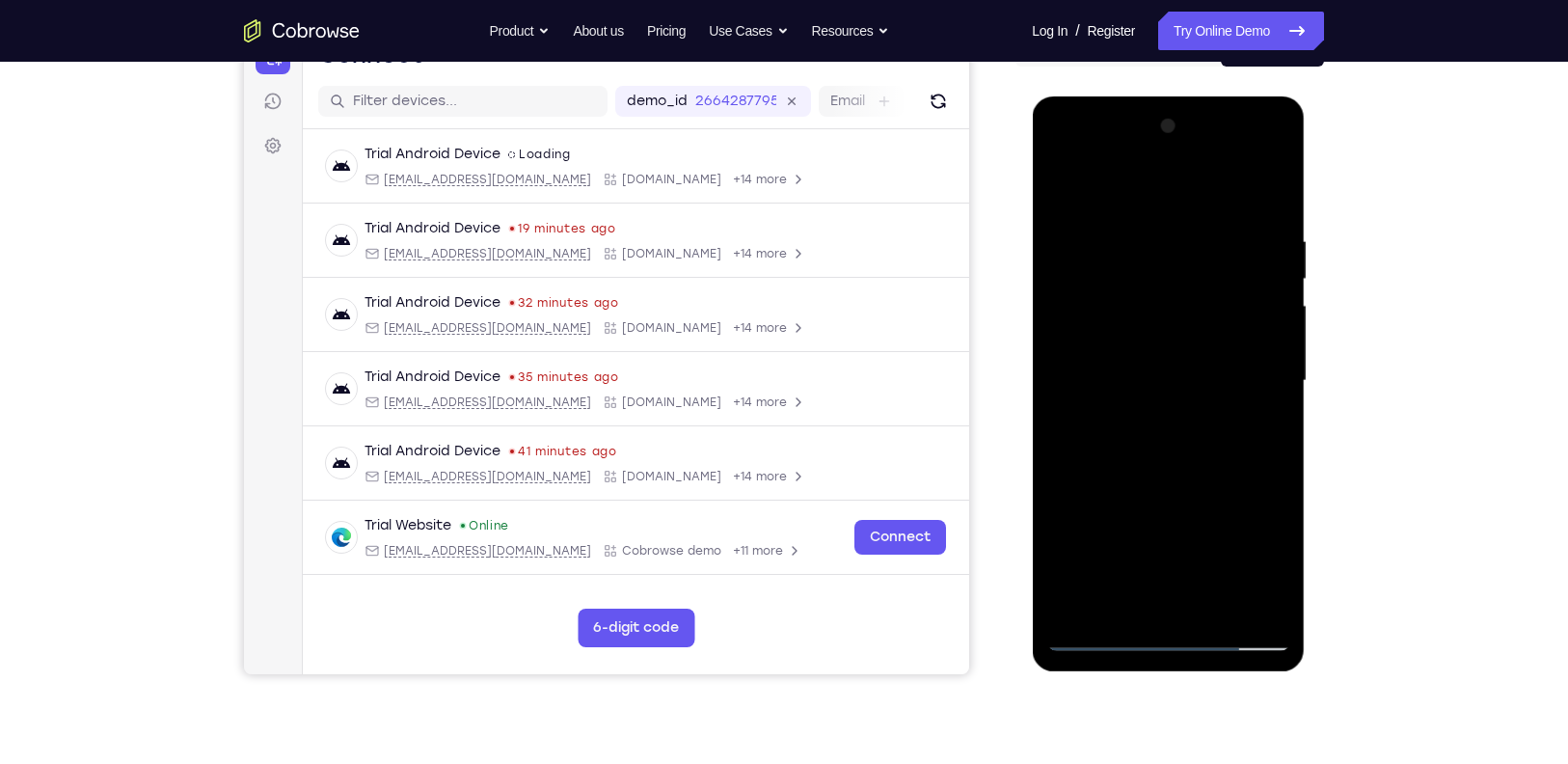
click at [1146, 218] on div at bounding box center [1169, 381] width 243 height 540
click at [1259, 333] on div at bounding box center [1169, 381] width 243 height 540
click at [1268, 190] on div at bounding box center [1169, 381] width 243 height 540
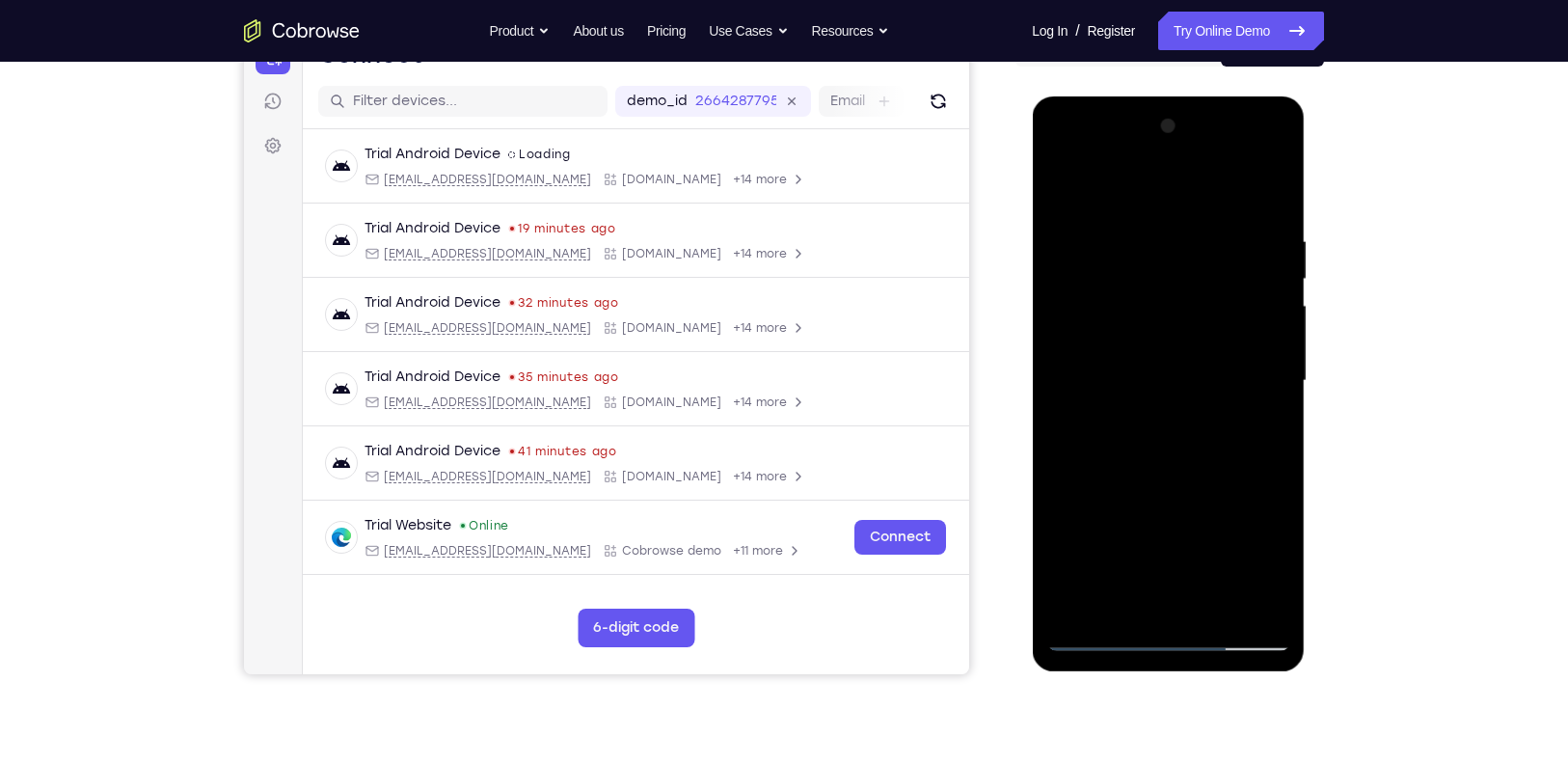
click at [1271, 197] on div at bounding box center [1169, 381] width 243 height 540
click at [1060, 175] on div at bounding box center [1169, 381] width 243 height 540
